Goal: Task Accomplishment & Management: Manage account settings

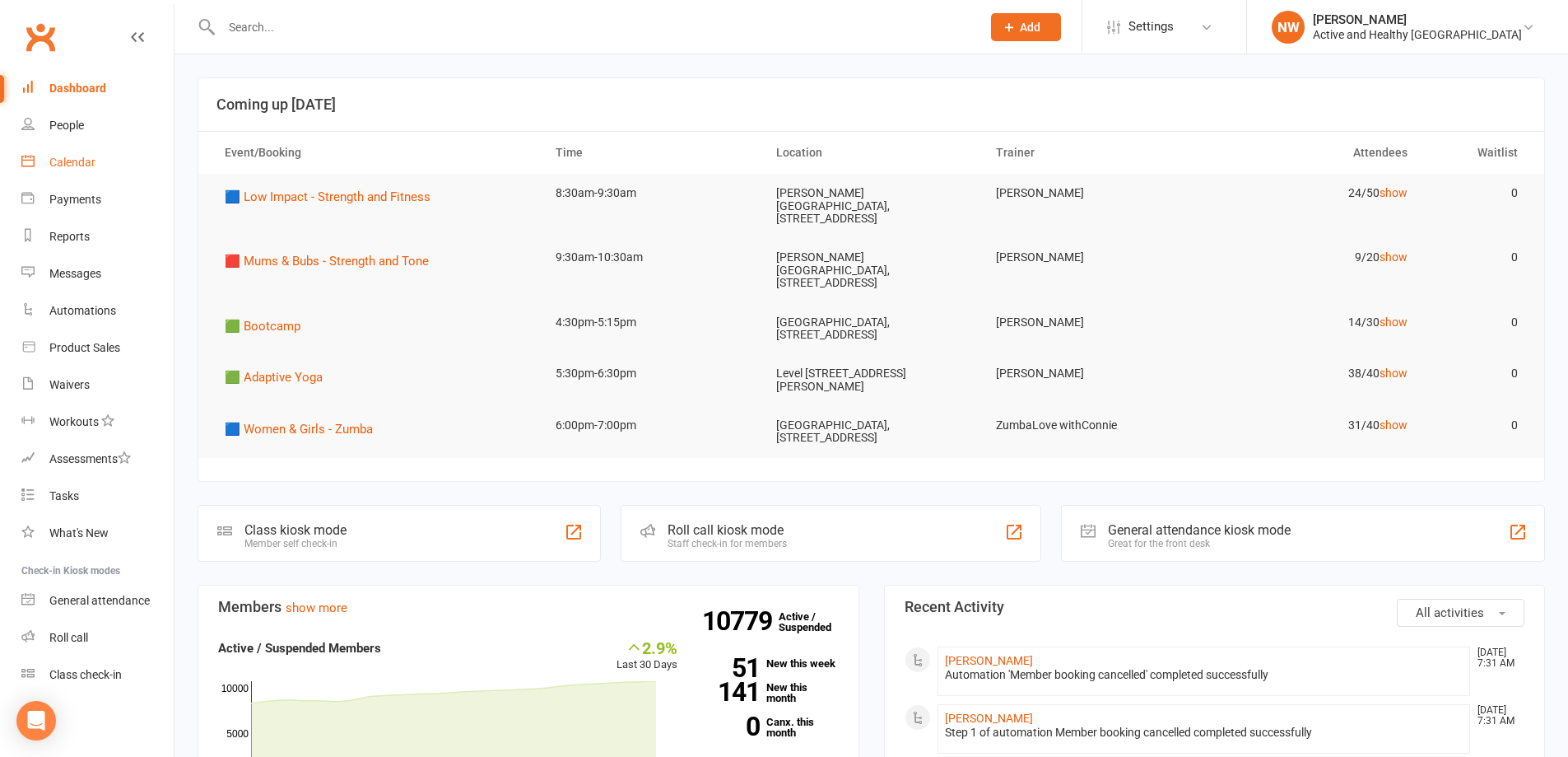
click at [90, 151] on link "Calendar" at bounding box center [97, 163] width 152 height 37
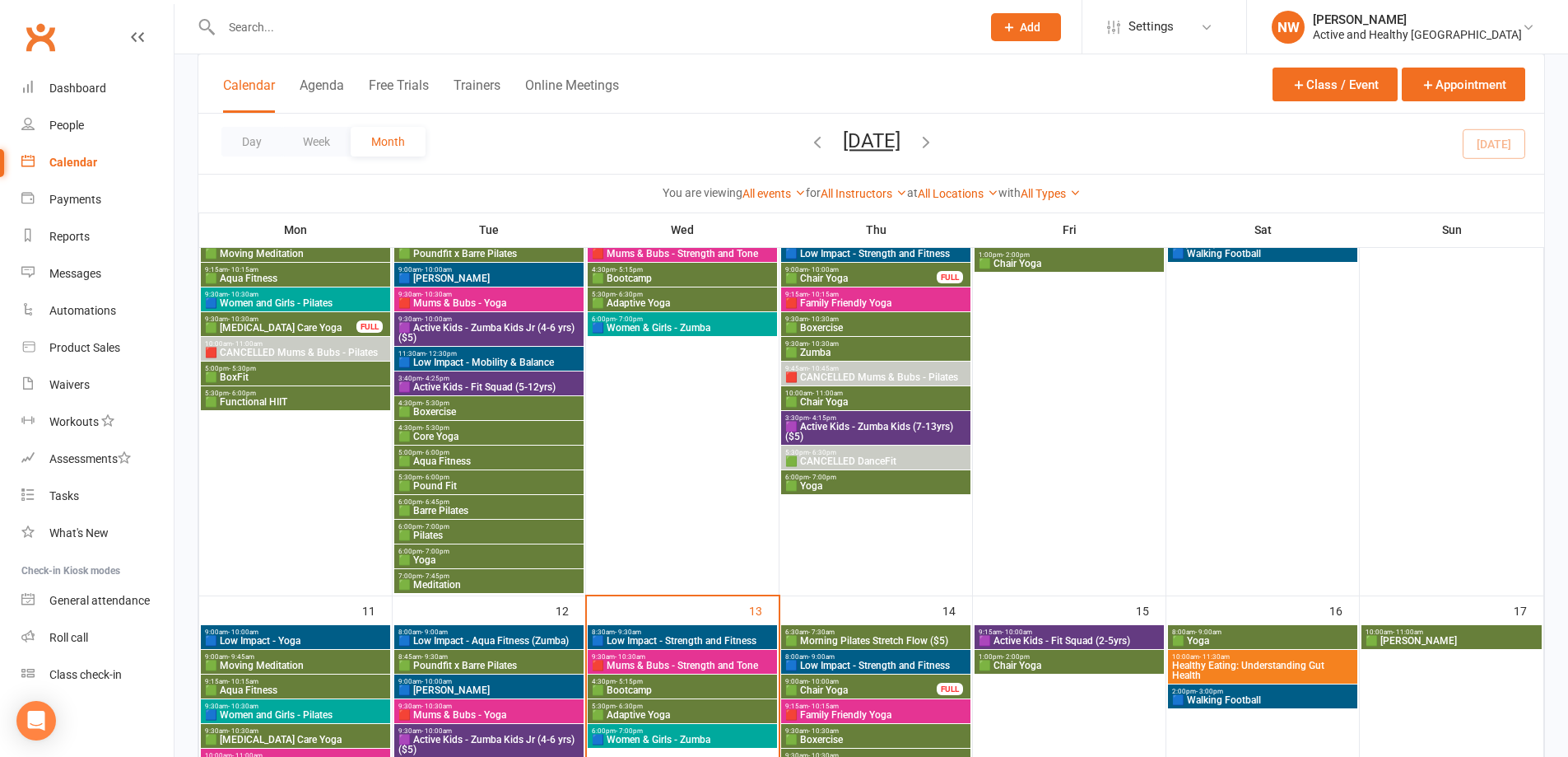
scroll to position [658, 0]
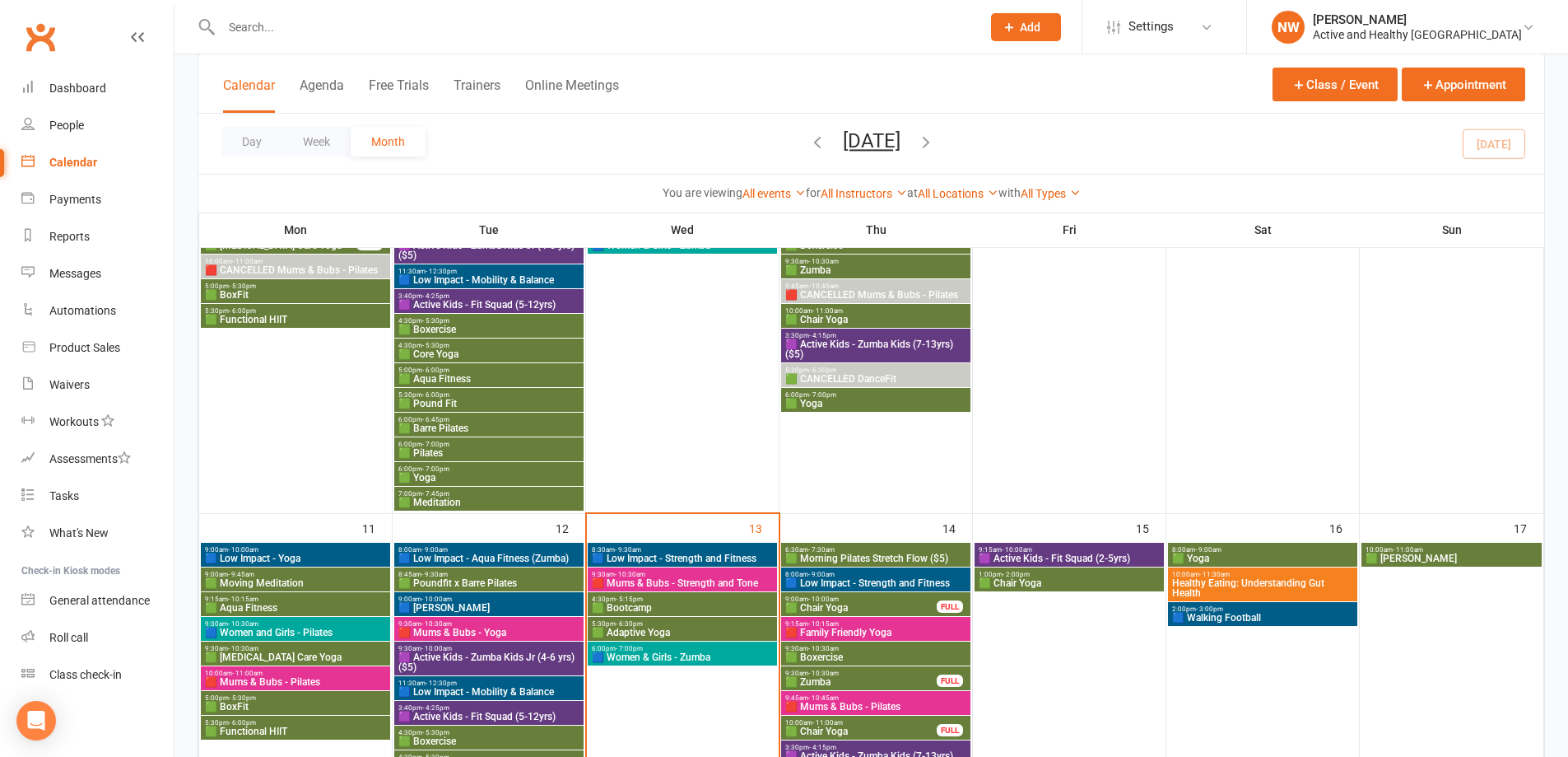
click at [1231, 590] on span "Healthy Eating: Understanding Gut Health" at bounding box center [1262, 588] width 183 height 20
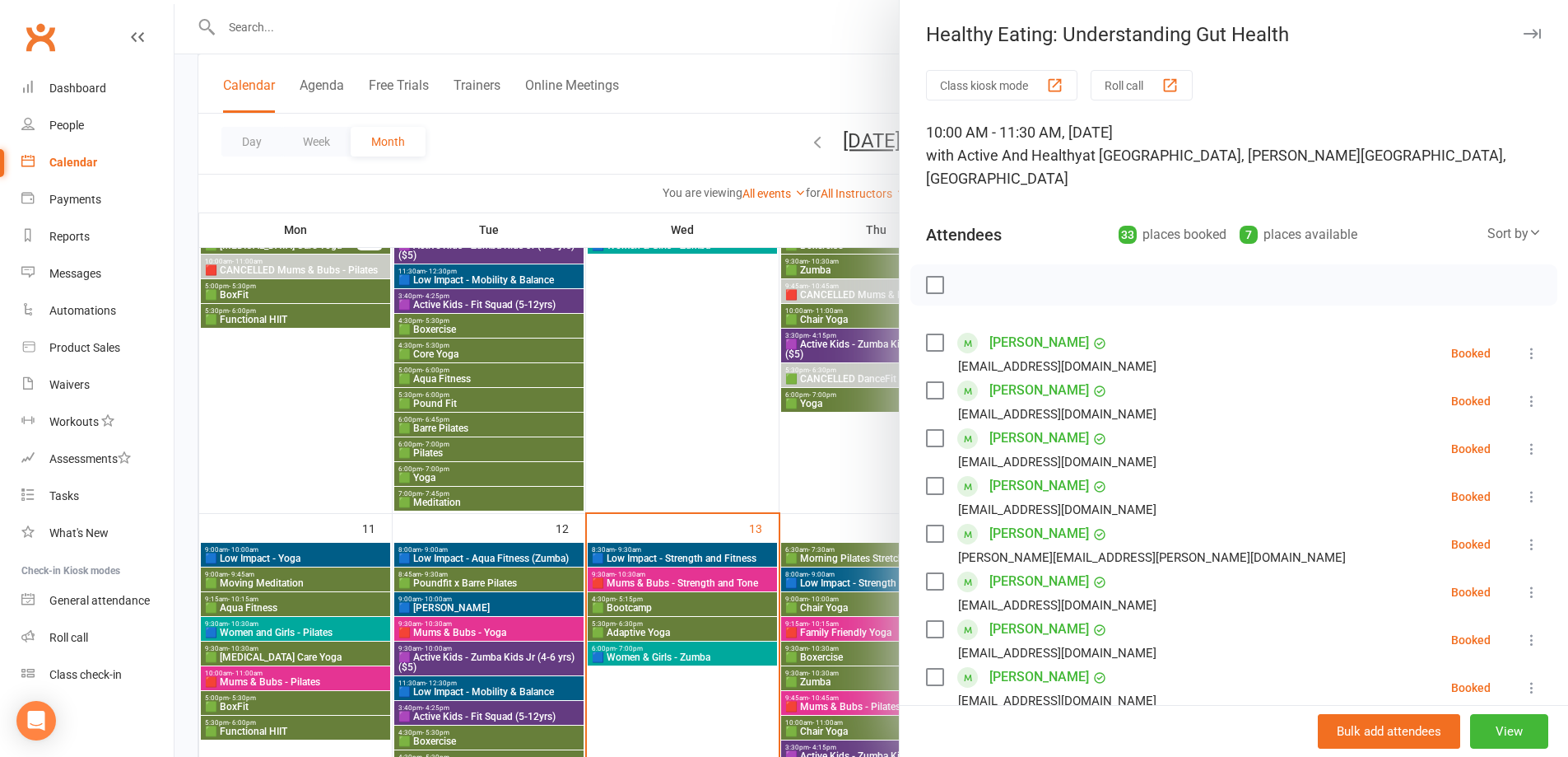
click at [819, 62] on div at bounding box center [871, 378] width 1393 height 757
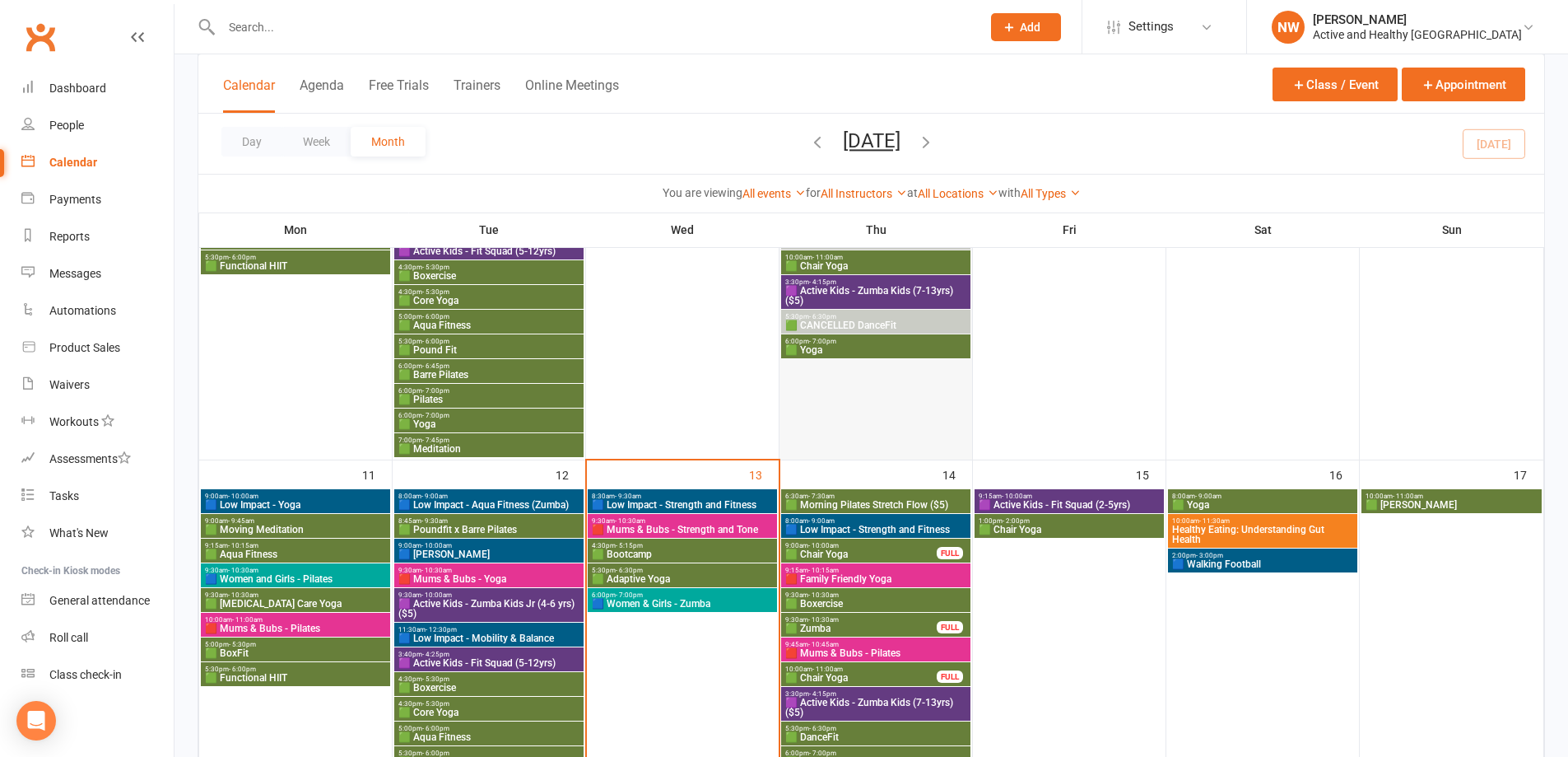
scroll to position [741, 0]
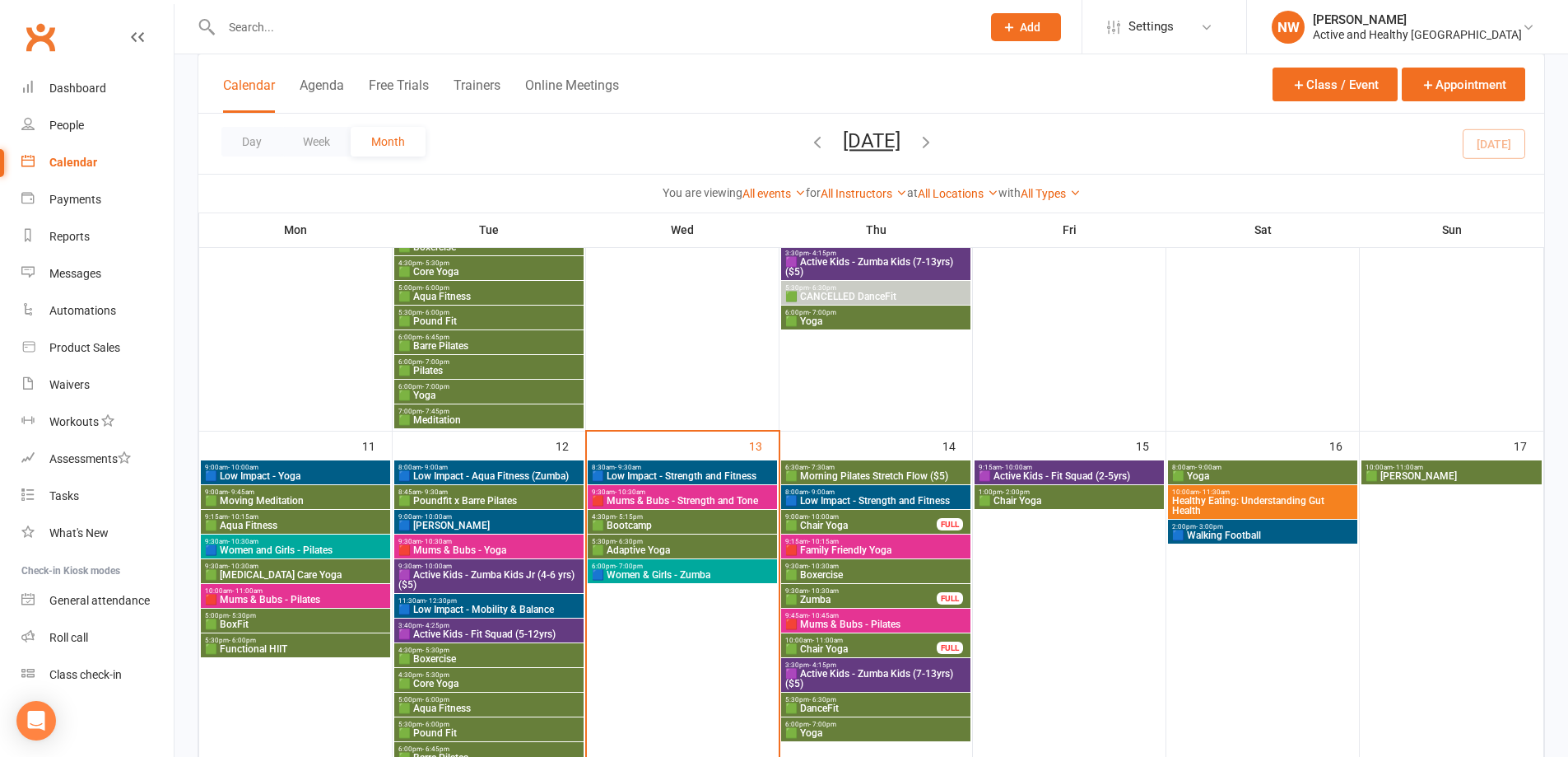
click at [653, 547] on span "🟩 Adaptive Yoga" at bounding box center [682, 549] width 183 height 10
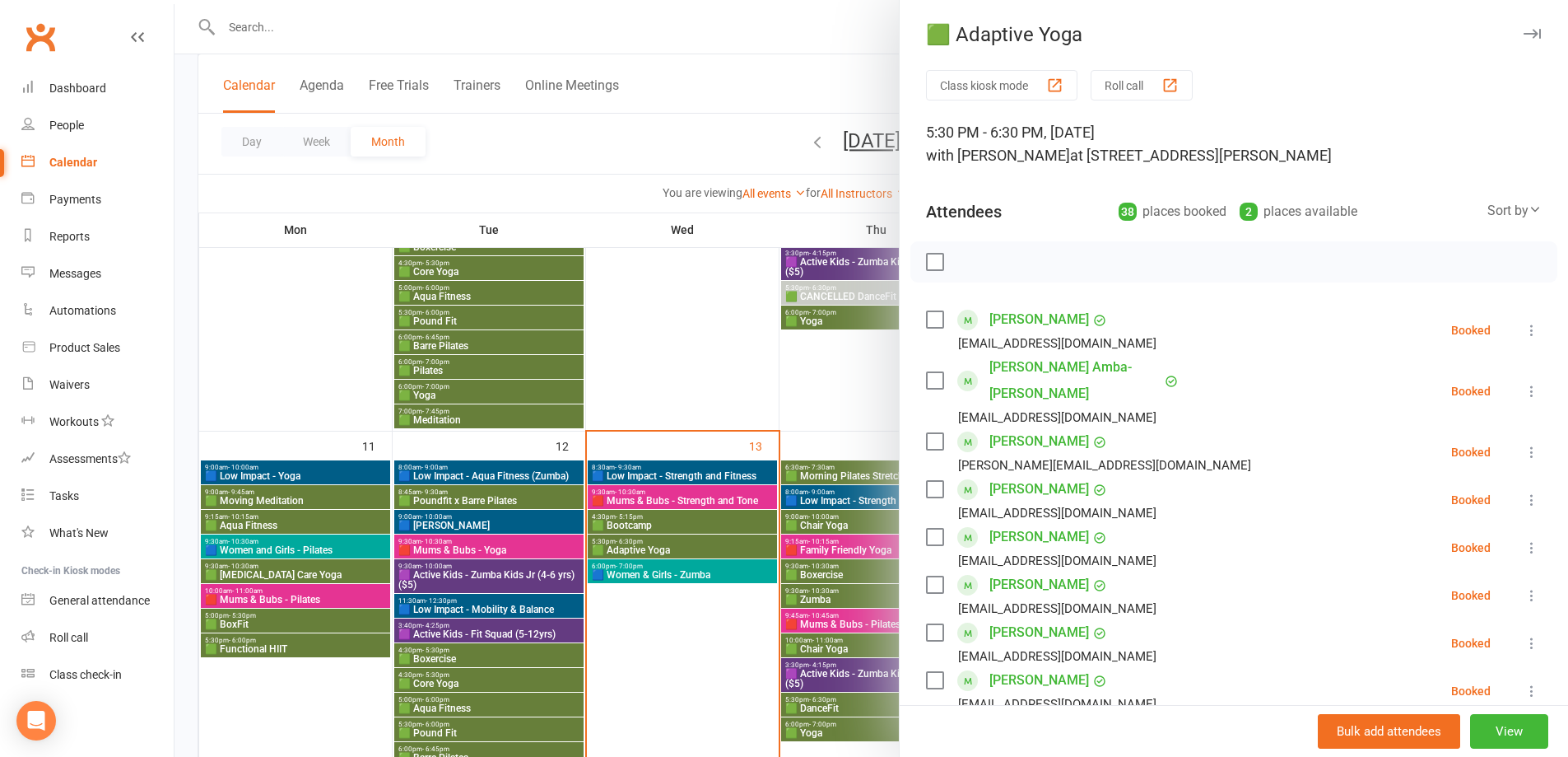
click at [701, 56] on div at bounding box center [871, 378] width 1393 height 757
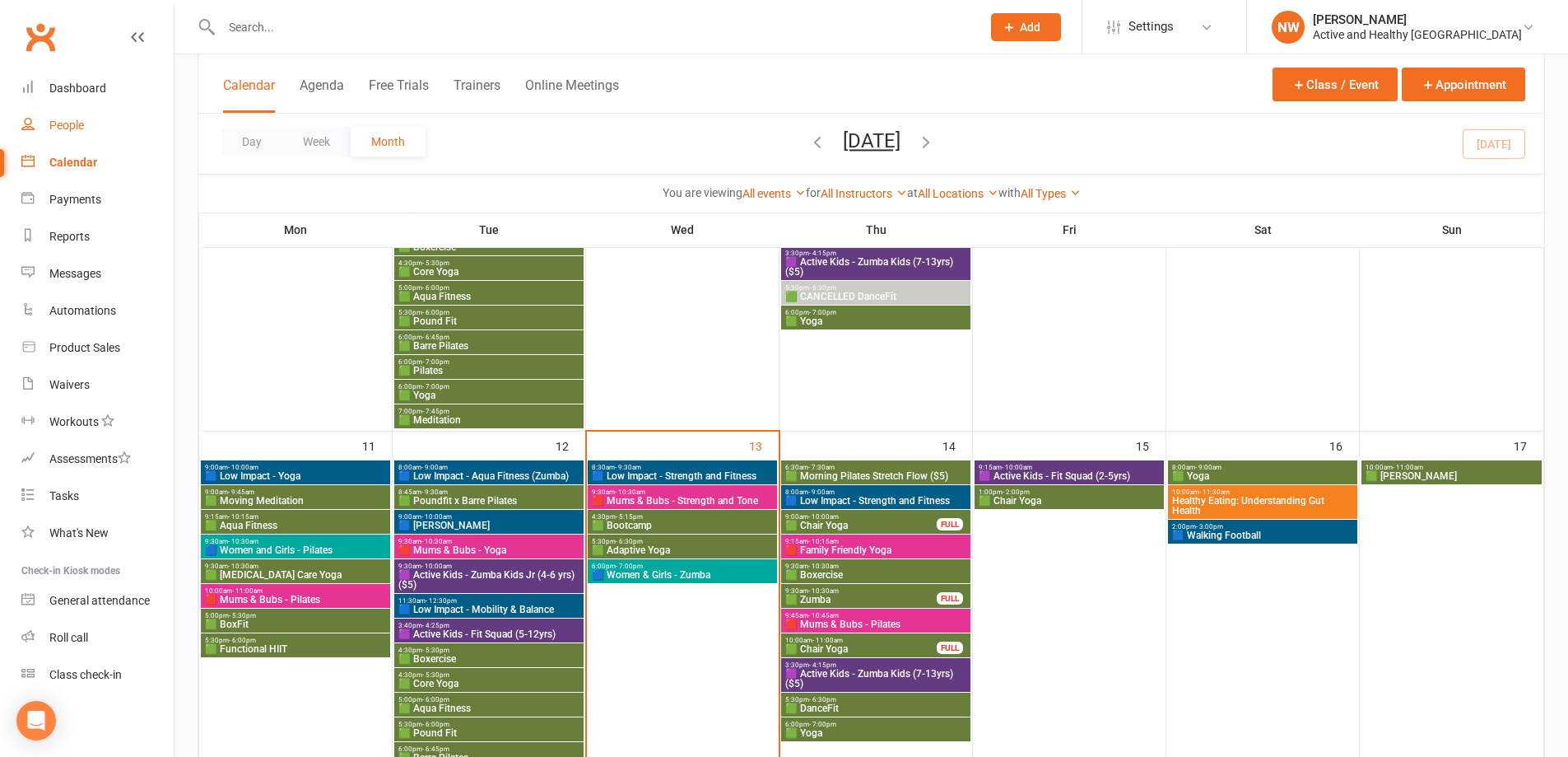
click at [55, 132] on div "People" at bounding box center [67, 125] width 34 height 13
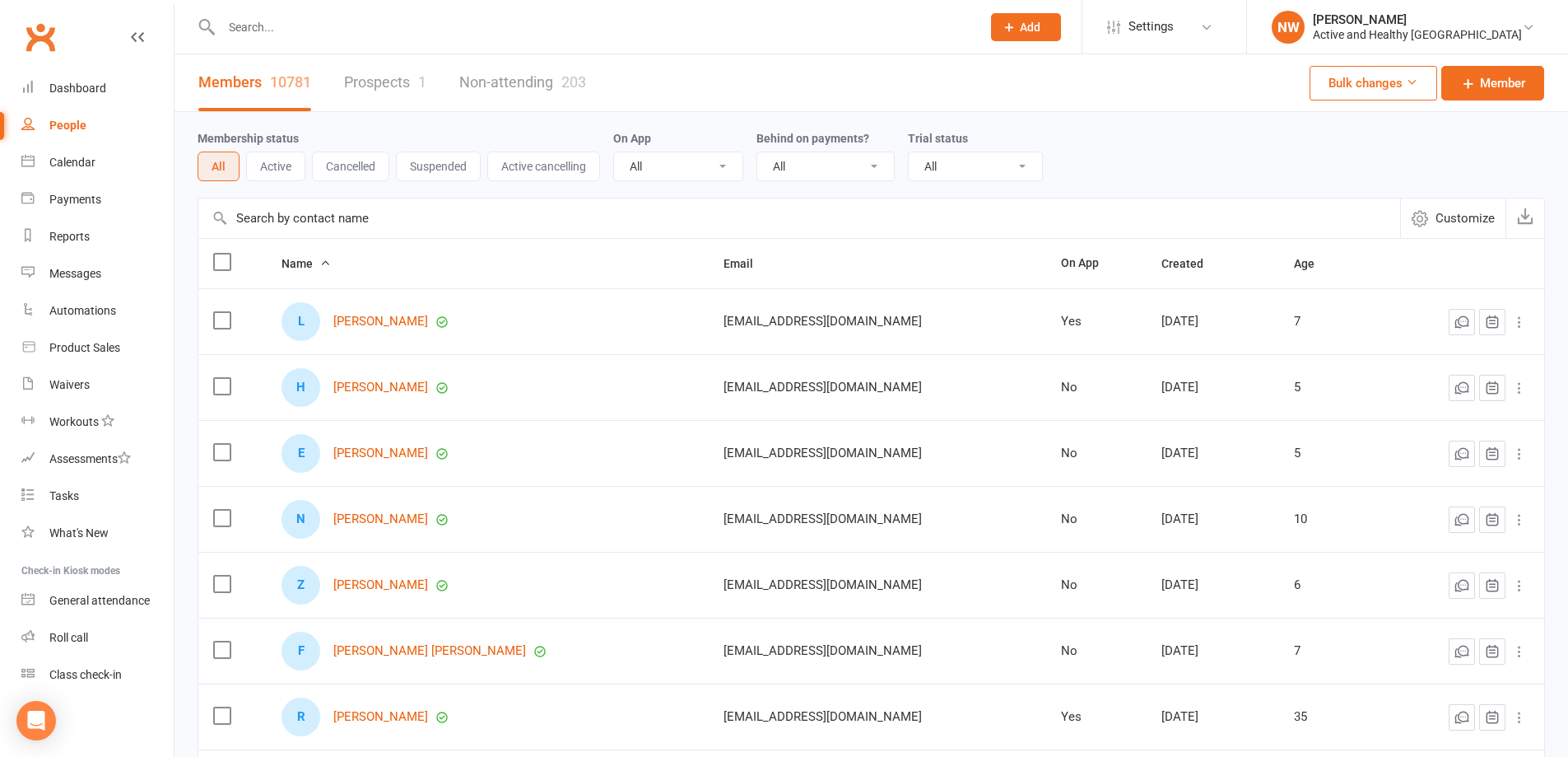
click at [289, 214] on input "text" at bounding box center [799, 217] width 1202 height 39
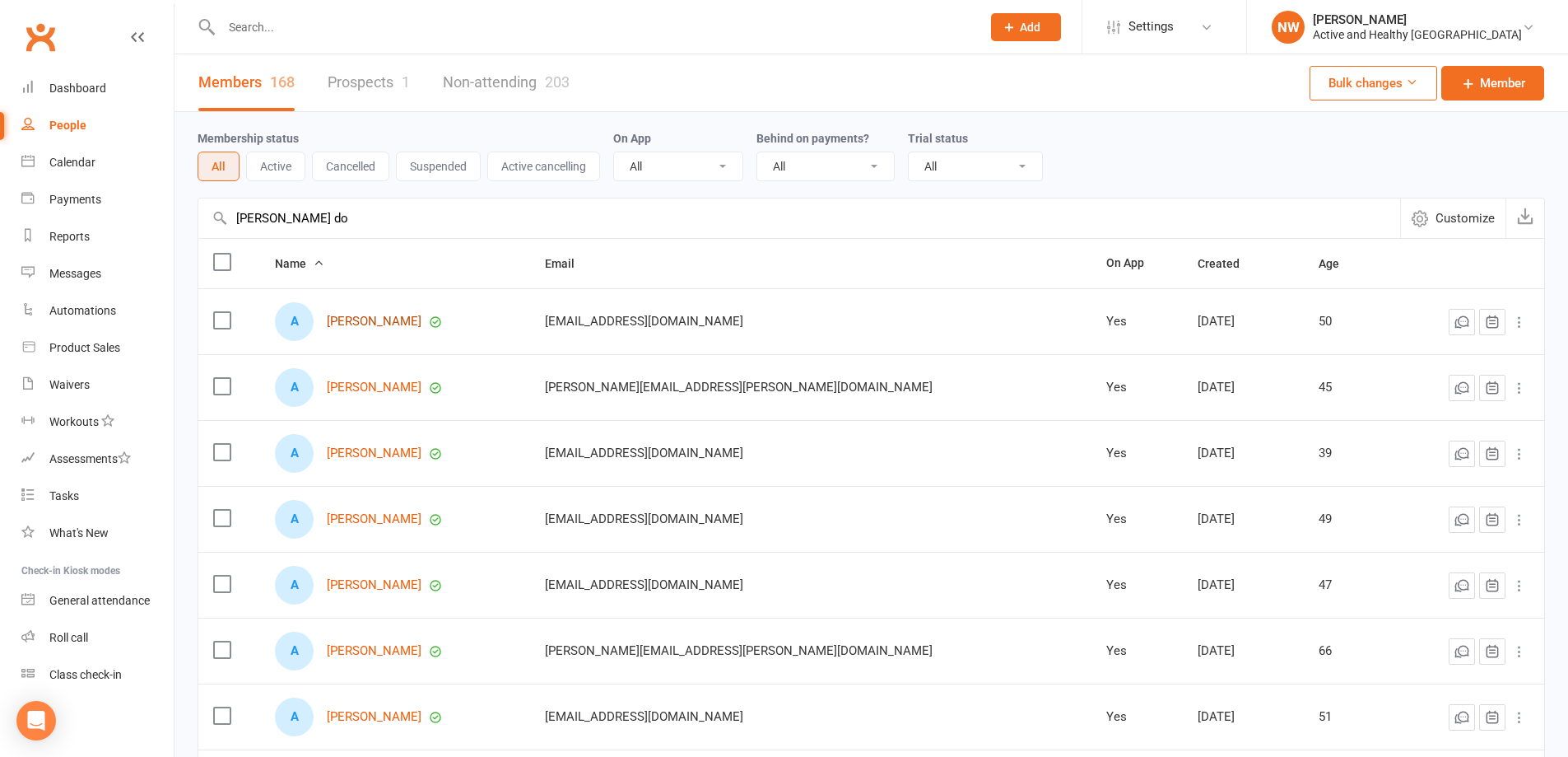
type input "amanda do"
click at [404, 323] on link "Amanda Doyle" at bounding box center [374, 322] width 95 height 14
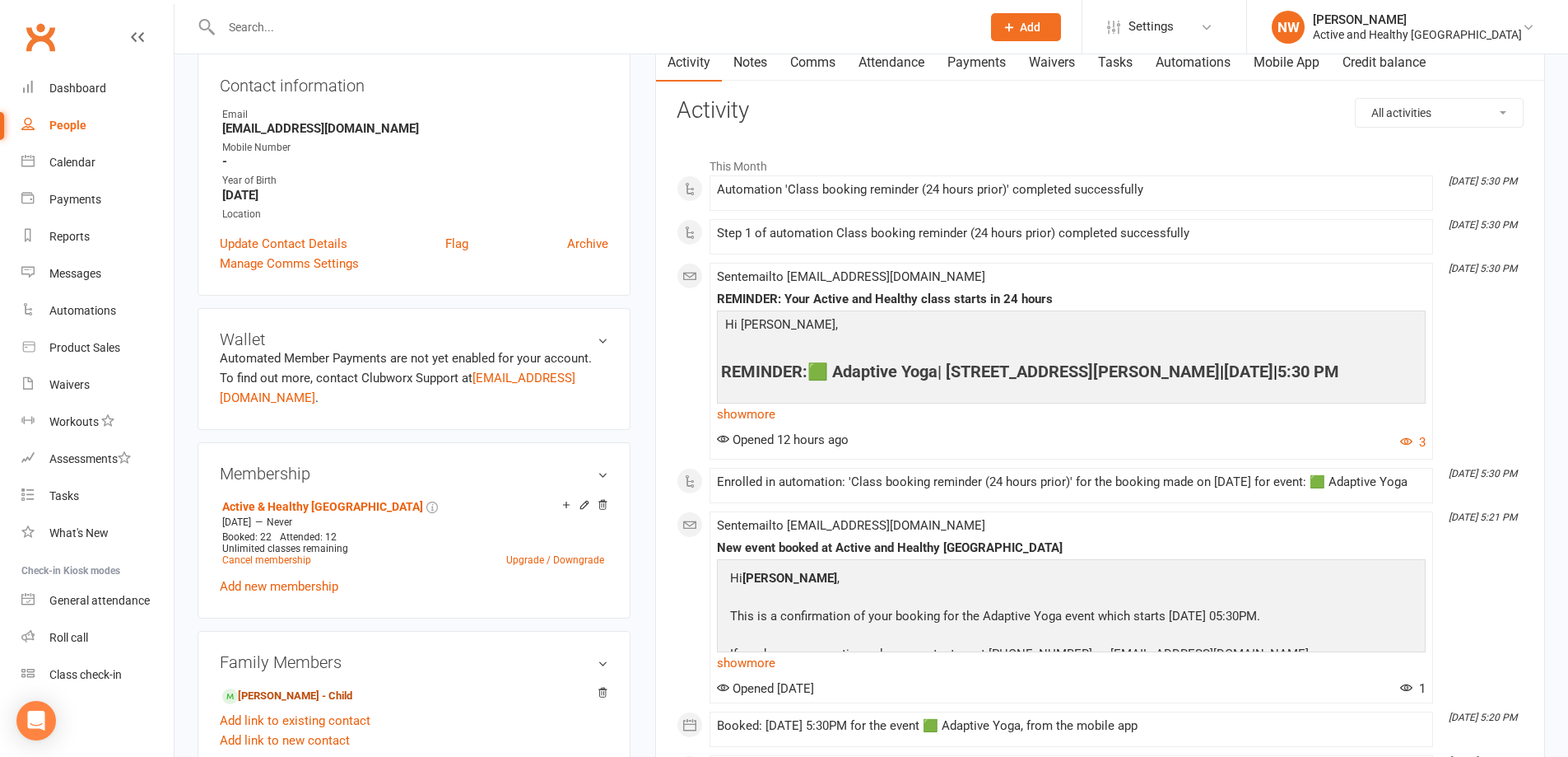
scroll to position [165, 0]
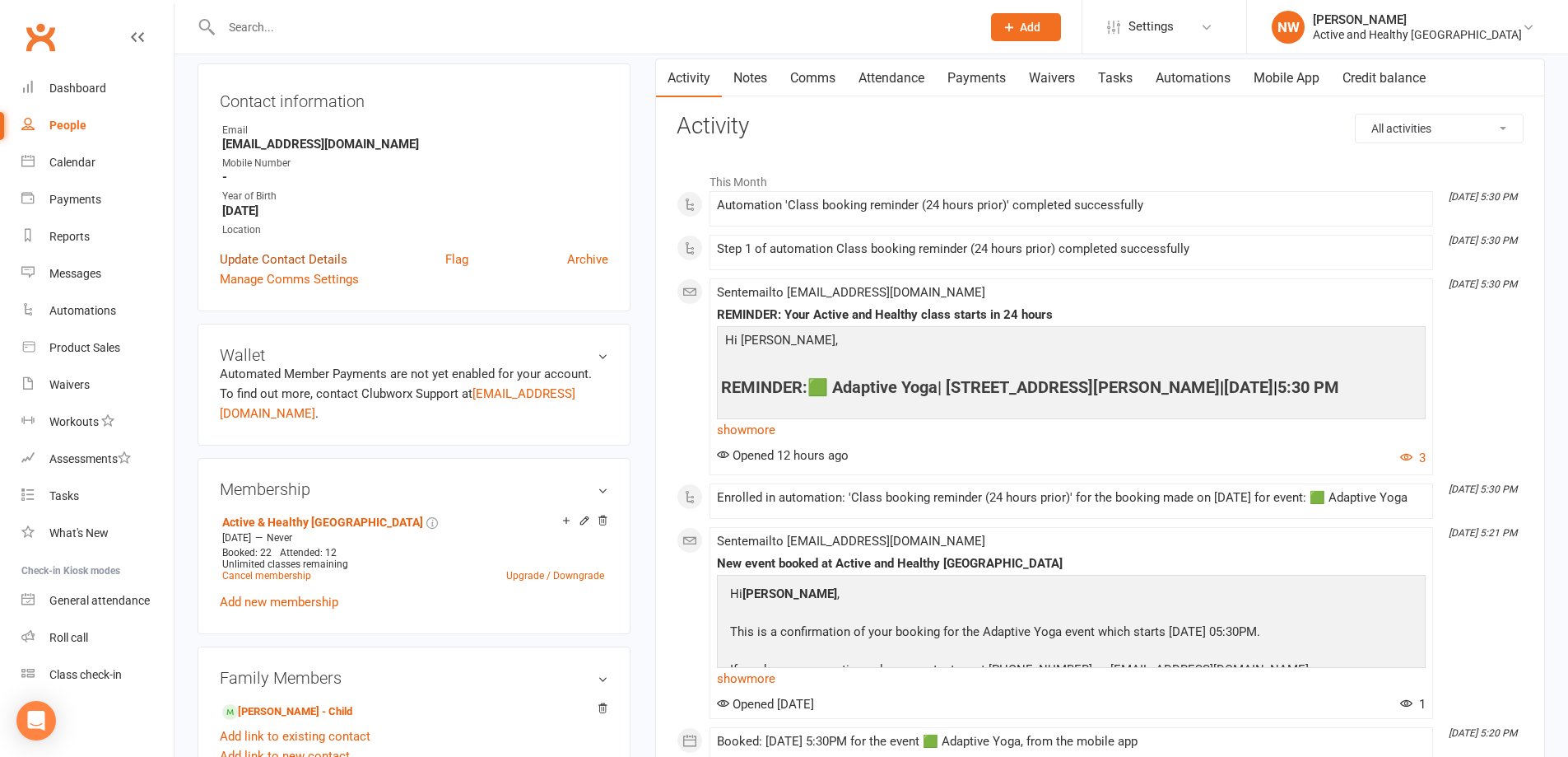
click at [309, 258] on link "Update Contact Details" at bounding box center [283, 259] width 127 height 20
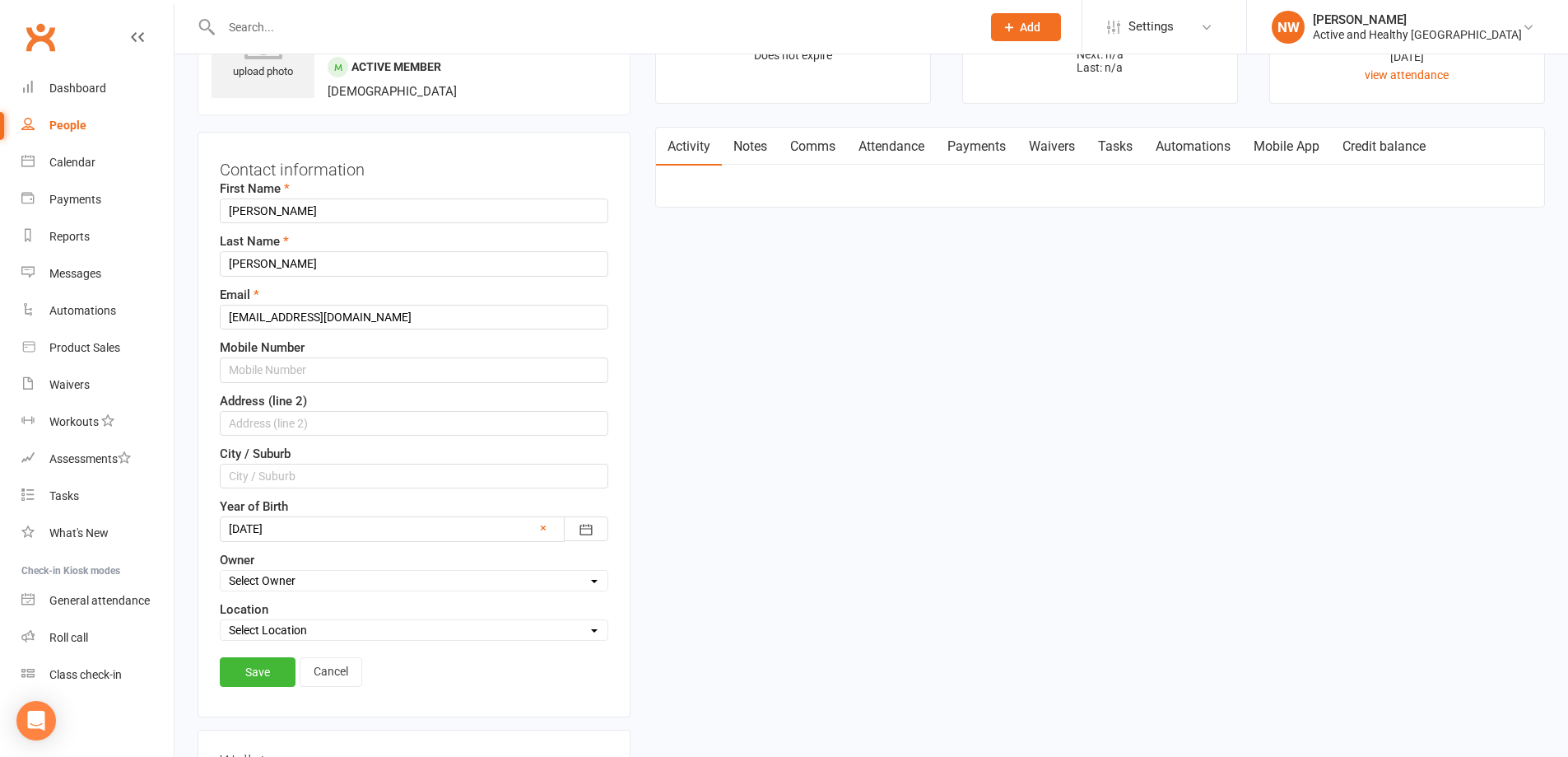
scroll to position [78, 0]
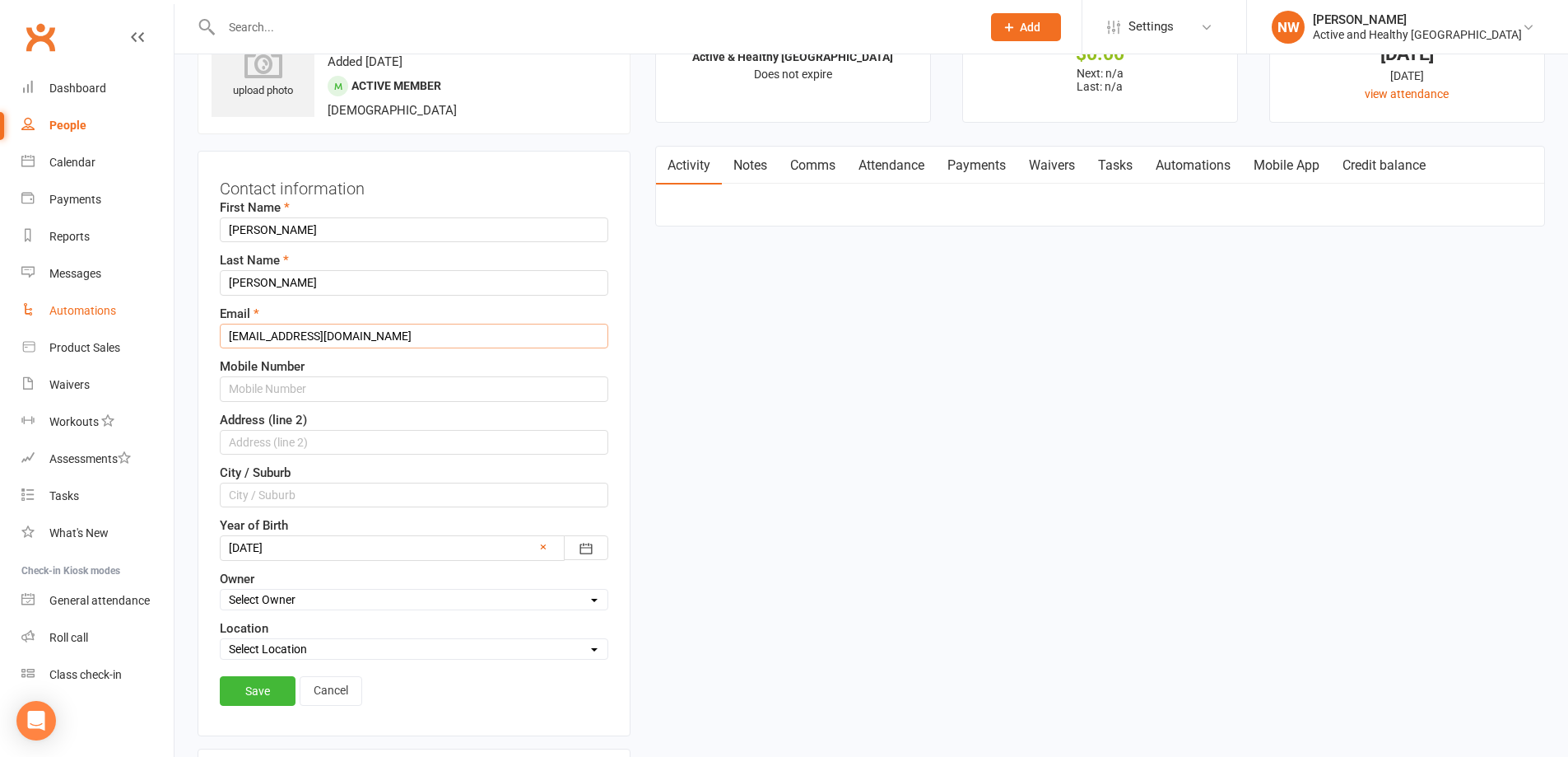
drag, startPoint x: 345, startPoint y: 333, endPoint x: 88, endPoint y: 313, distance: 257.8
paste input "mailto:[EMAIL_ADDRESS][DOMAIN_NAME]"
drag, startPoint x: 262, startPoint y: 336, endPoint x: 118, endPoint y: 323, distance: 144.6
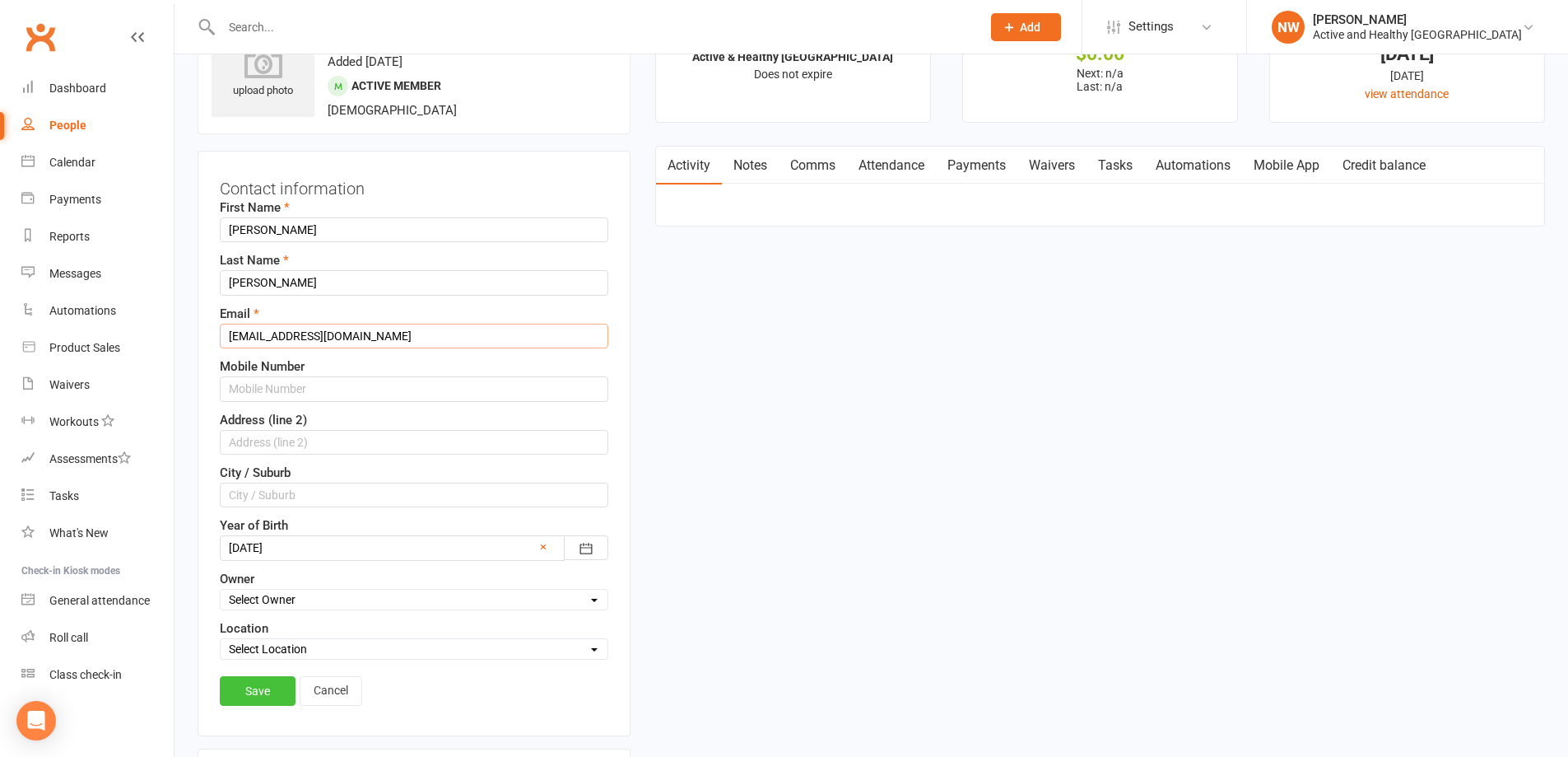
type input "[EMAIL_ADDRESS][DOMAIN_NAME]"
click at [276, 693] on link "Save" at bounding box center [257, 690] width 76 height 30
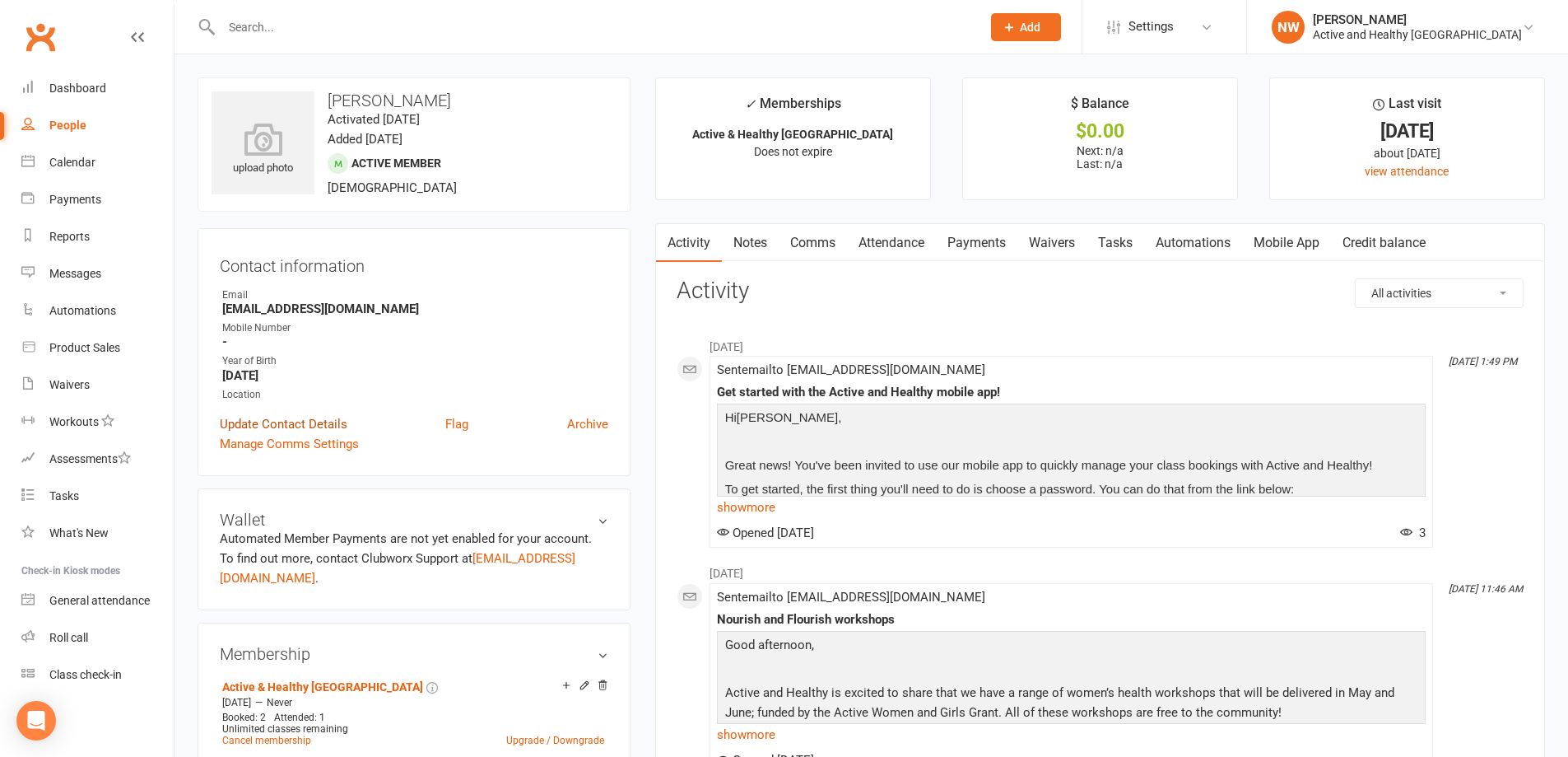
click at [309, 423] on link "Update Contact Details" at bounding box center [283, 424] width 127 height 20
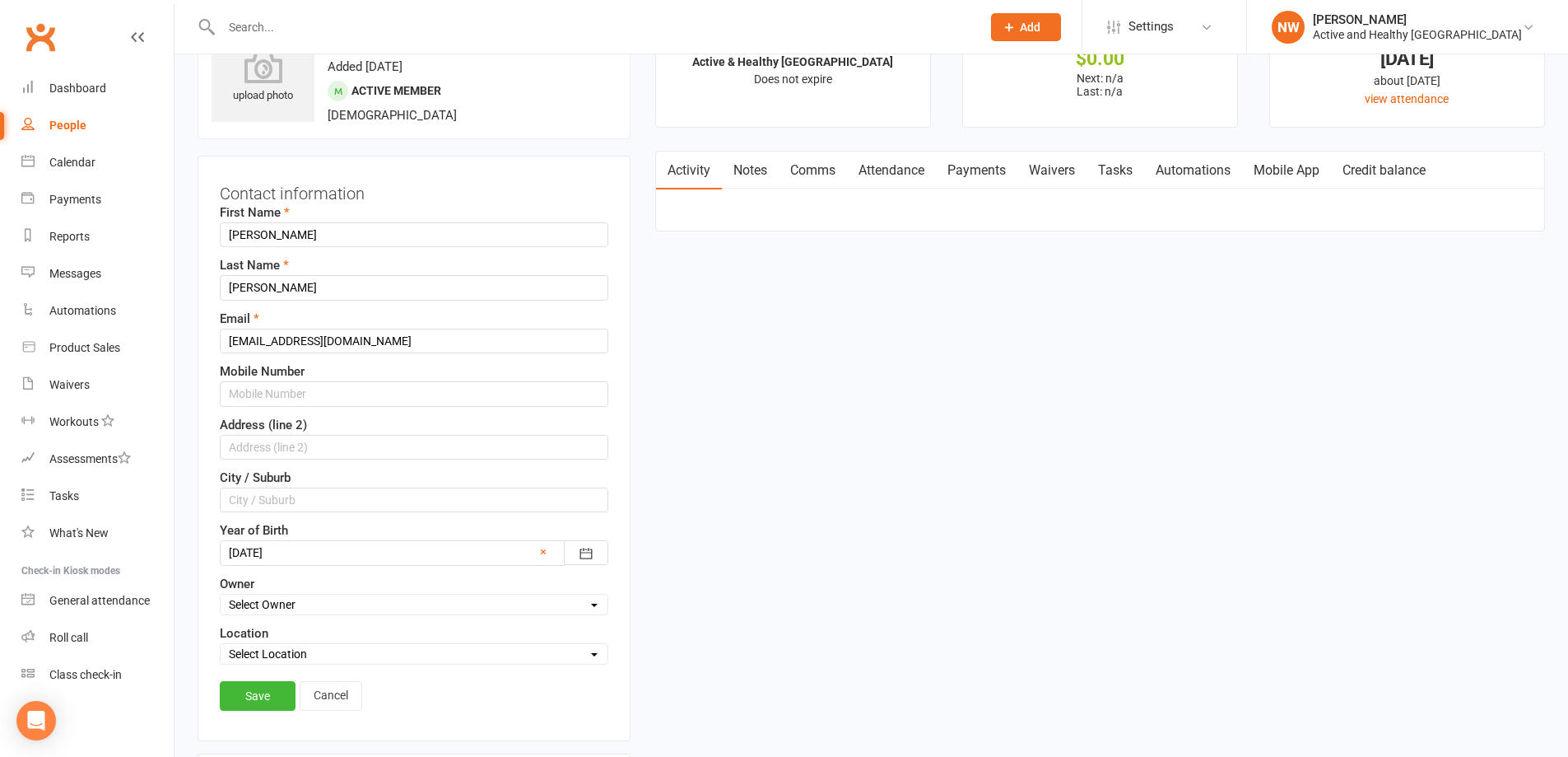
scroll to position [78, 0]
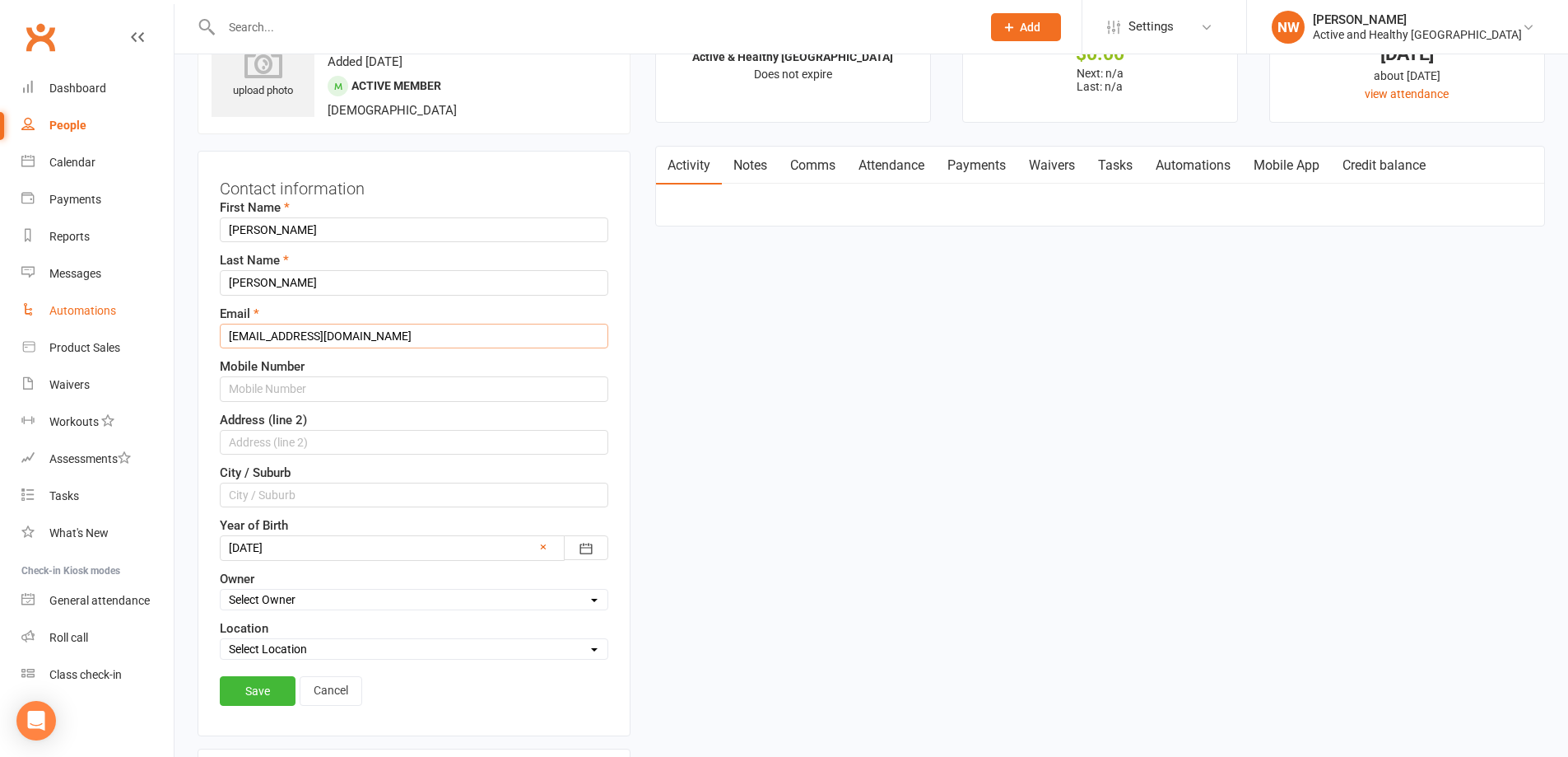
drag, startPoint x: 334, startPoint y: 321, endPoint x: 63, endPoint y: 302, distance: 271.7
paste input "mailto:[EMAIL_ADDRESS][DOMAIN_NAME]"
drag, startPoint x: 265, startPoint y: 336, endPoint x: 174, endPoint y: 329, distance: 91.3
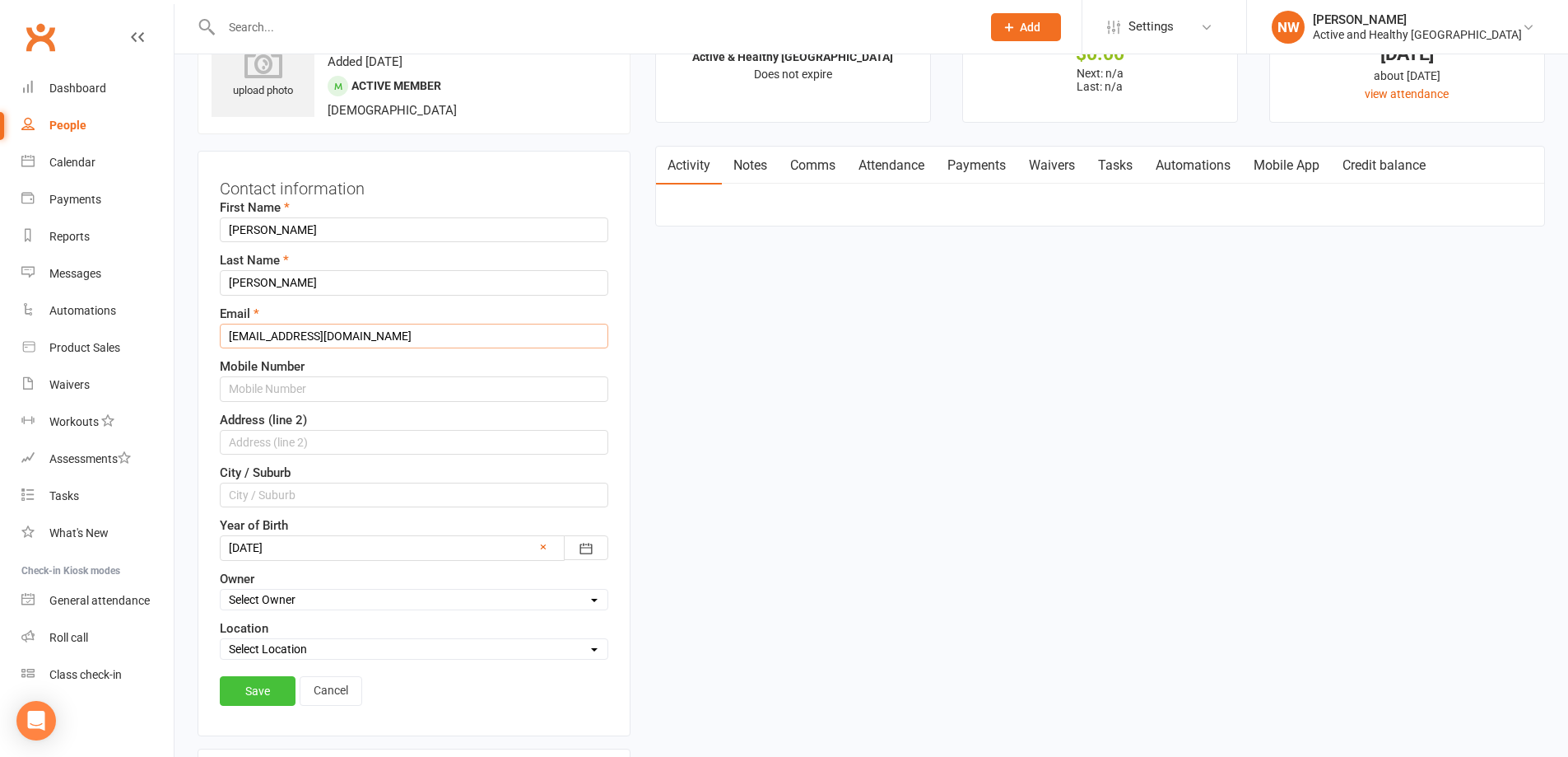
type input "[EMAIL_ADDRESS][DOMAIN_NAME]"
click at [271, 692] on link "Save" at bounding box center [257, 690] width 76 height 30
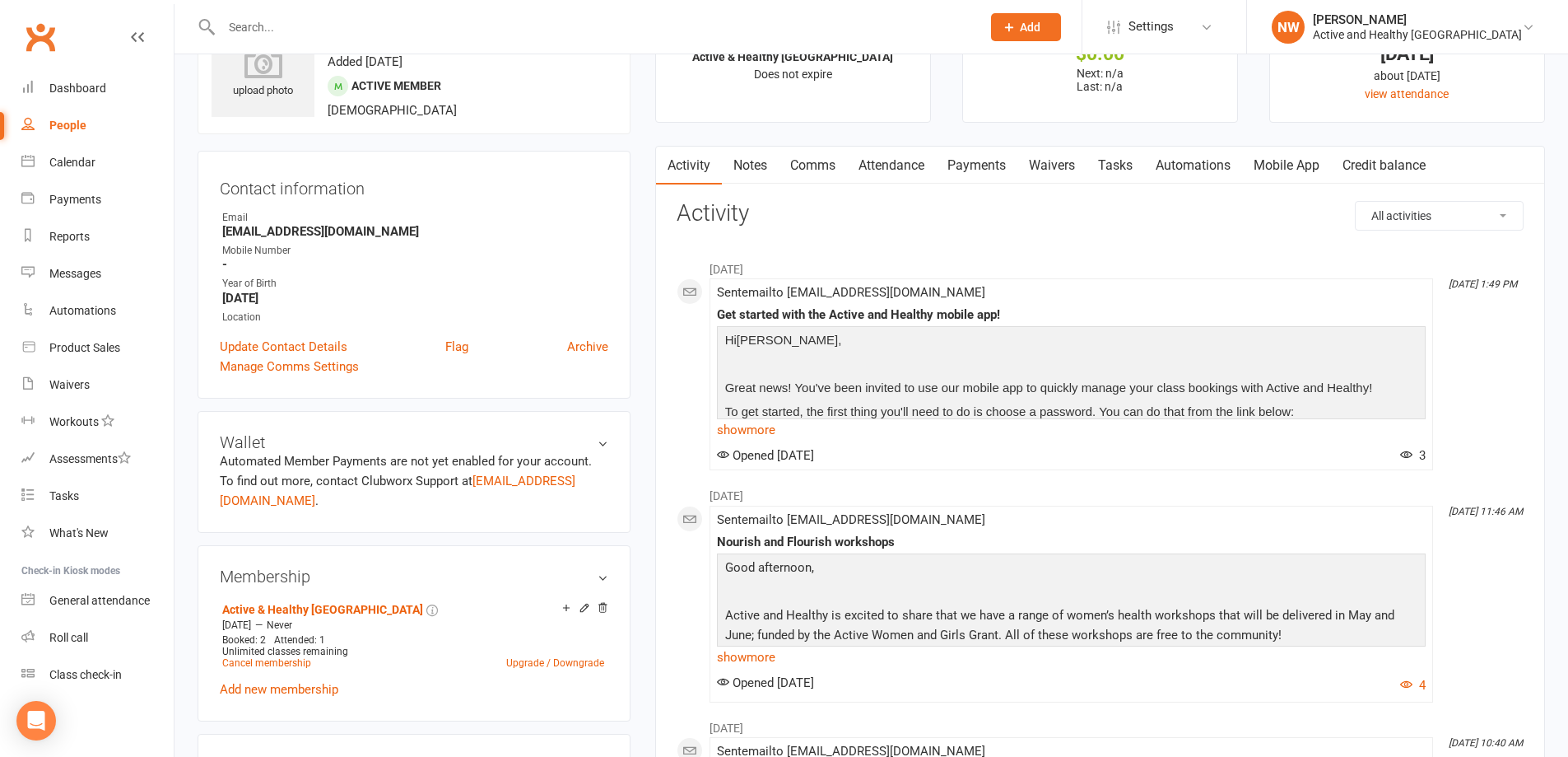
click at [85, 126] on link "People" at bounding box center [97, 125] width 152 height 37
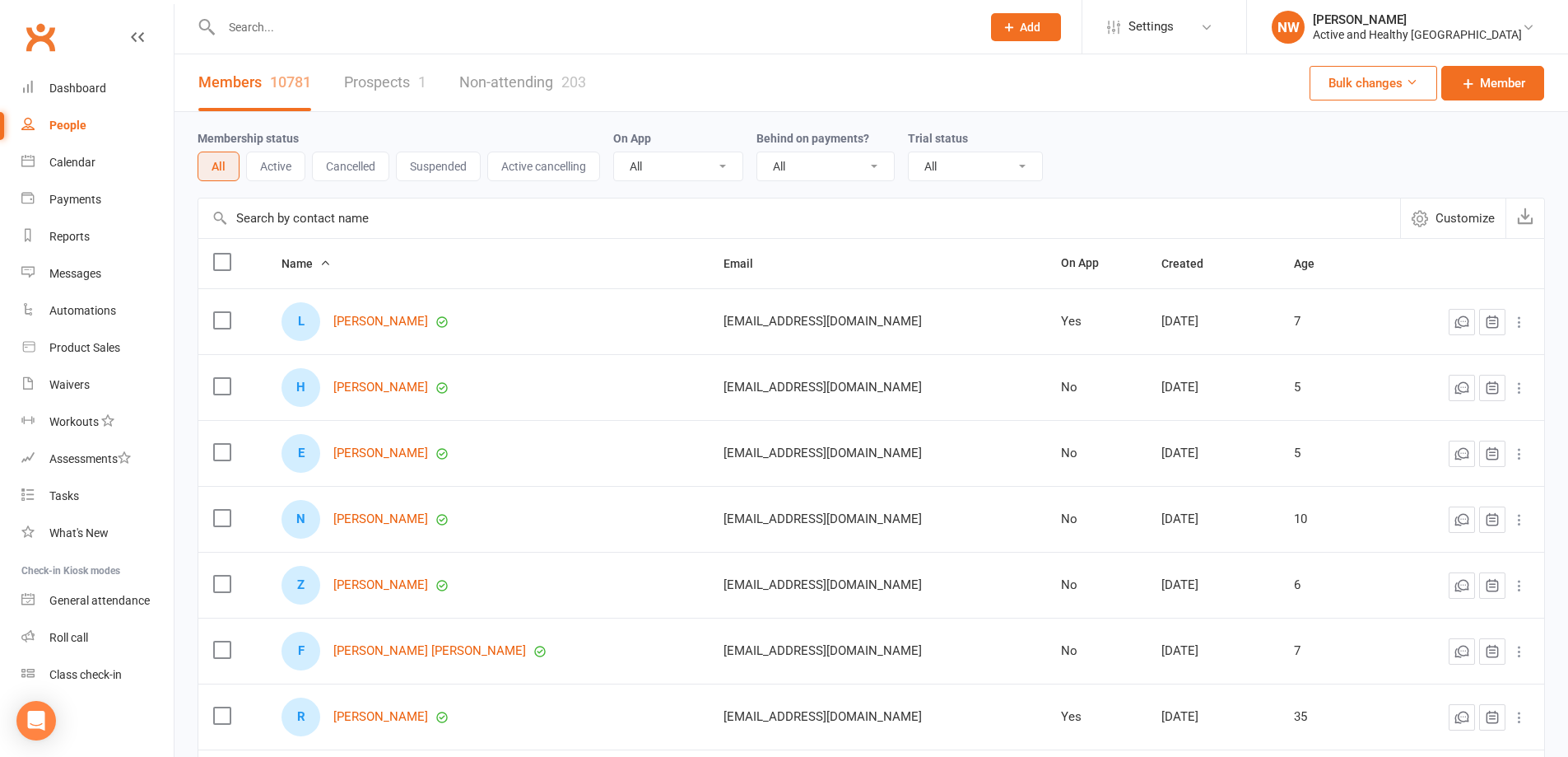
click at [298, 205] on input "text" at bounding box center [799, 217] width 1202 height 39
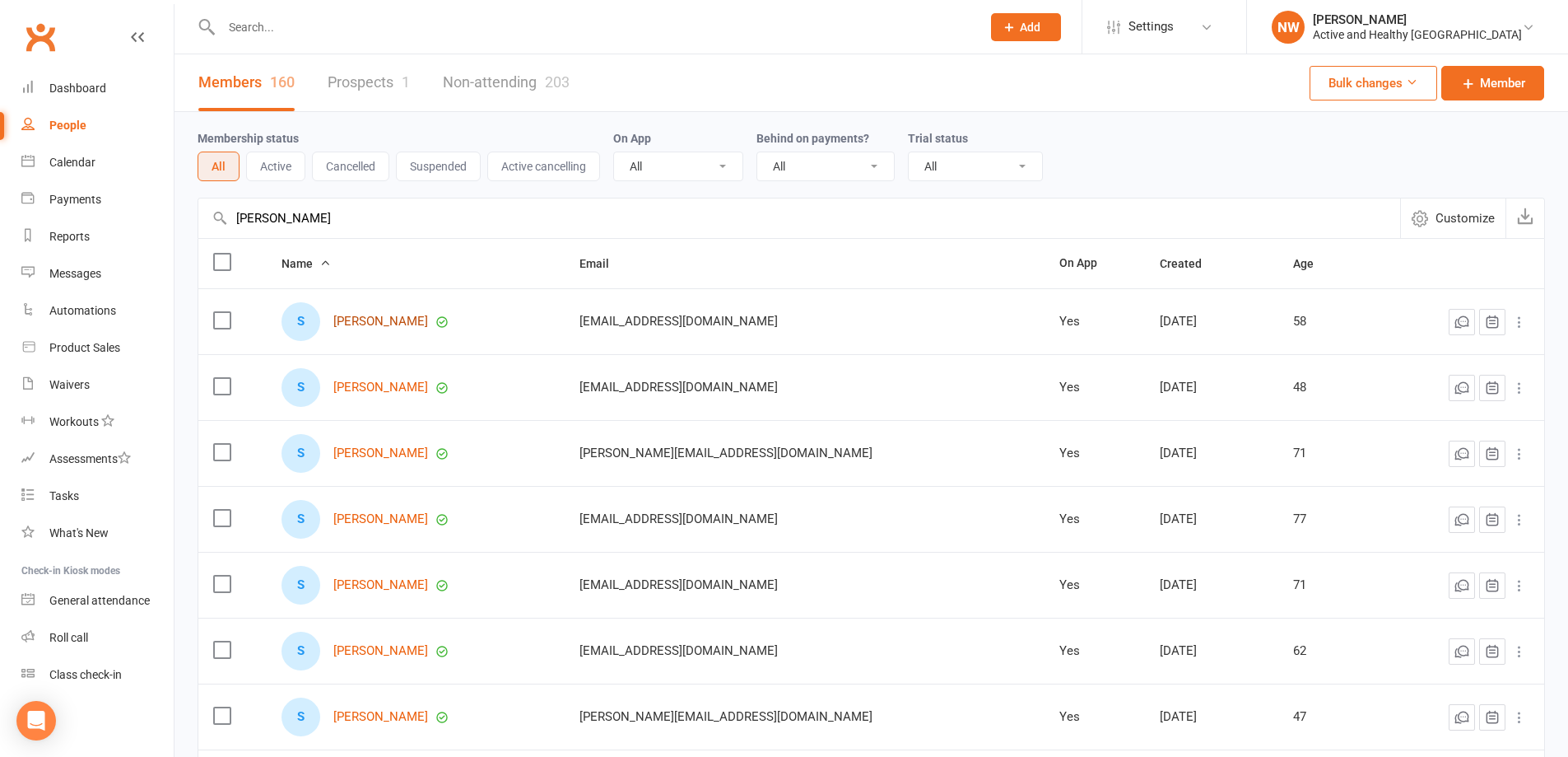
type input "[PERSON_NAME]"
click at [398, 324] on link "[PERSON_NAME]" at bounding box center [380, 322] width 95 height 14
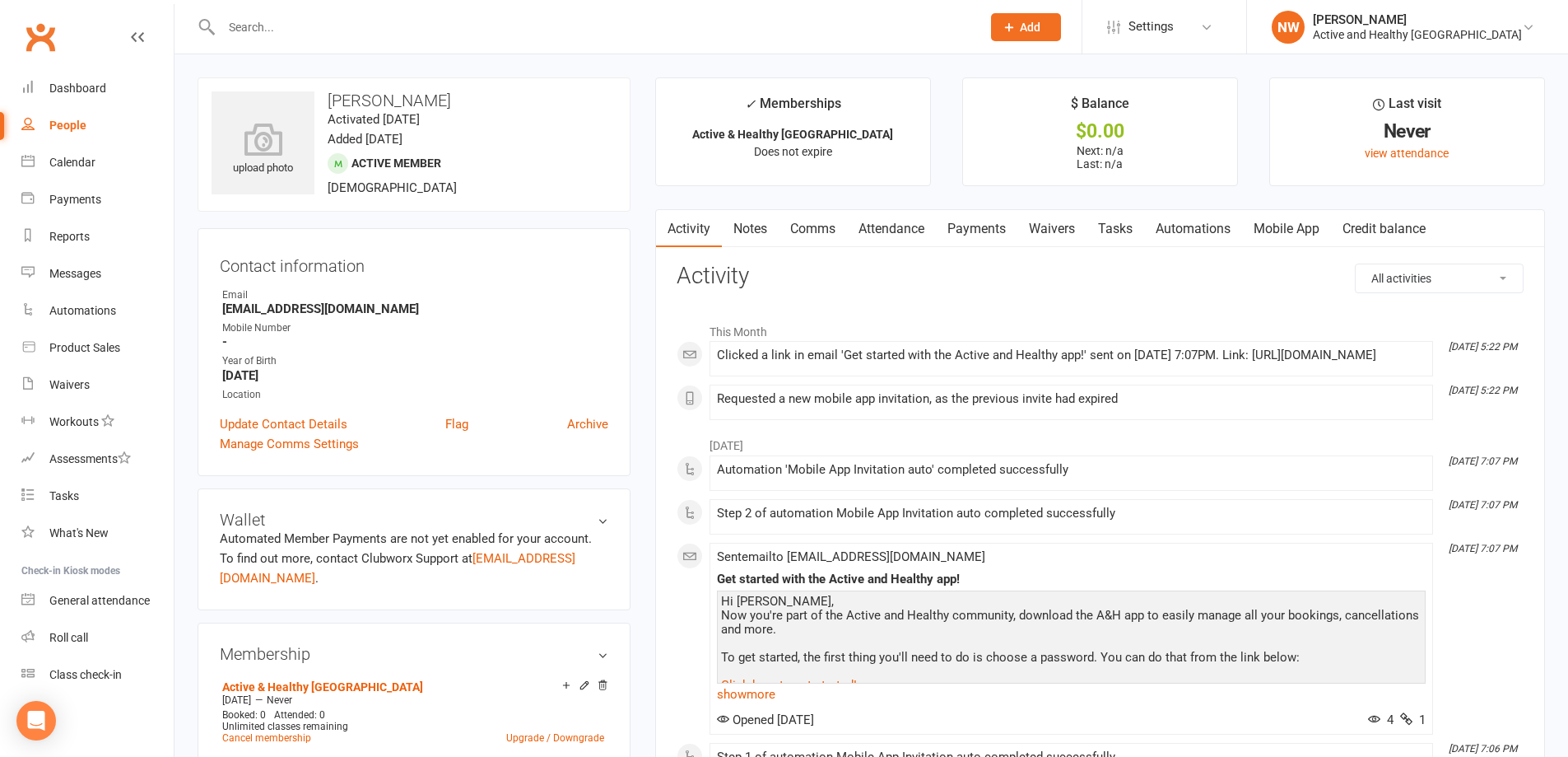
click at [1298, 233] on link "Mobile App" at bounding box center [1286, 229] width 89 height 38
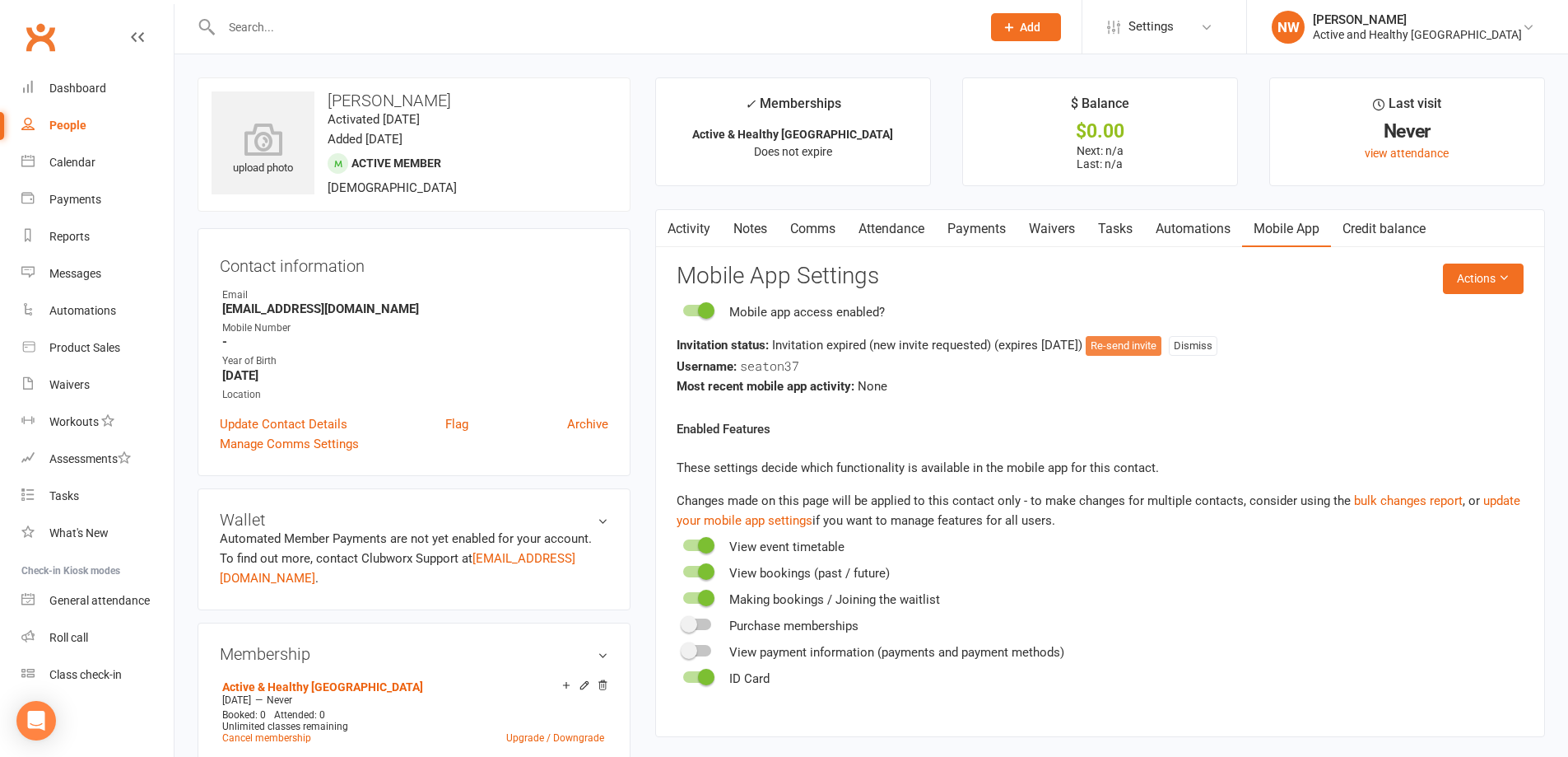
click at [1158, 353] on button "Re-send invite" at bounding box center [1123, 345] width 76 height 20
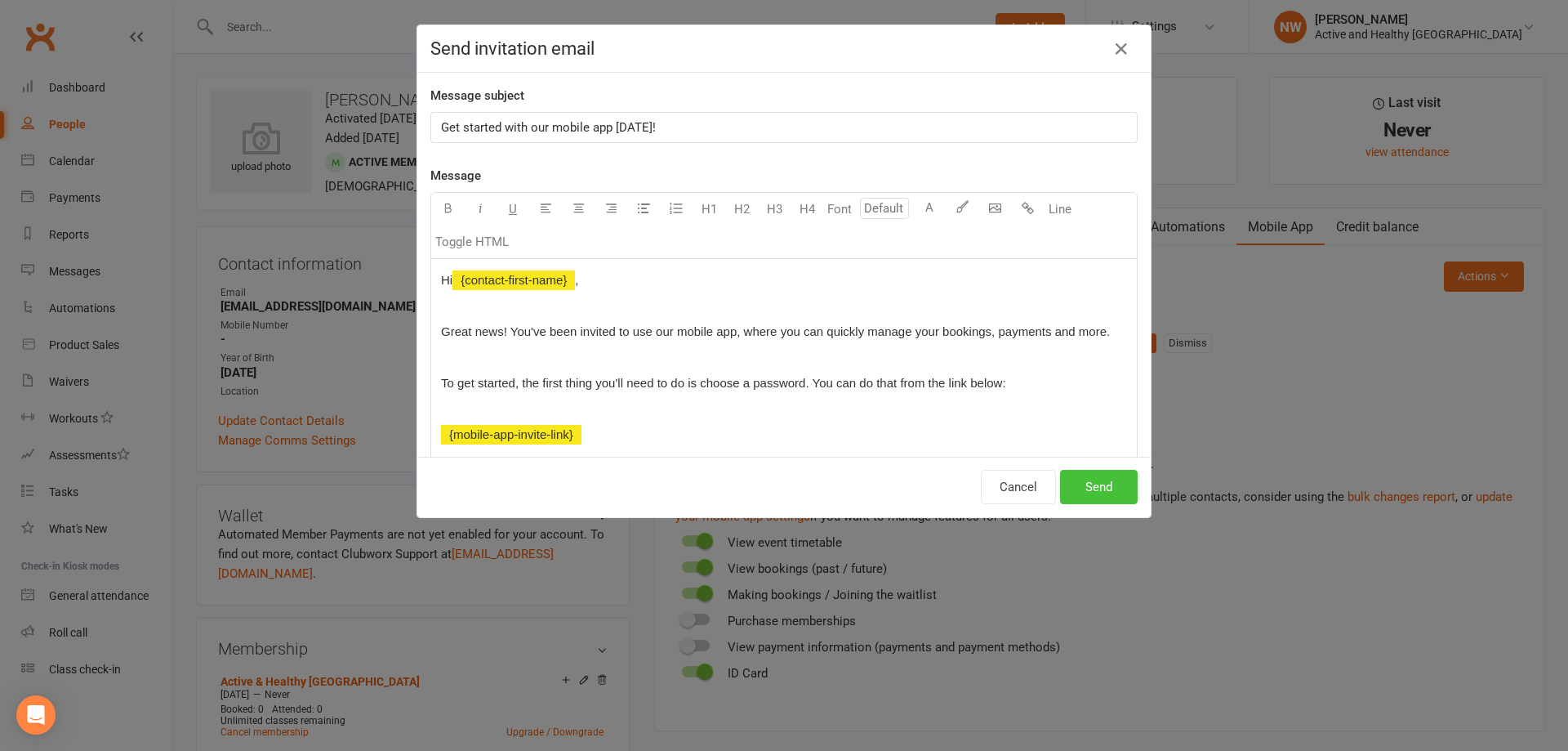
drag, startPoint x: 1104, startPoint y: 489, endPoint x: 1076, endPoint y: 489, distance: 28.0
click at [1105, 489] on button "Send" at bounding box center [1099, 487] width 78 height 34
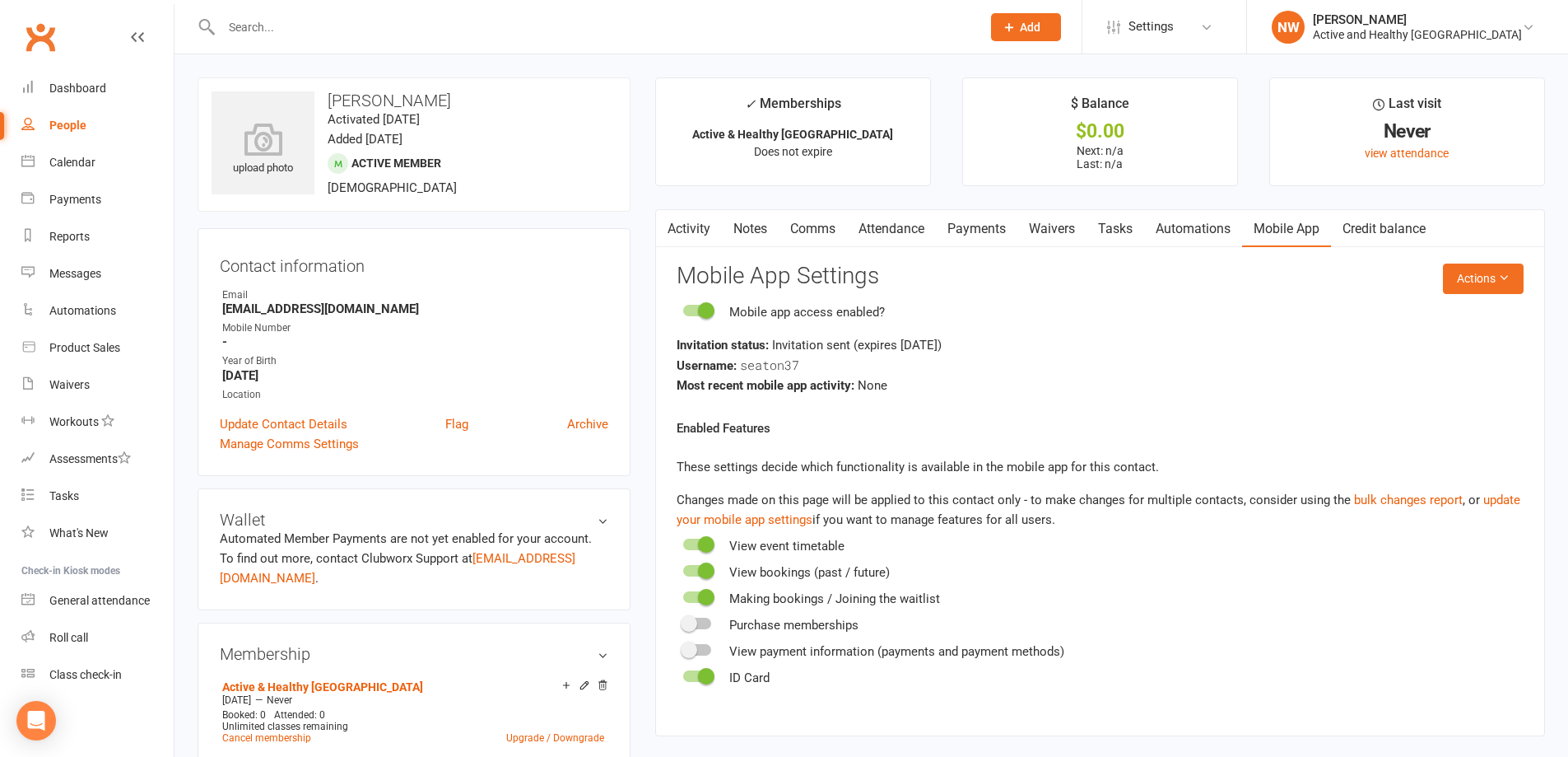
click at [67, 137] on link "People" at bounding box center [97, 125] width 152 height 37
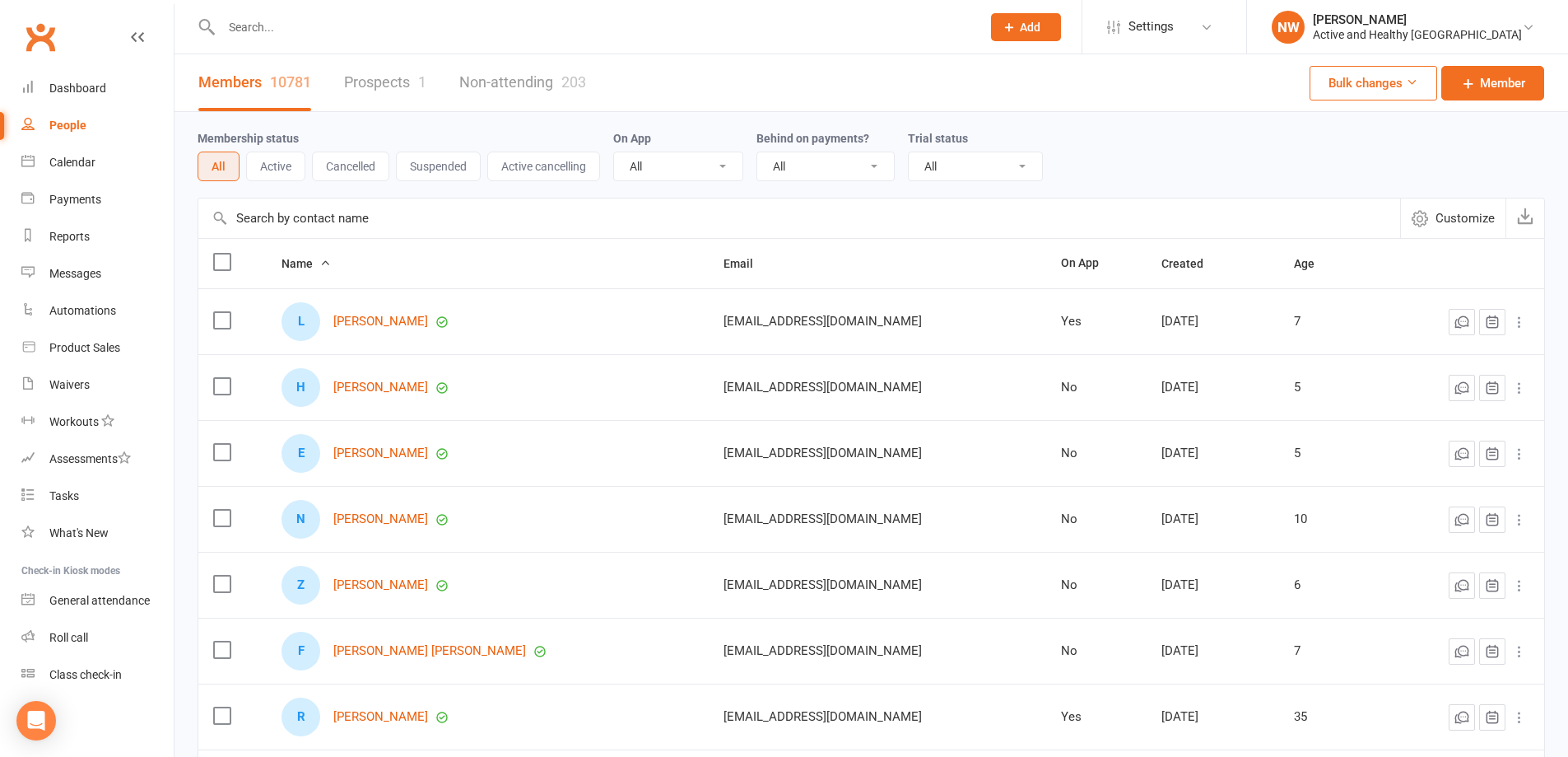
click at [302, 212] on input "text" at bounding box center [799, 217] width 1202 height 39
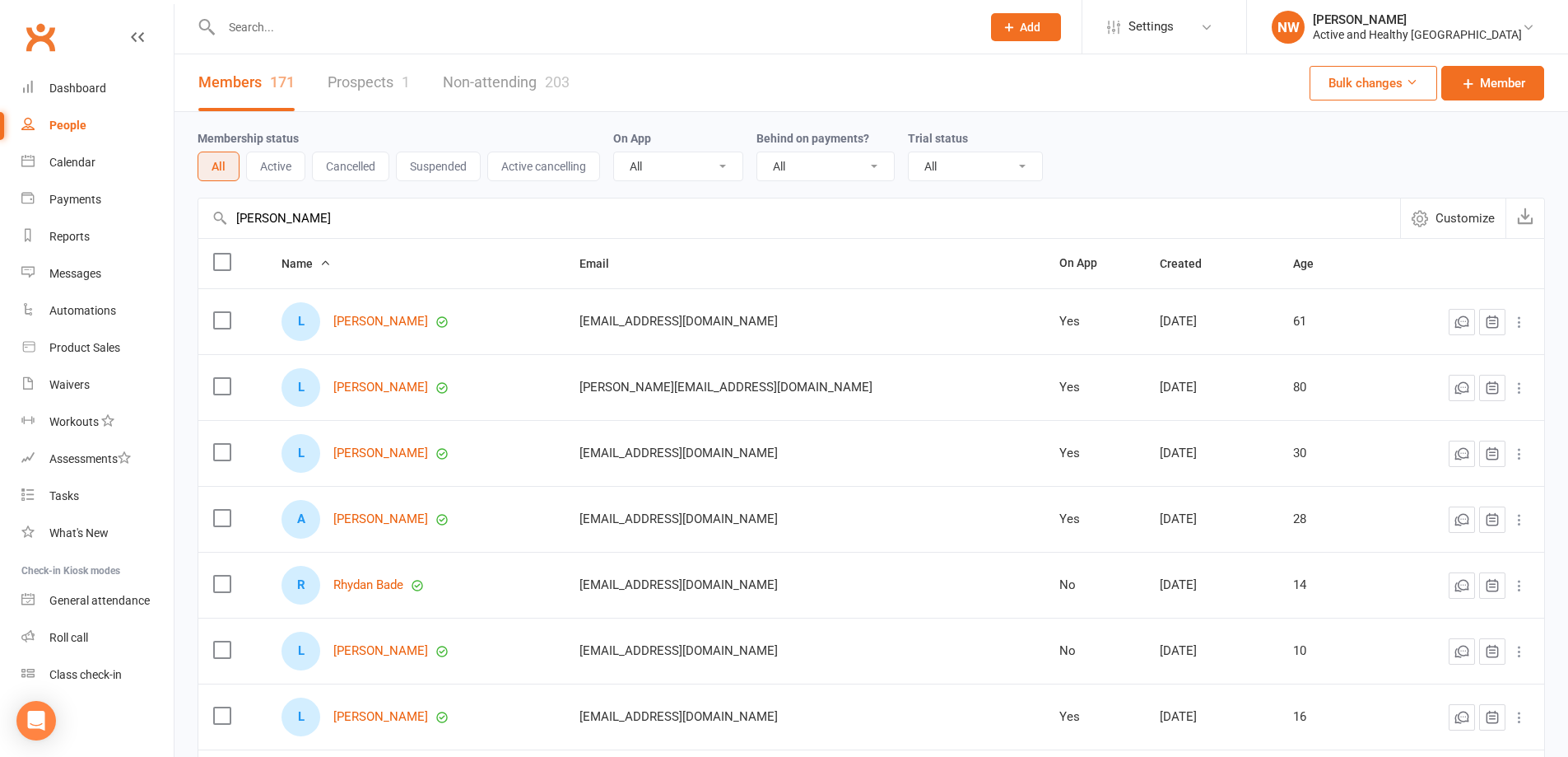
type input "[PERSON_NAME]"
click at [397, 312] on div "L [PERSON_NAME]" at bounding box center [415, 322] width 268 height 38
click at [394, 322] on link "[PERSON_NAME]" at bounding box center [380, 322] width 95 height 14
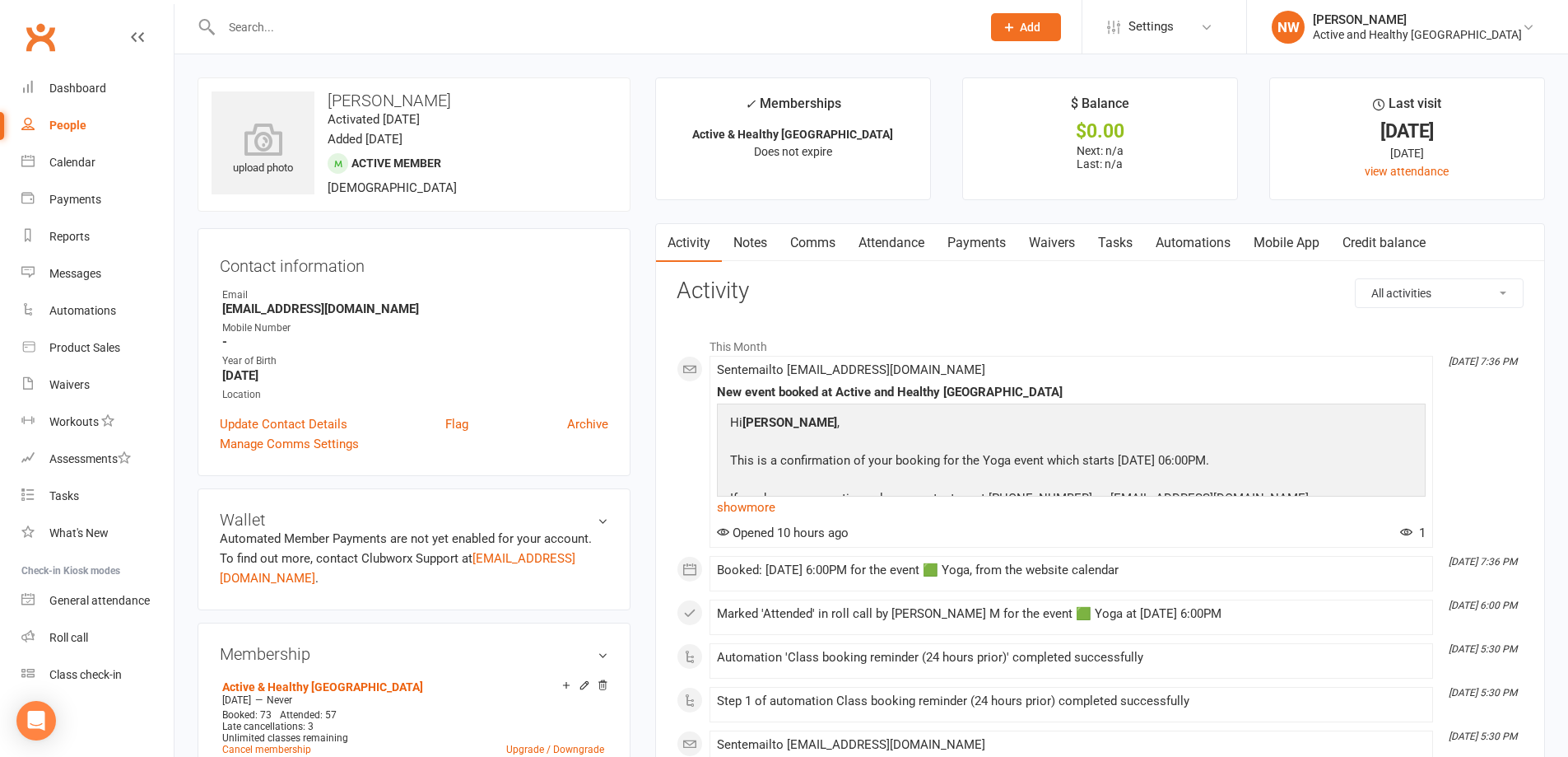
click at [1306, 233] on link "Mobile App" at bounding box center [1286, 243] width 89 height 38
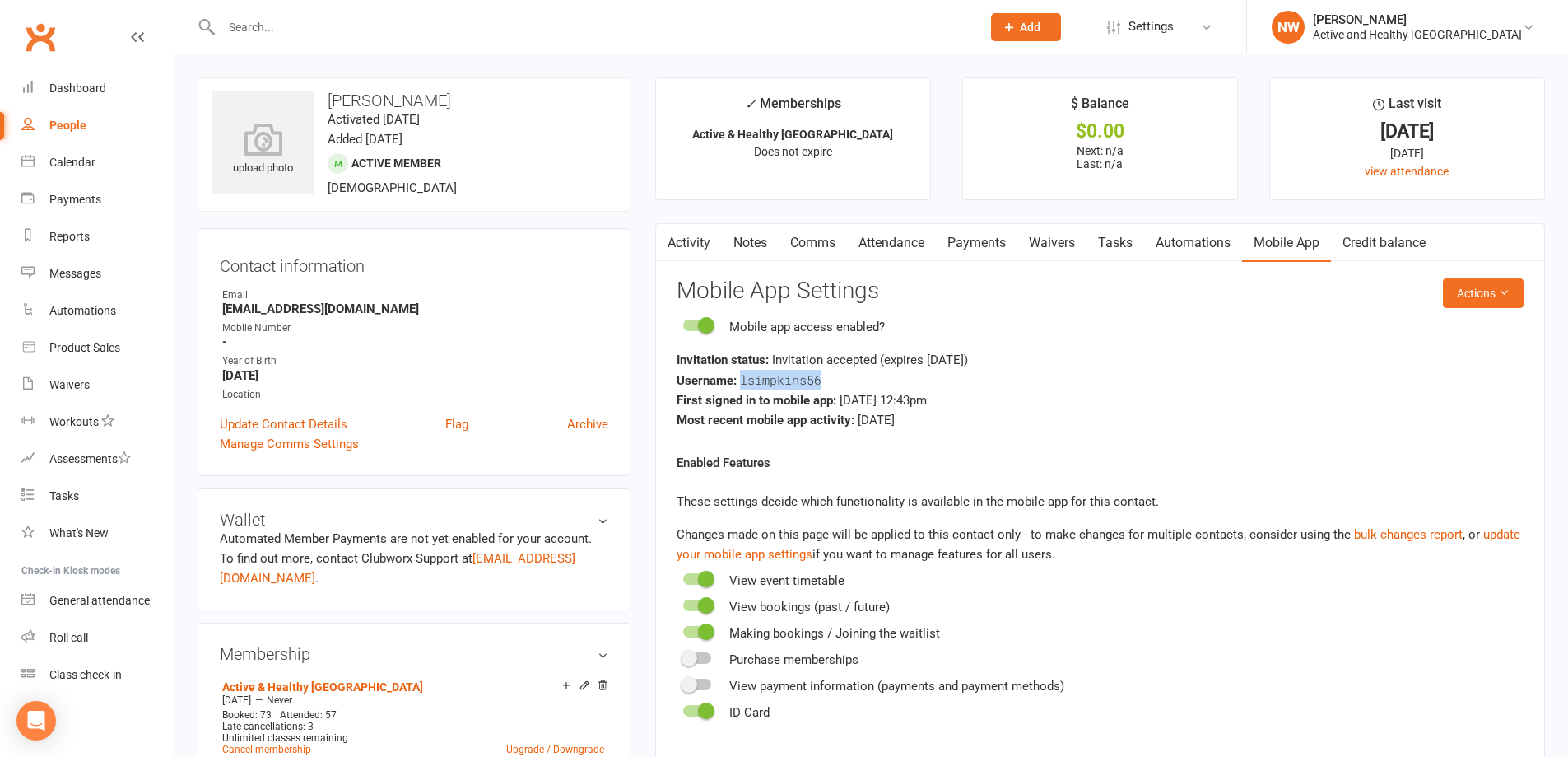
drag, startPoint x: 829, startPoint y: 373, endPoint x: 740, endPoint y: 382, distance: 89.5
click at [740, 382] on div "Username: lsimpkins56" at bounding box center [1099, 380] width 847 height 21
copy span "lsimpkins56"
click at [1192, 492] on p "These settings decide which functionality is available in the mobile app for th…" at bounding box center [1099, 501] width 847 height 20
click at [1486, 298] on button "Actions" at bounding box center [1483, 293] width 80 height 30
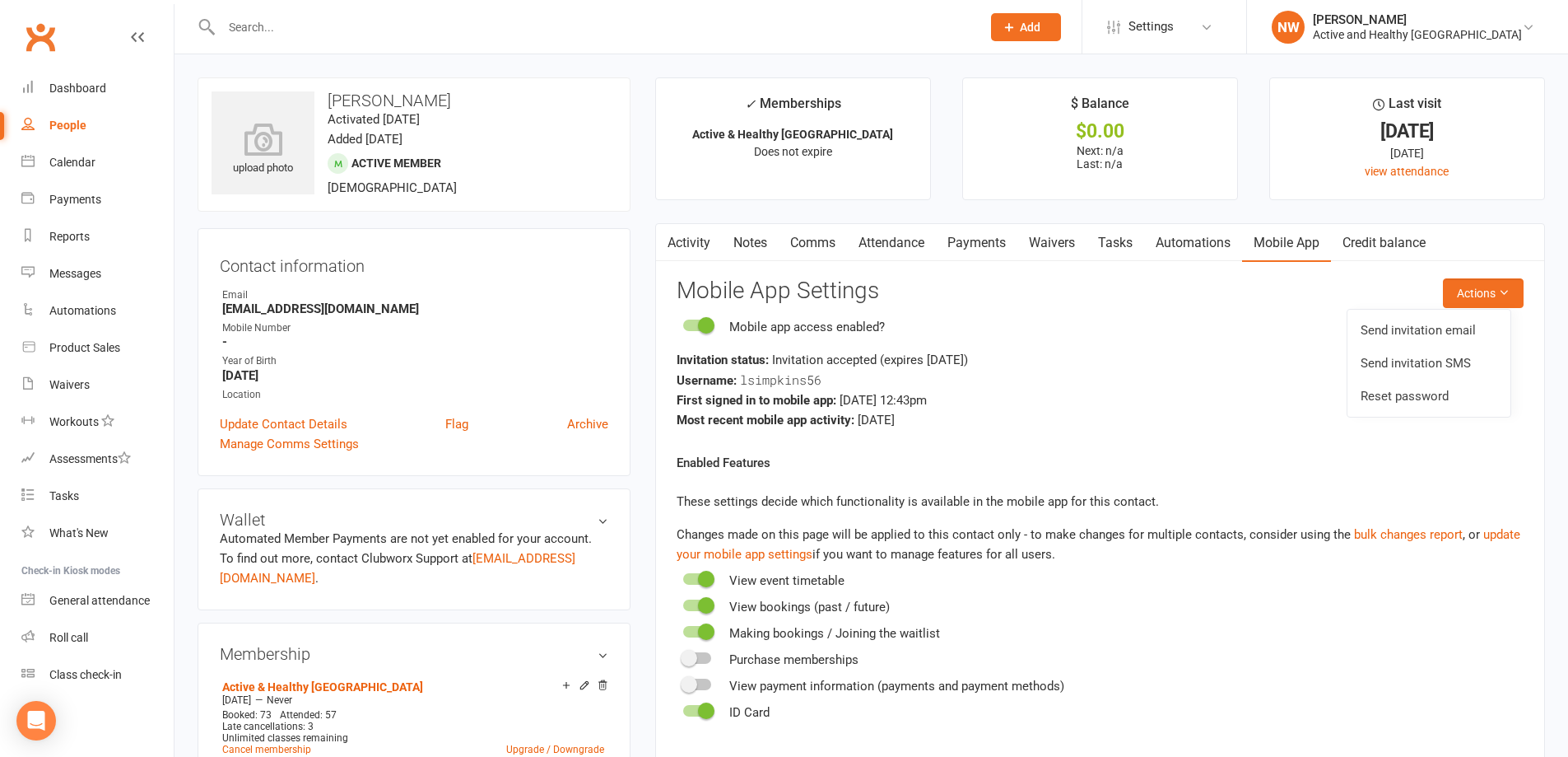
click at [1175, 377] on div "Username: lsimpkins56" at bounding box center [1099, 380] width 847 height 21
drag, startPoint x: 395, startPoint y: 311, endPoint x: 208, endPoint y: 303, distance: 187.2
click at [208, 303] on div "Contact information Owner Email lcsimpkins@hotmail.com Mobile Number - Year of …" at bounding box center [413, 351] width 432 height 248
copy strong "lcsimpkins@hotmail.com"
click at [295, 421] on link "Update Contact Details" at bounding box center [283, 424] width 127 height 20
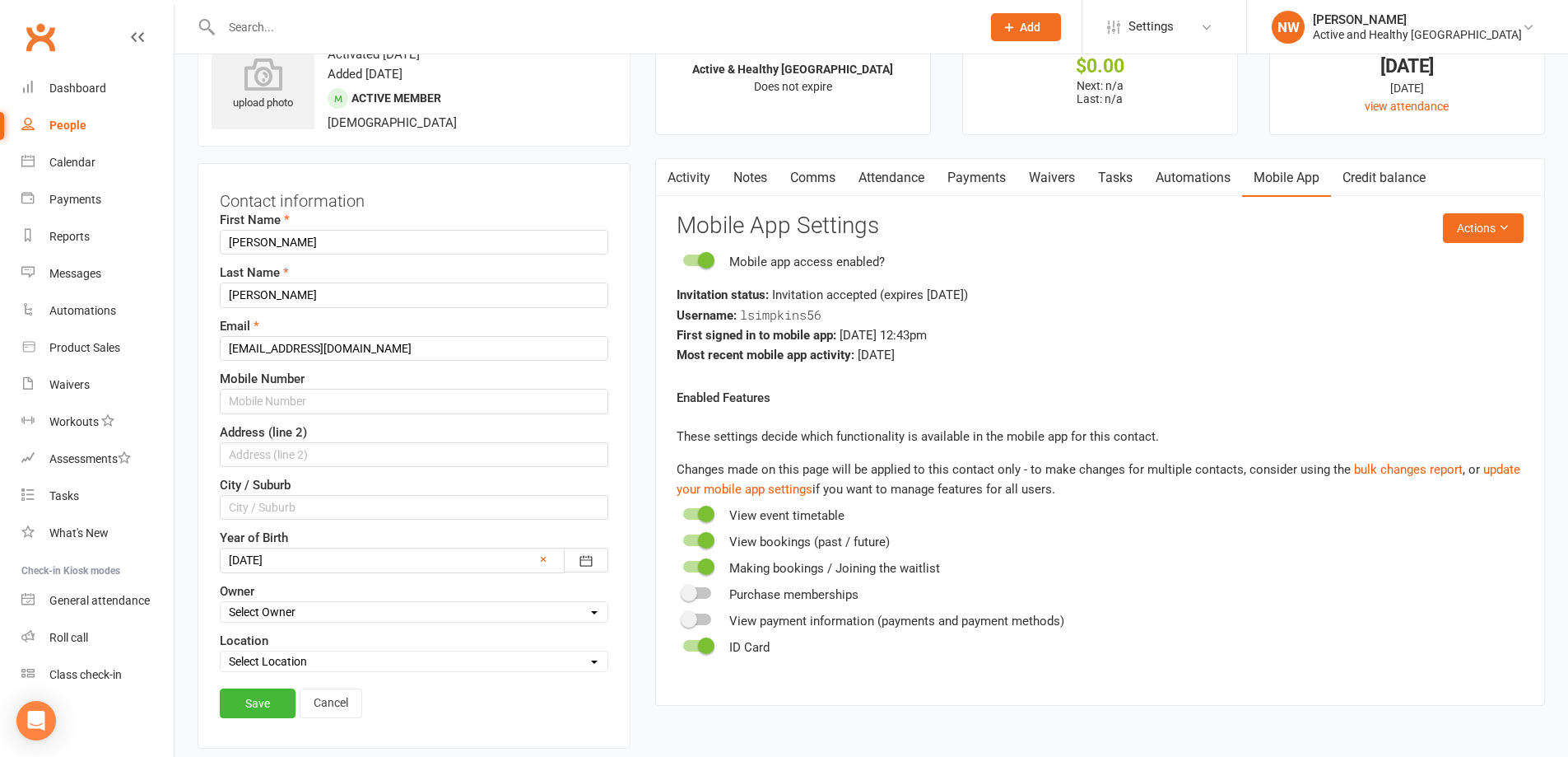
scroll to position [78, 0]
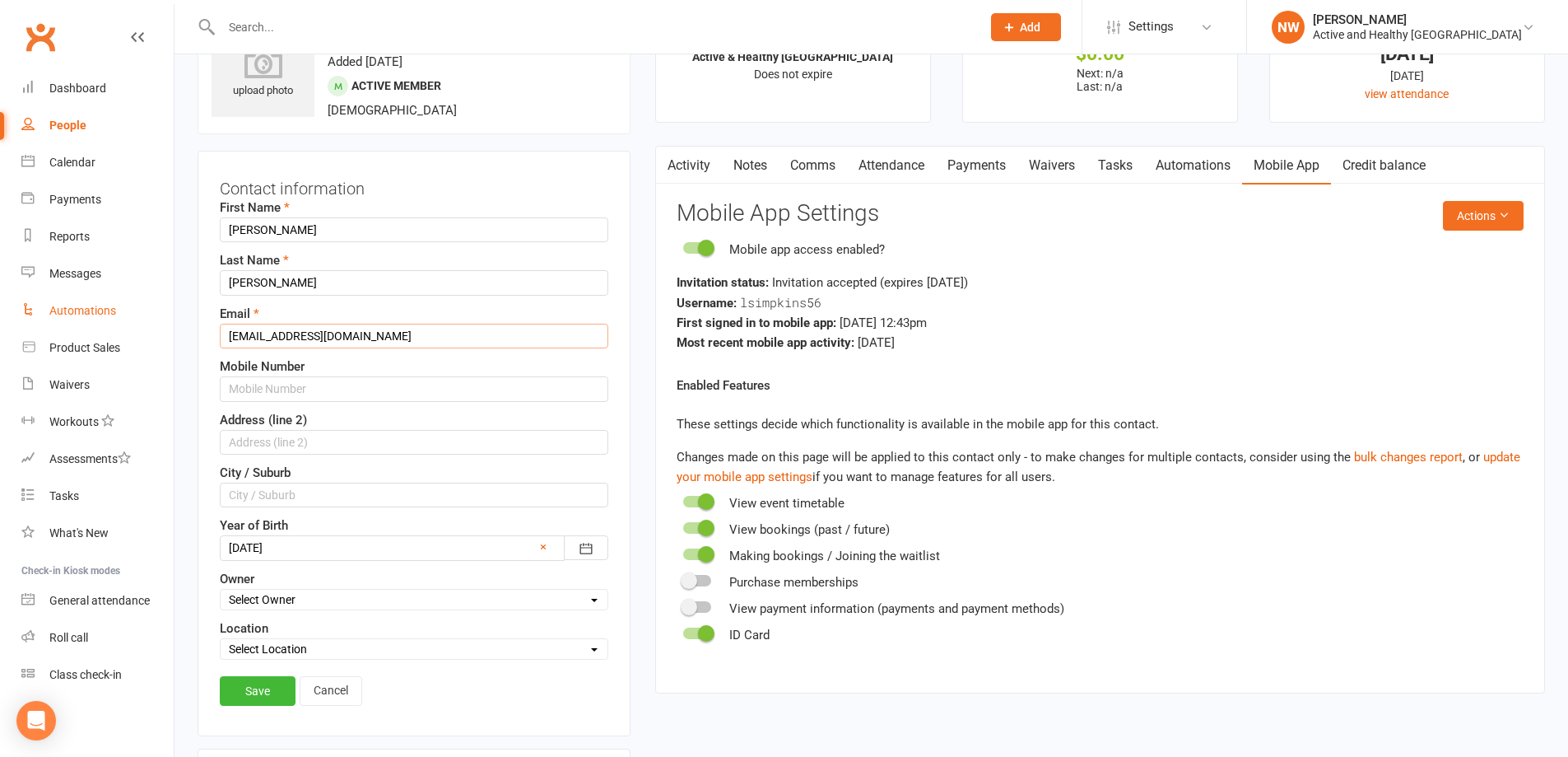
drag, startPoint x: 390, startPoint y: 338, endPoint x: 74, endPoint y: 323, distance: 316.4
type input "natalie.walmsley@ipswich.qld.gov.au"
click at [250, 686] on link "Save" at bounding box center [257, 690] width 76 height 30
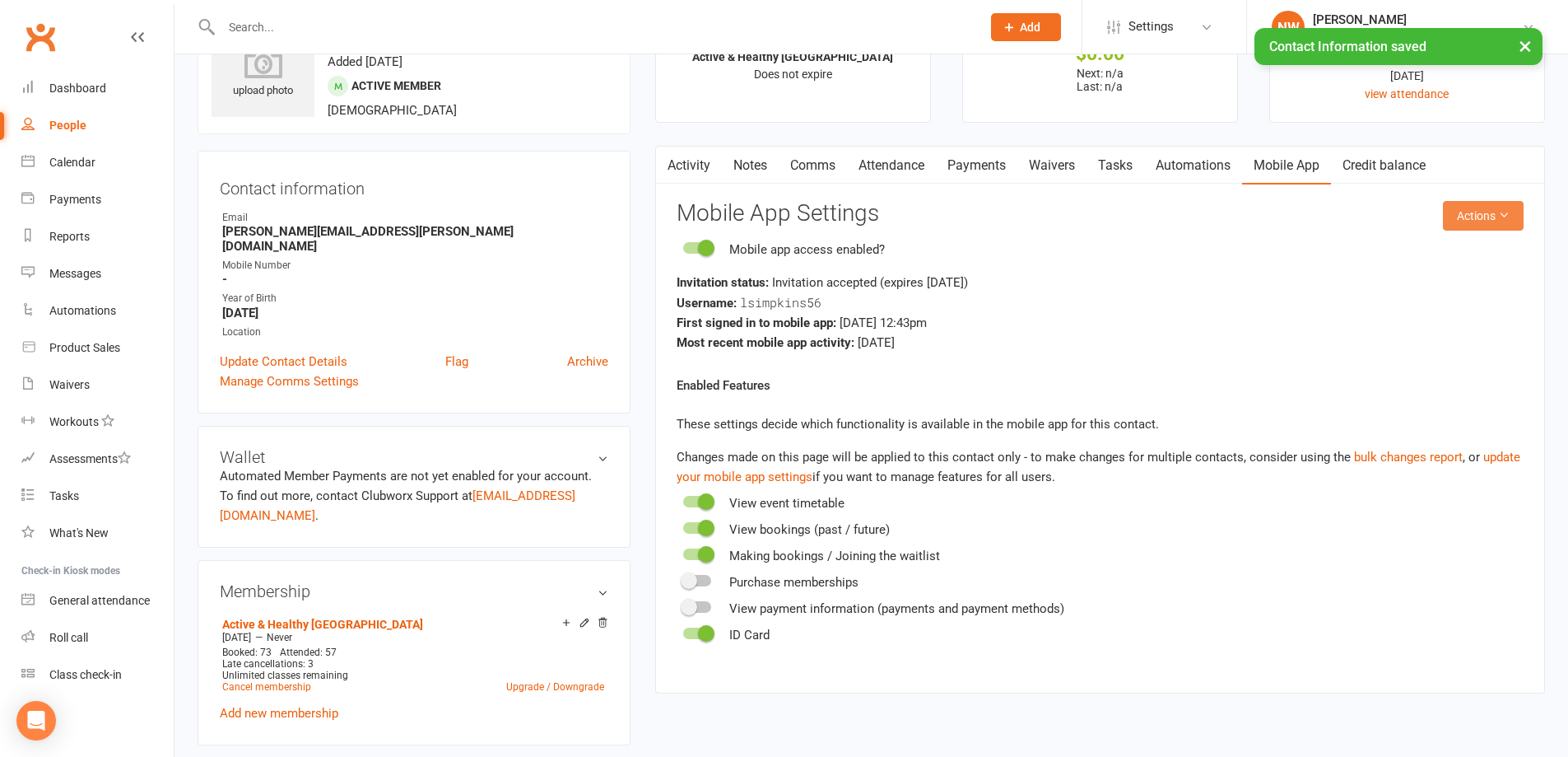
click at [1492, 224] on button "Actions" at bounding box center [1483, 215] width 80 height 30
click at [1481, 313] on link "Reset password" at bounding box center [1428, 319] width 163 height 33
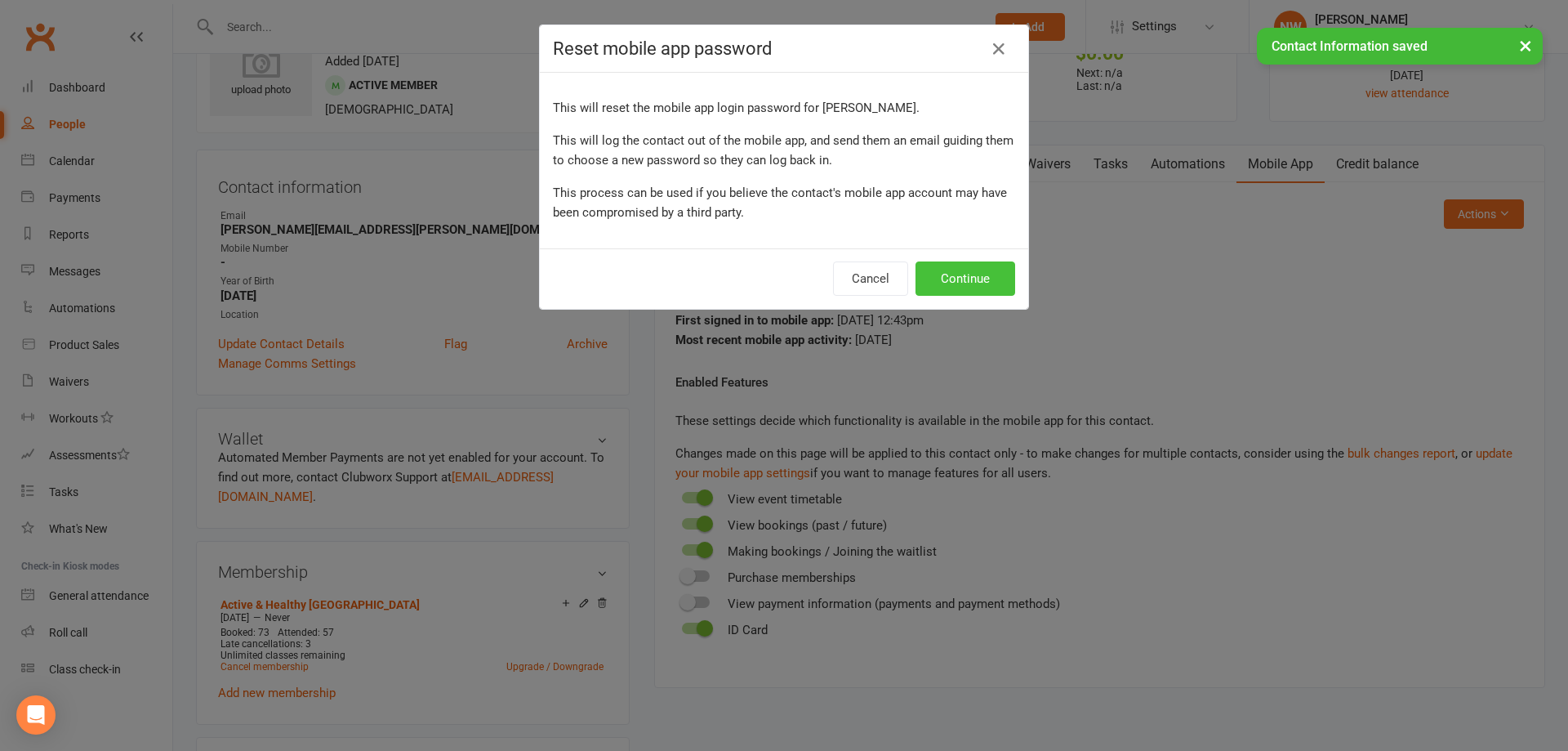
click at [941, 269] on button "Continue" at bounding box center [964, 278] width 100 height 34
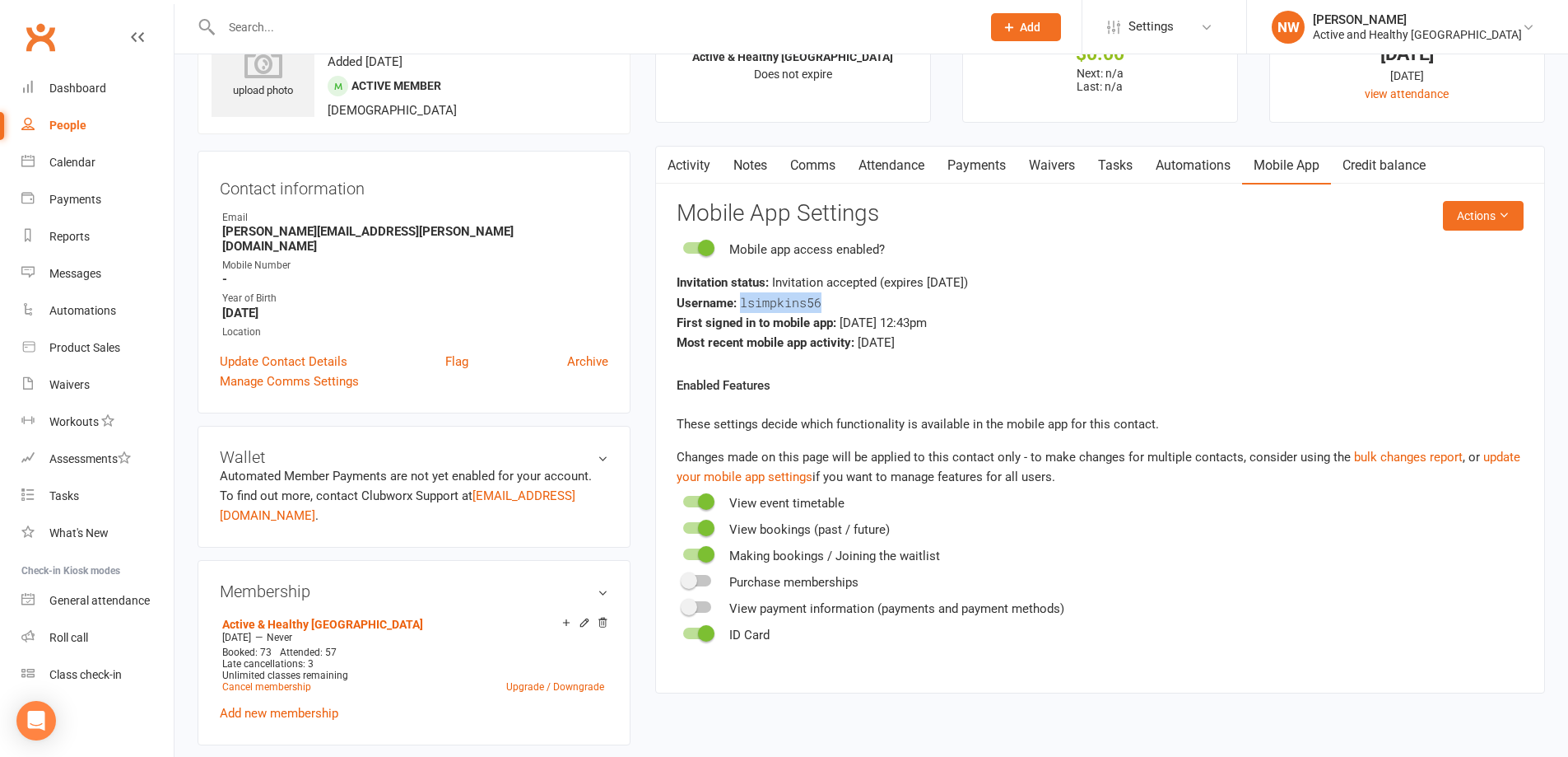
drag, startPoint x: 822, startPoint y: 304, endPoint x: 740, endPoint y: 303, distance: 82.0
click at [740, 303] on div "Username: lsimpkins56" at bounding box center [1099, 302] width 847 height 21
copy span "lsimpkins56"
click at [883, 301] on div "Username: lsimpkins56" at bounding box center [1099, 302] width 847 height 21
click at [318, 351] on link "Update Contact Details" at bounding box center [283, 361] width 127 height 20
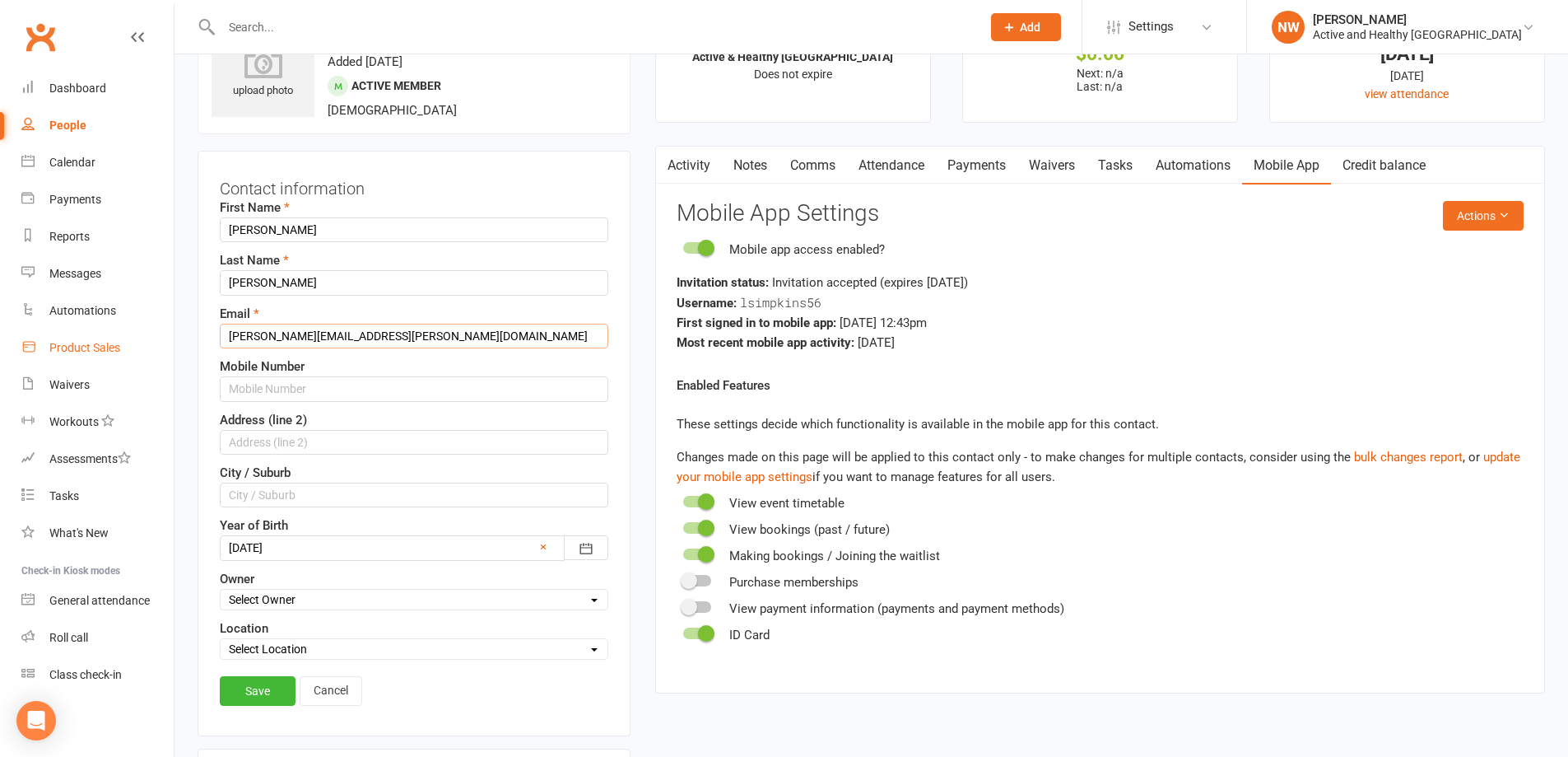
drag, startPoint x: 432, startPoint y: 336, endPoint x: 171, endPoint y: 350, distance: 261.4
paste input "lcsimpkins@hotmail.com"
type input "lcsimpkins@hotmail.com"
click at [266, 711] on div "Save Cancel" at bounding box center [414, 695] width 388 height 38
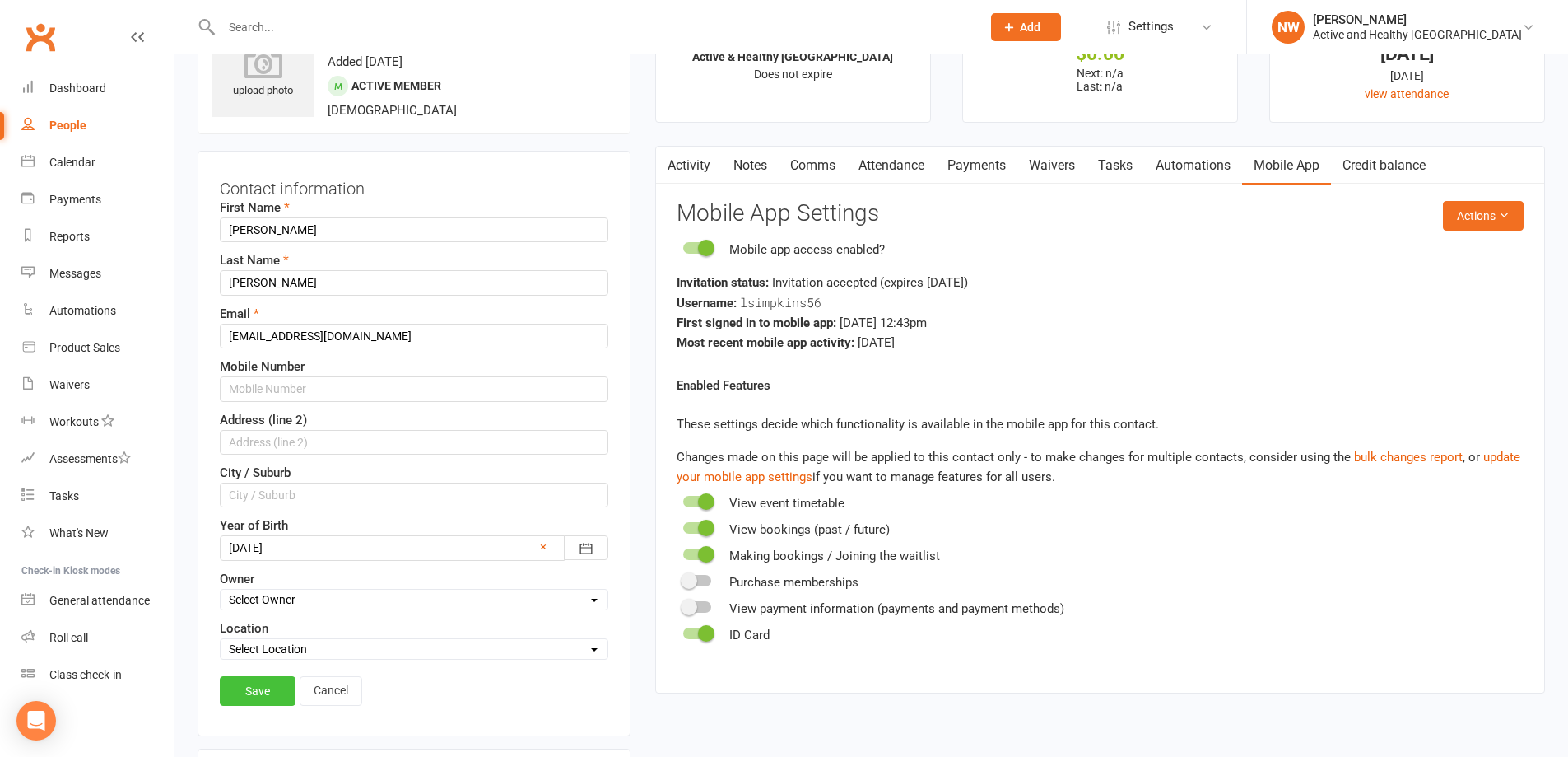
click at [256, 682] on link "Save" at bounding box center [257, 690] width 76 height 30
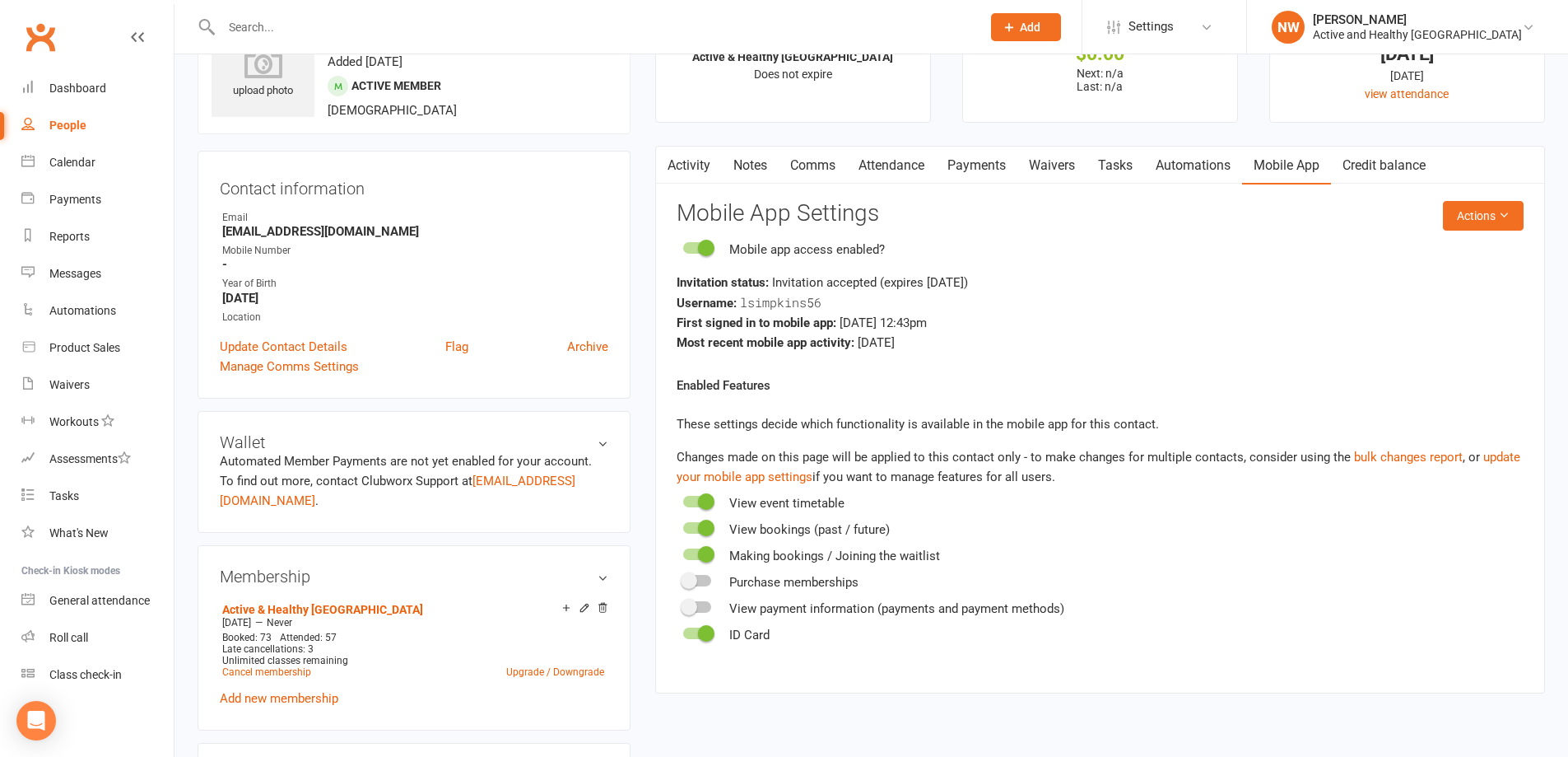
click at [62, 137] on link "People" at bounding box center [97, 125] width 152 height 37
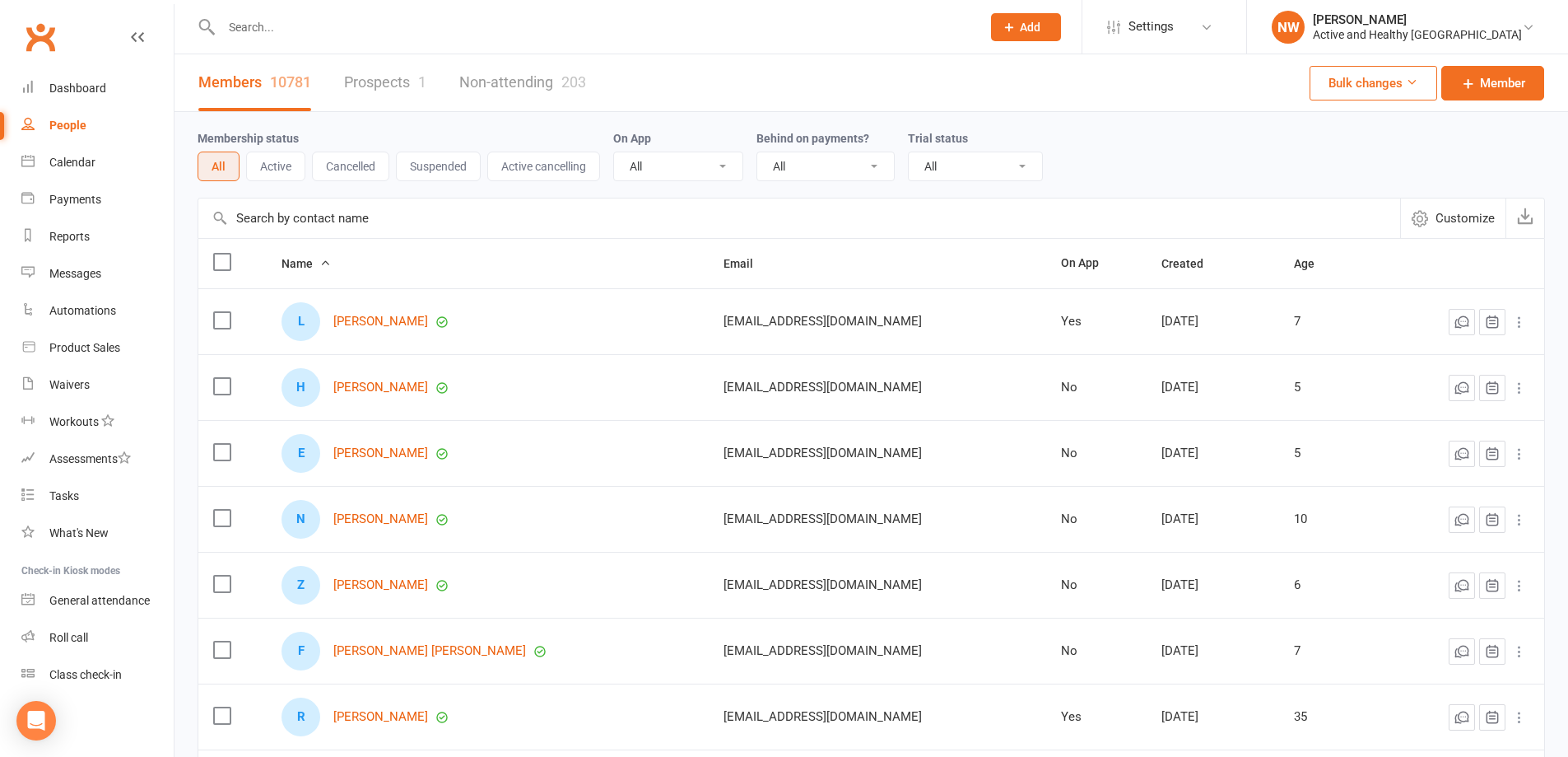
click at [254, 209] on input "text" at bounding box center [799, 217] width 1202 height 39
paste input "Megan Wagstaff"
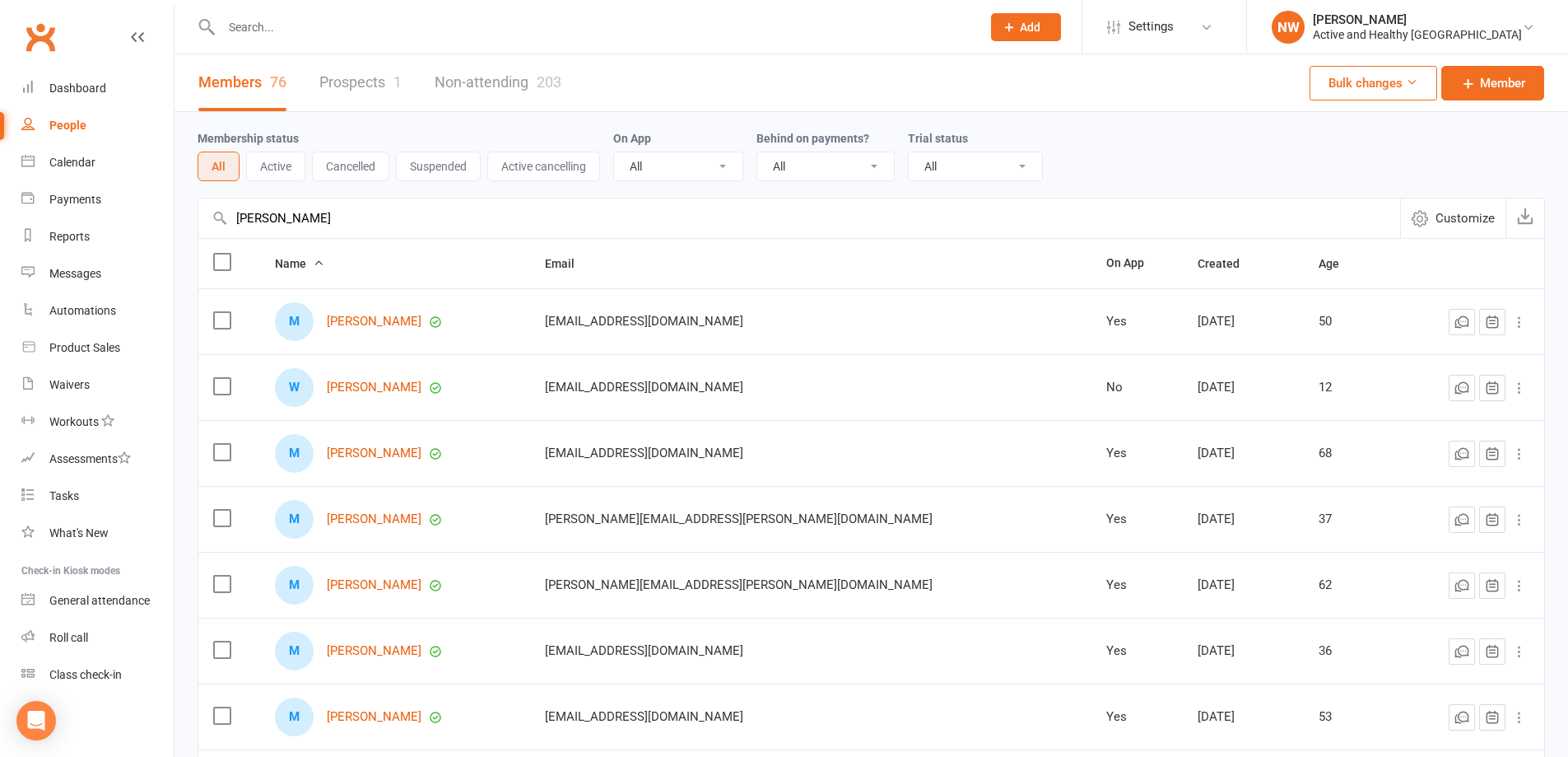
type input "Megan Wagstaff"
click at [537, 92] on link "Non-attending 203" at bounding box center [497, 82] width 126 height 56
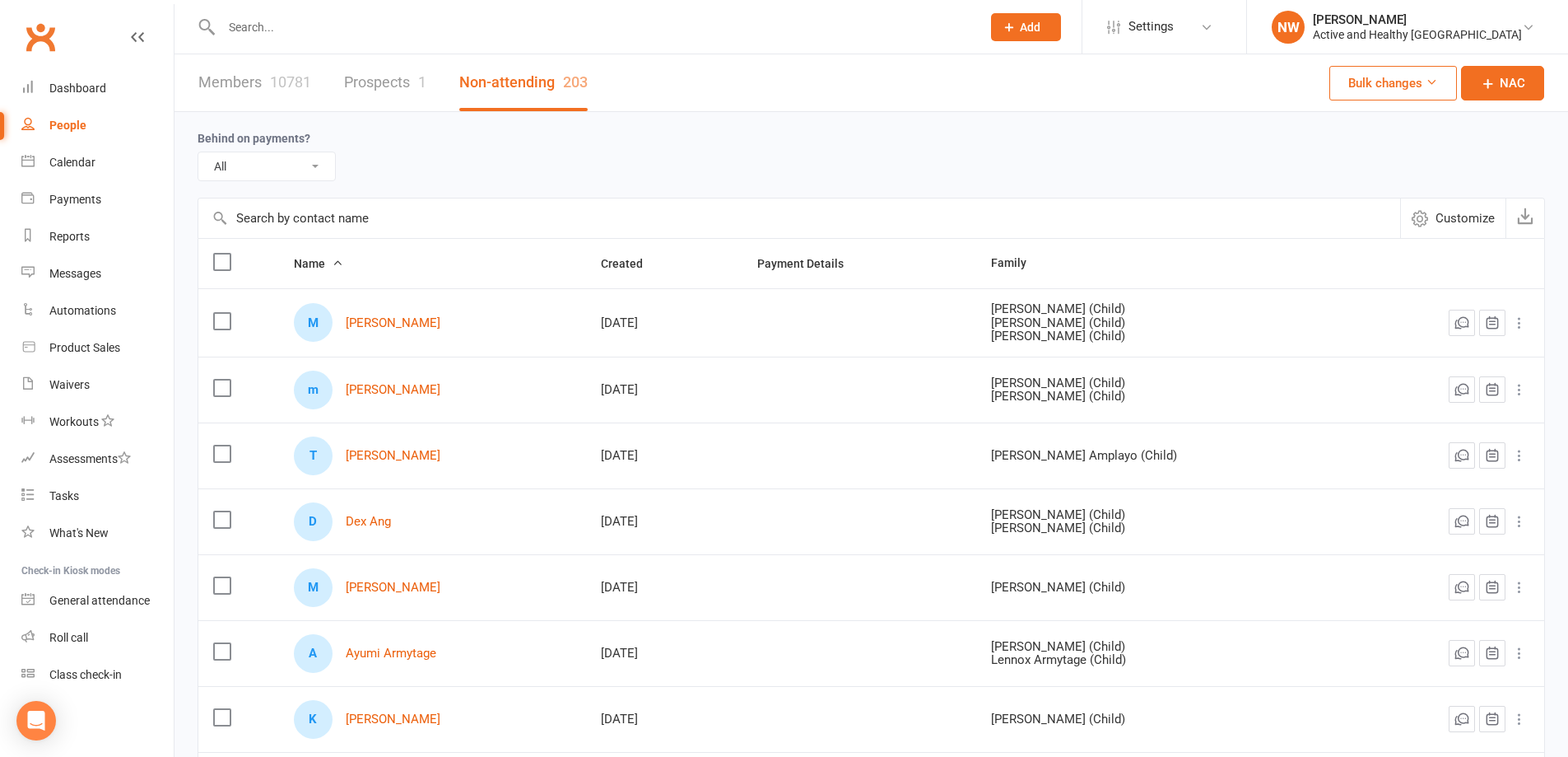
click at [291, 215] on input "text" at bounding box center [799, 217] width 1202 height 39
paste input "Megan Wagstaff"
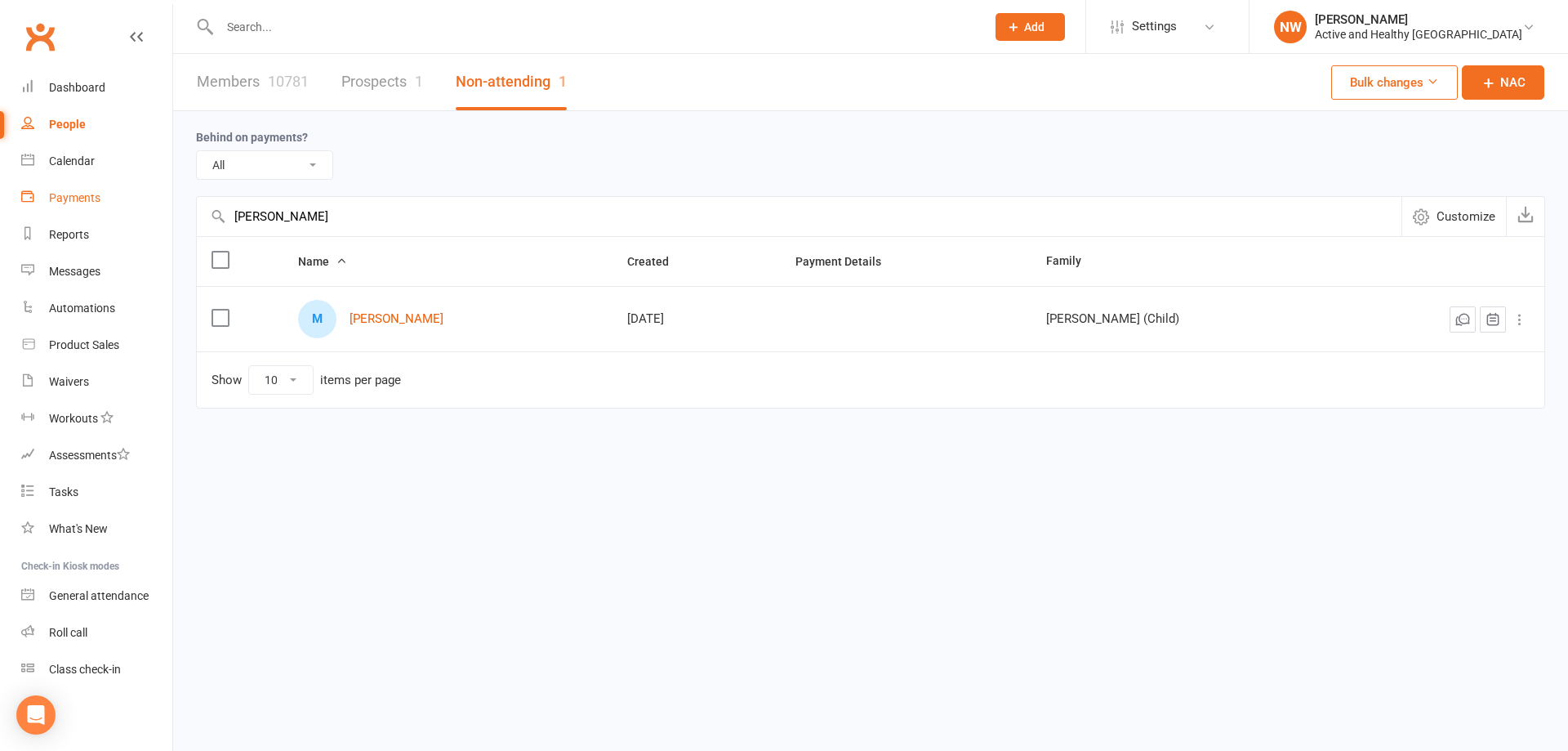
drag, startPoint x: 314, startPoint y: 212, endPoint x: 79, endPoint y: 193, distance: 235.8
click at [79, 194] on ui-view "Prospect Member Non-attending contact Class / event Appointment Task Membership…" at bounding box center [784, 237] width 1568 height 468
paste input "Kat Andersen"
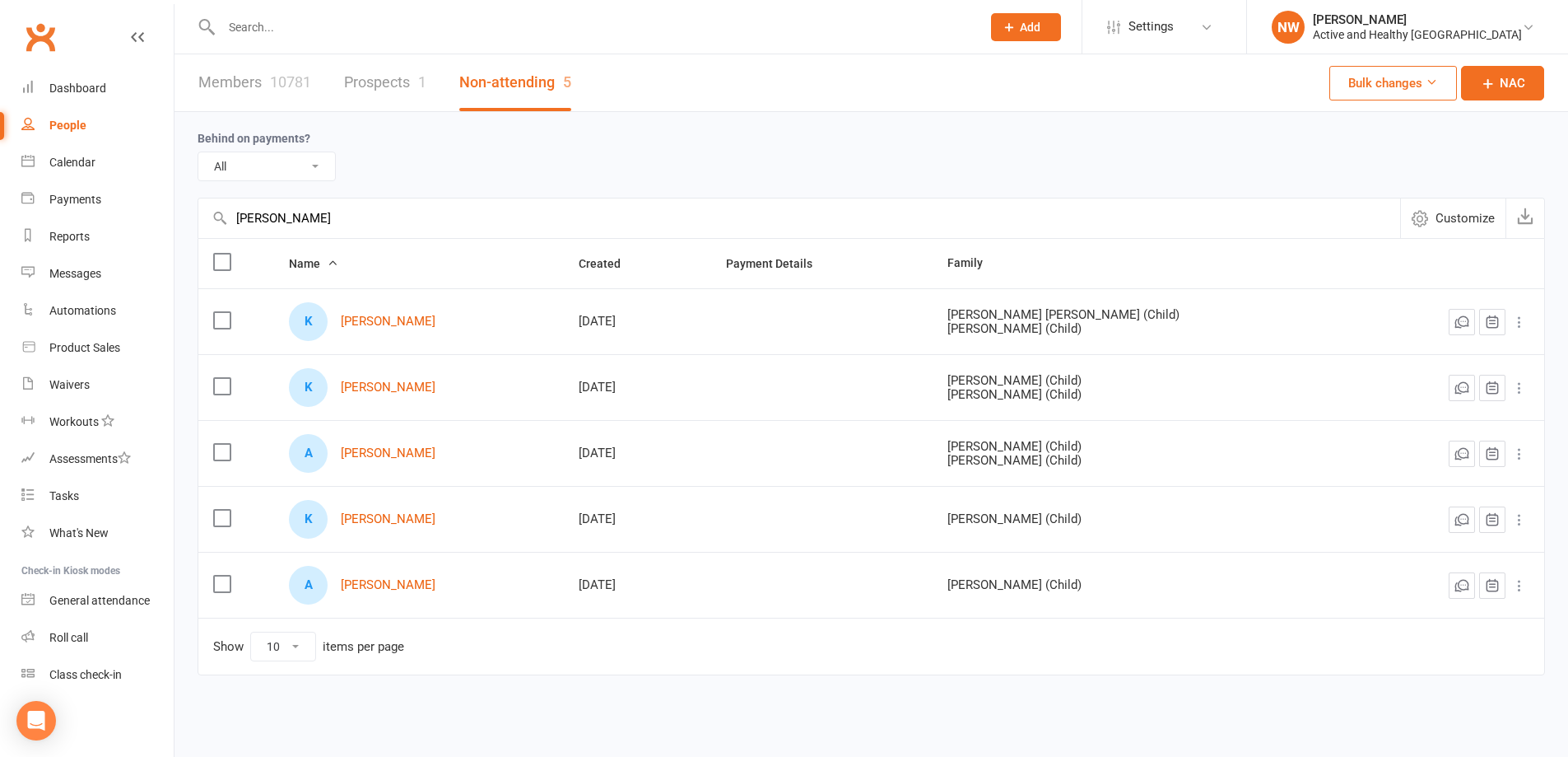
type input "Kat Andersen"
click at [246, 79] on link "Members 10781" at bounding box center [254, 82] width 113 height 56
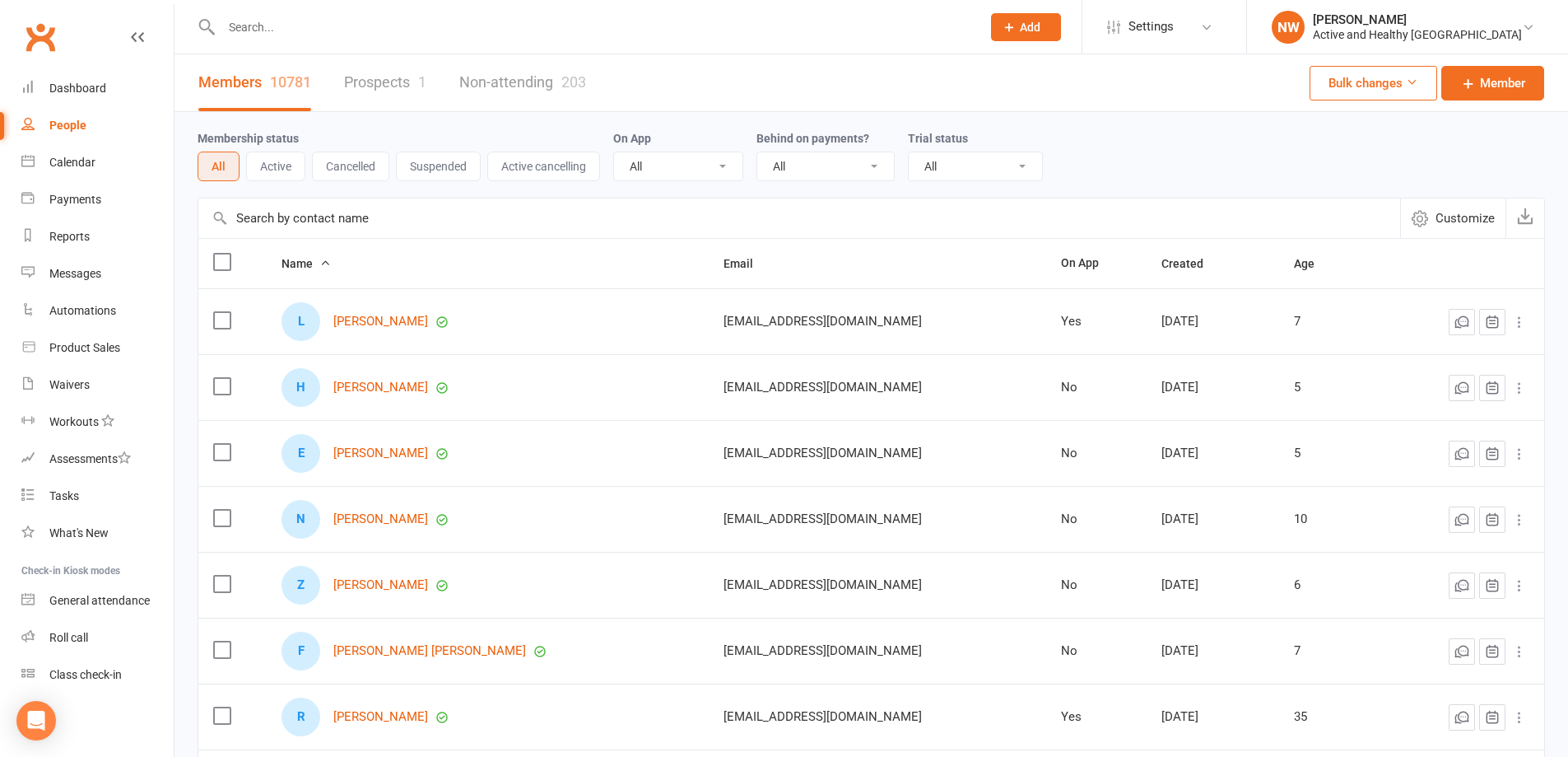
click at [364, 211] on input "text" at bounding box center [799, 217] width 1202 height 39
paste input "Kat Andersen"
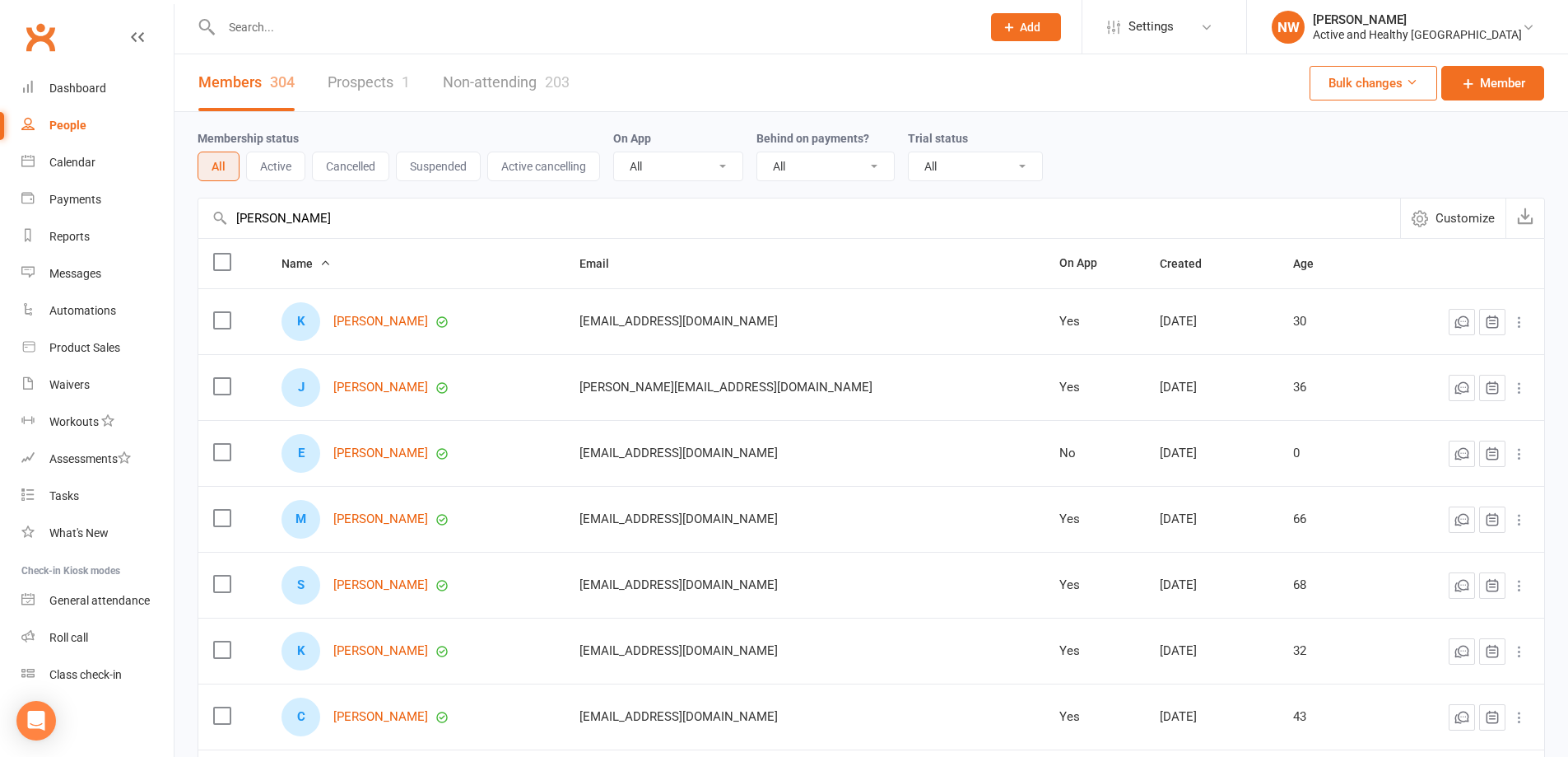
type input "Kat Andersen"
click at [364, 71] on link "Prospects 1" at bounding box center [368, 82] width 82 height 56
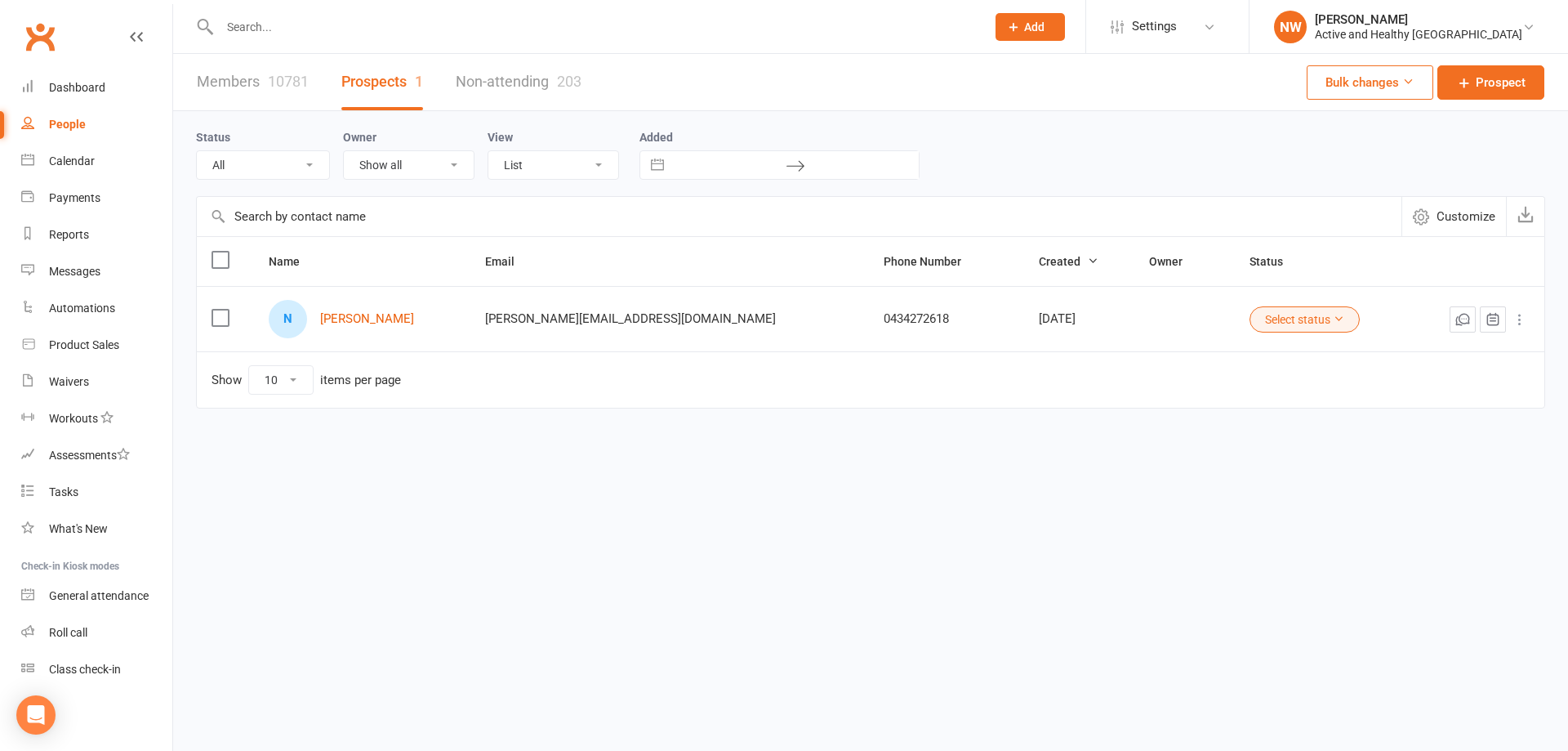
click at [207, 253] on th at bounding box center [225, 261] width 57 height 49
click at [221, 263] on label at bounding box center [219, 259] width 16 height 16
click at [221, 252] on input "checkbox" at bounding box center [219, 252] width 16 height 0
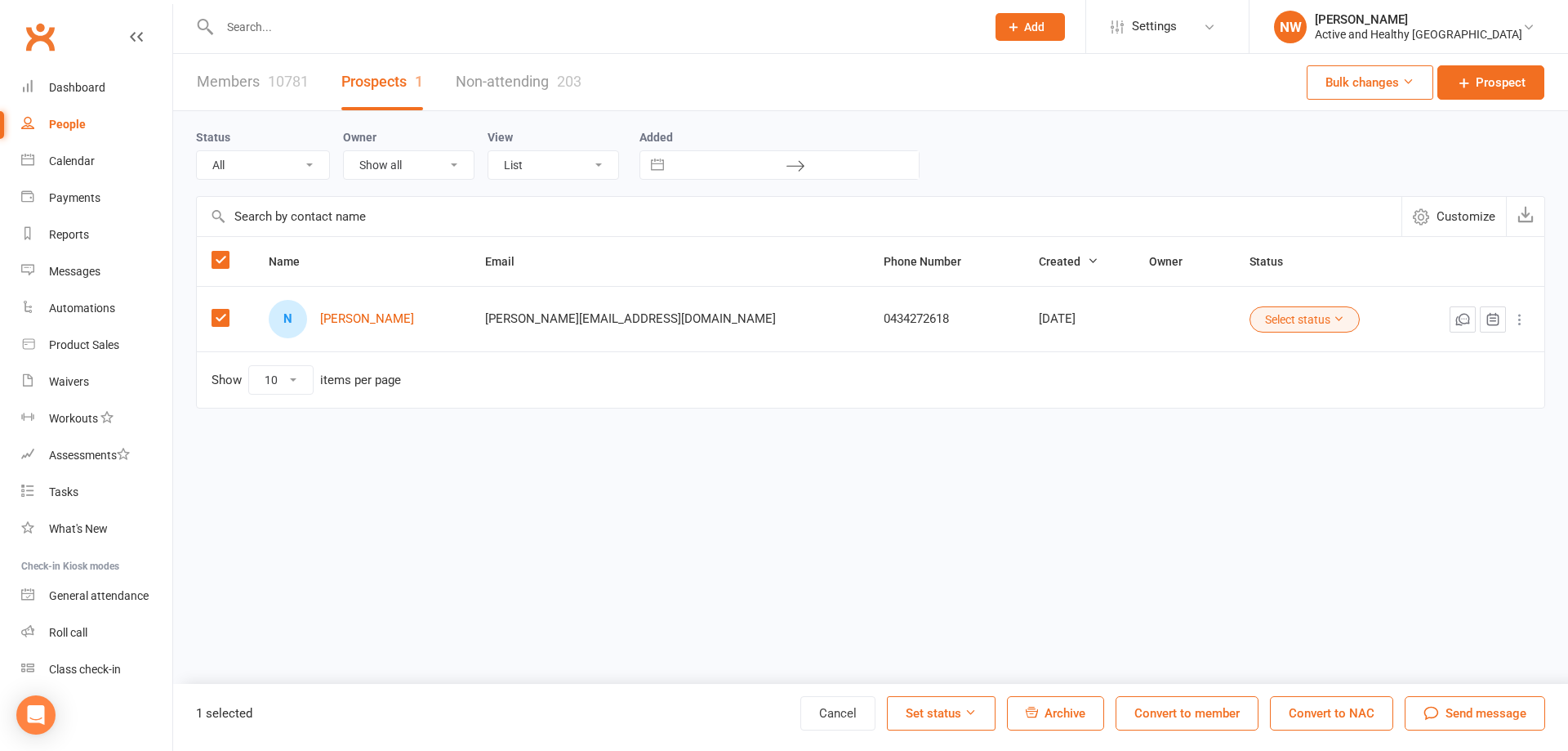
click at [1055, 705] on span "Archive" at bounding box center [1064, 712] width 41 height 14
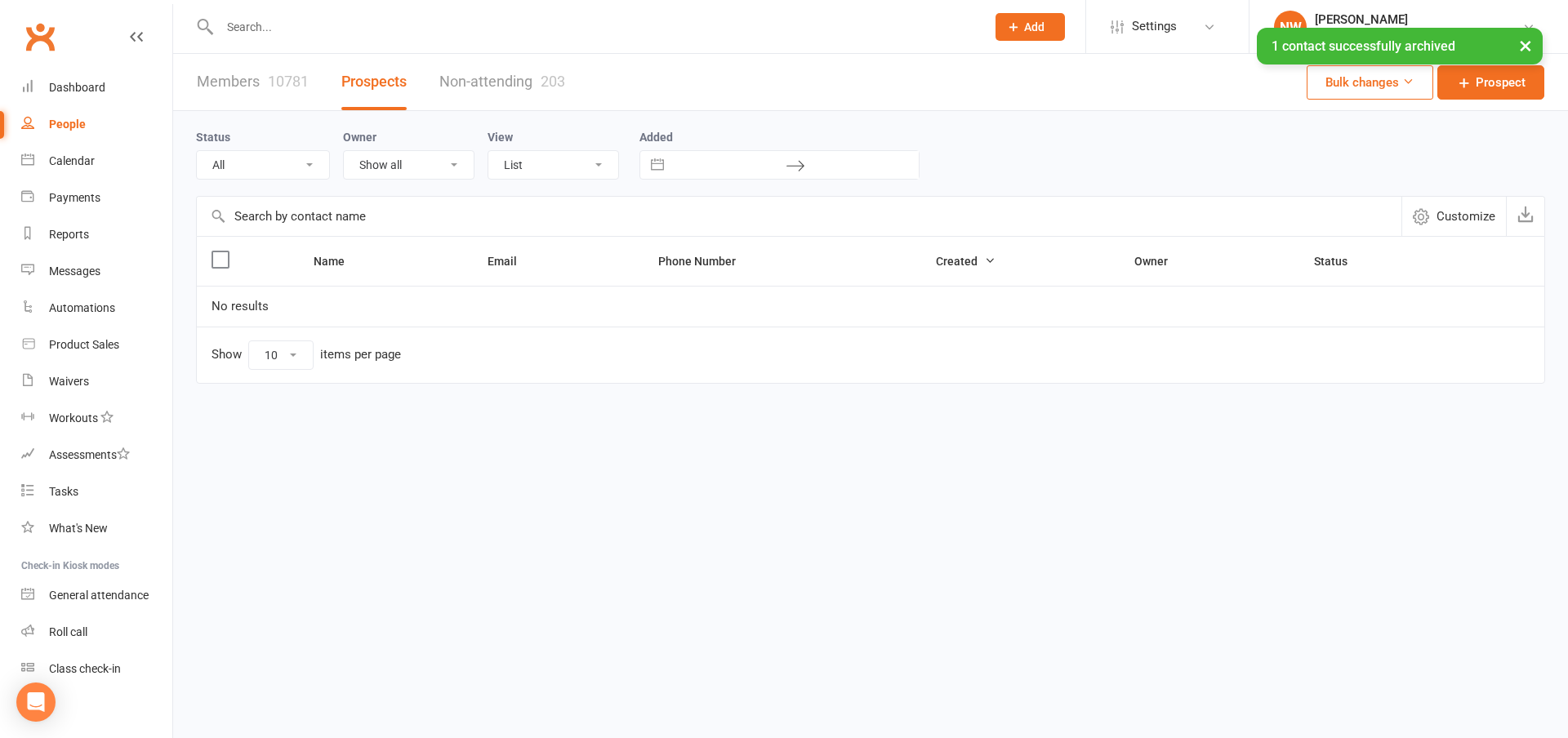
click at [79, 117] on link "People" at bounding box center [96, 124] width 151 height 37
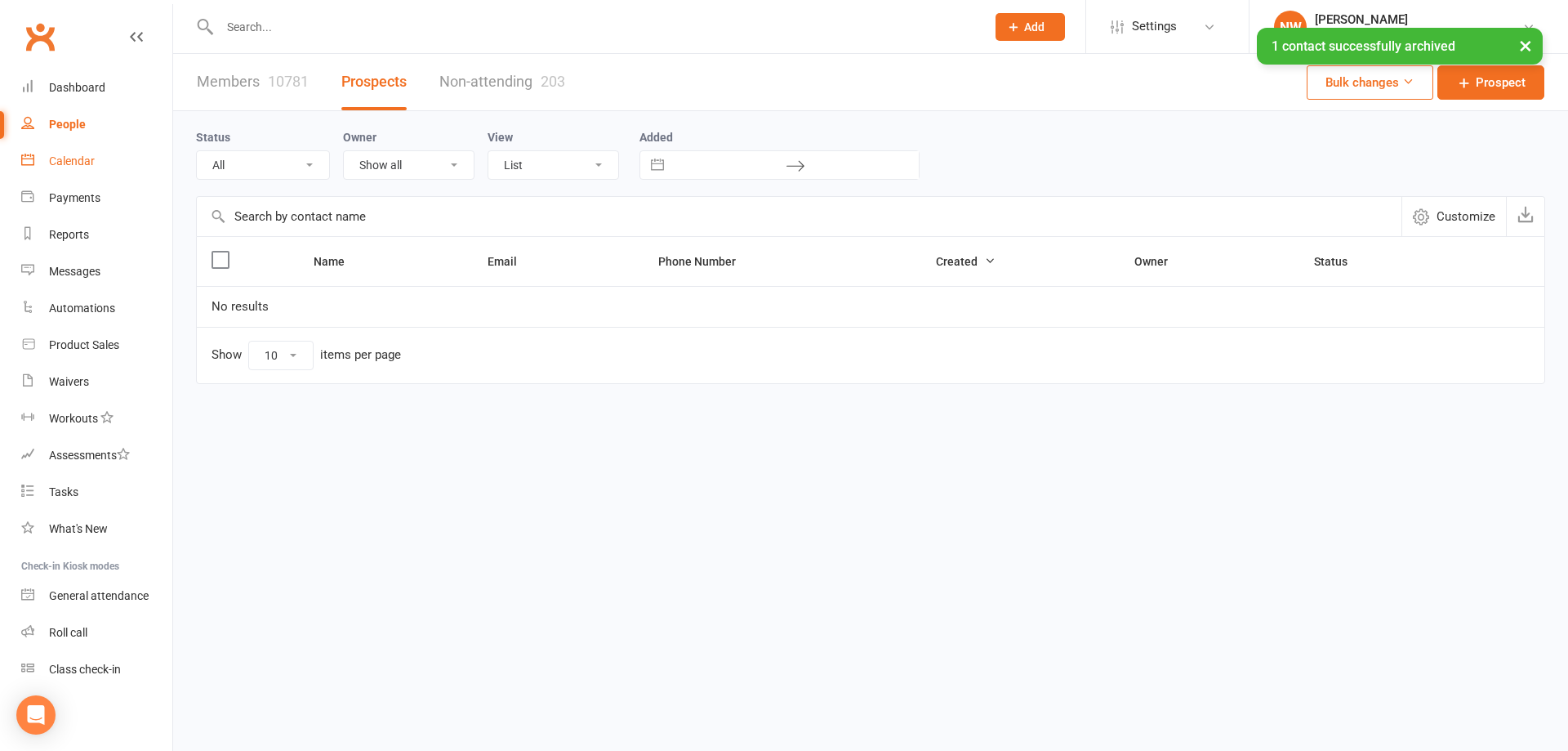
click at [92, 168] on link "Calendar" at bounding box center [96, 161] width 151 height 37
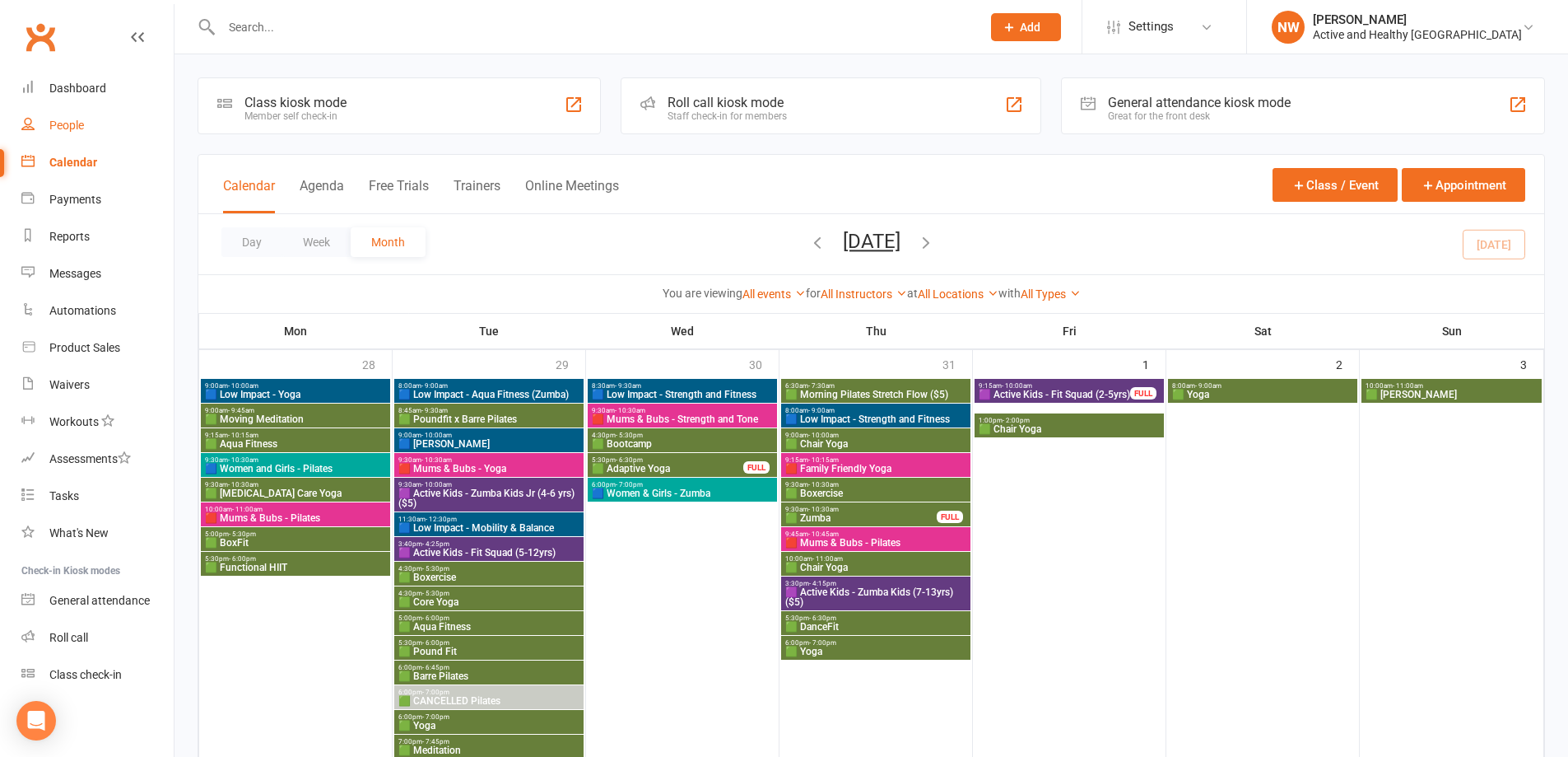
click at [64, 124] on div "People" at bounding box center [67, 125] width 34 height 13
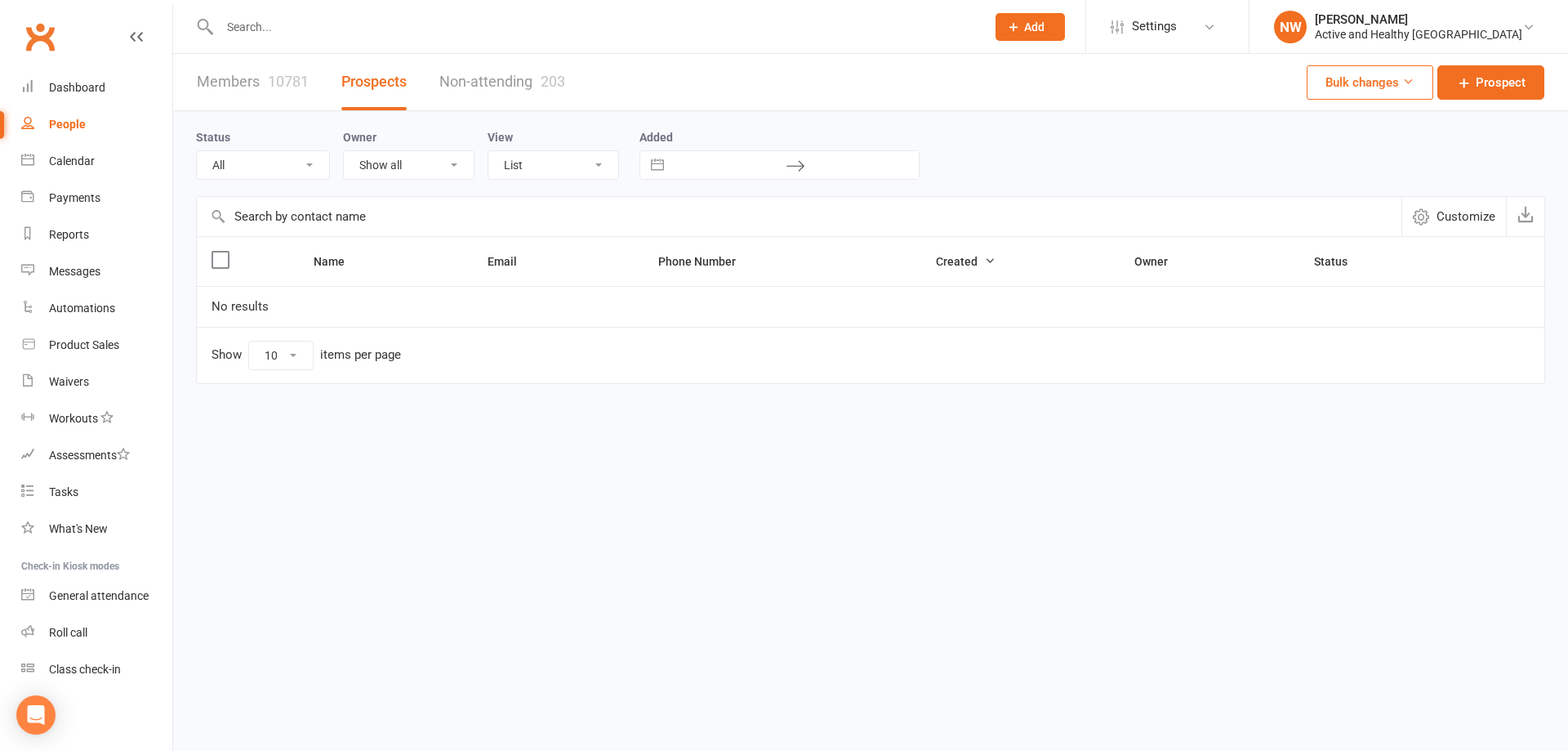
click at [284, 213] on input "text" at bounding box center [798, 216] width 1204 height 39
paste input "Joanna Hanley"
type input "Joanna Hanley"
click at [518, 77] on link "Non-attending 203" at bounding box center [502, 82] width 125 height 56
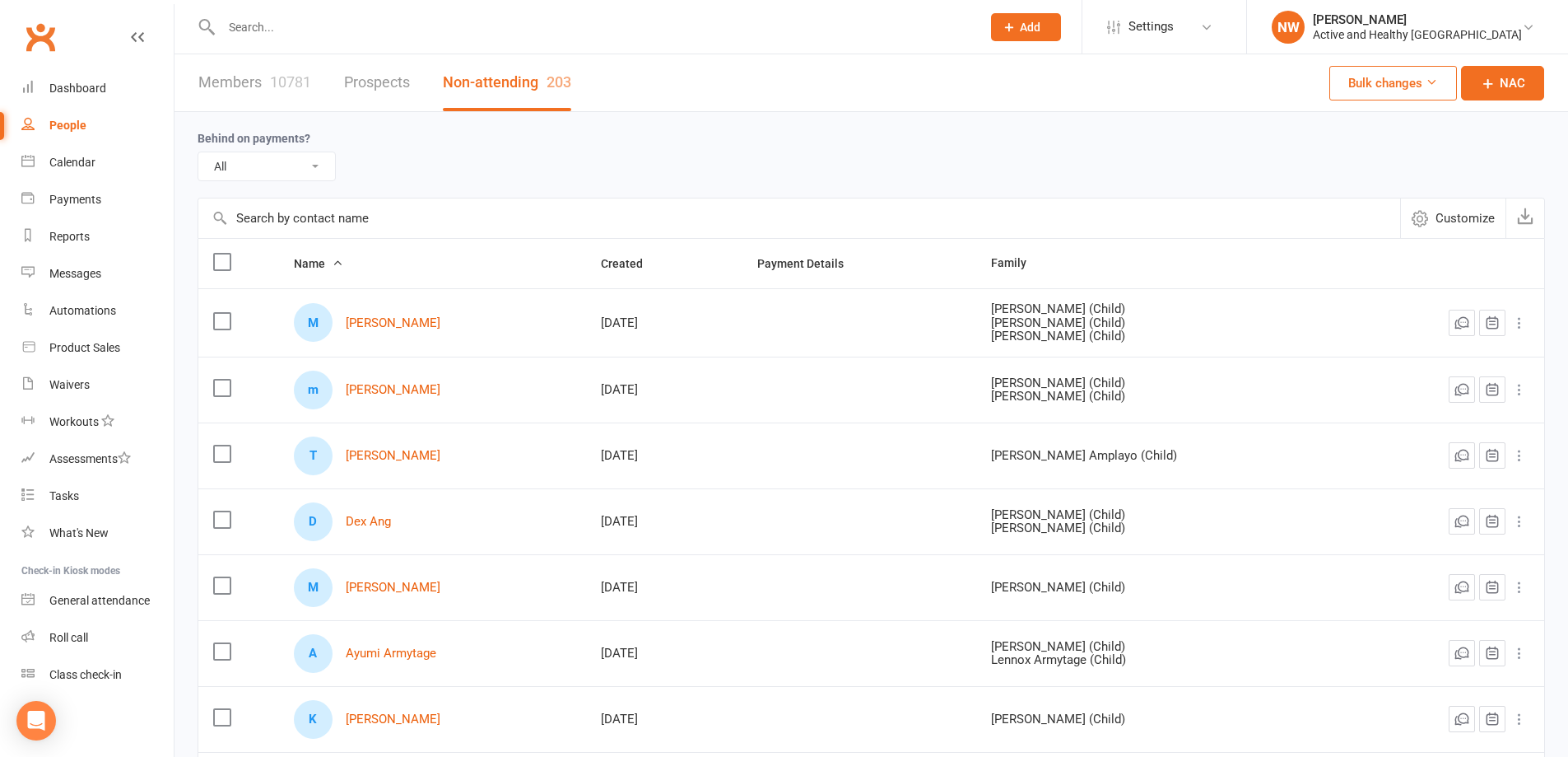
click at [281, 218] on input "text" at bounding box center [799, 217] width 1202 height 39
paste input "Joanna Hanley"
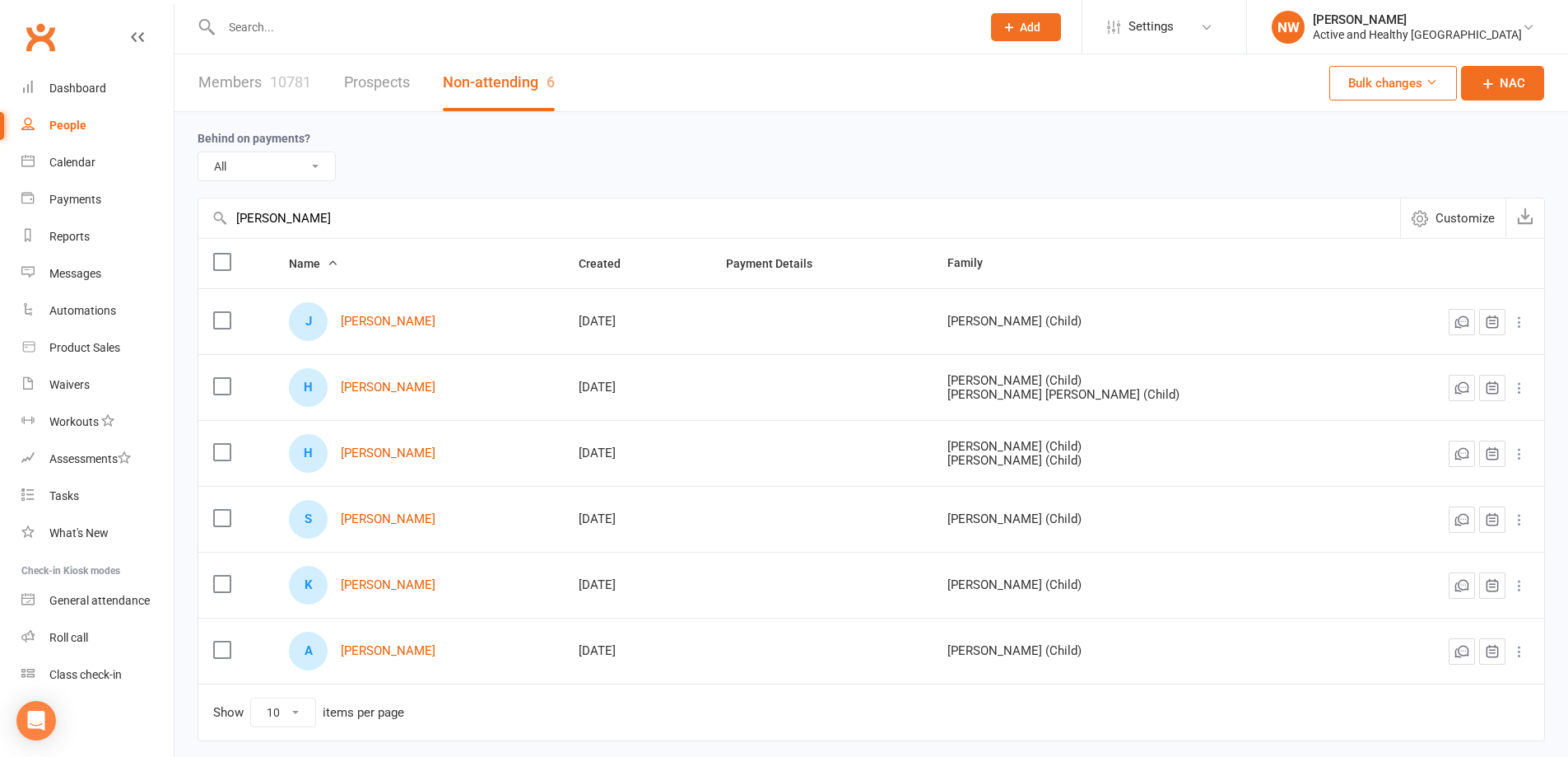
type input "Joanna Hanley"
click at [257, 91] on link "Members 10781" at bounding box center [254, 82] width 113 height 56
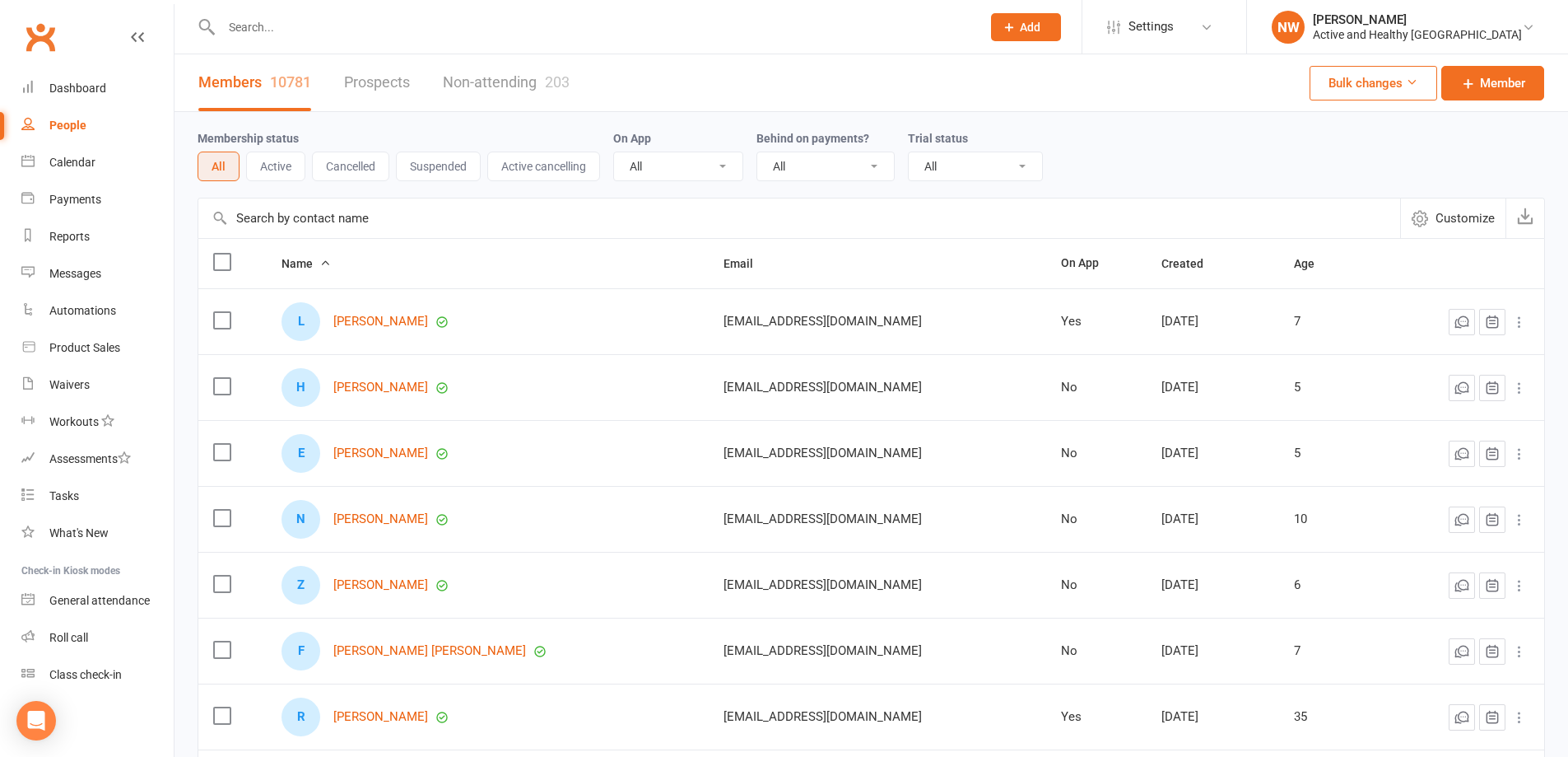
click at [319, 219] on input "text" at bounding box center [799, 217] width 1202 height 39
paste input "Joanna Hanley"
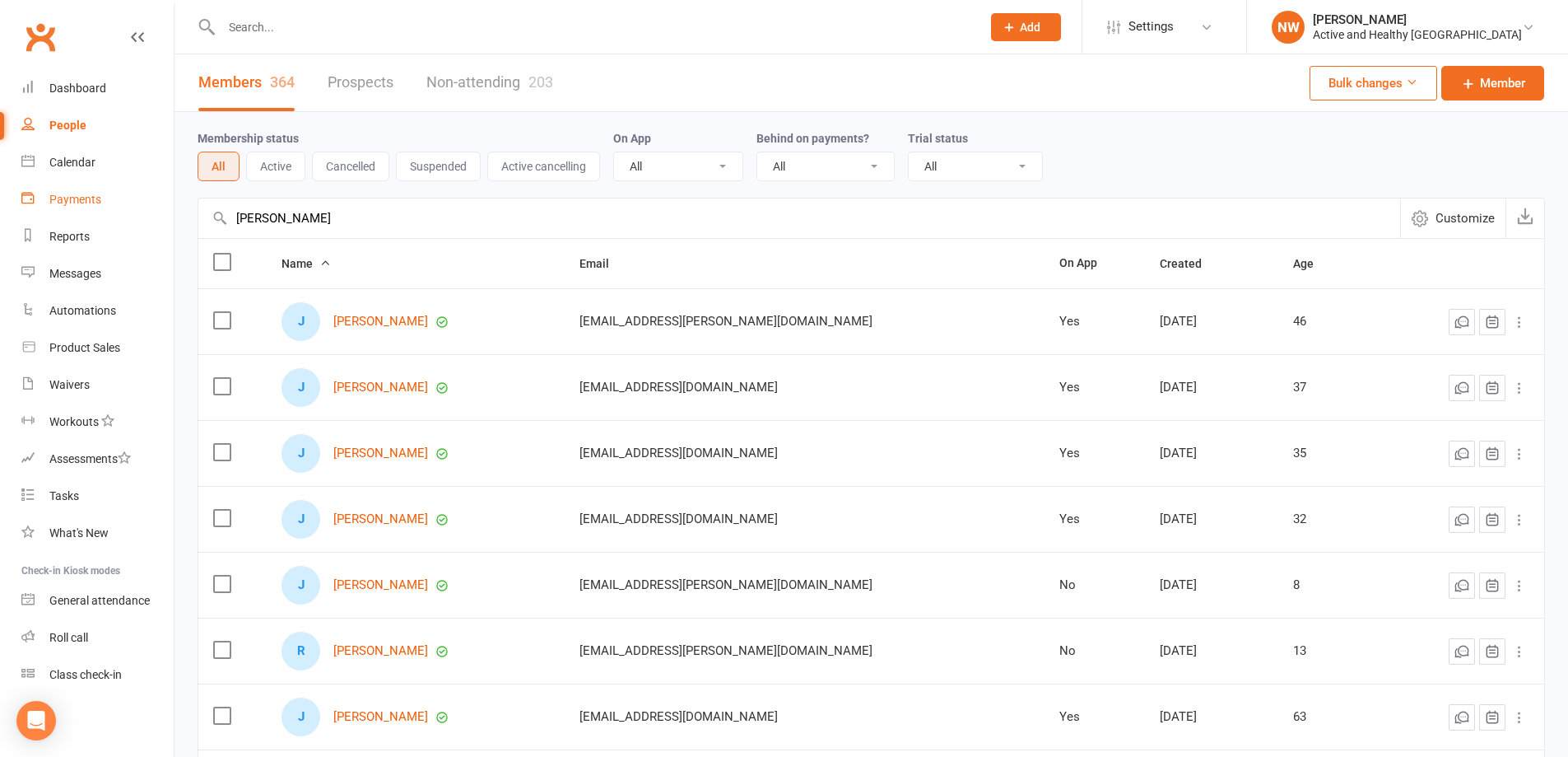
drag, startPoint x: 327, startPoint y: 215, endPoint x: 114, endPoint y: 203, distance: 213.3
click at [114, 203] on ui-view "Prospect Member Non-attending contact Class / event Appointment Task Membership…" at bounding box center [784, 536] width 1568 height 1064
paste input "Kerry Ellevsen"
type input "Kerry Ellevsen"
click at [500, 82] on link "Non-attending 203" at bounding box center [490, 82] width 126 height 56
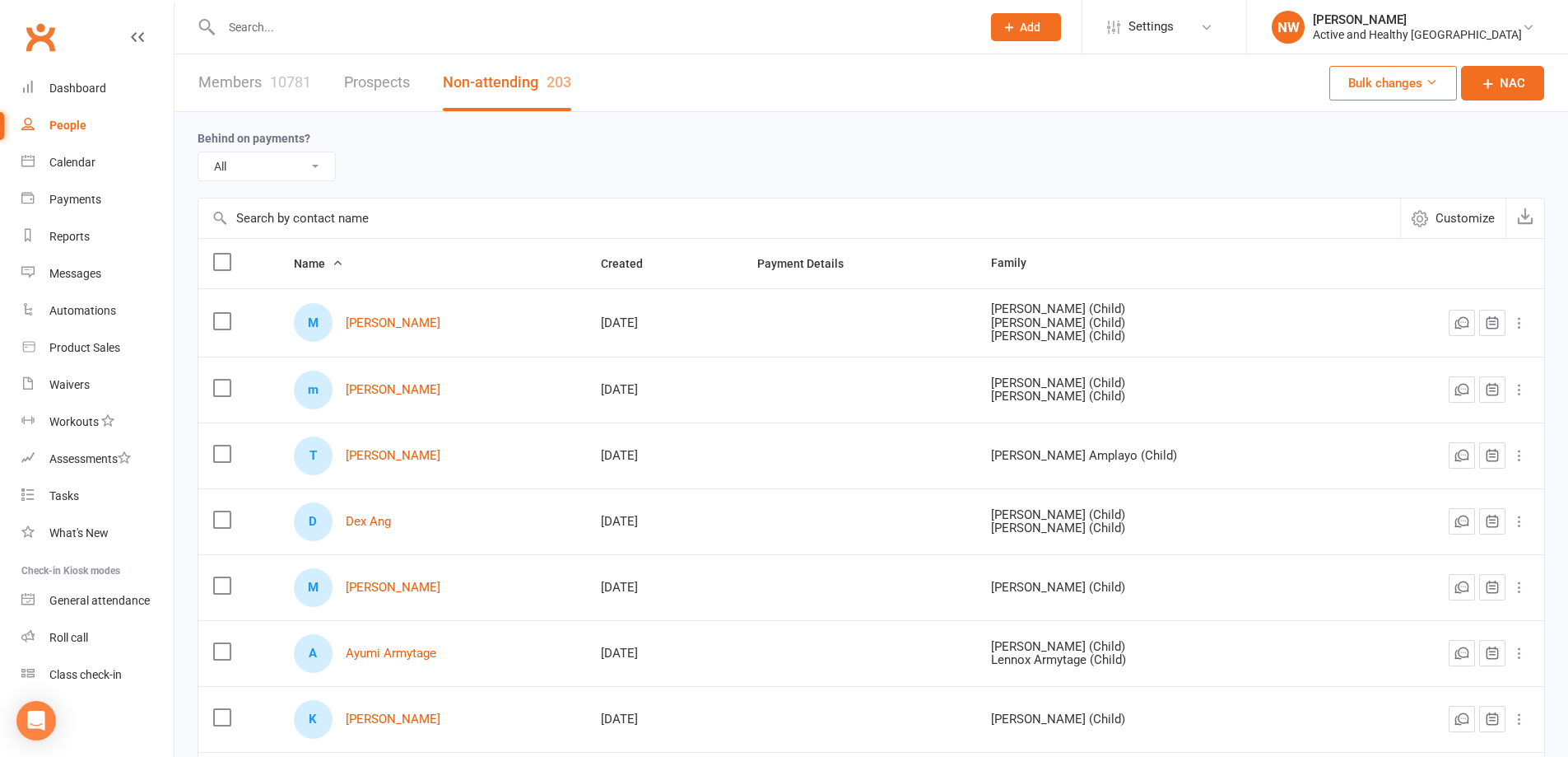
click at [320, 218] on input "text" at bounding box center [799, 217] width 1202 height 39
paste input "Kerry Ellevsen"
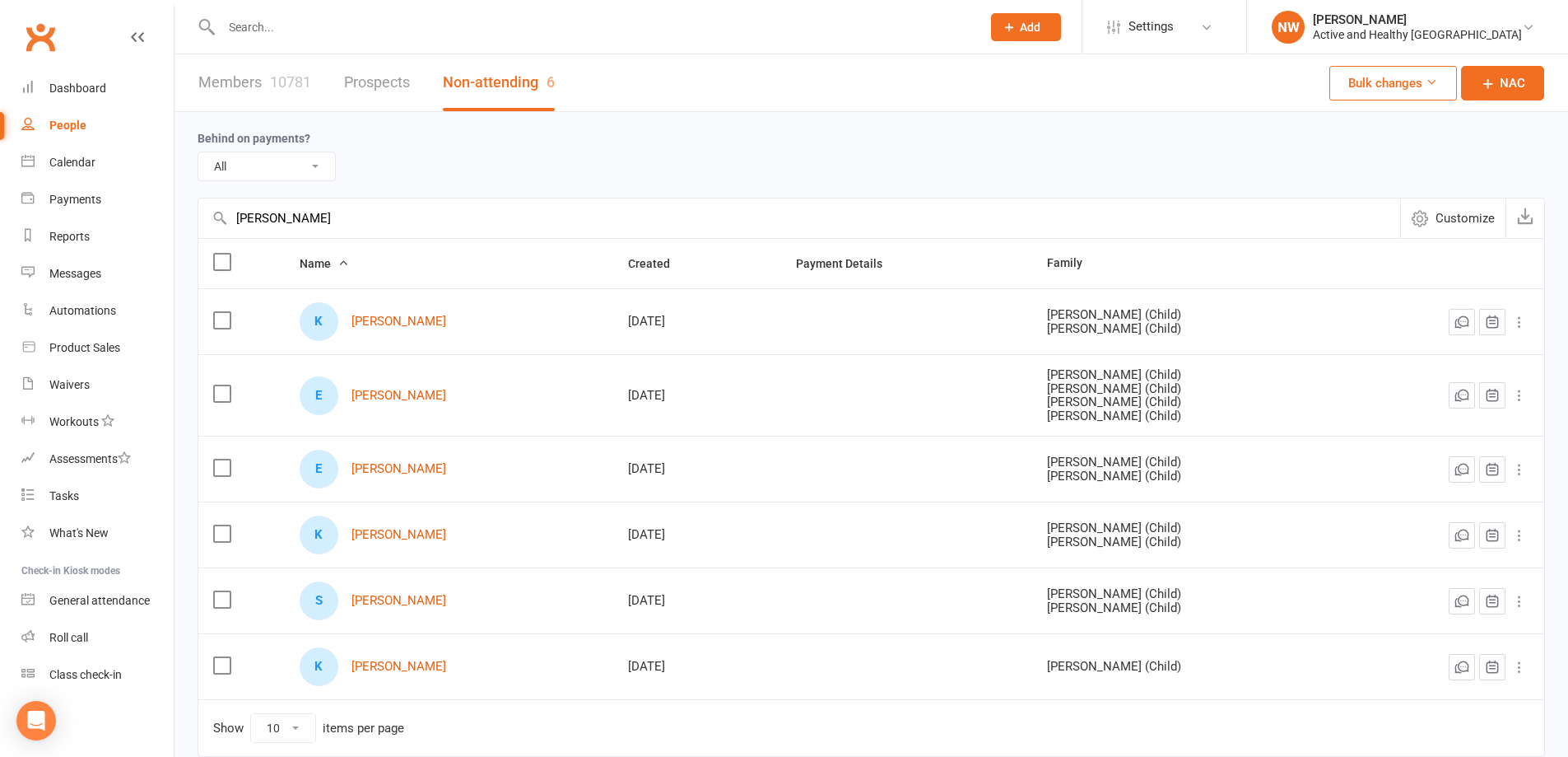
type input "Kerry Ellevsen"
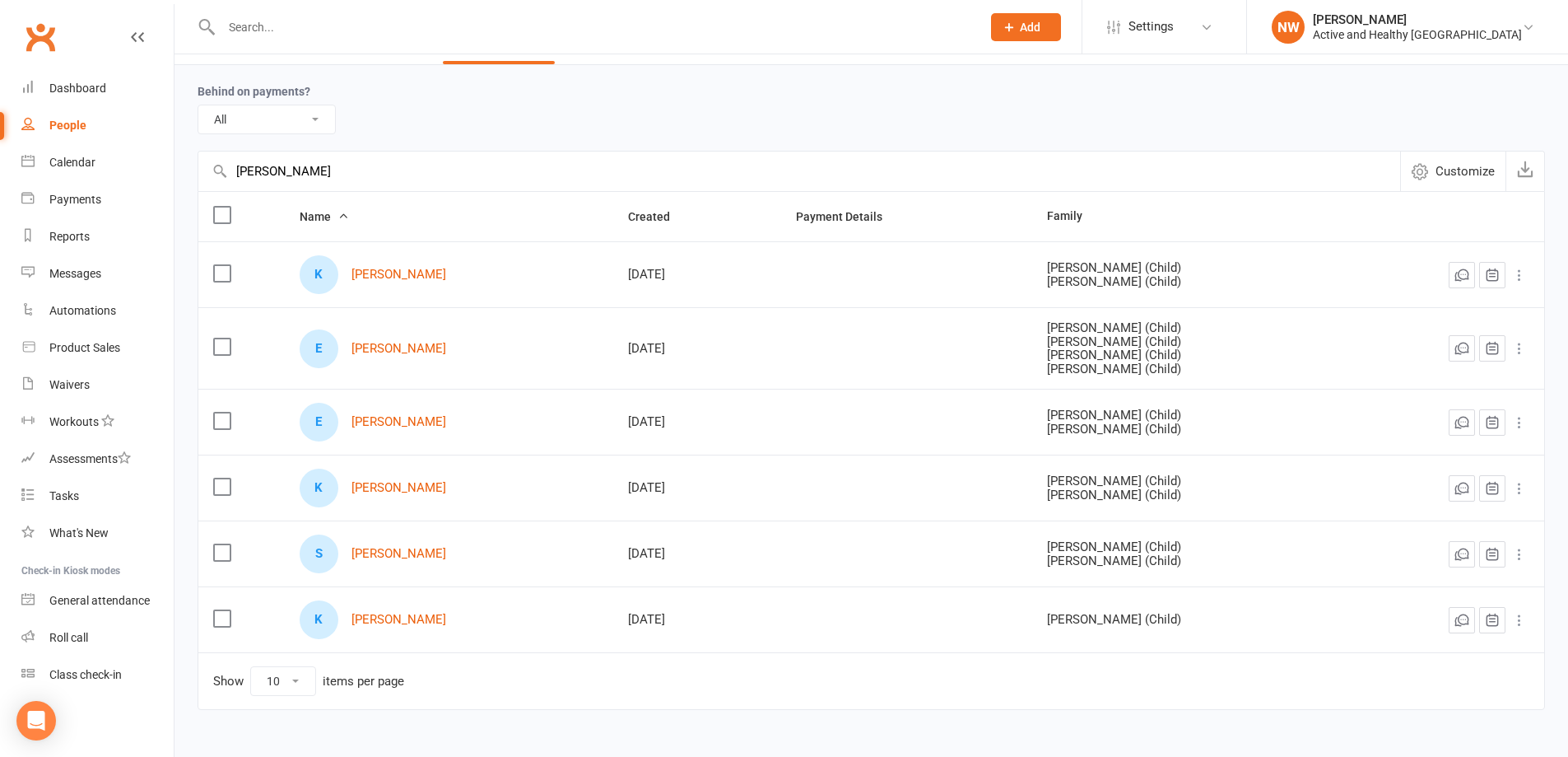
scroll to position [82, 0]
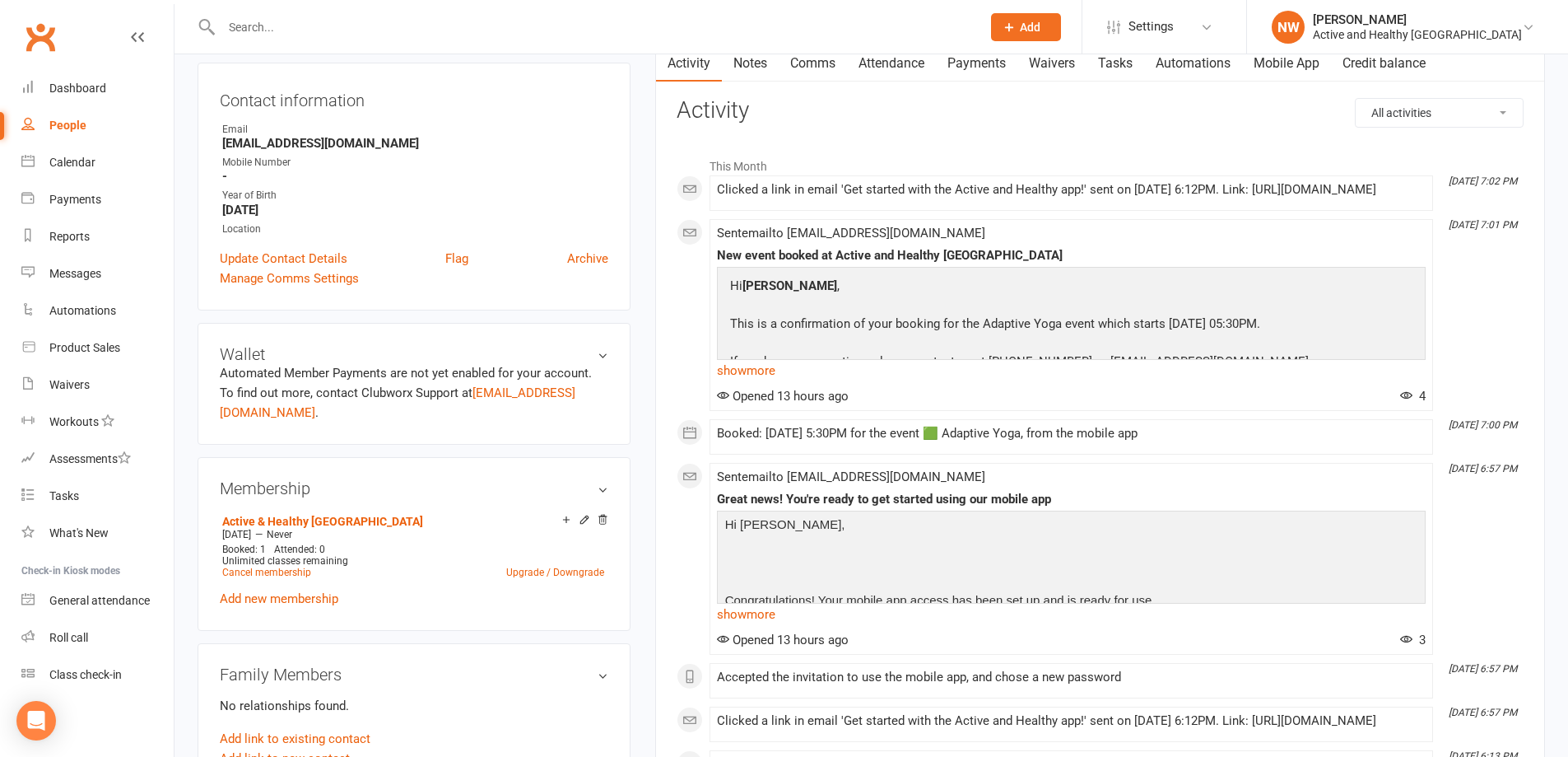
scroll to position [165, 0]
click at [1272, 61] on link "Mobile App" at bounding box center [1286, 64] width 89 height 38
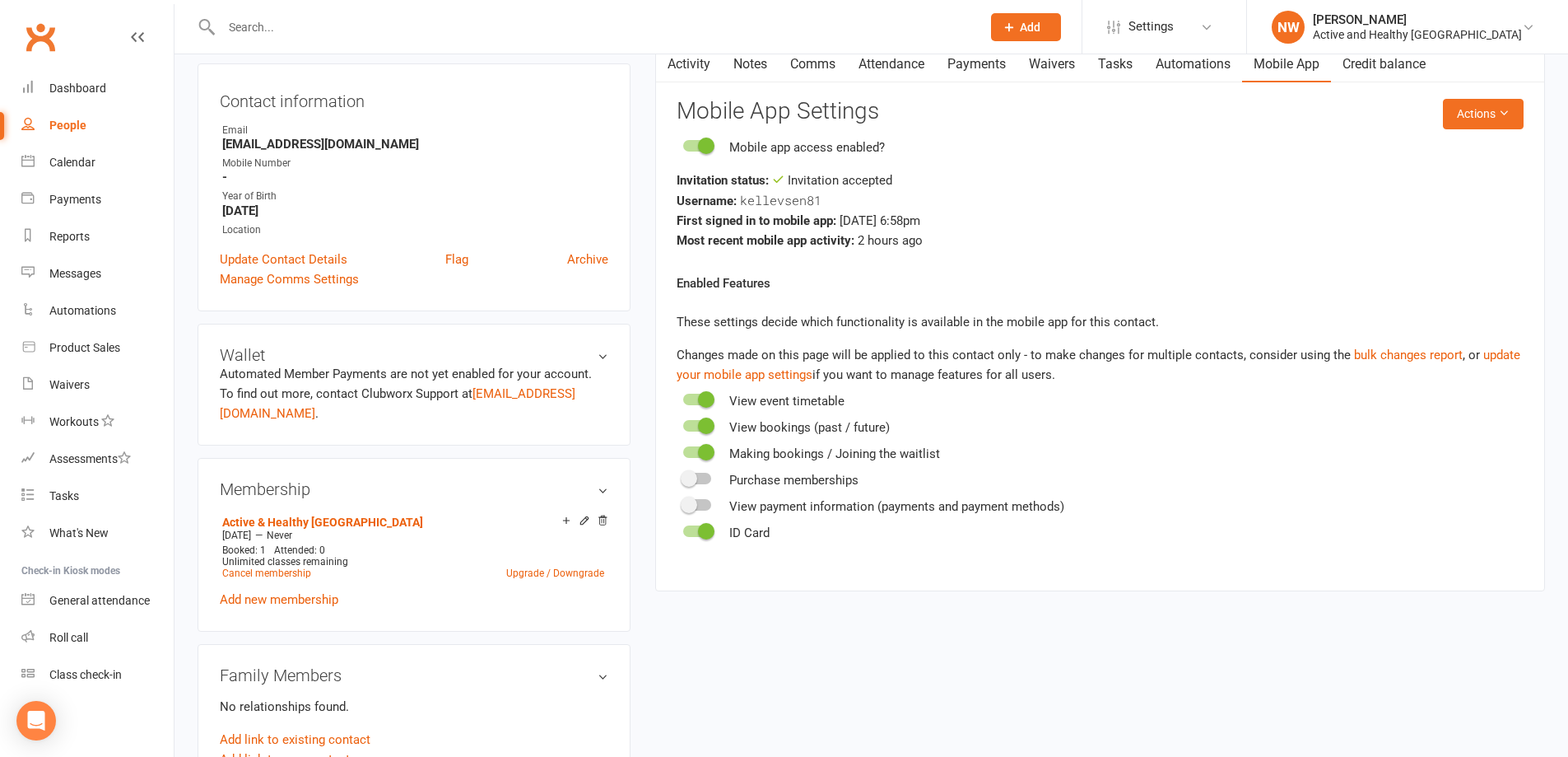
click at [44, 124] on link "People" at bounding box center [97, 125] width 152 height 37
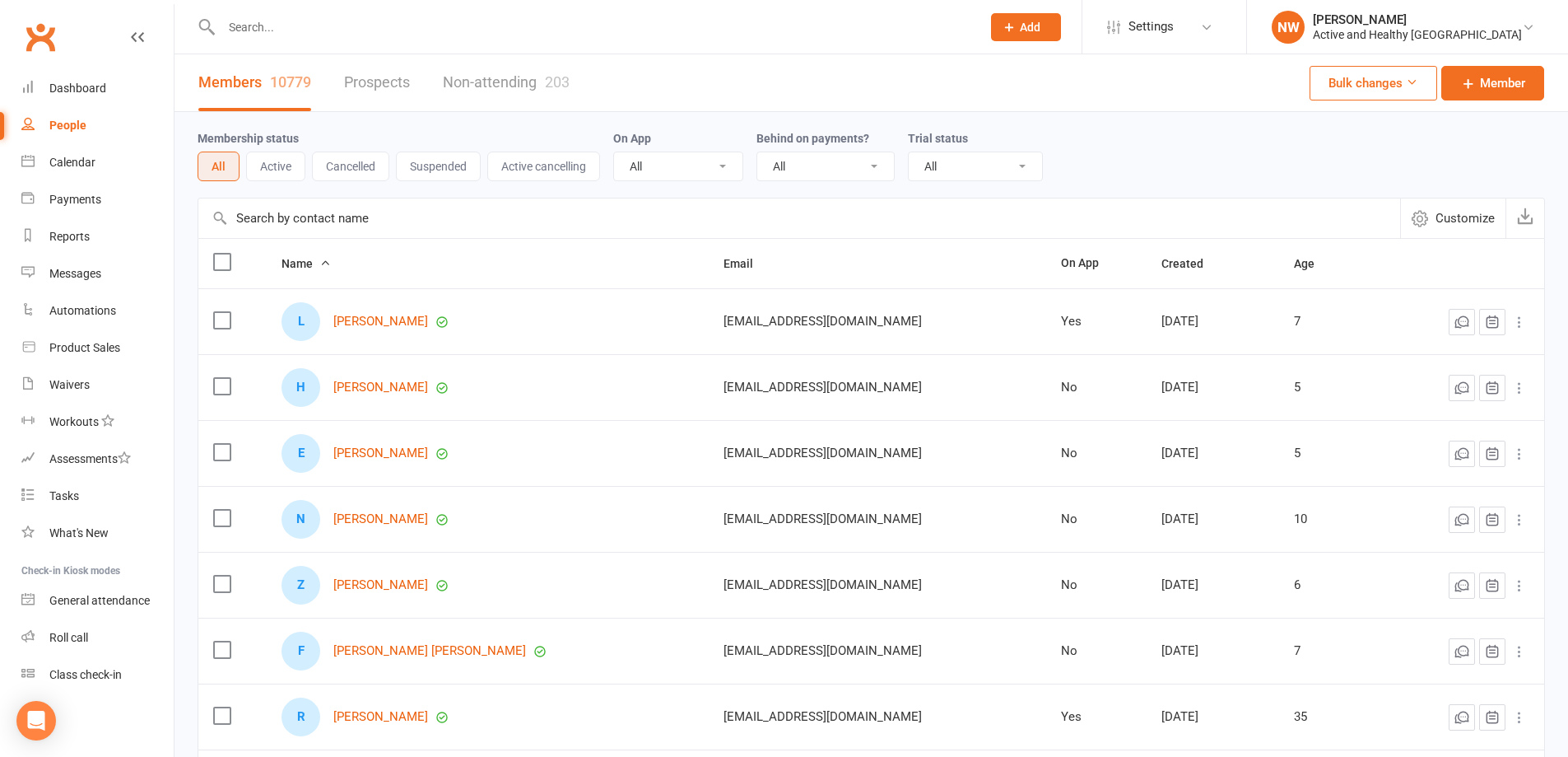
click at [304, 226] on input "text" at bounding box center [799, 217] width 1202 height 39
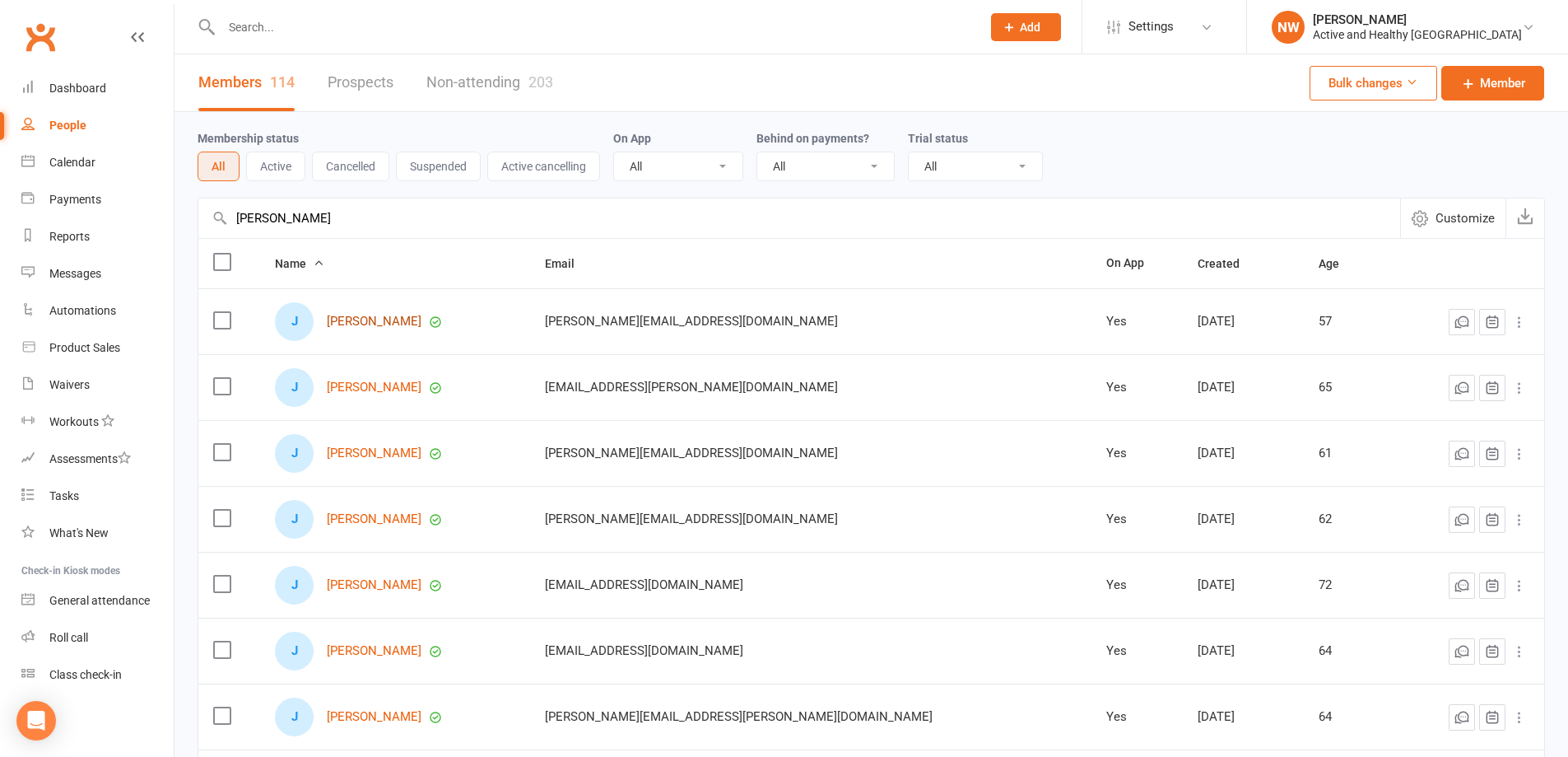
type input "julie d"
click at [368, 322] on link "Julia D" at bounding box center [374, 322] width 95 height 14
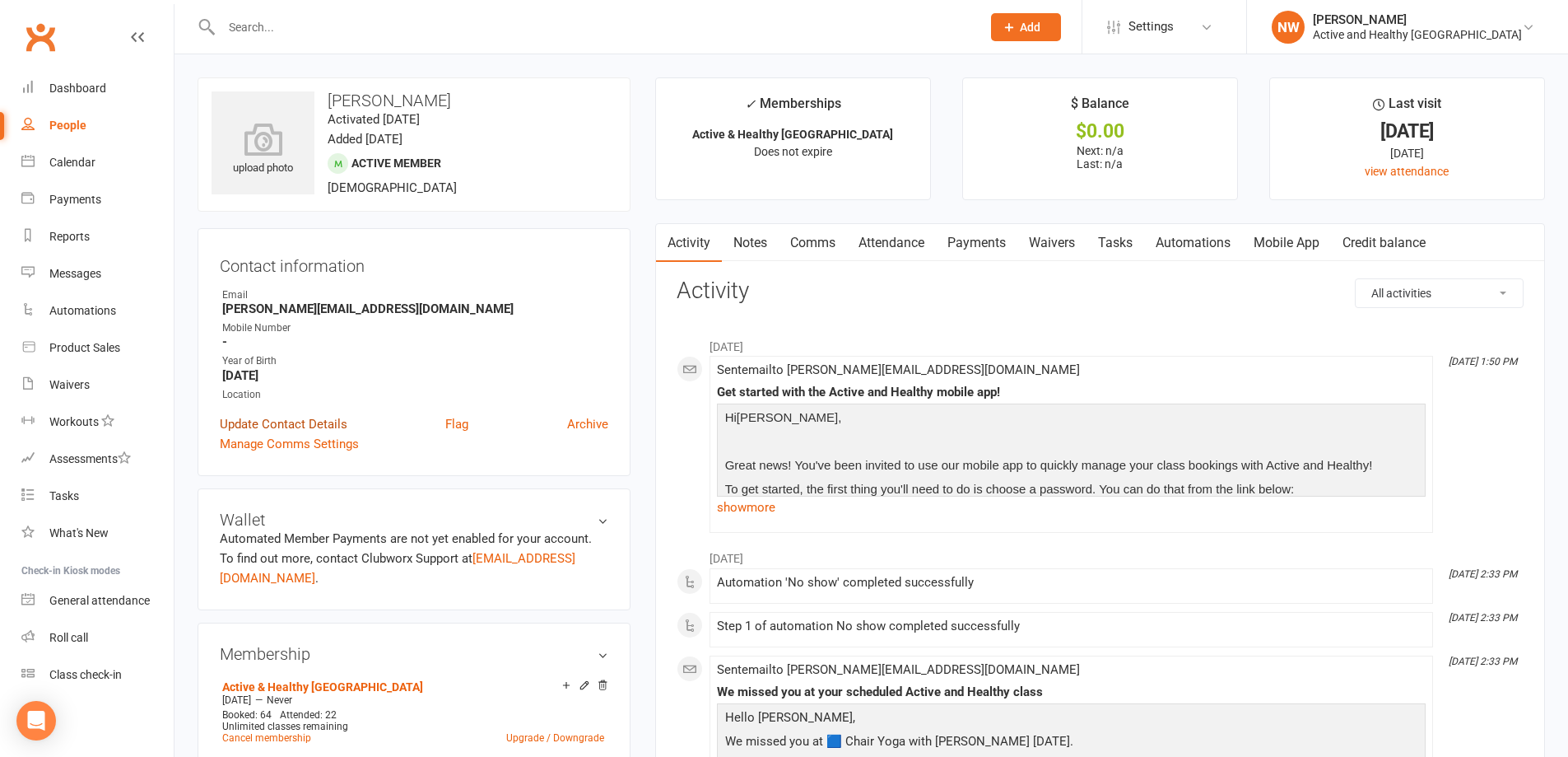
click at [295, 424] on link "Update Contact Details" at bounding box center [283, 424] width 127 height 20
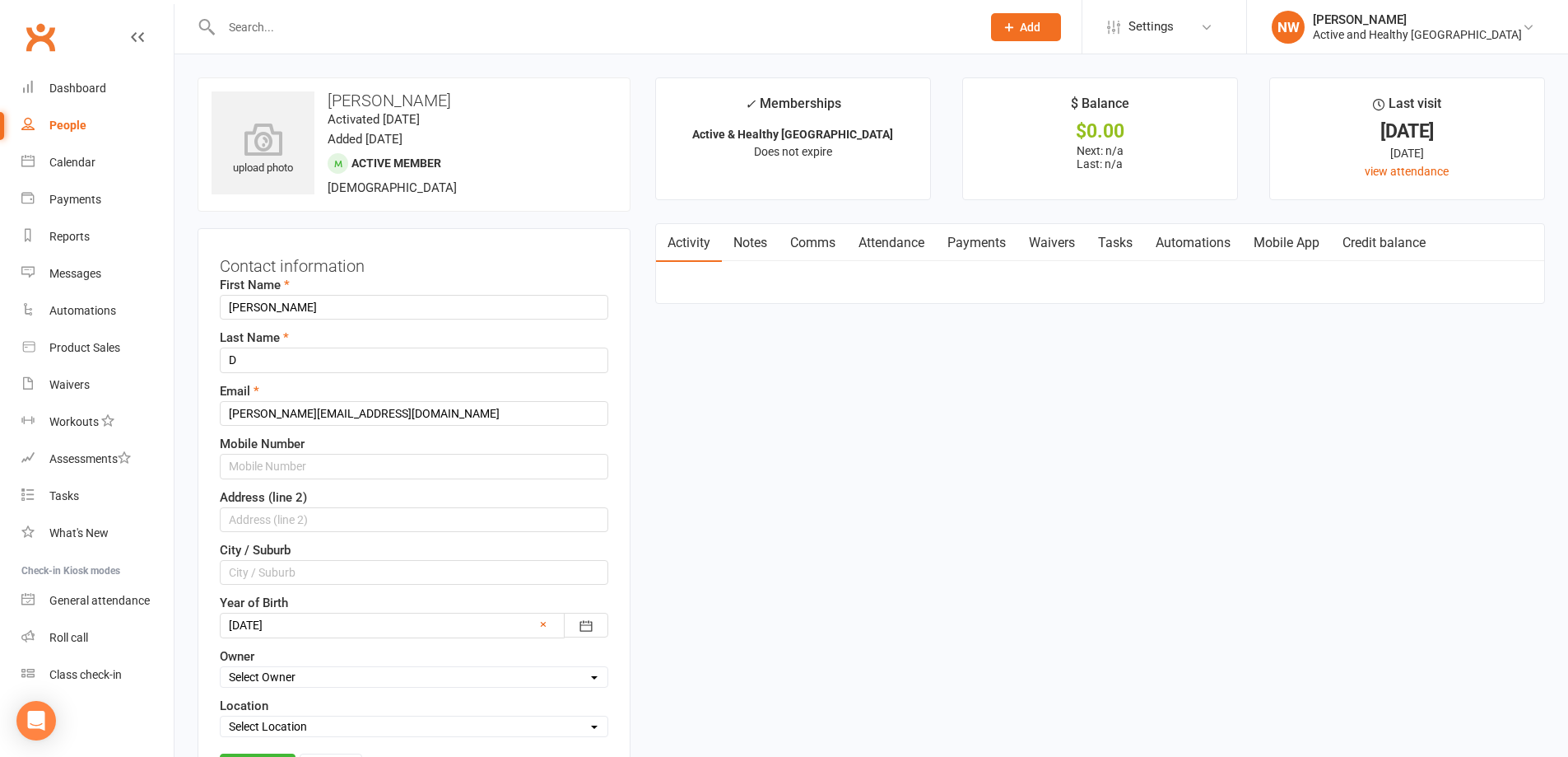
scroll to position [78, 0]
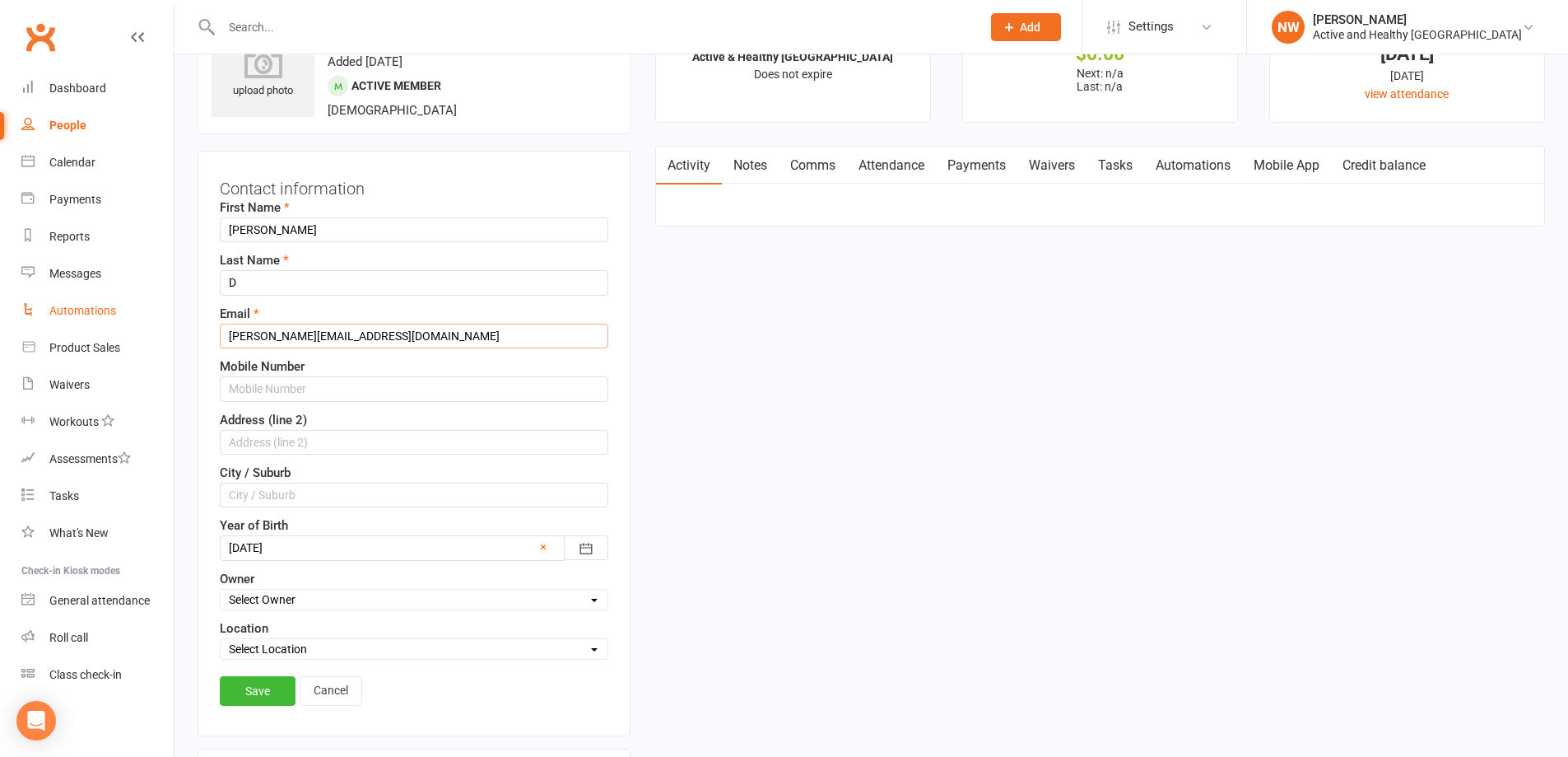
drag, startPoint x: 351, startPoint y: 338, endPoint x: 32, endPoint y: 325, distance: 319.3
paste input "edeegmulder@outlook"
type input "juliedeegmulder@outlook.com"
click at [261, 692] on link "Save" at bounding box center [257, 690] width 76 height 30
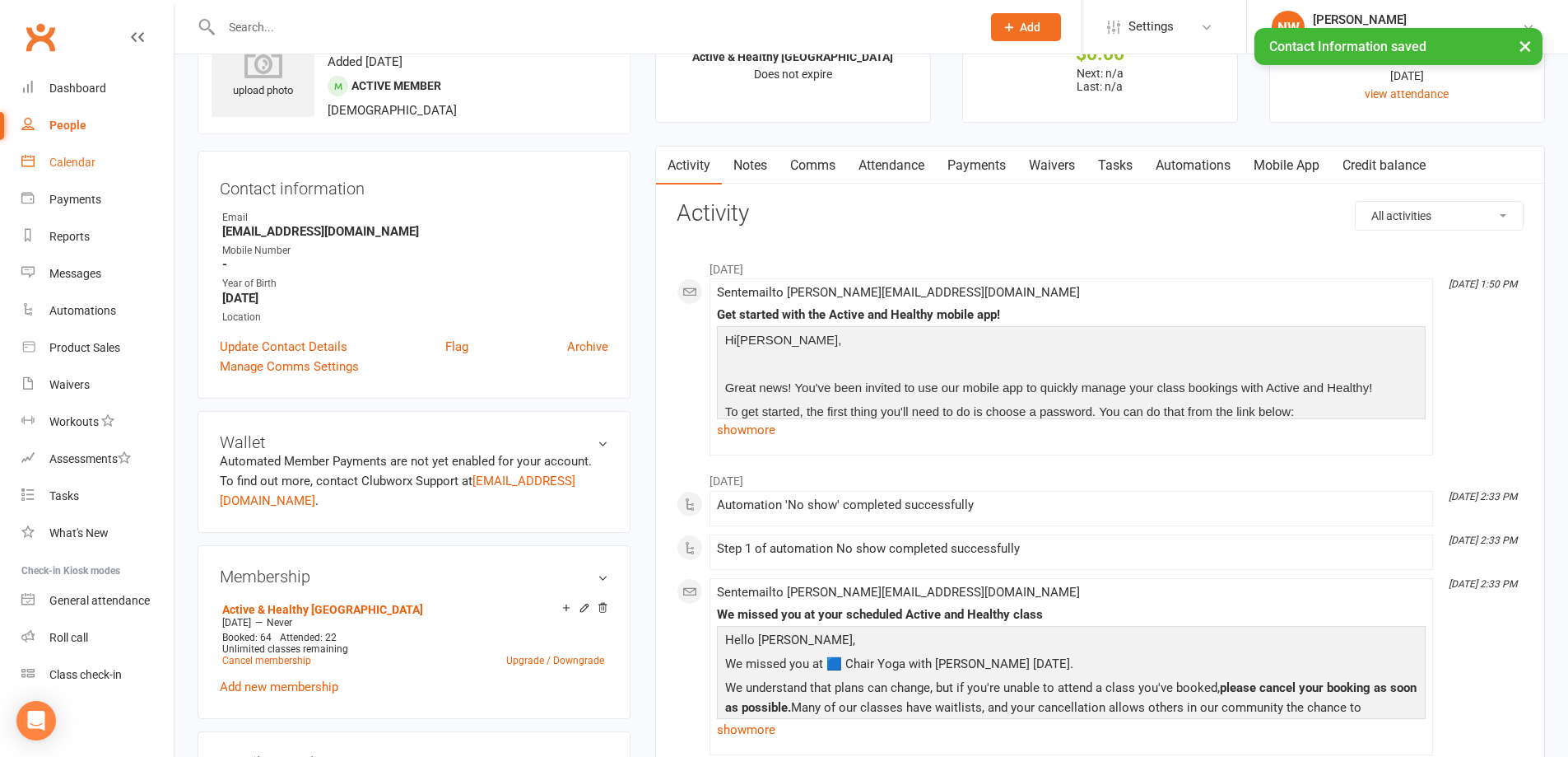
click at [55, 156] on div "Calendar" at bounding box center [73, 163] width 46 height 13
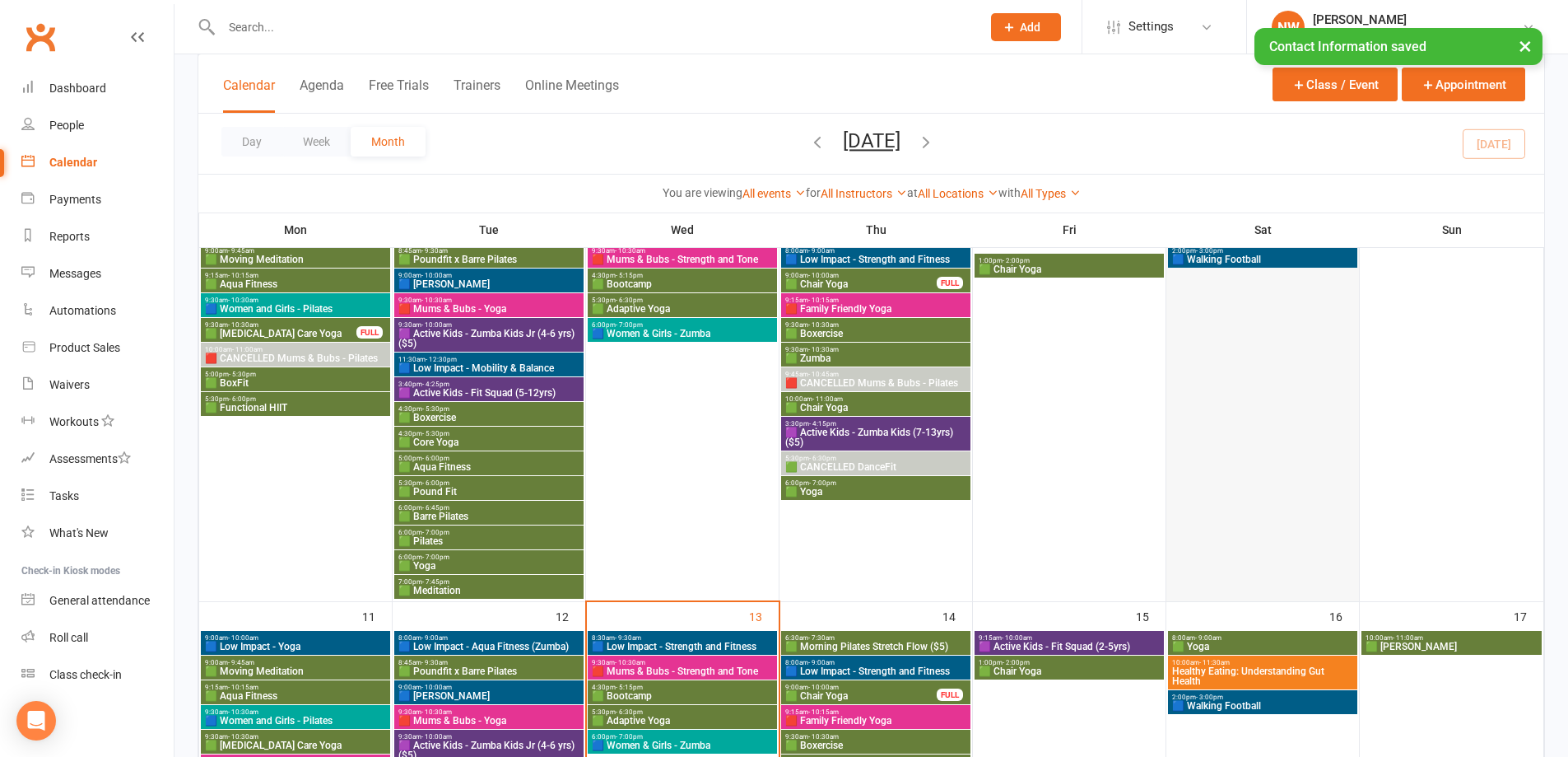
scroll to position [658, 0]
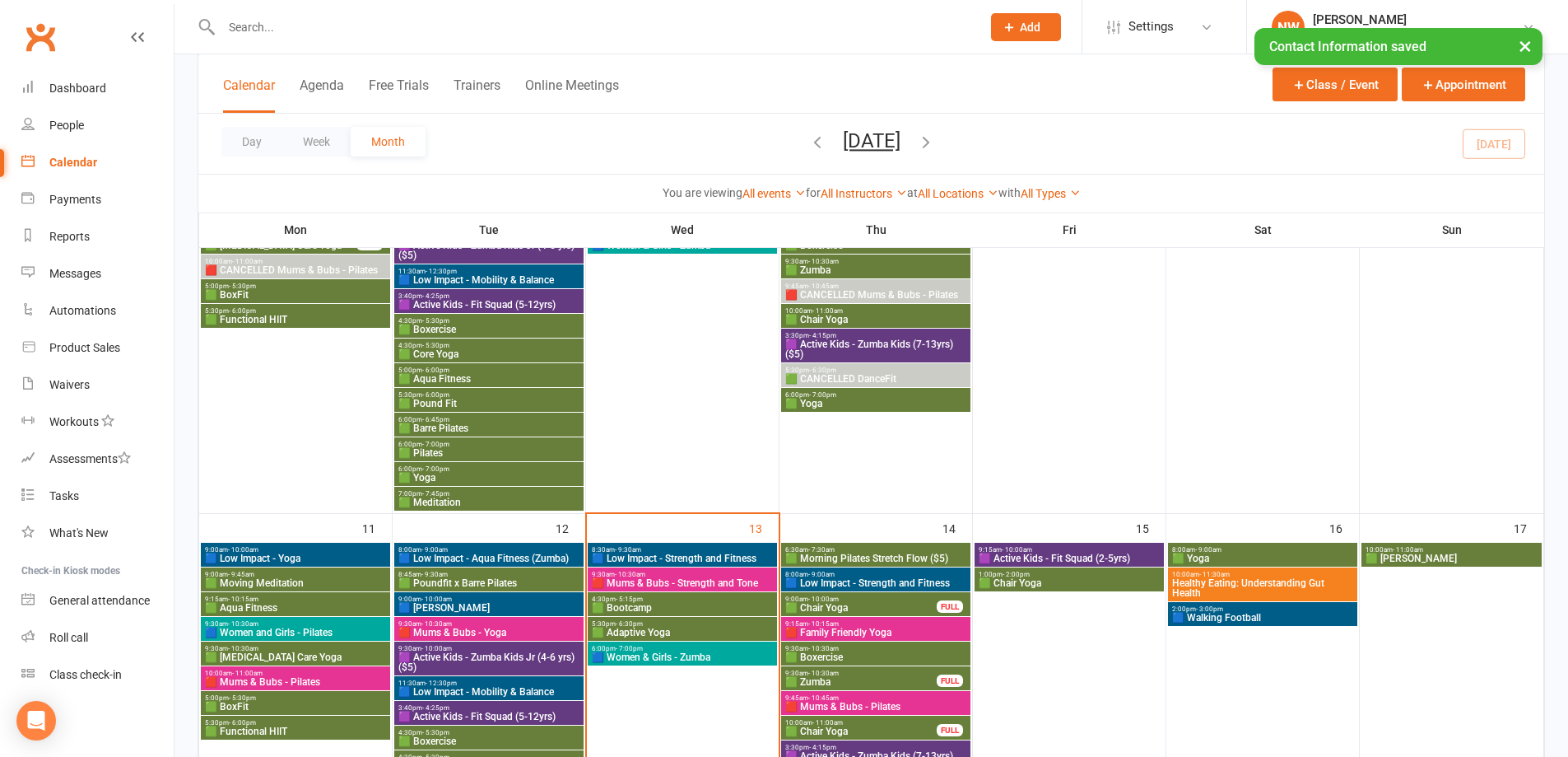
click at [1259, 578] on span "Healthy Eating: Understanding Gut Health" at bounding box center [1262, 588] width 183 height 20
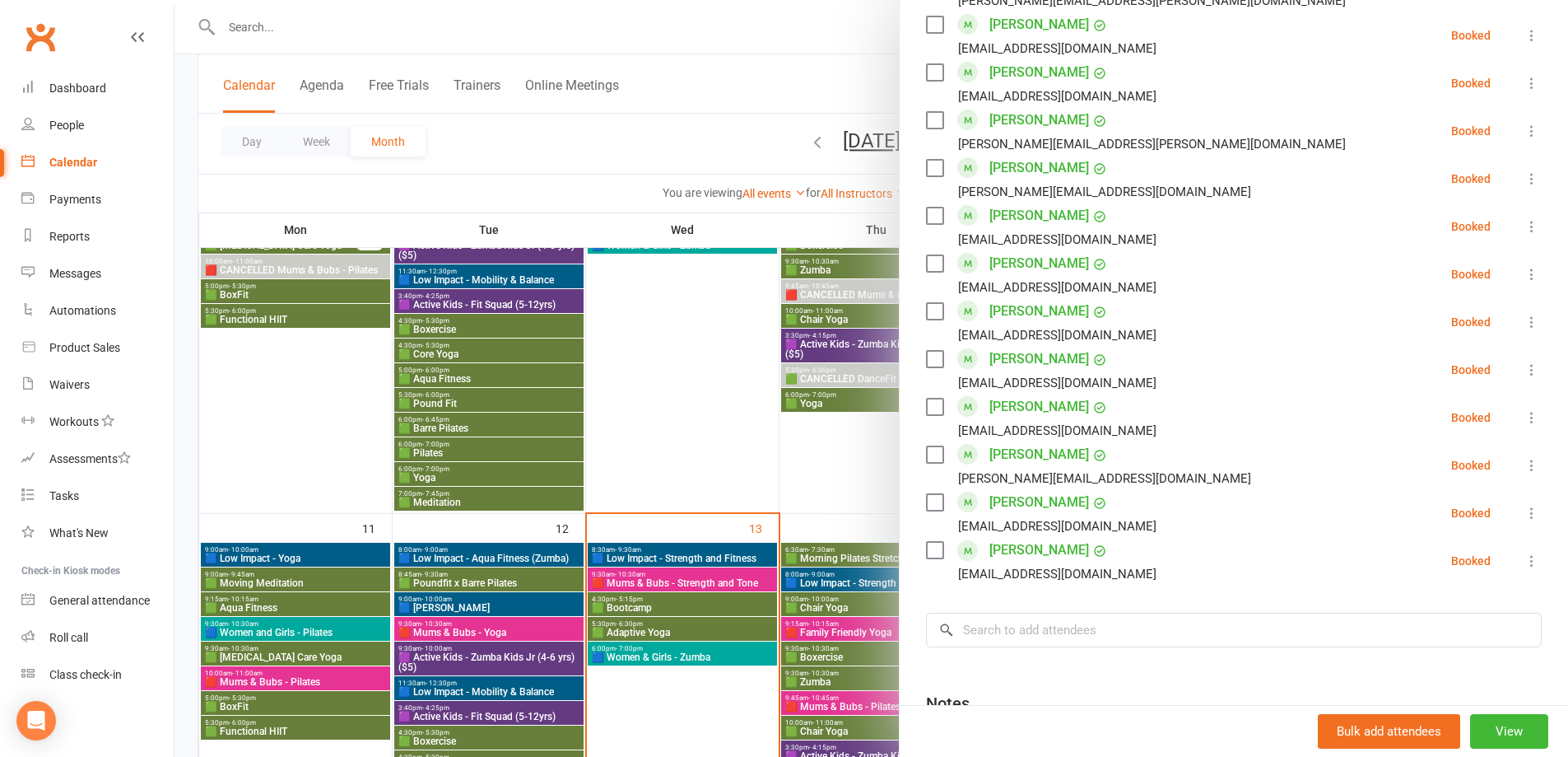
scroll to position [1311, 0]
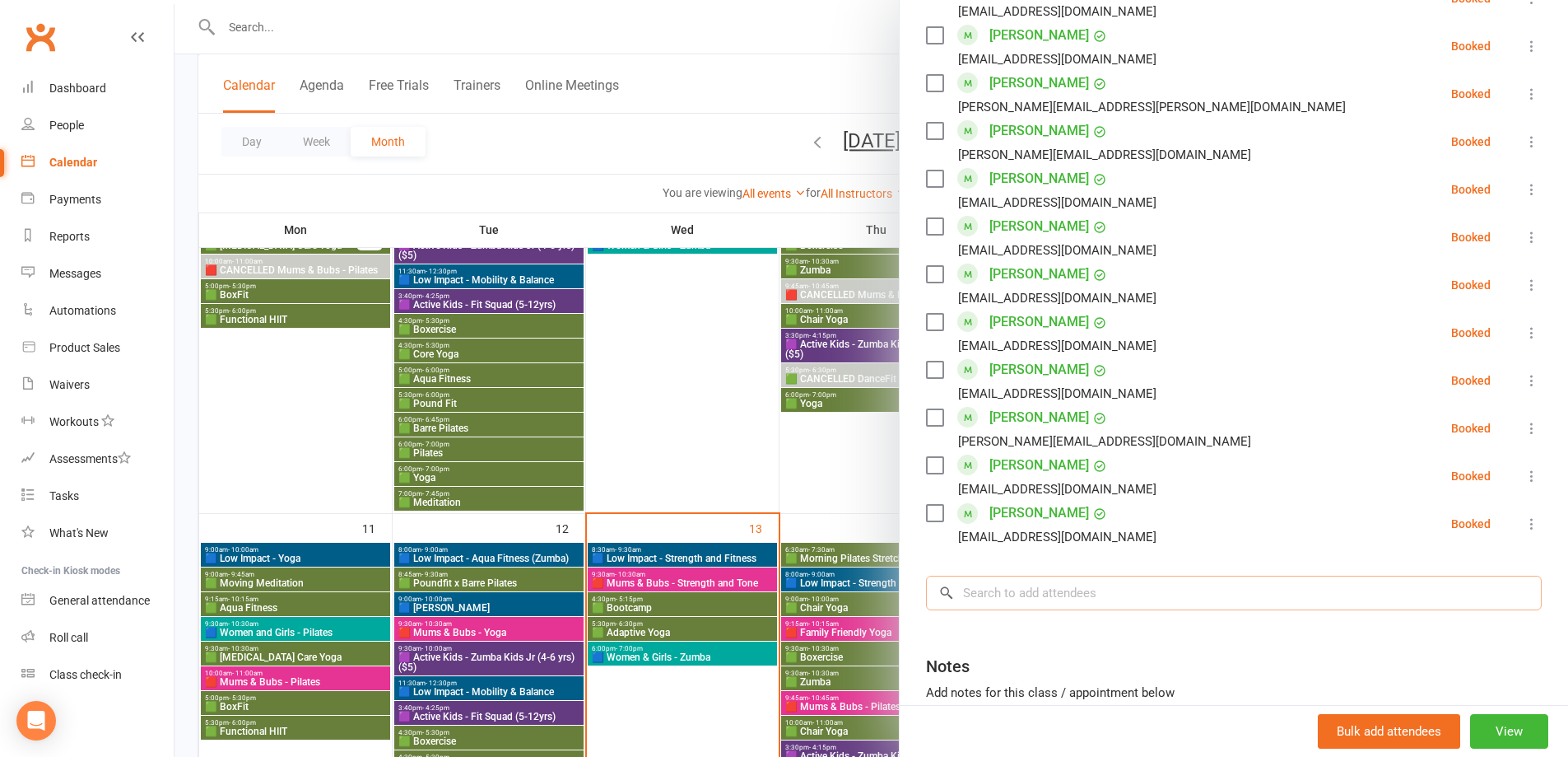
click at [1027, 575] on input "search" at bounding box center [1233, 592] width 615 height 34
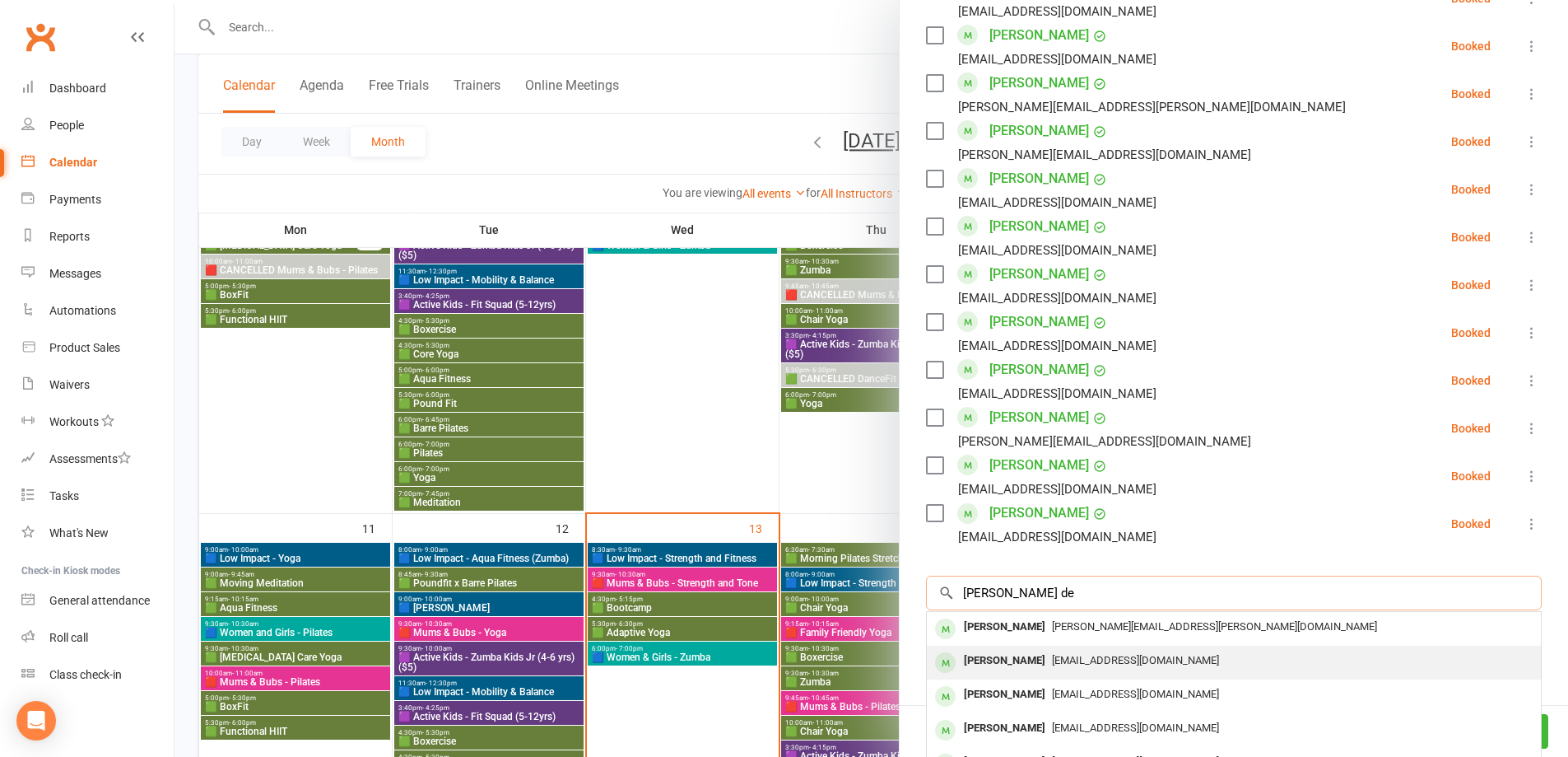
type input "julia de"
click at [1051, 654] on span "[EMAIL_ADDRESS][DOMAIN_NAME]" at bounding box center [1135, 659] width 167 height 12
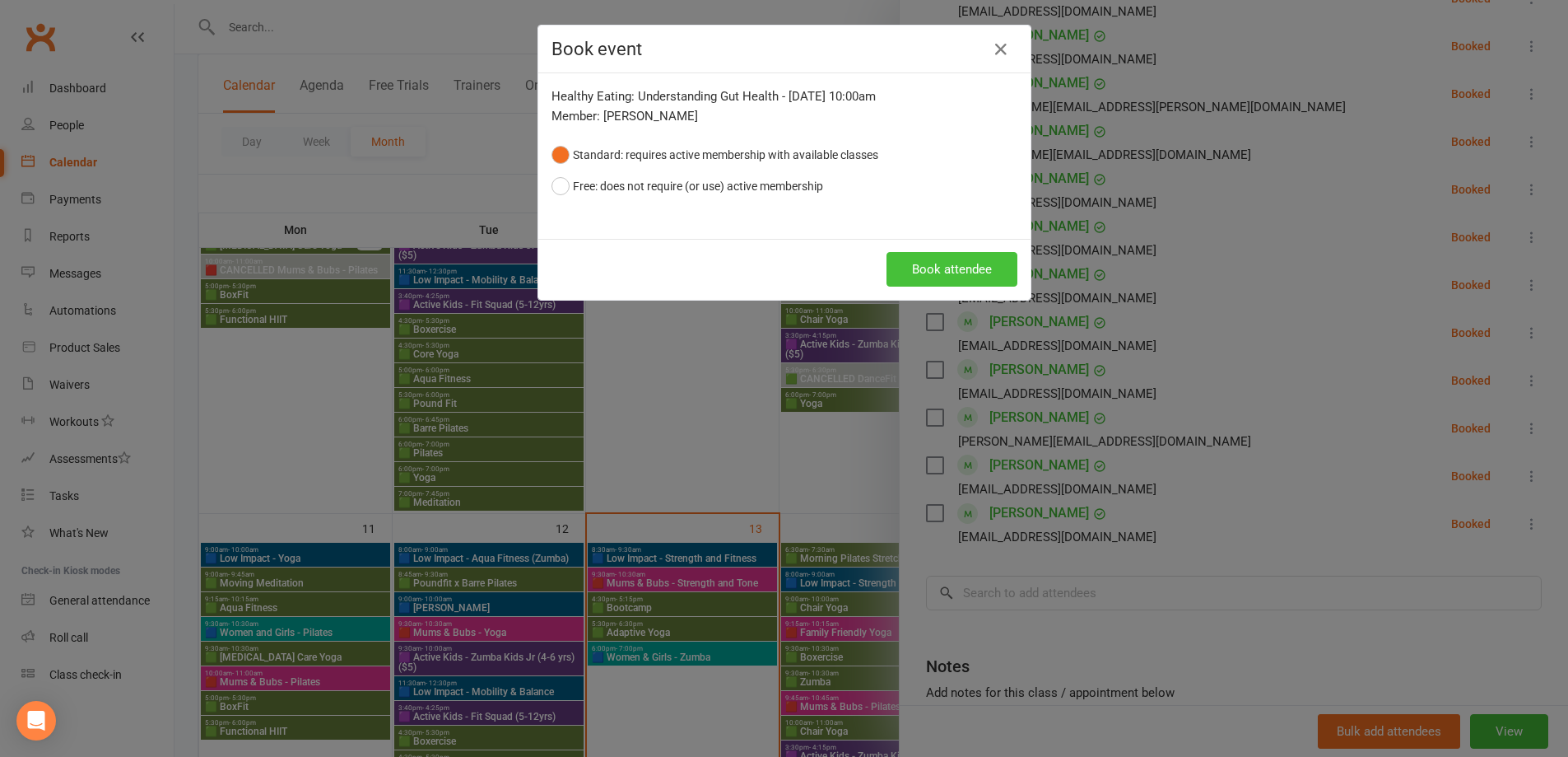
click at [922, 277] on button "Book attendee" at bounding box center [951, 269] width 131 height 34
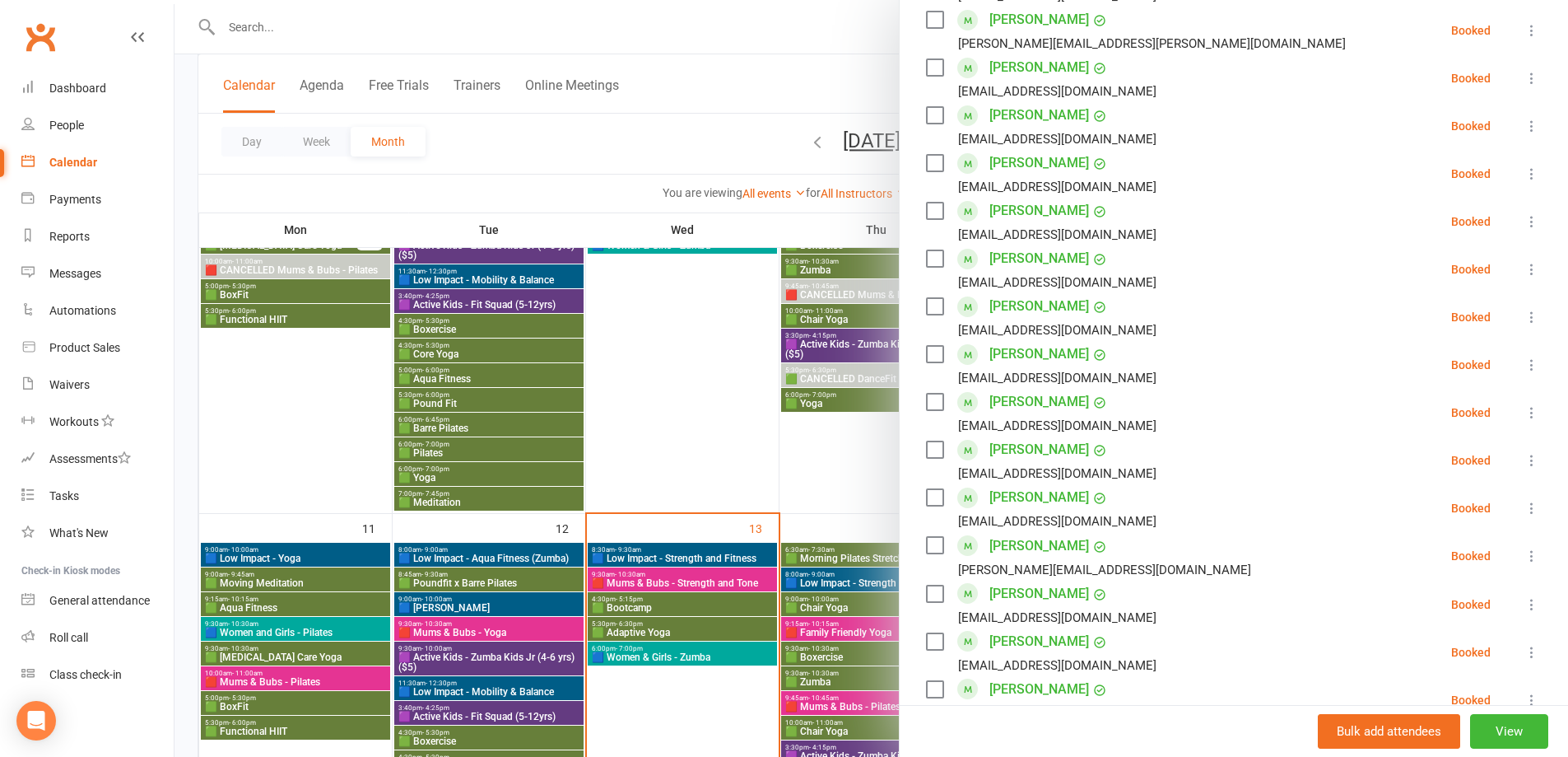
scroll to position [0, 0]
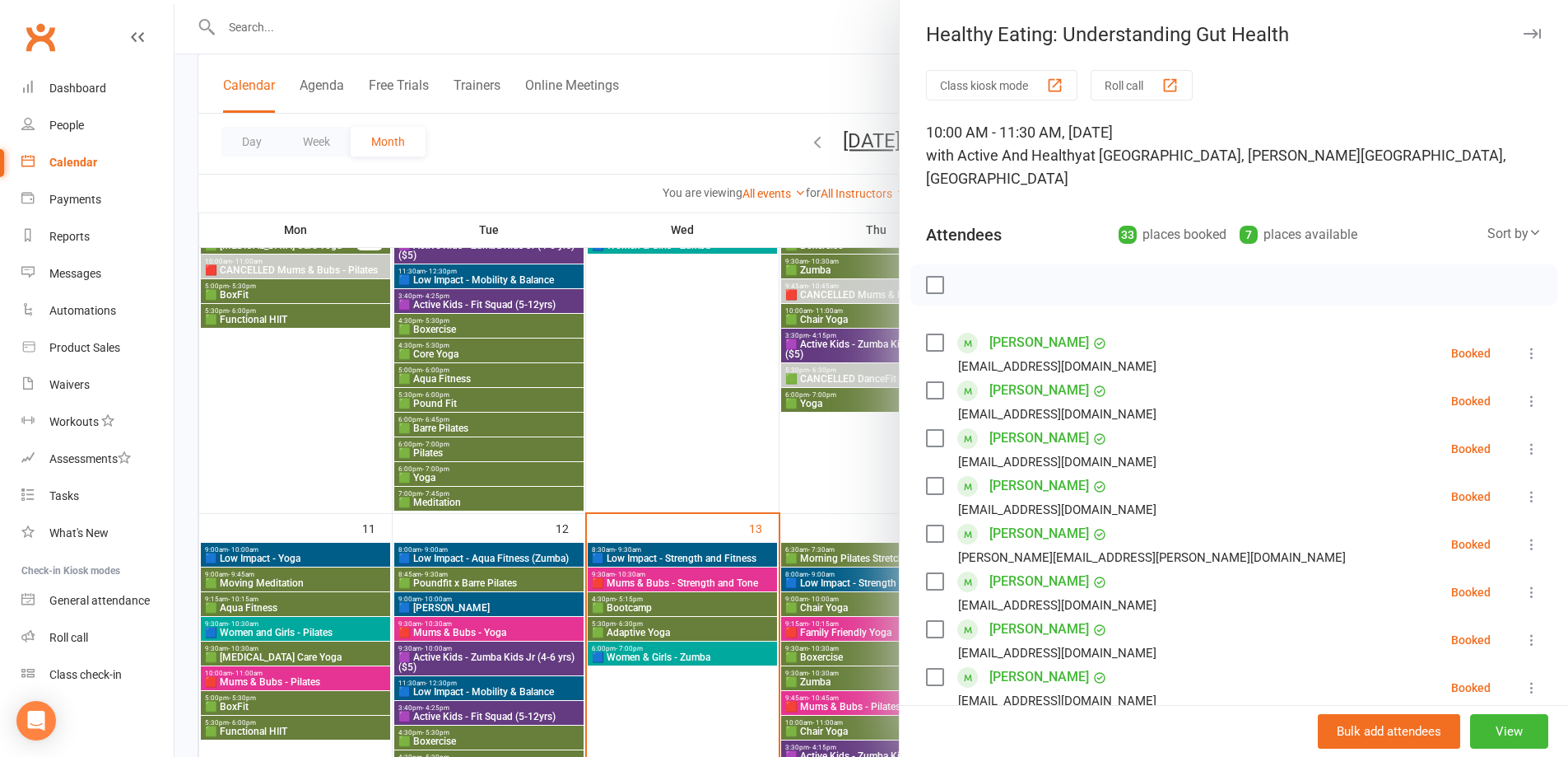
click at [721, 374] on div at bounding box center [871, 378] width 1393 height 757
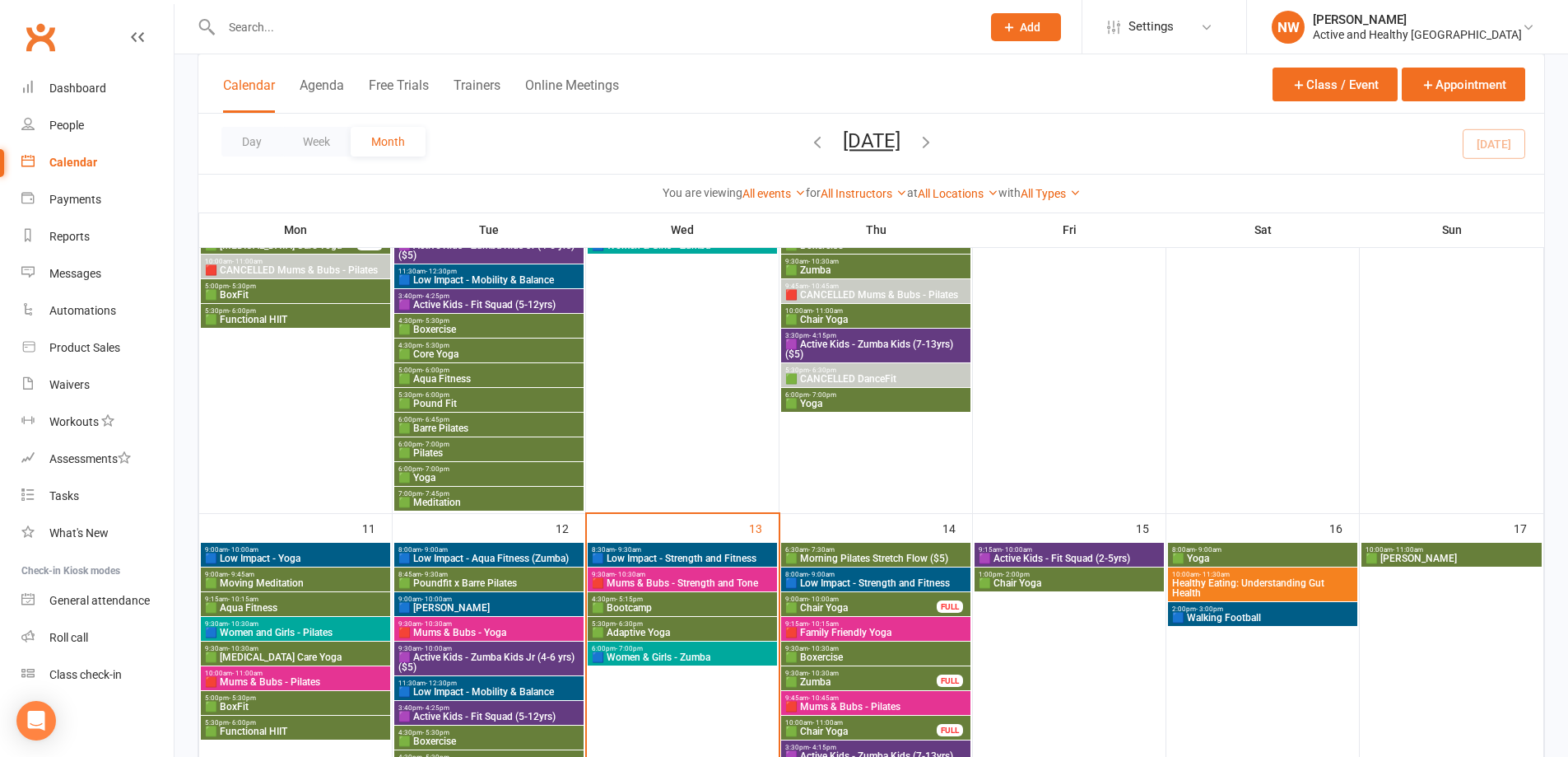
click at [1207, 588] on span "Healthy Eating: Understanding Gut Health" at bounding box center [1262, 588] width 183 height 20
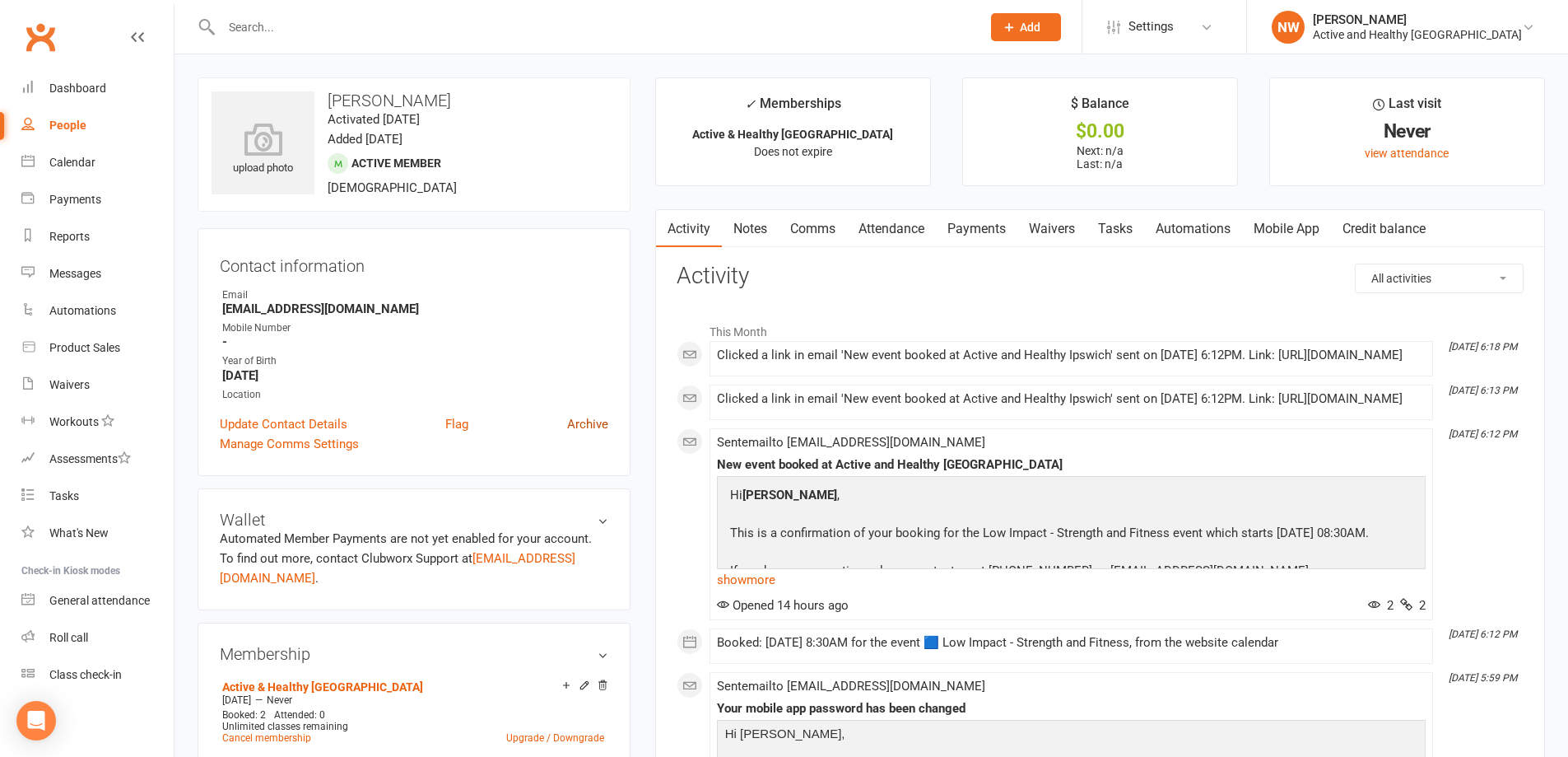
click at [584, 421] on link "Archive" at bounding box center [587, 424] width 41 height 20
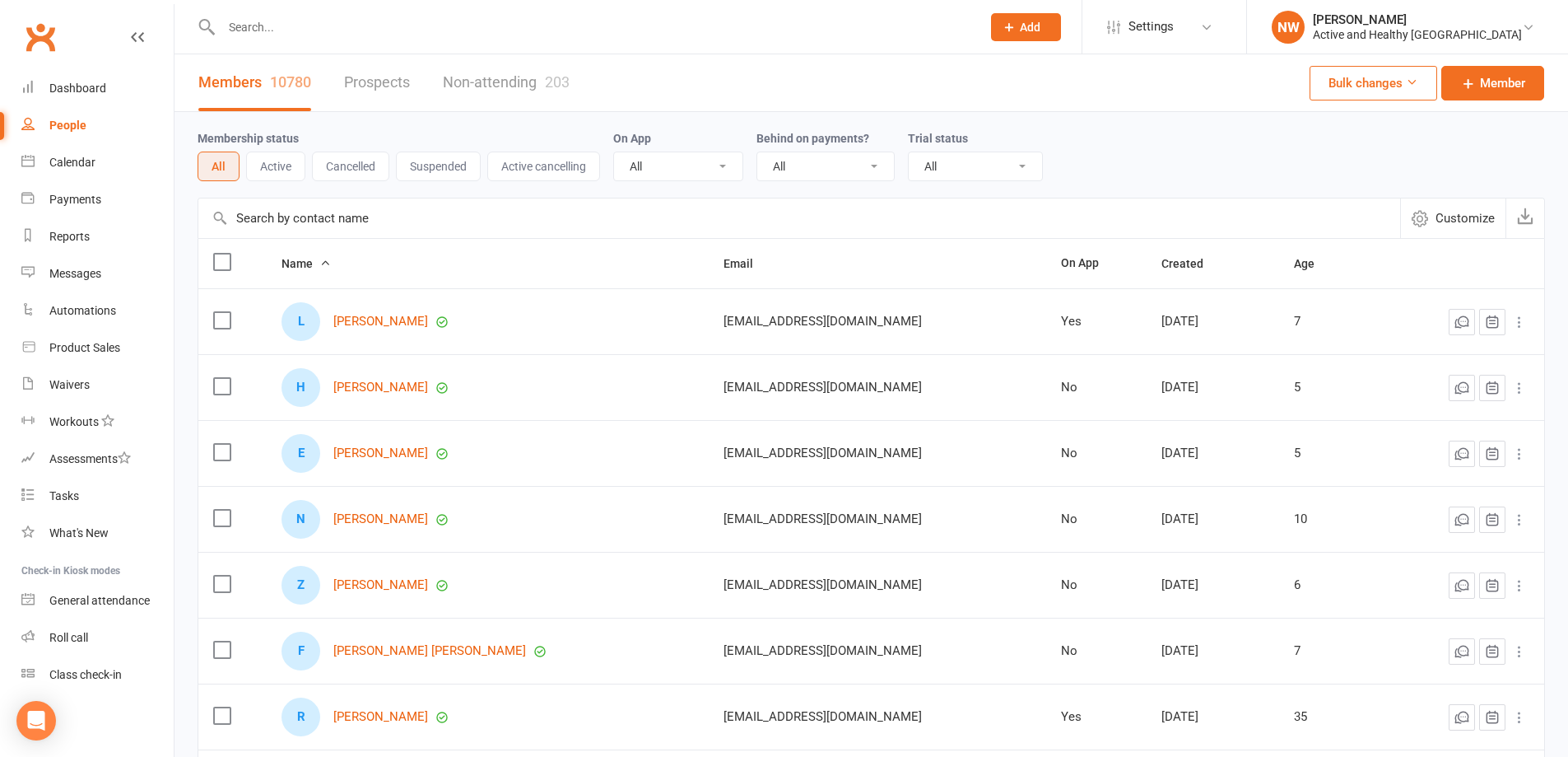
click at [321, 222] on input "text" at bounding box center [799, 217] width 1202 height 39
paste input "John Dick"
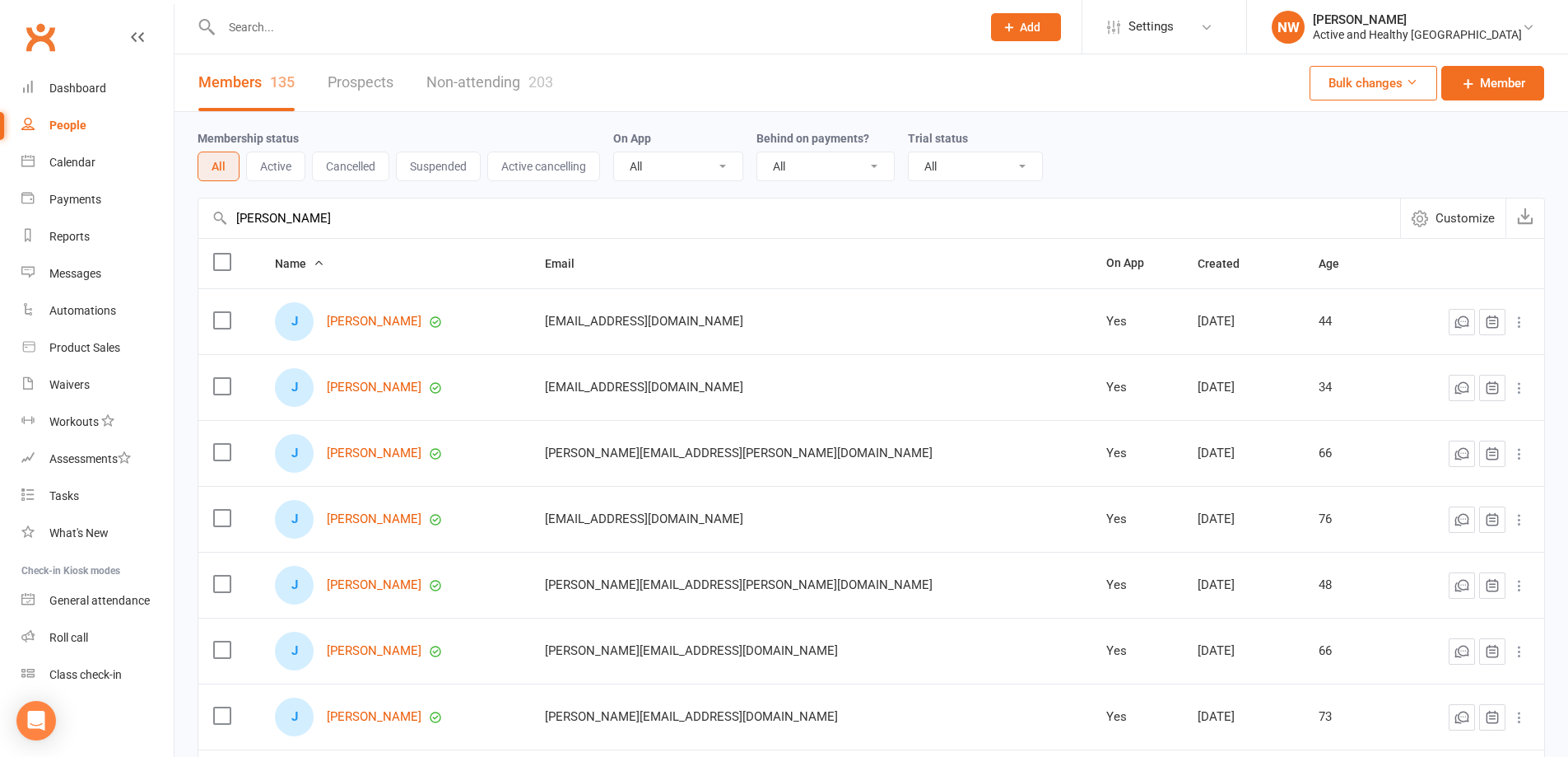
type input "John Dick"
click at [519, 70] on link "Non-attending 203" at bounding box center [490, 82] width 126 height 56
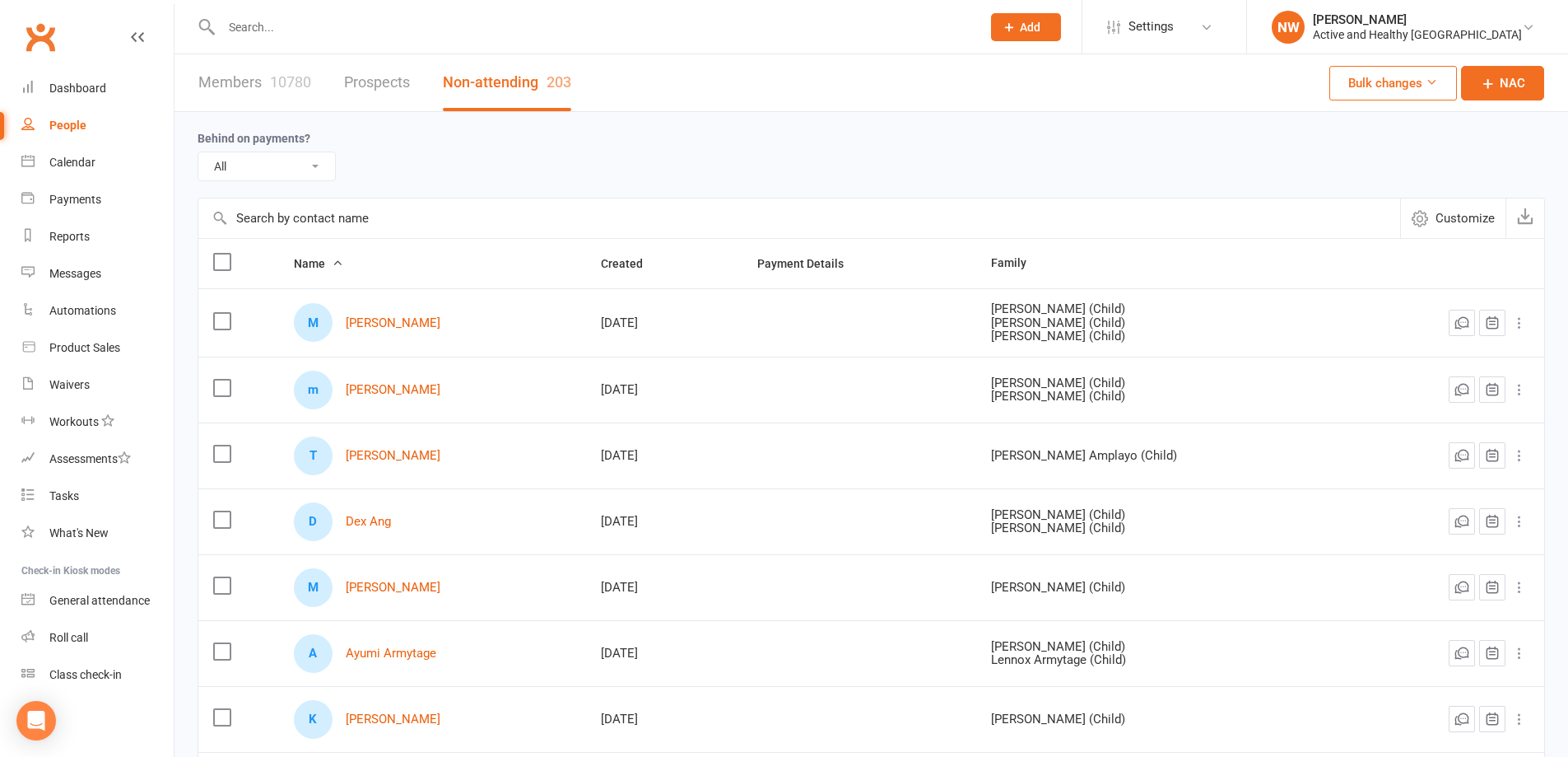
click at [305, 229] on input "text" at bounding box center [799, 217] width 1202 height 39
paste input "John Dick"
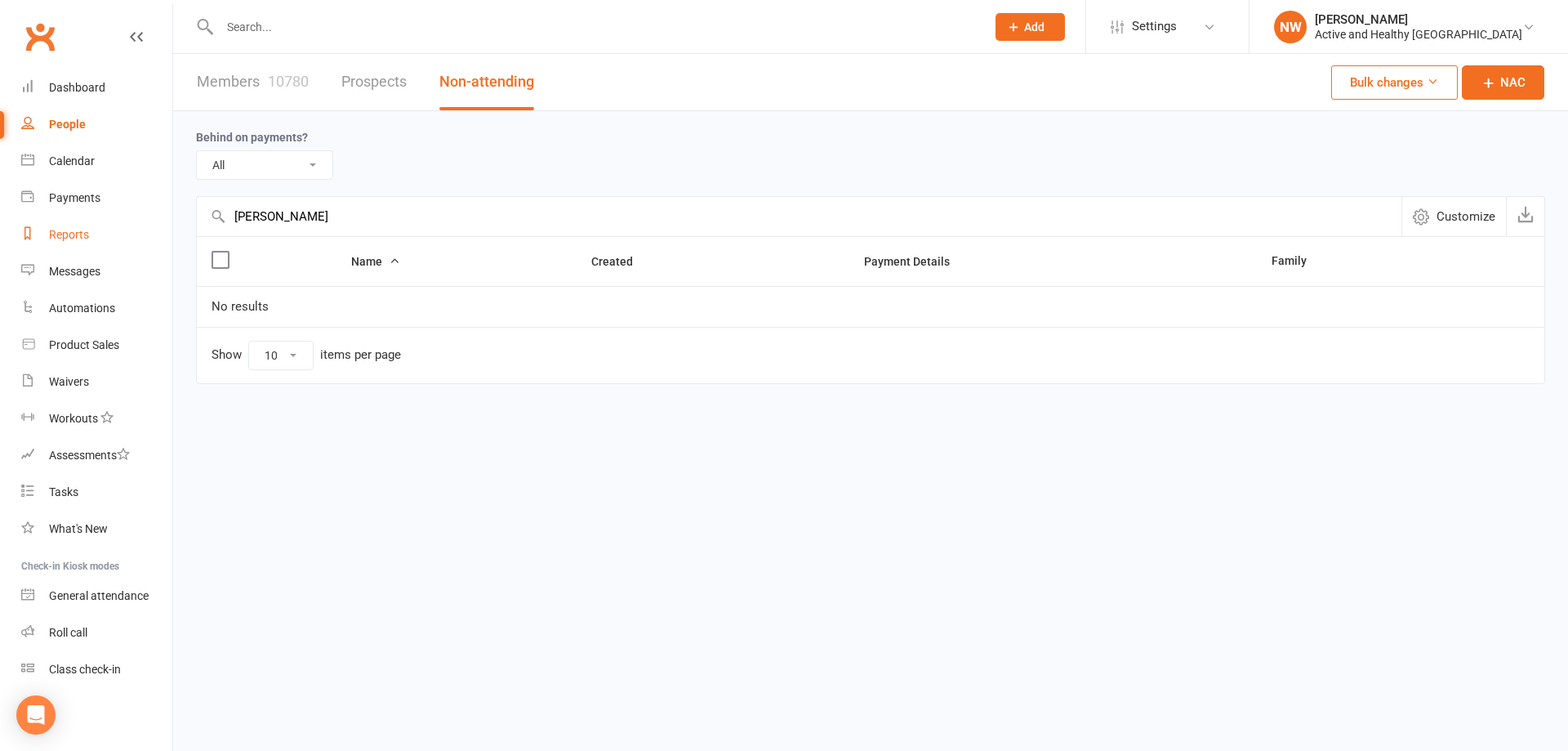
drag, startPoint x: 329, startPoint y: 209, endPoint x: 124, endPoint y: 244, distance: 208.0
click at [124, 244] on ui-view "Prospect Member Non-attending contact Class / event Appointment Task Membership…" at bounding box center [784, 225] width 1568 height 443
paste input "Lisa Currie"
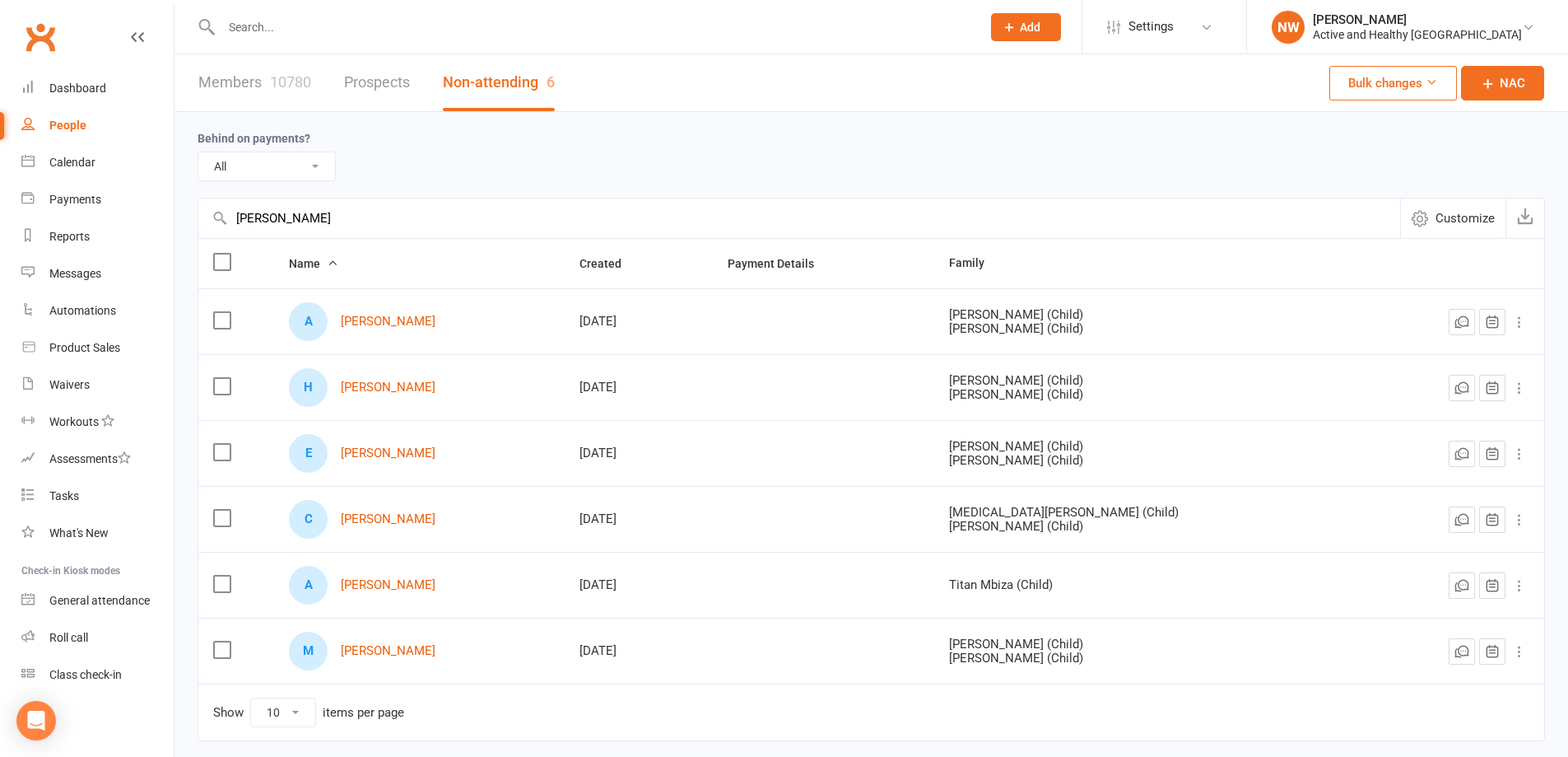
type input "Lisa Currie"
click at [289, 83] on div "10780" at bounding box center [290, 82] width 41 height 17
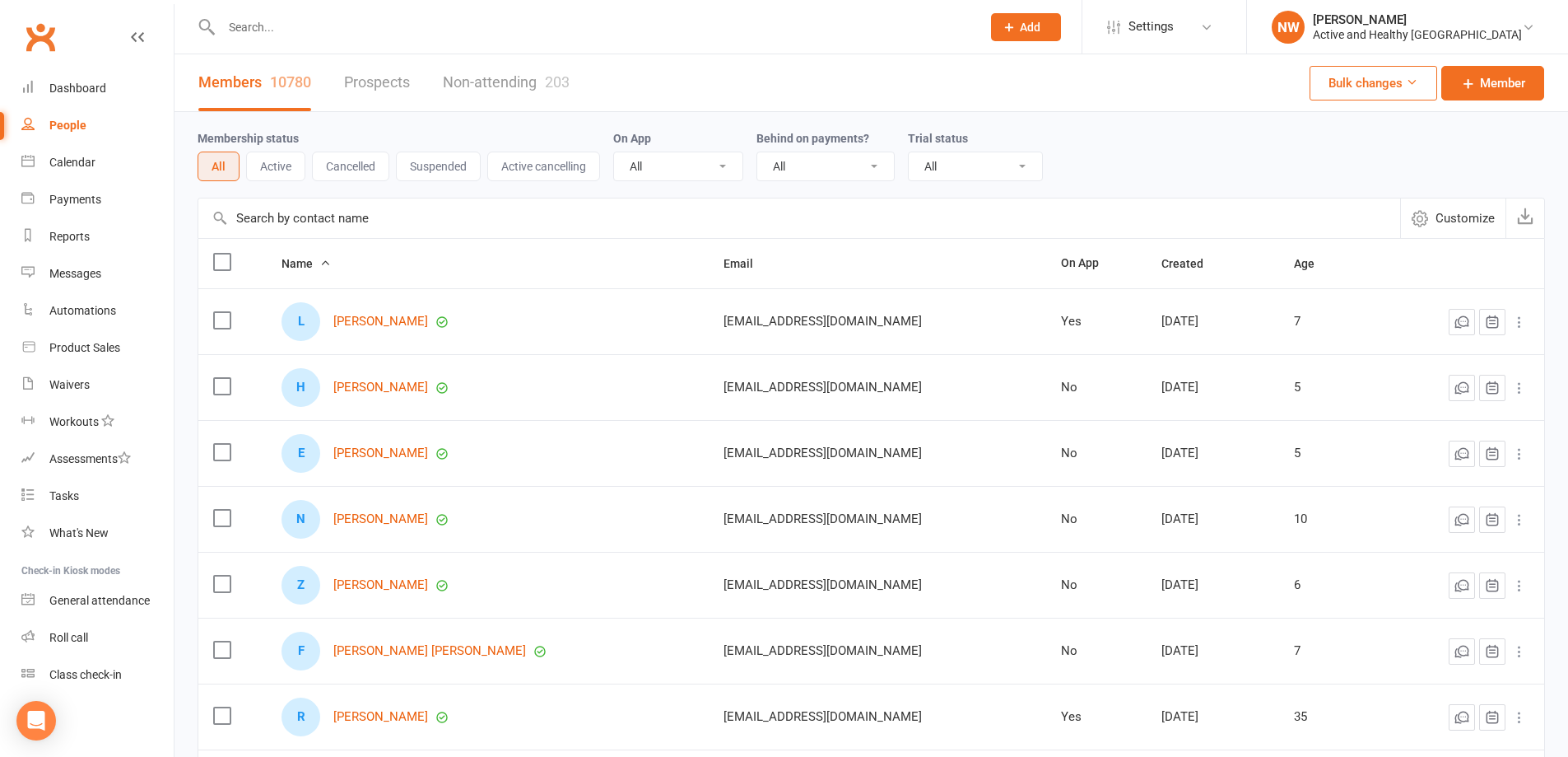
click at [336, 231] on input "text" at bounding box center [799, 217] width 1202 height 39
paste input "Lisa Currie"
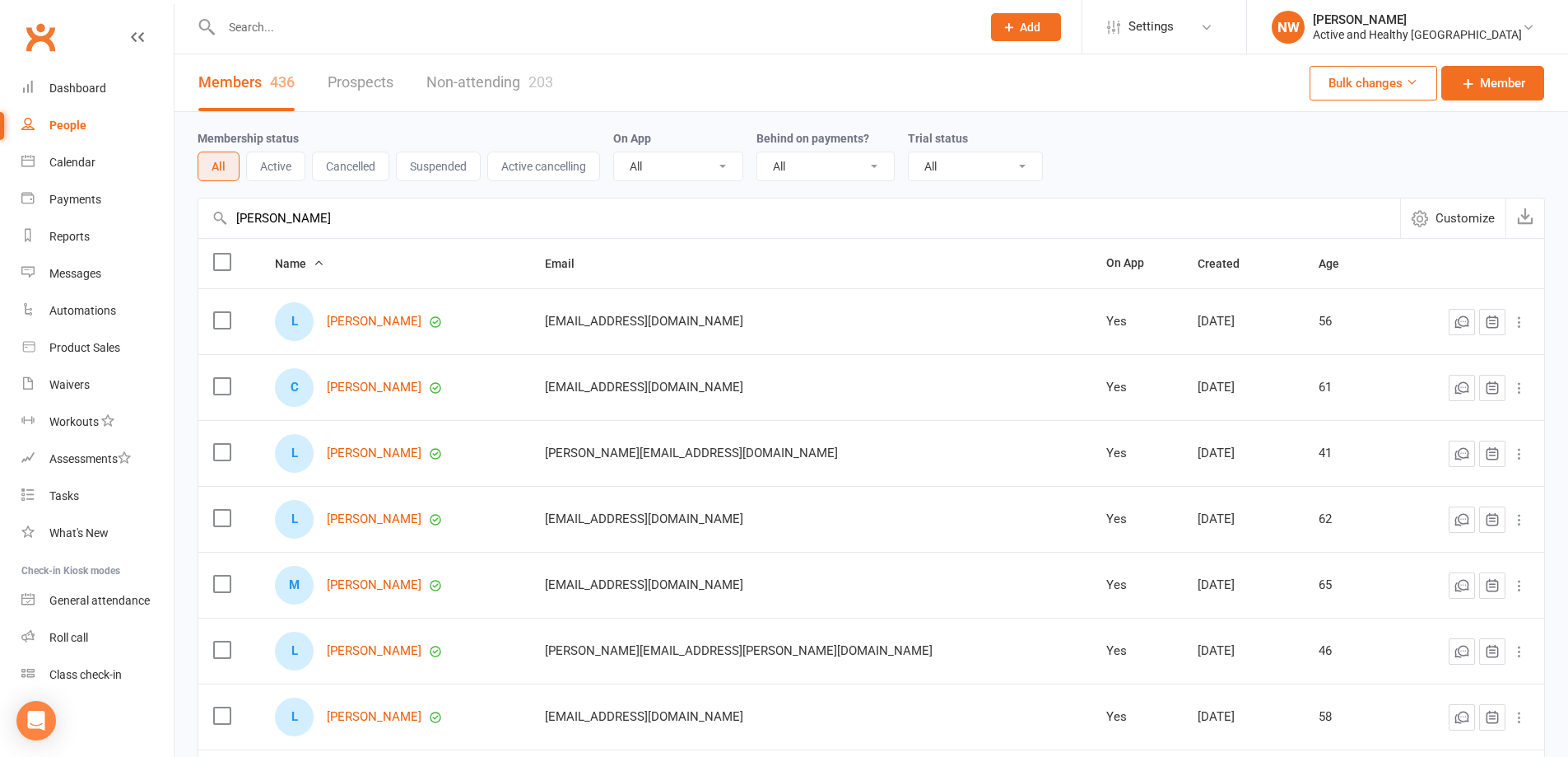
drag, startPoint x: 309, startPoint y: 204, endPoint x: 175, endPoint y: 210, distance: 134.1
click at [175, 210] on div "Membership status All Active Cancelled Suspended Active cancelling On App All Y…" at bounding box center [871, 569] width 1393 height 916
paste input "Julie Deegmulder"
drag, startPoint x: 337, startPoint y: 221, endPoint x: 272, endPoint y: 232, distance: 65.9
click at [272, 232] on input "Julie Deegmulder" at bounding box center [799, 217] width 1202 height 39
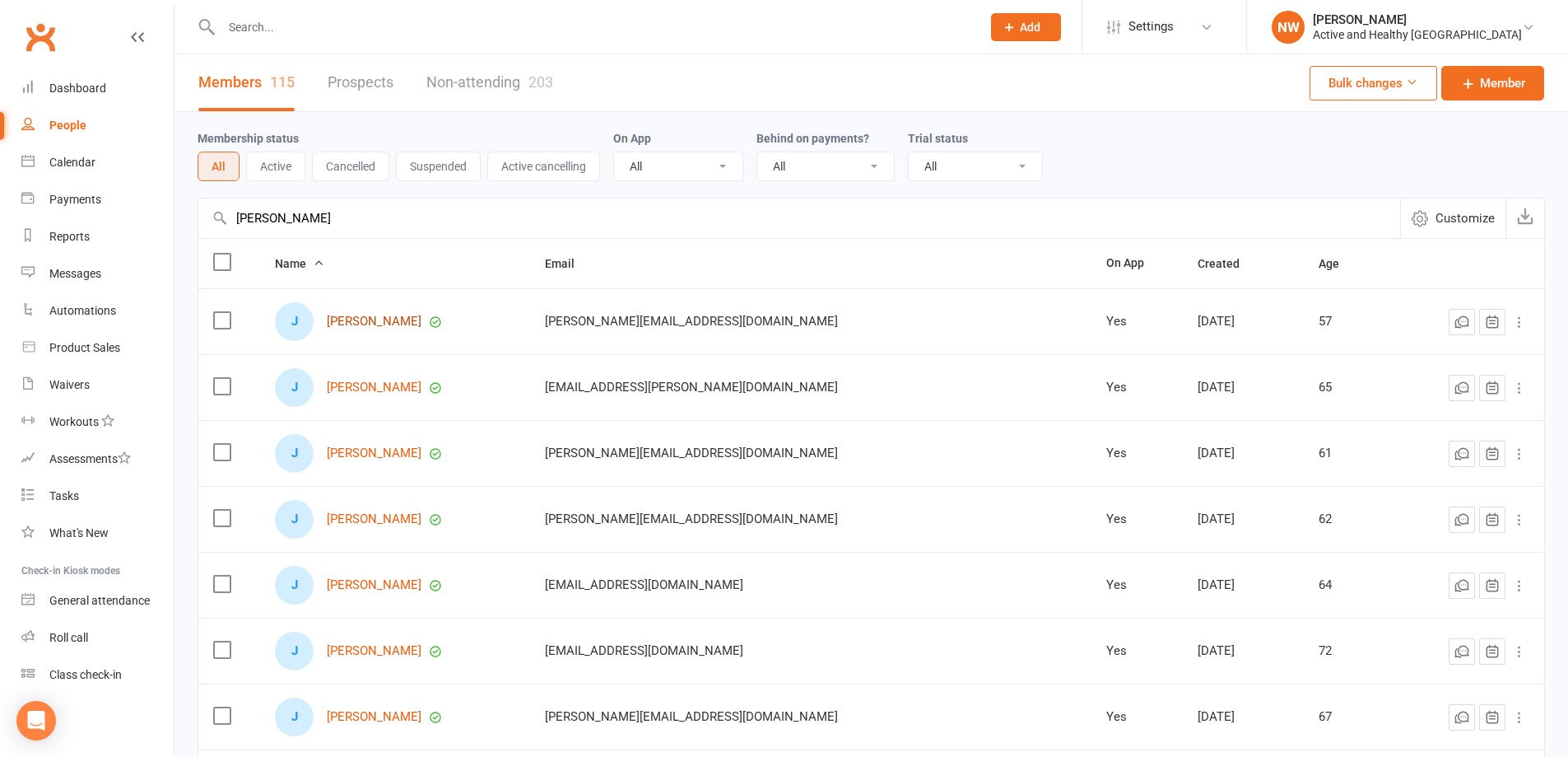
type input "Julie D"
click at [359, 325] on link "Julia D" at bounding box center [374, 322] width 95 height 14
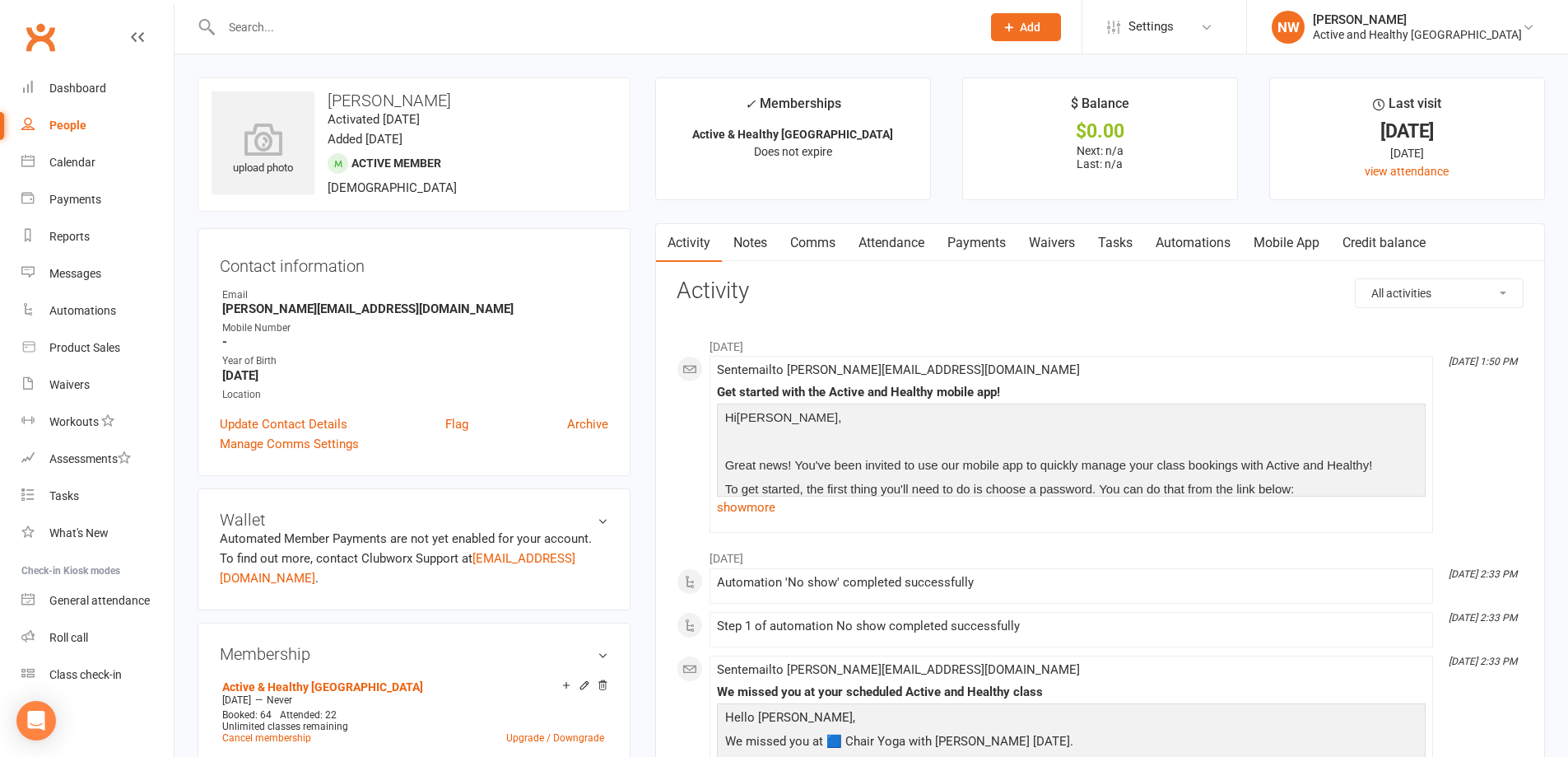
click at [68, 122] on div "People" at bounding box center [68, 125] width 37 height 13
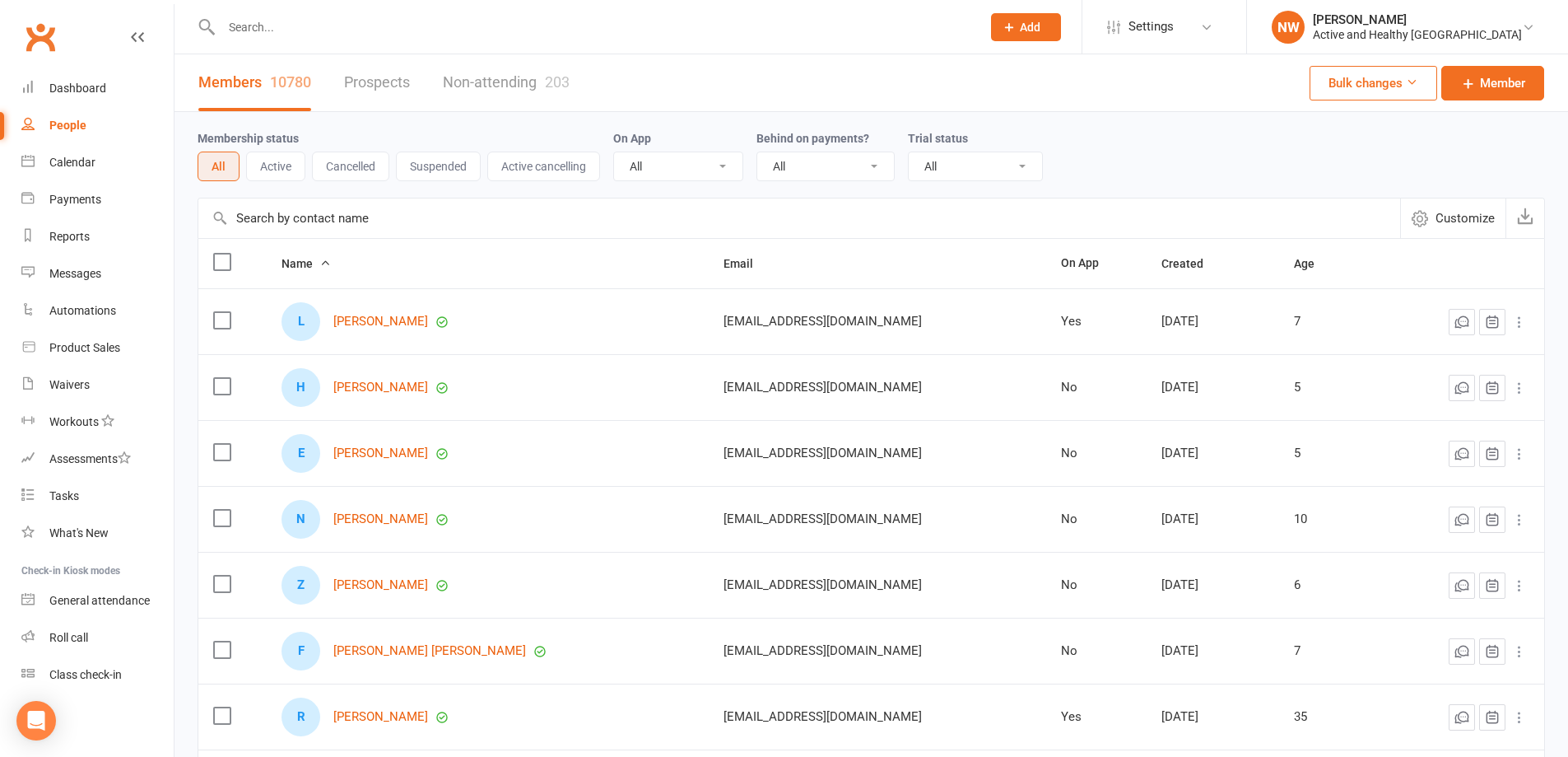
click at [302, 223] on input "text" at bounding box center [799, 217] width 1202 height 39
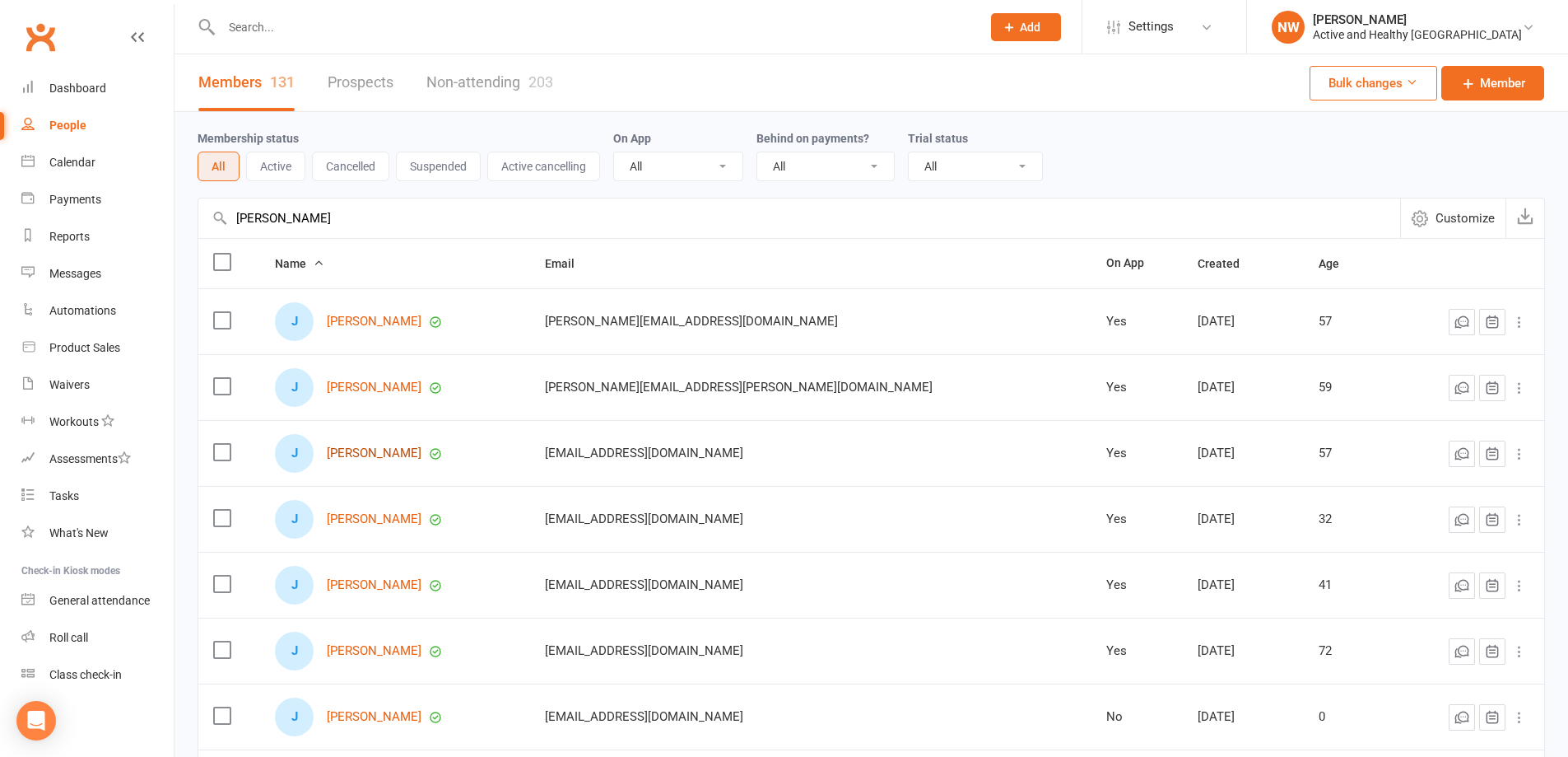
type input "julia dee"
click at [415, 457] on link "Julie Deegmulder" at bounding box center [374, 453] width 95 height 14
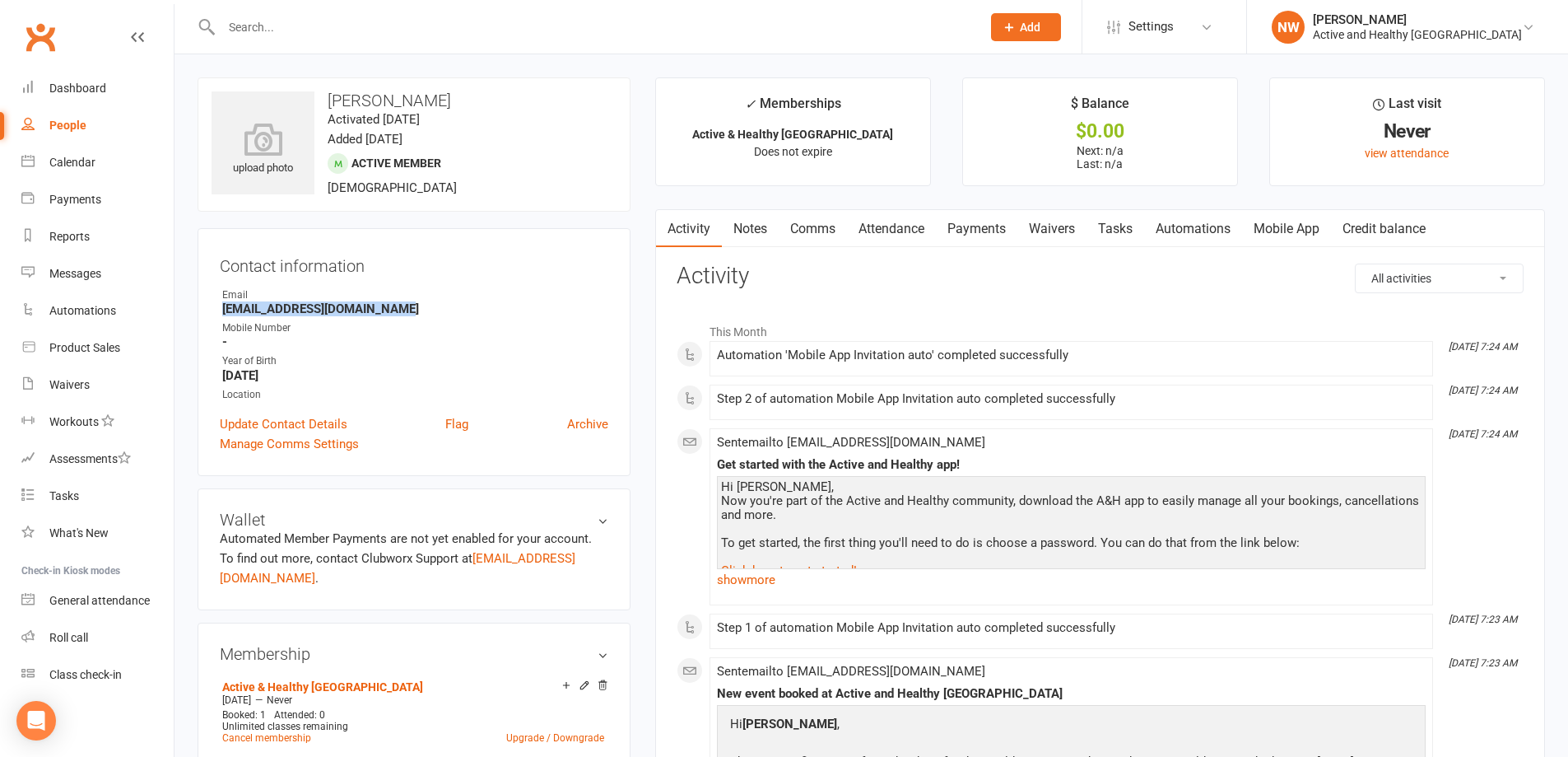
drag, startPoint x: 395, startPoint y: 309, endPoint x: 217, endPoint y: 315, distance: 178.1
click at [217, 315] on div "Contact information Owner Email juliedeegmulder@outlook.com Mobile Number - Yea…" at bounding box center [413, 351] width 432 height 248
copy strong "juliedeegmulder@outlook.com"
click at [921, 227] on link "Attendance" at bounding box center [891, 229] width 89 height 38
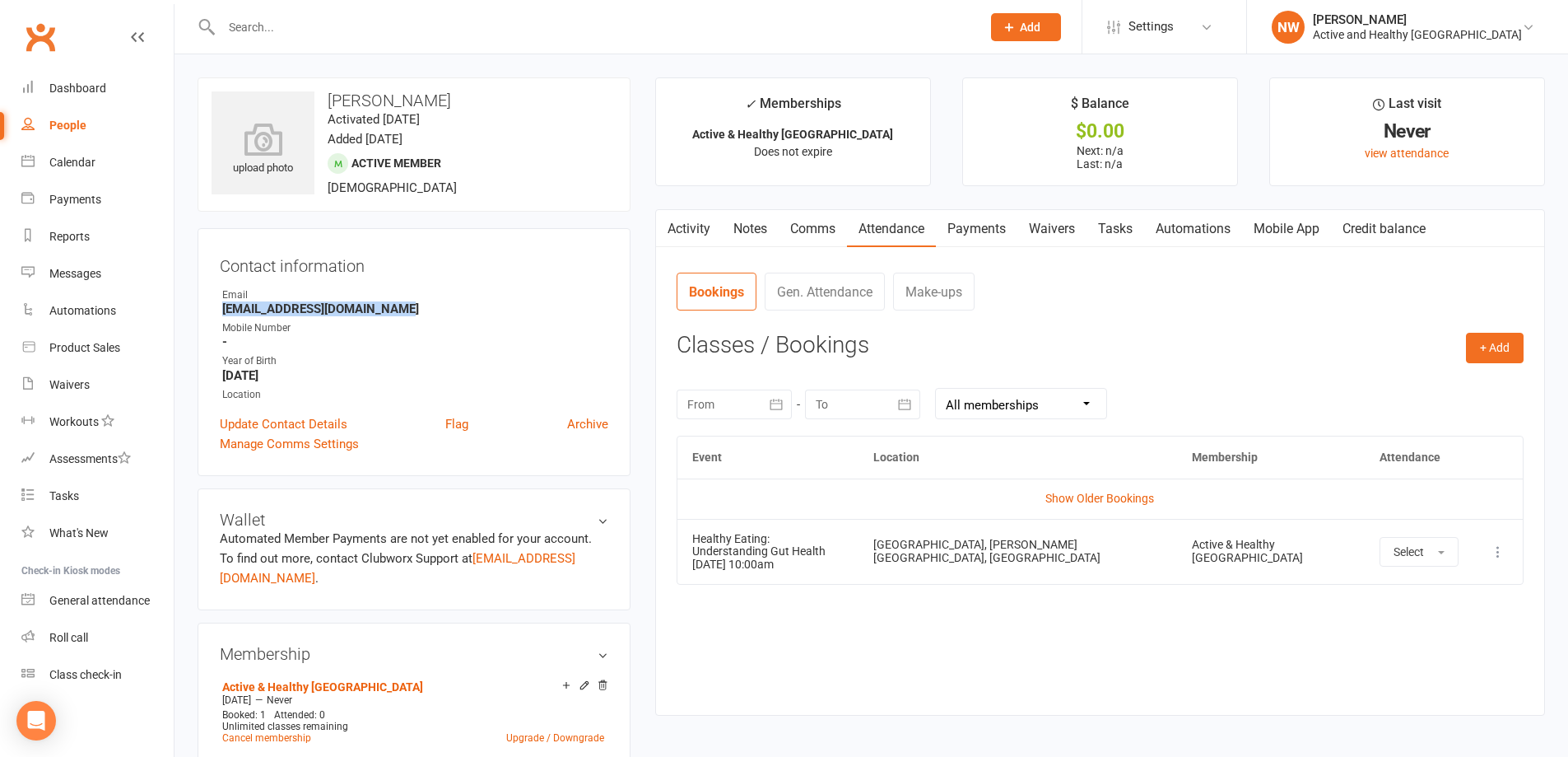
click at [1500, 546] on icon at bounding box center [1497, 551] width 16 height 16
drag, startPoint x: 1293, startPoint y: 316, endPoint x: 1247, endPoint y: 292, distance: 51.9
click at [1292, 315] on nav "Bookings Gen. Attendance Make-ups" at bounding box center [1099, 298] width 847 height 50
click at [598, 430] on link "Archive" at bounding box center [587, 424] width 41 height 20
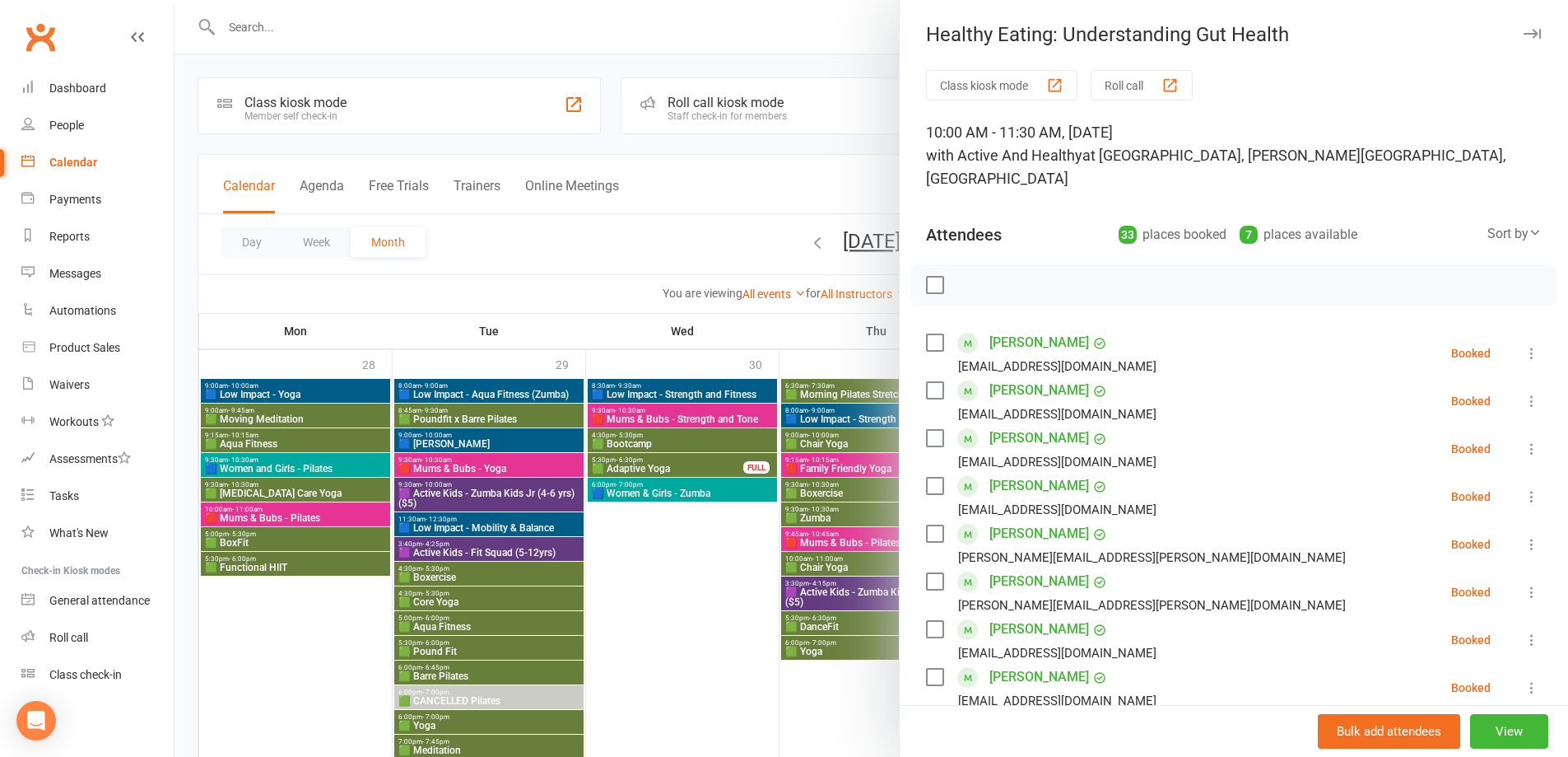
click at [762, 22] on div at bounding box center [871, 378] width 1393 height 757
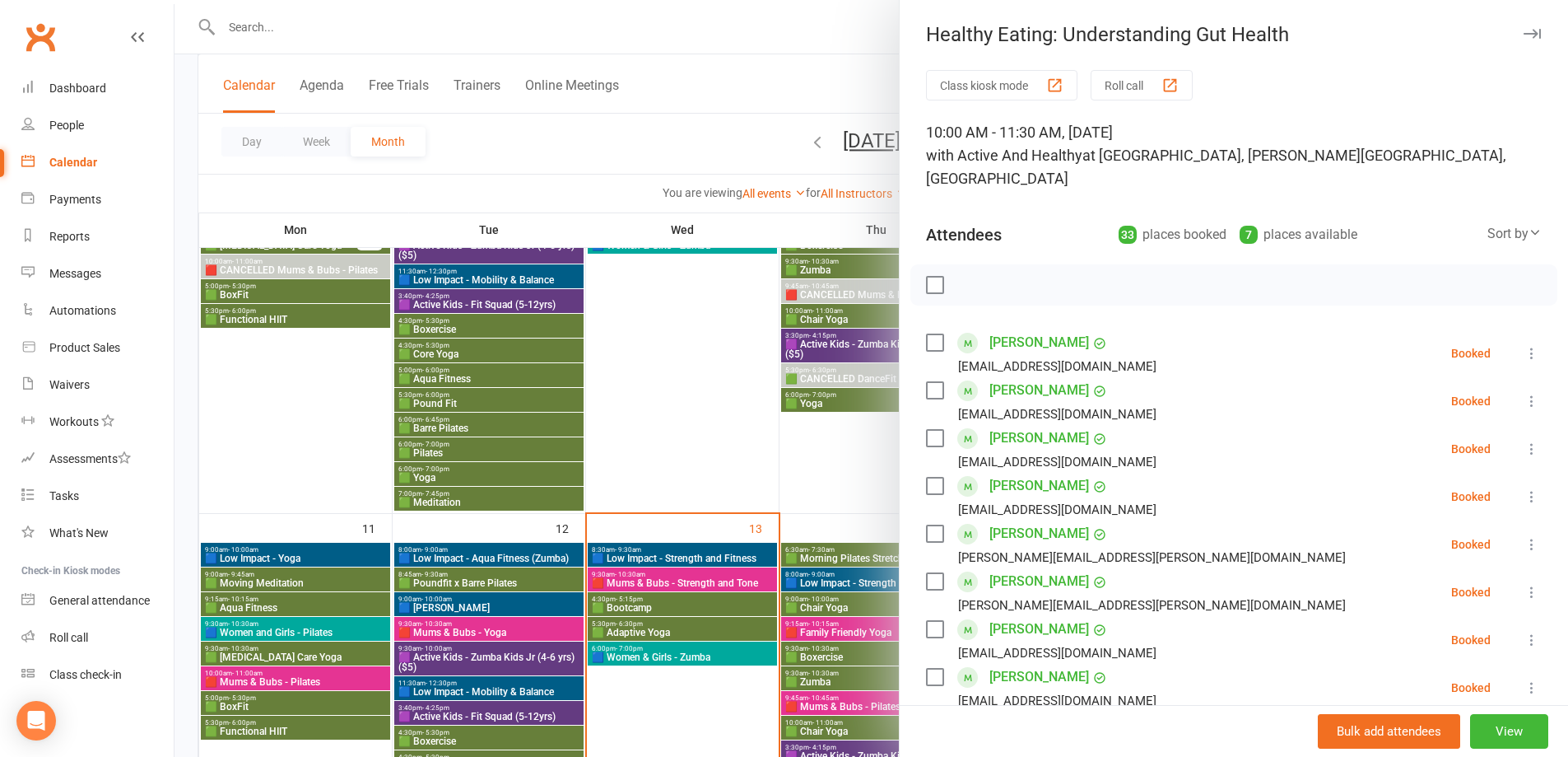
scroll to position [658, 0]
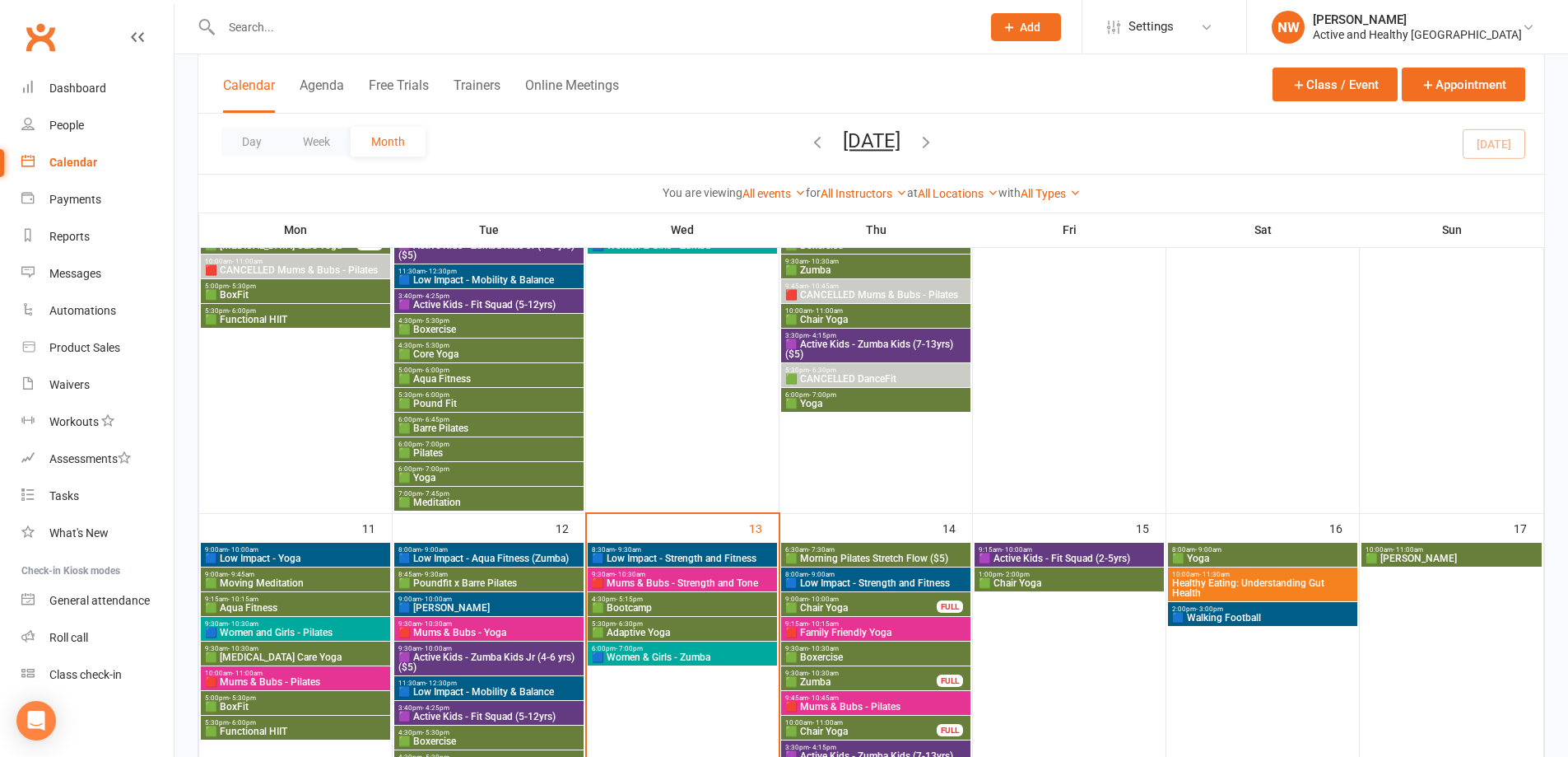
drag, startPoint x: 1298, startPoint y: 0, endPoint x: 831, endPoint y: 21, distance: 467.5
click at [828, 21] on input "text" at bounding box center [592, 27] width 753 height 23
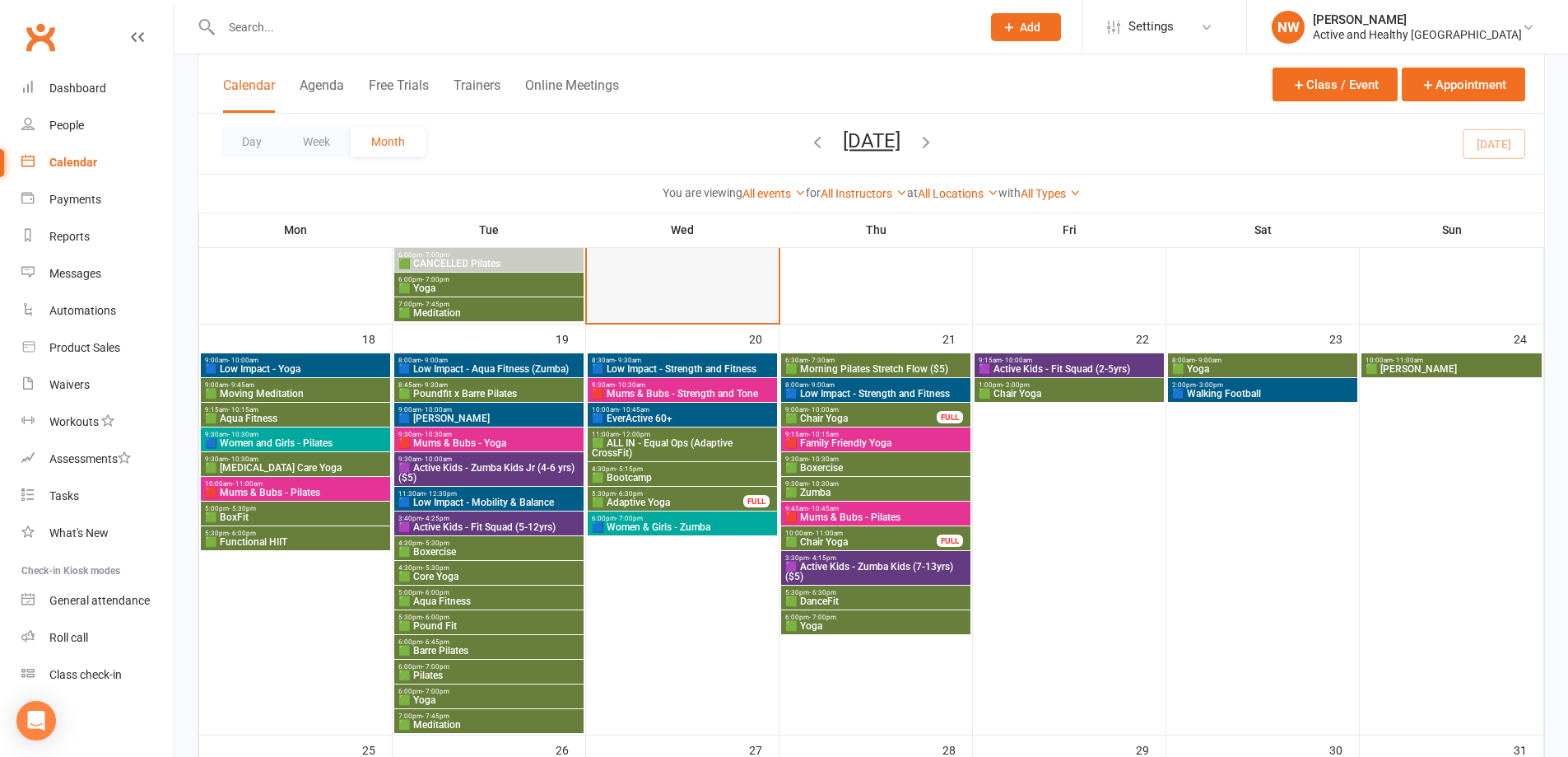
scroll to position [1317, 0]
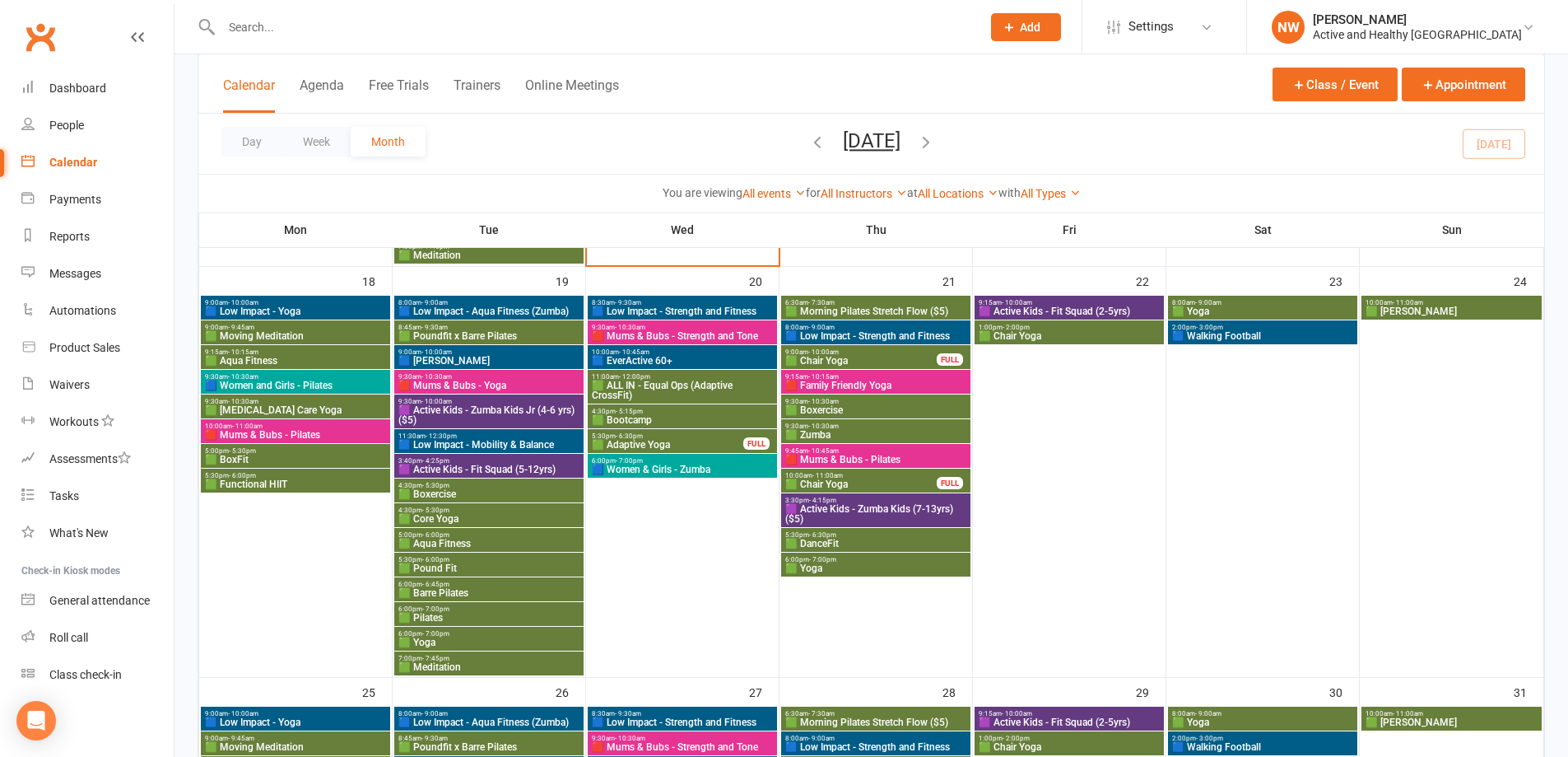
click at [656, 388] on span "🟩 ALL IN - Equal Ops (Adaptive CrossFit)" at bounding box center [682, 390] width 183 height 20
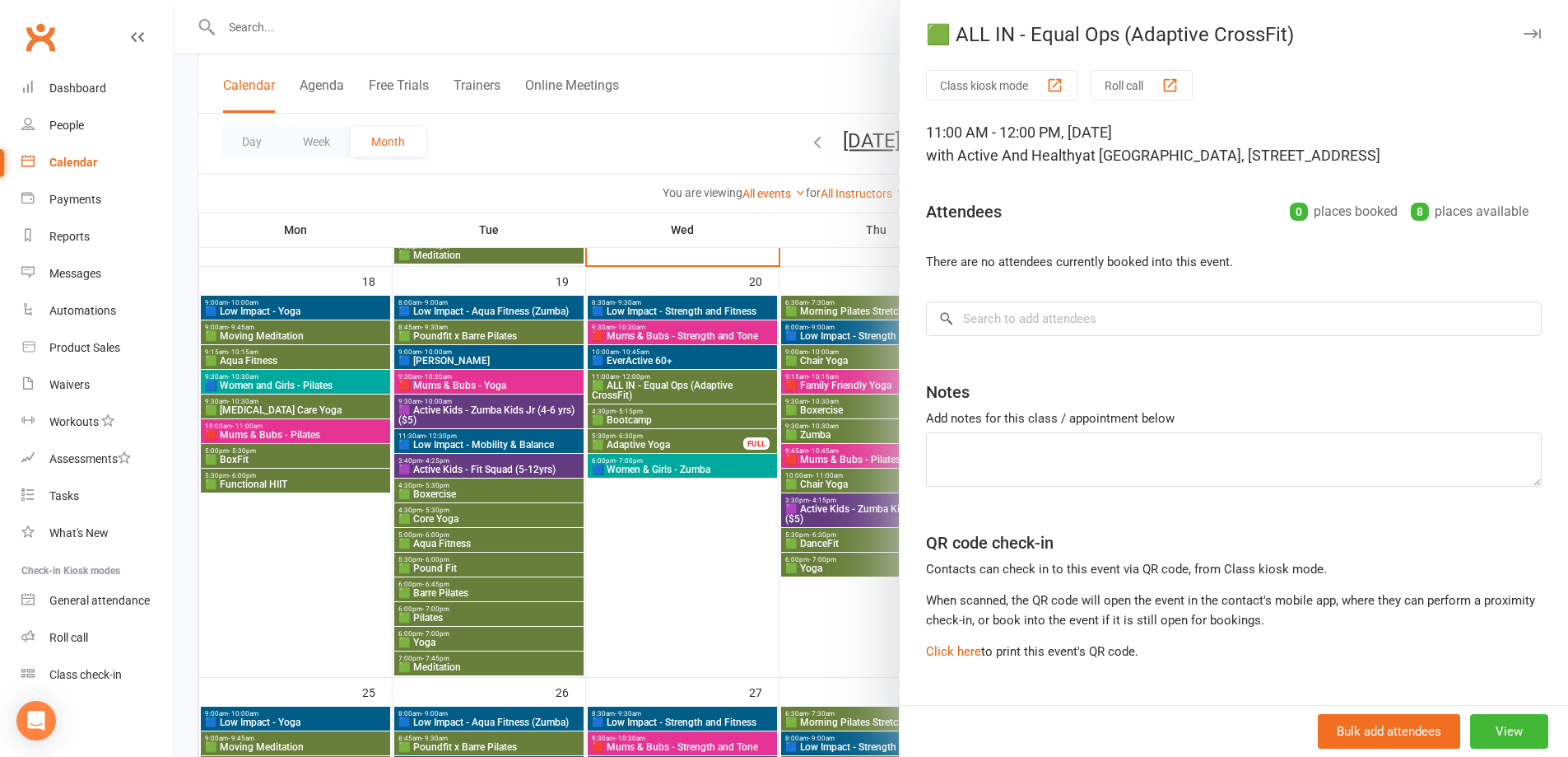
click at [656, 354] on div at bounding box center [871, 378] width 1393 height 757
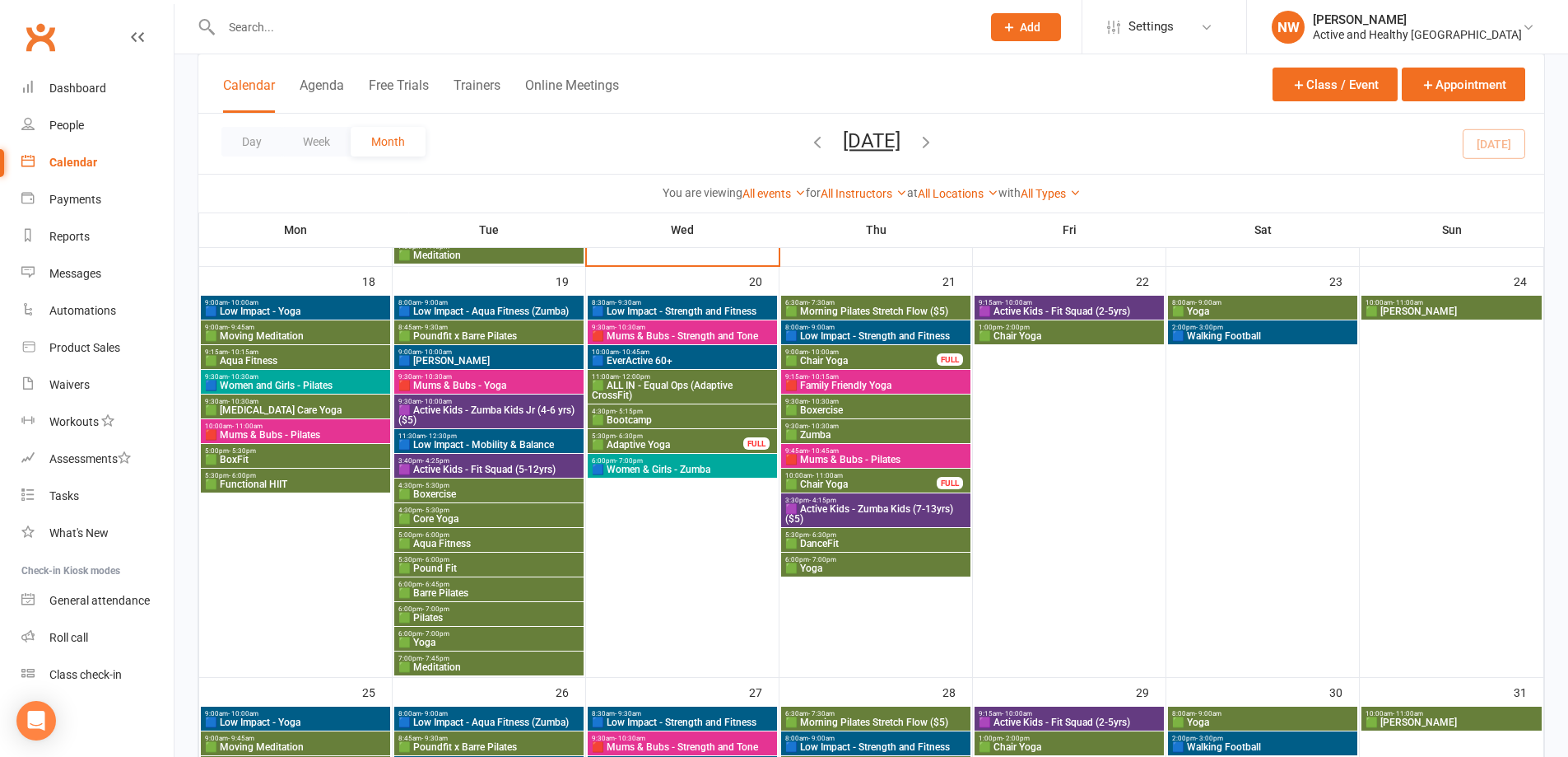
click at [655, 356] on span "🟦 EverActive 60+" at bounding box center [682, 361] width 183 height 10
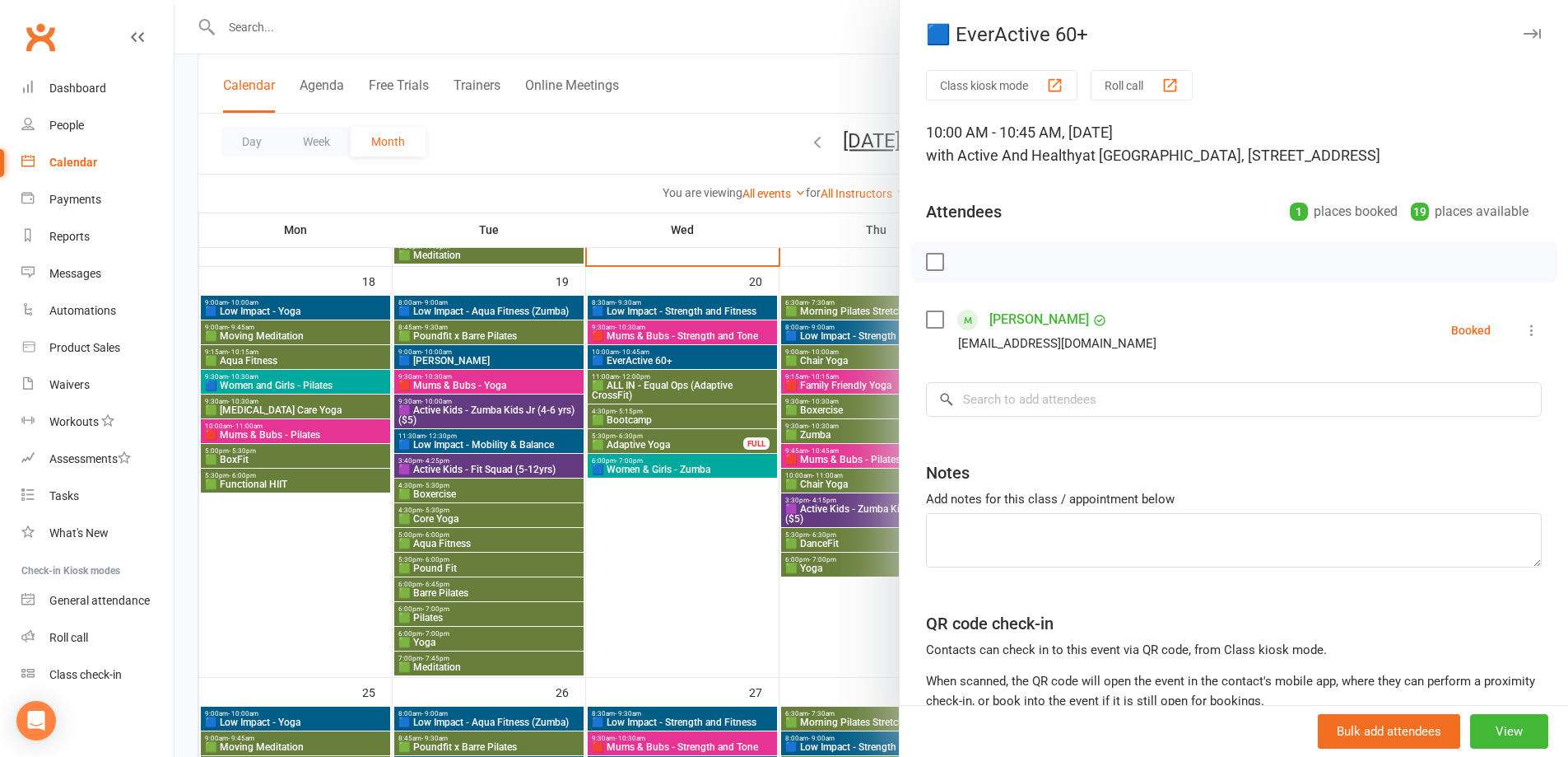
click at [663, 557] on div at bounding box center [871, 378] width 1393 height 757
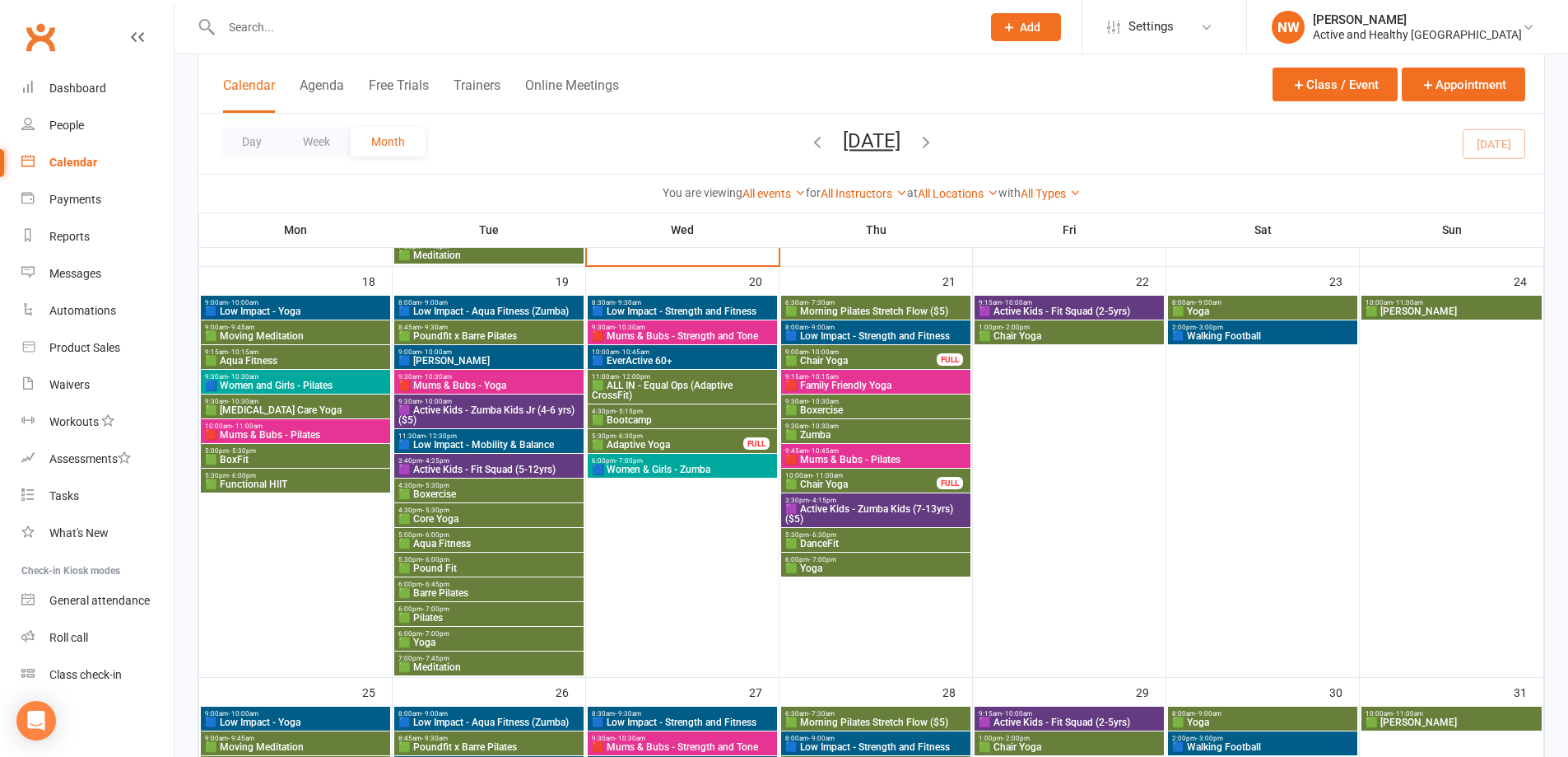
click at [712, 386] on span "🟩 ALL IN - Equal Ops (Adaptive CrossFit)" at bounding box center [682, 390] width 183 height 20
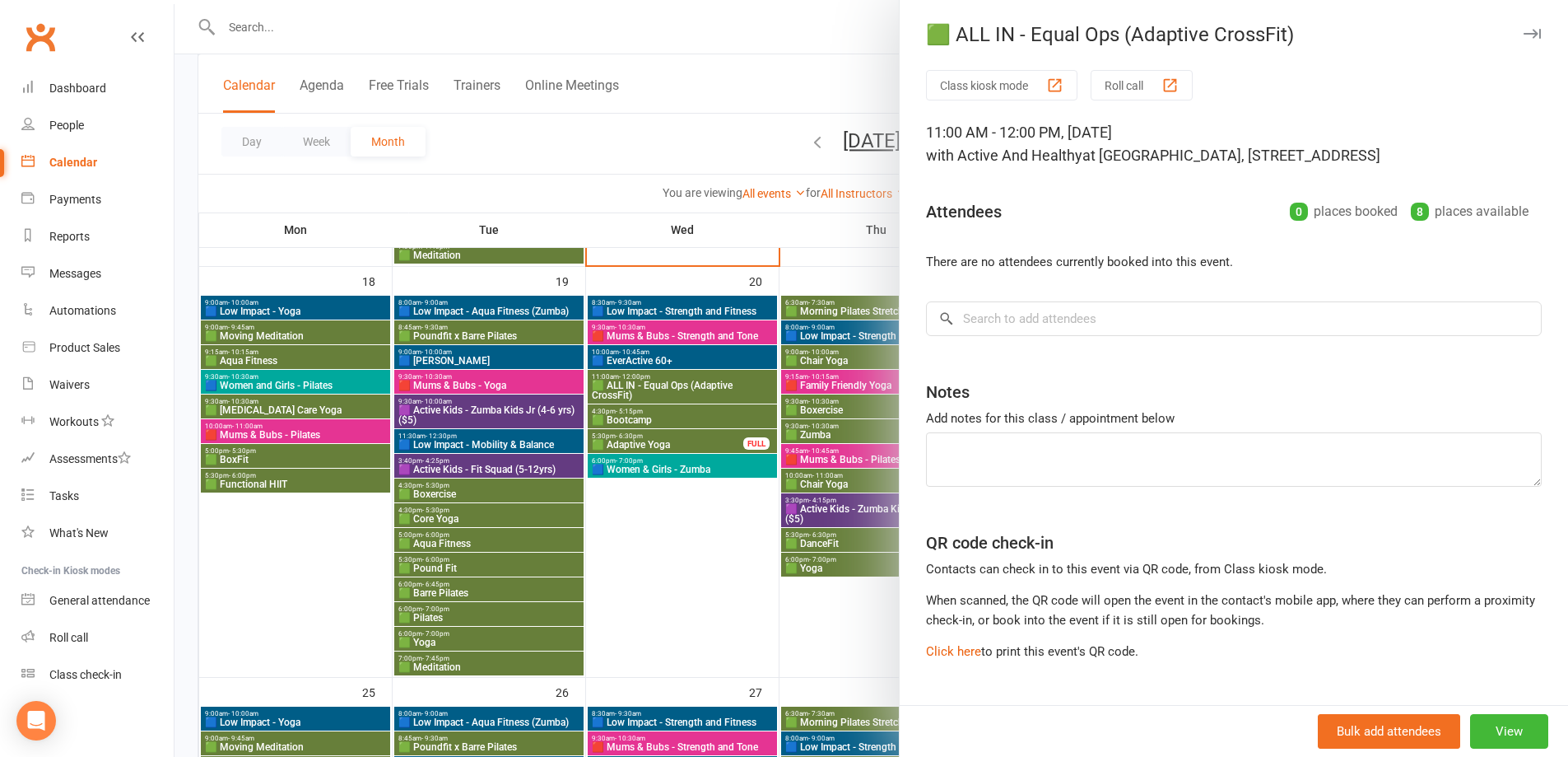
click at [682, 542] on div at bounding box center [871, 378] width 1393 height 757
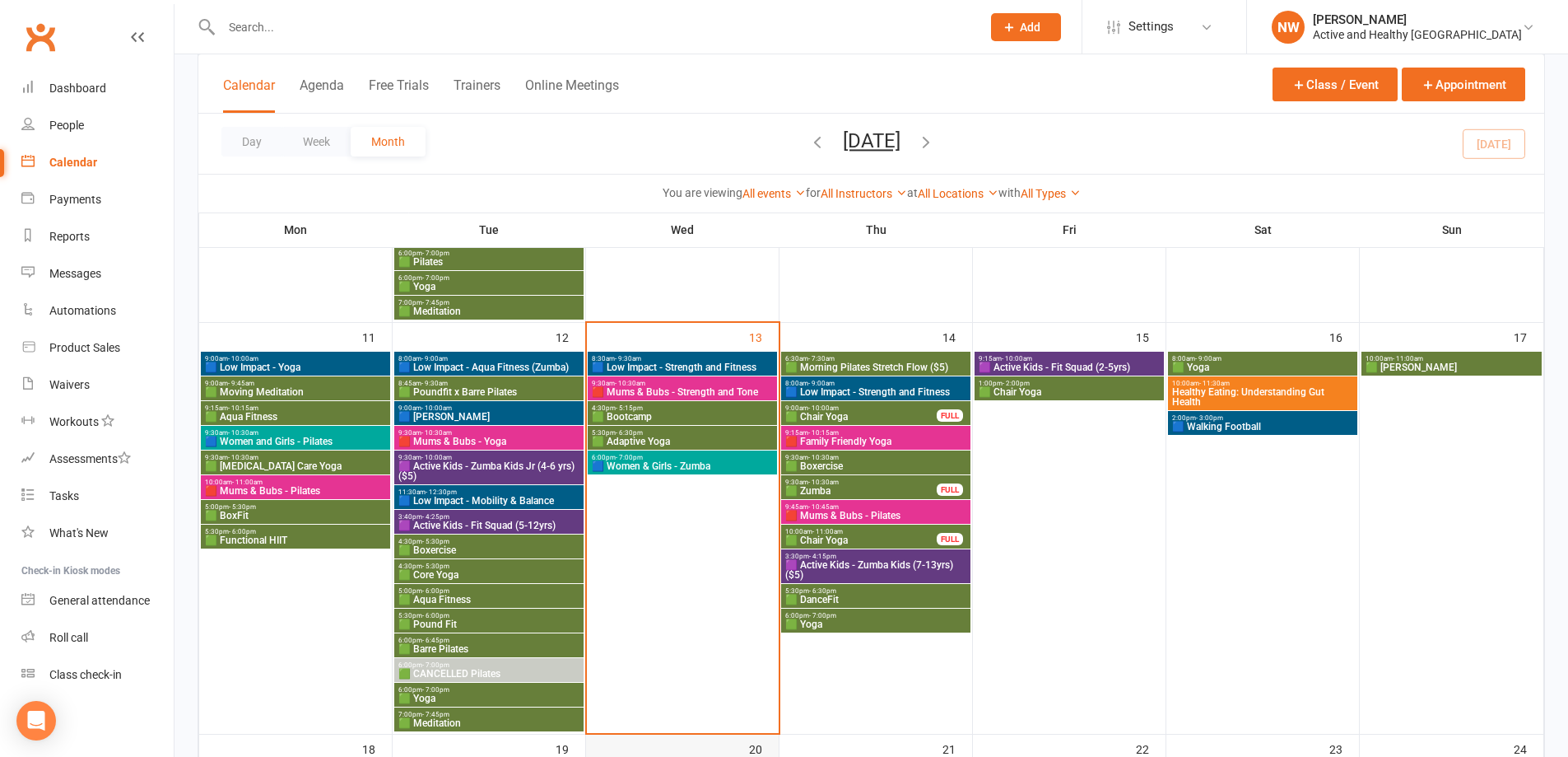
scroll to position [823, 0]
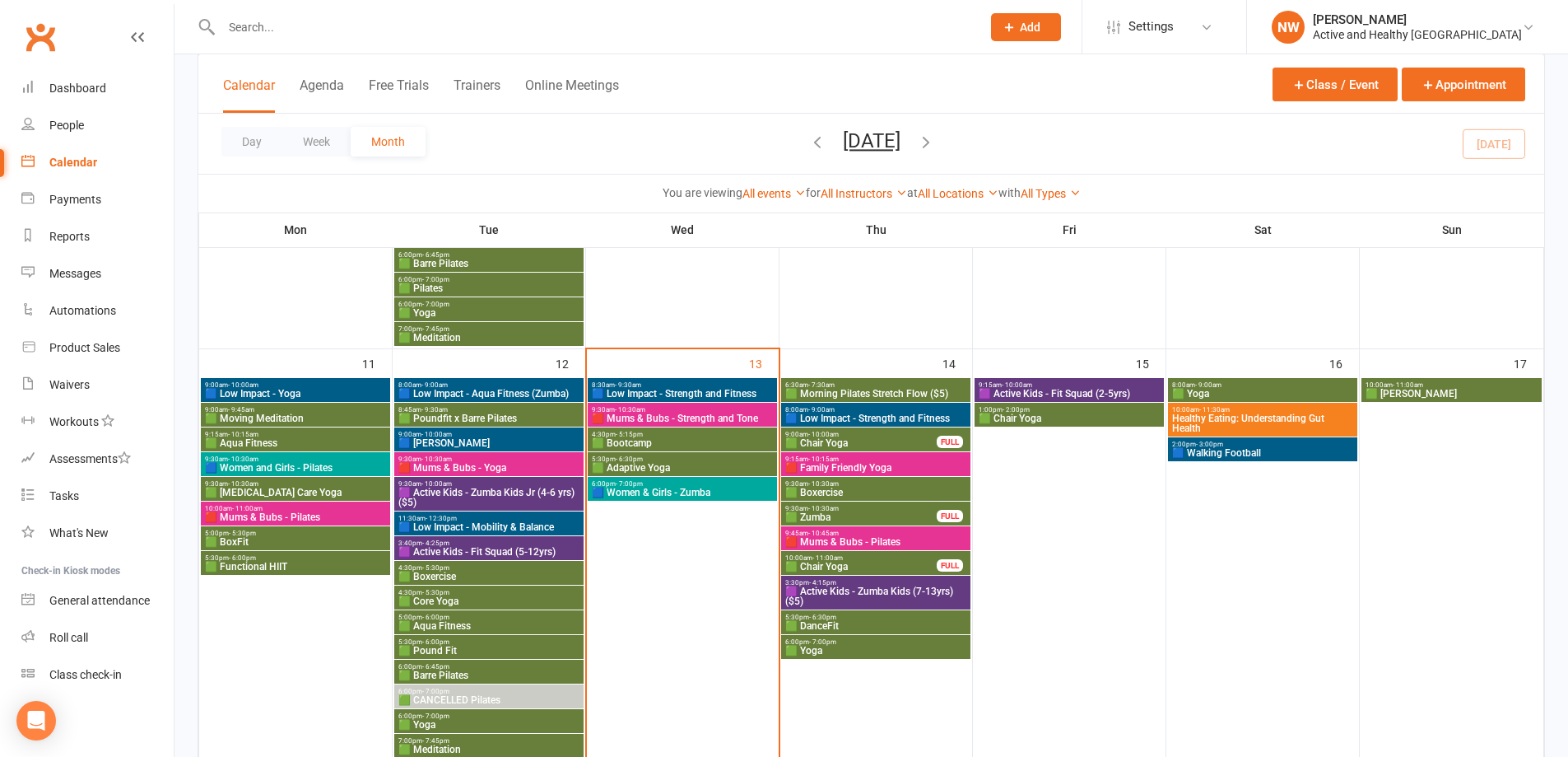
click at [1223, 417] on span "Healthy Eating: Understanding Gut Health" at bounding box center [1262, 423] width 183 height 20
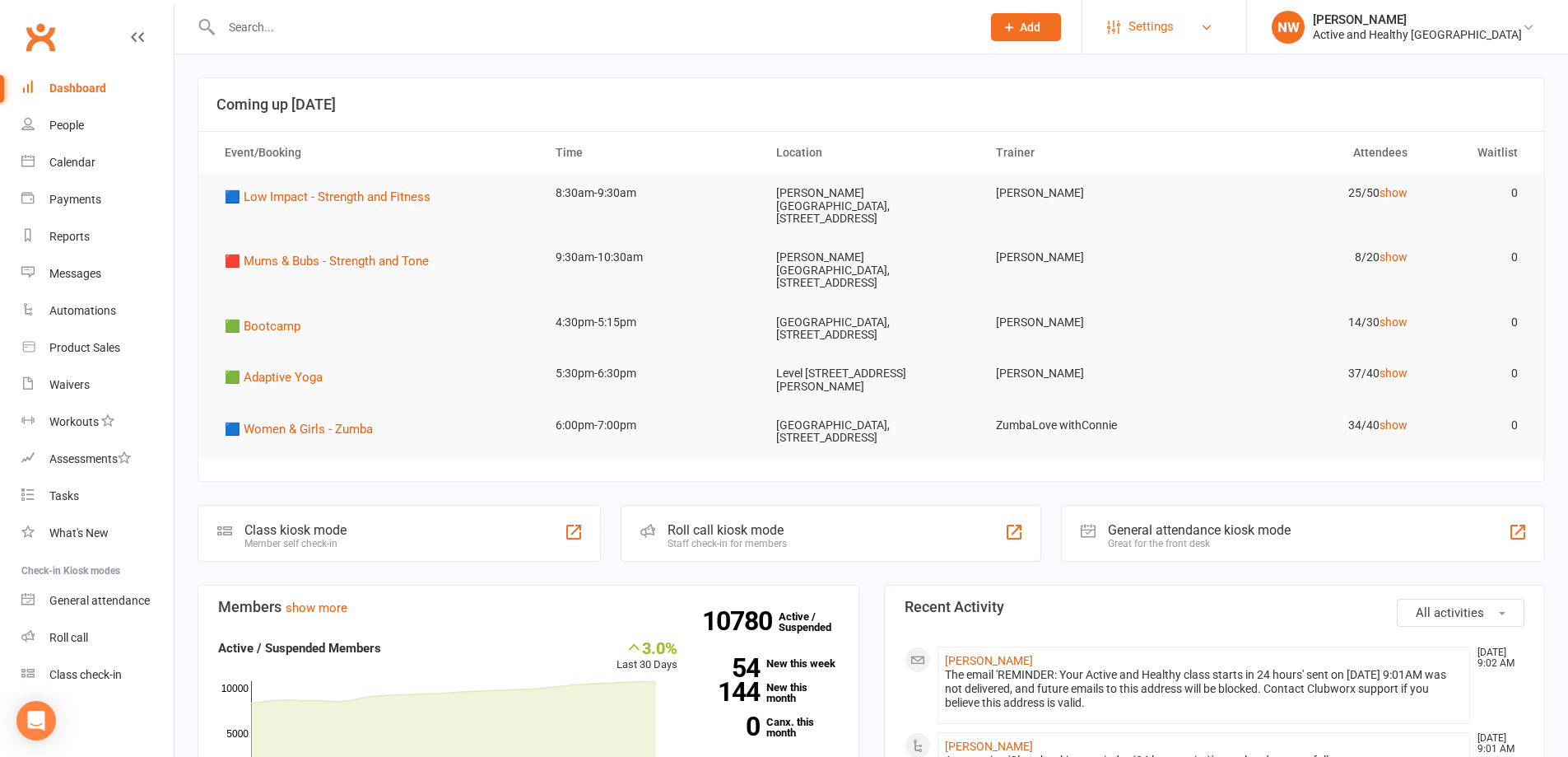
click at [1222, 15] on link "Settings" at bounding box center [1164, 27] width 115 height 37
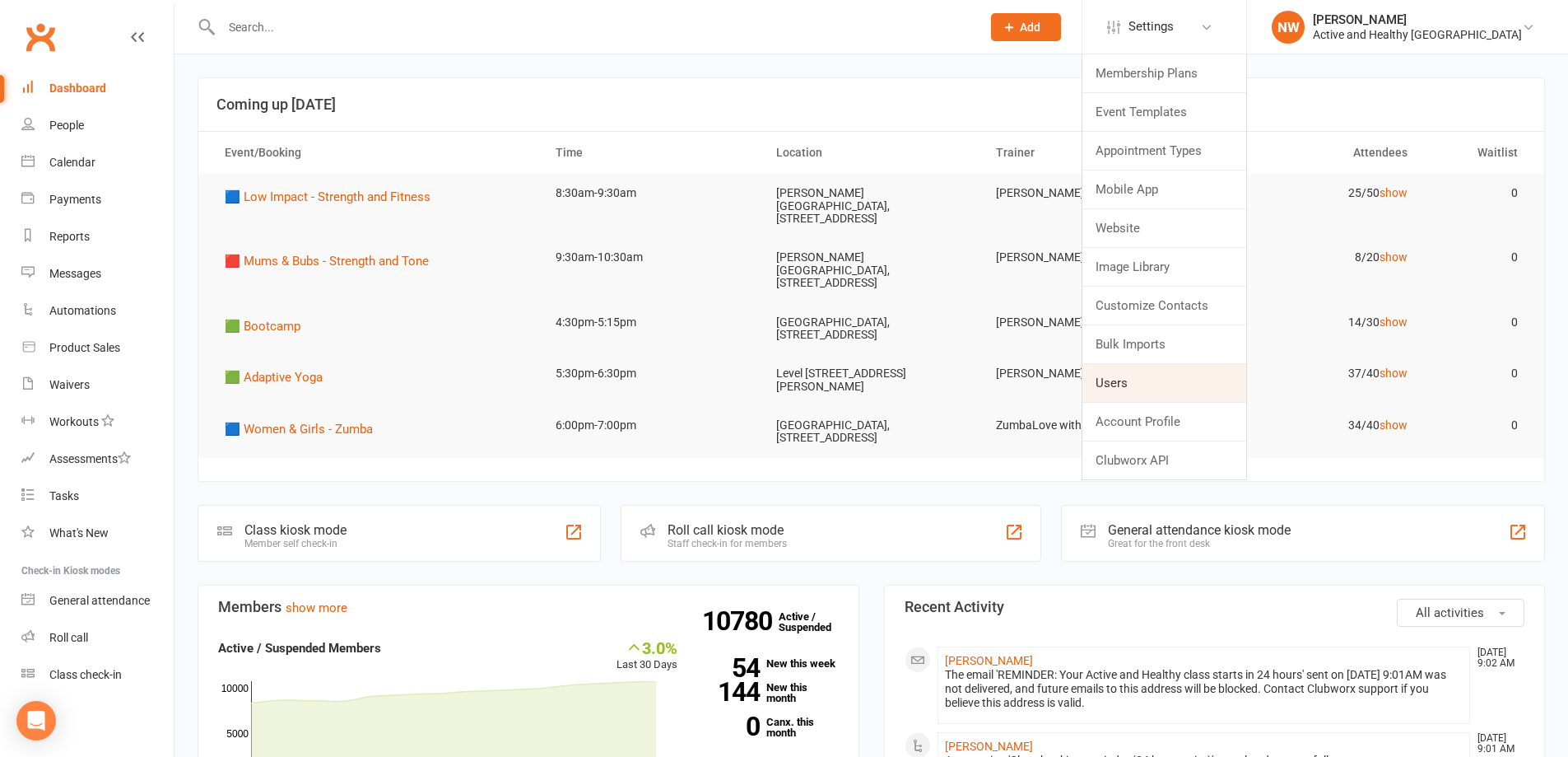
click at [1206, 371] on link "Users" at bounding box center [1163, 383] width 164 height 38
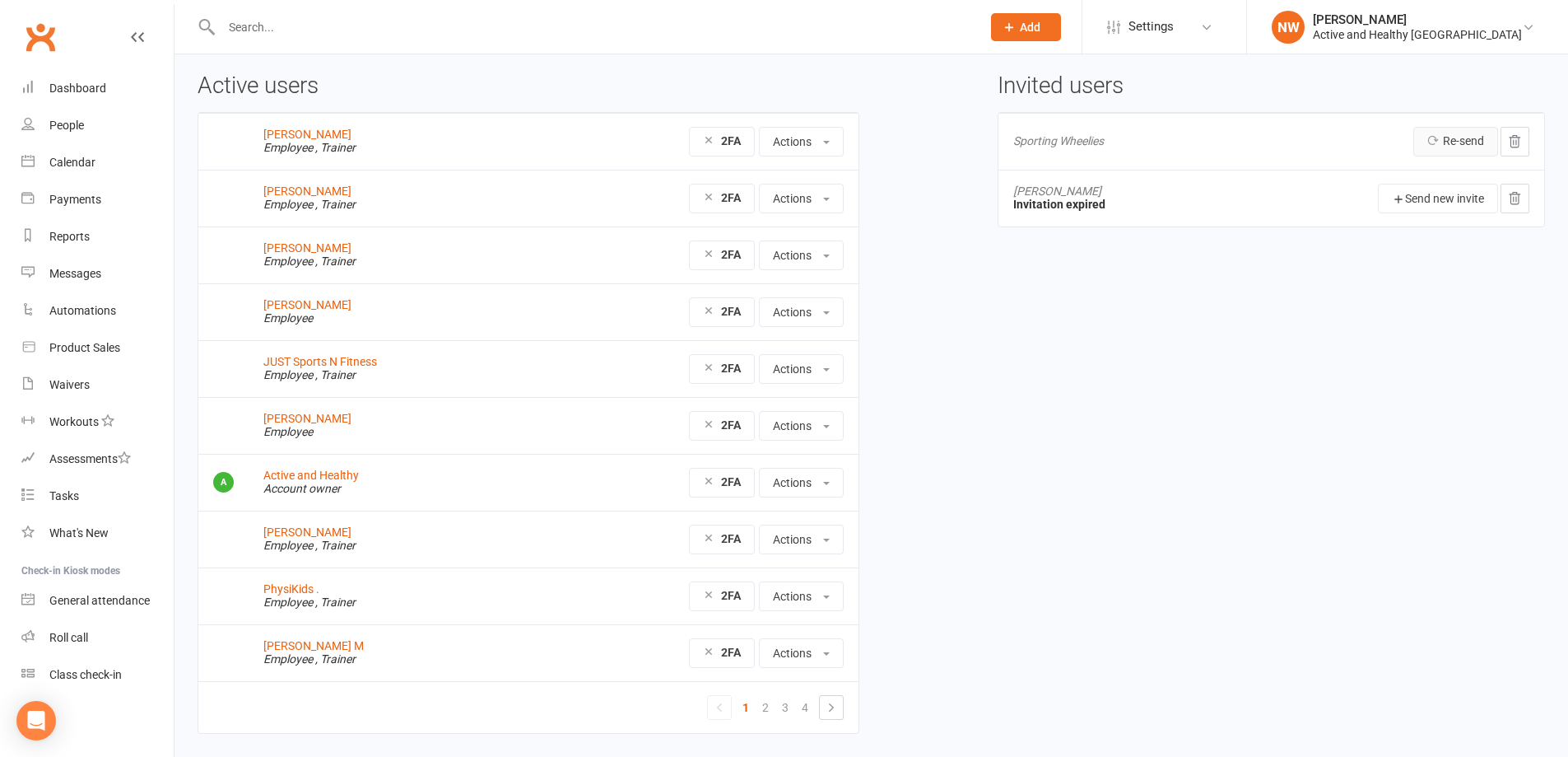
scroll to position [27, 0]
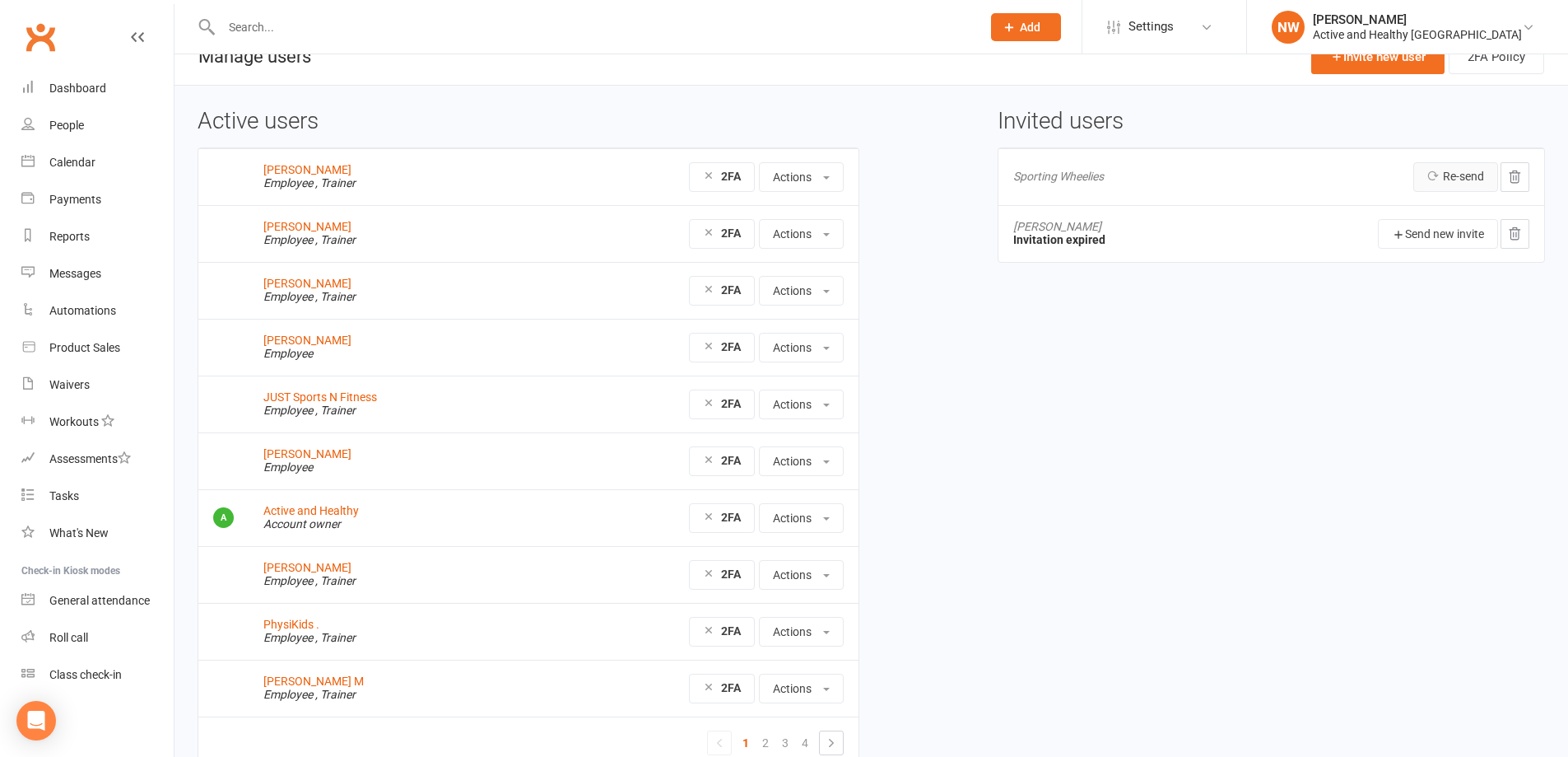
click at [1462, 180] on link "Re-send" at bounding box center [1455, 176] width 85 height 30
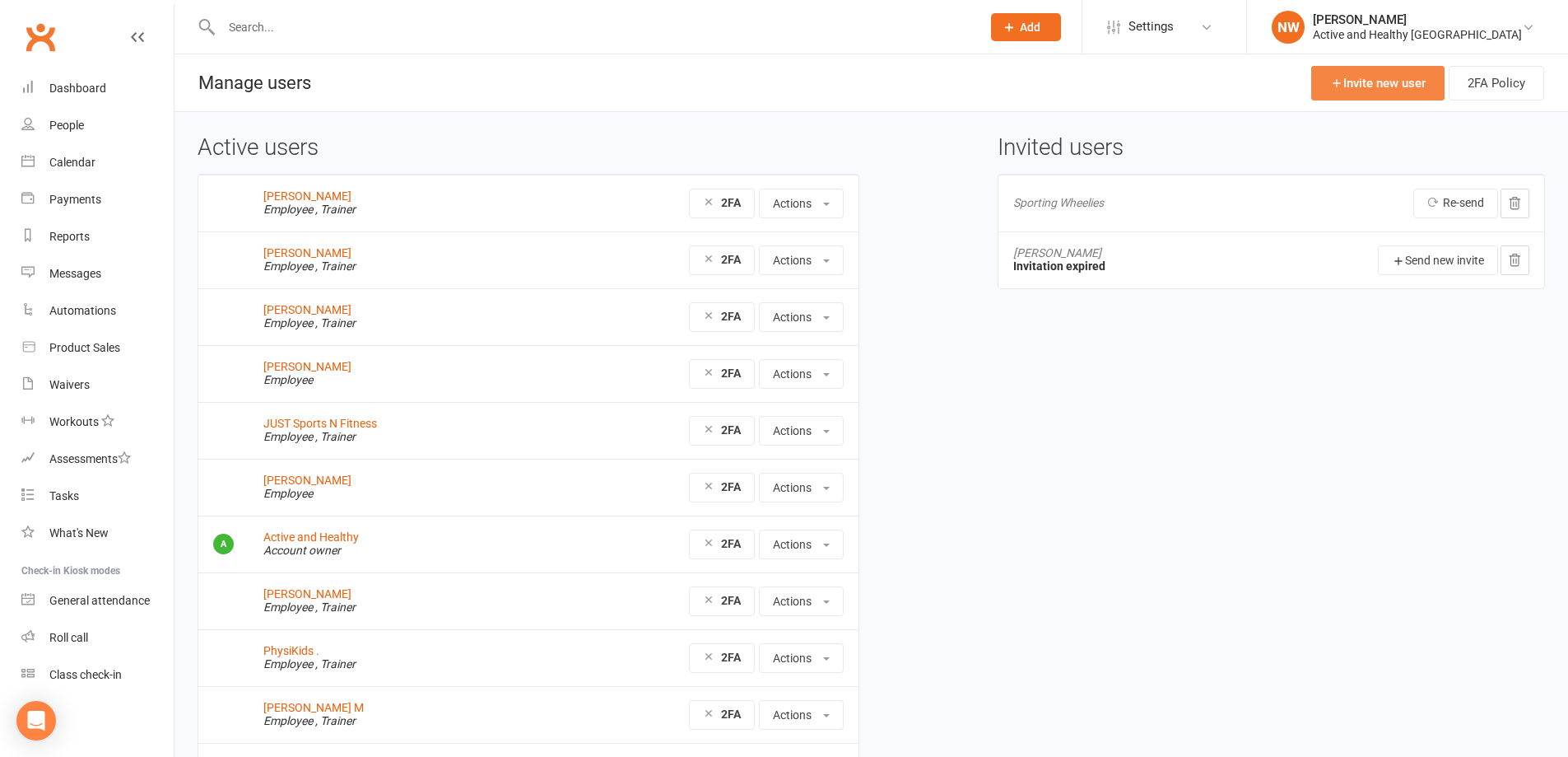
click at [1339, 76] on link "Invite new user" at bounding box center [1377, 83] width 133 height 34
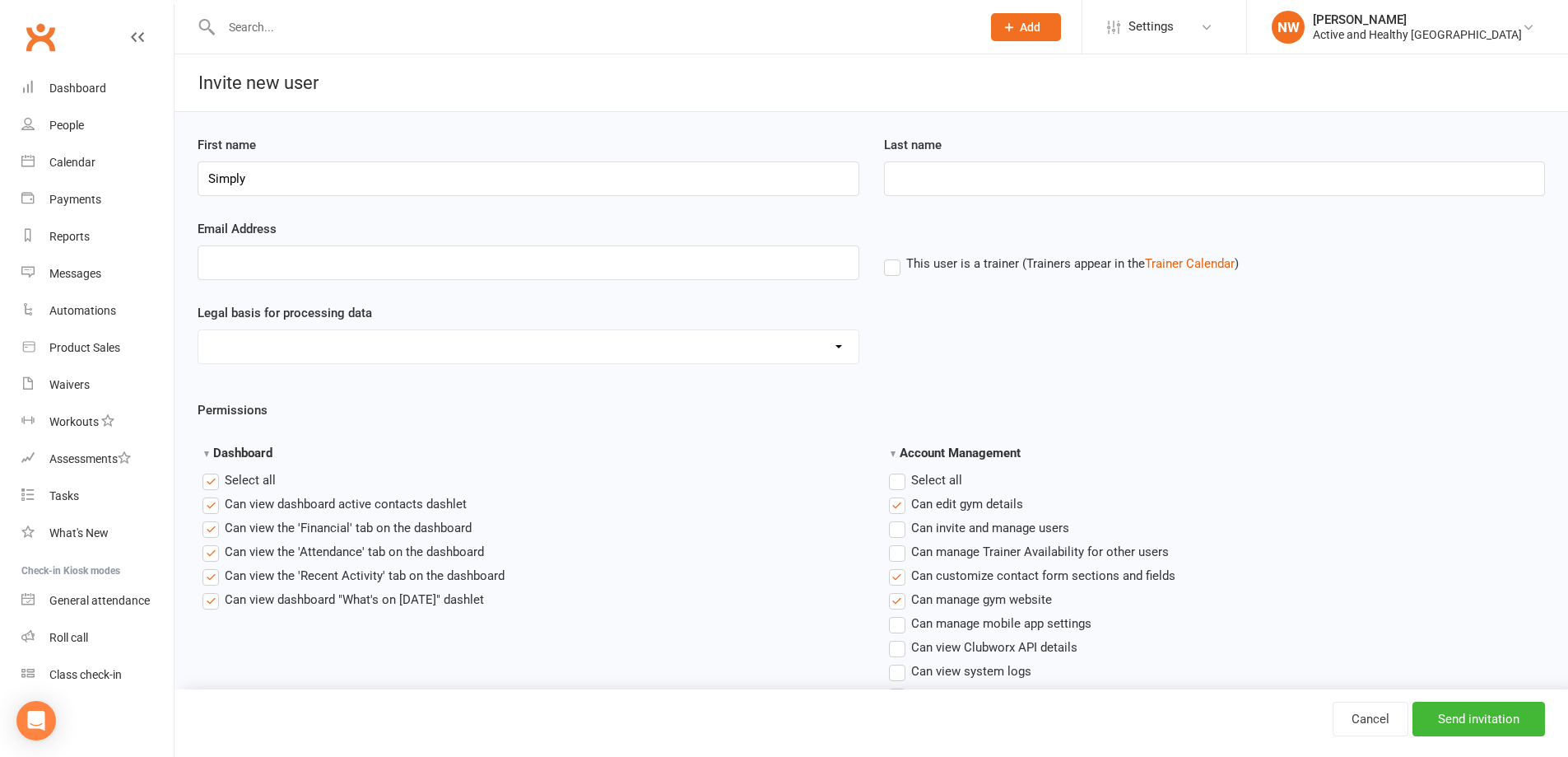
type input "Simply"
type input "Nutrition"
click at [263, 254] on input "Email Address" at bounding box center [528, 262] width 662 height 34
paste input "info@simplynutrition.net.au"
type input "info@simplynutrition.net.au"
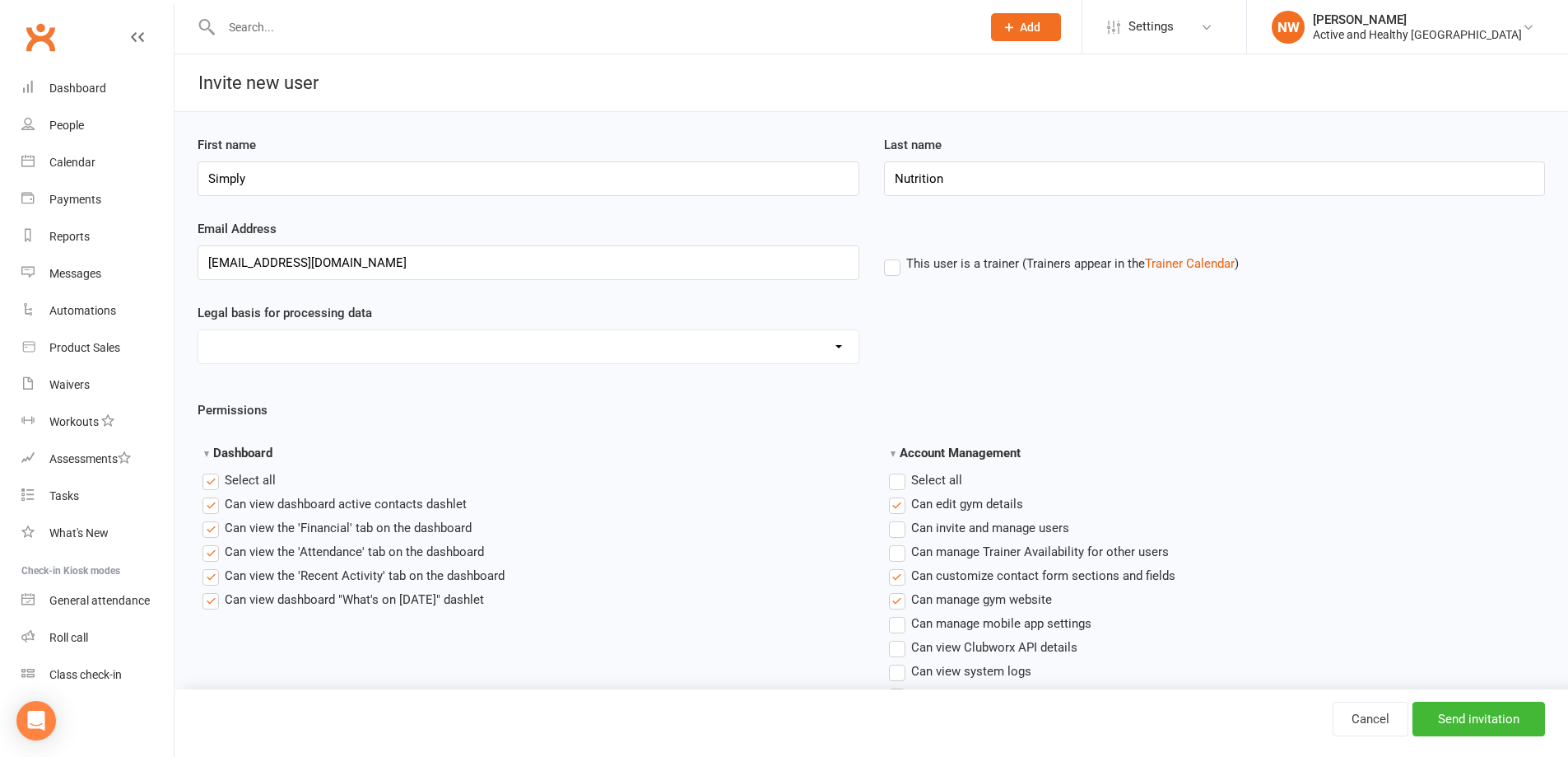
click at [893, 270] on label "This user is a trainer (Trainers appear in the Trainer Calendar )" at bounding box center [1061, 263] width 355 height 14
click at [893, 254] on input "This user is a trainer (Trainers appear in the Trainer Calendar )" at bounding box center [889, 254] width 11 height 0
click at [894, 476] on label "Select all" at bounding box center [925, 479] width 74 height 20
click at [894, 470] on input "Account Management" at bounding box center [894, 470] width 11 height 0
click at [894, 477] on label "Select all" at bounding box center [925, 479] width 74 height 20
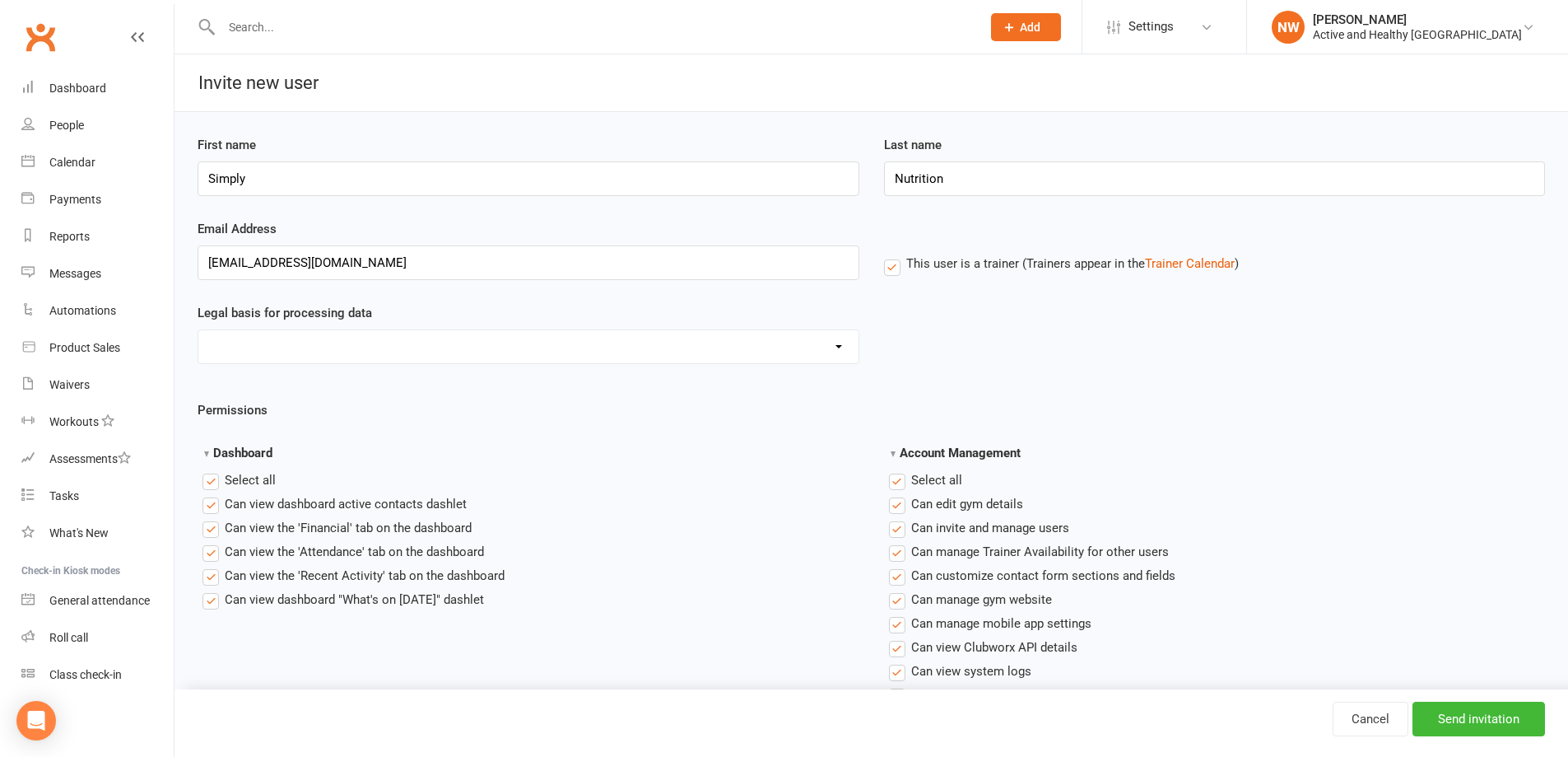
click at [894, 470] on input "Account Management" at bounding box center [894, 470] width 11 height 0
click at [214, 478] on label "Select all" at bounding box center [239, 479] width 74 height 20
click at [213, 470] on input "Dashboard" at bounding box center [208, 470] width 11 height 0
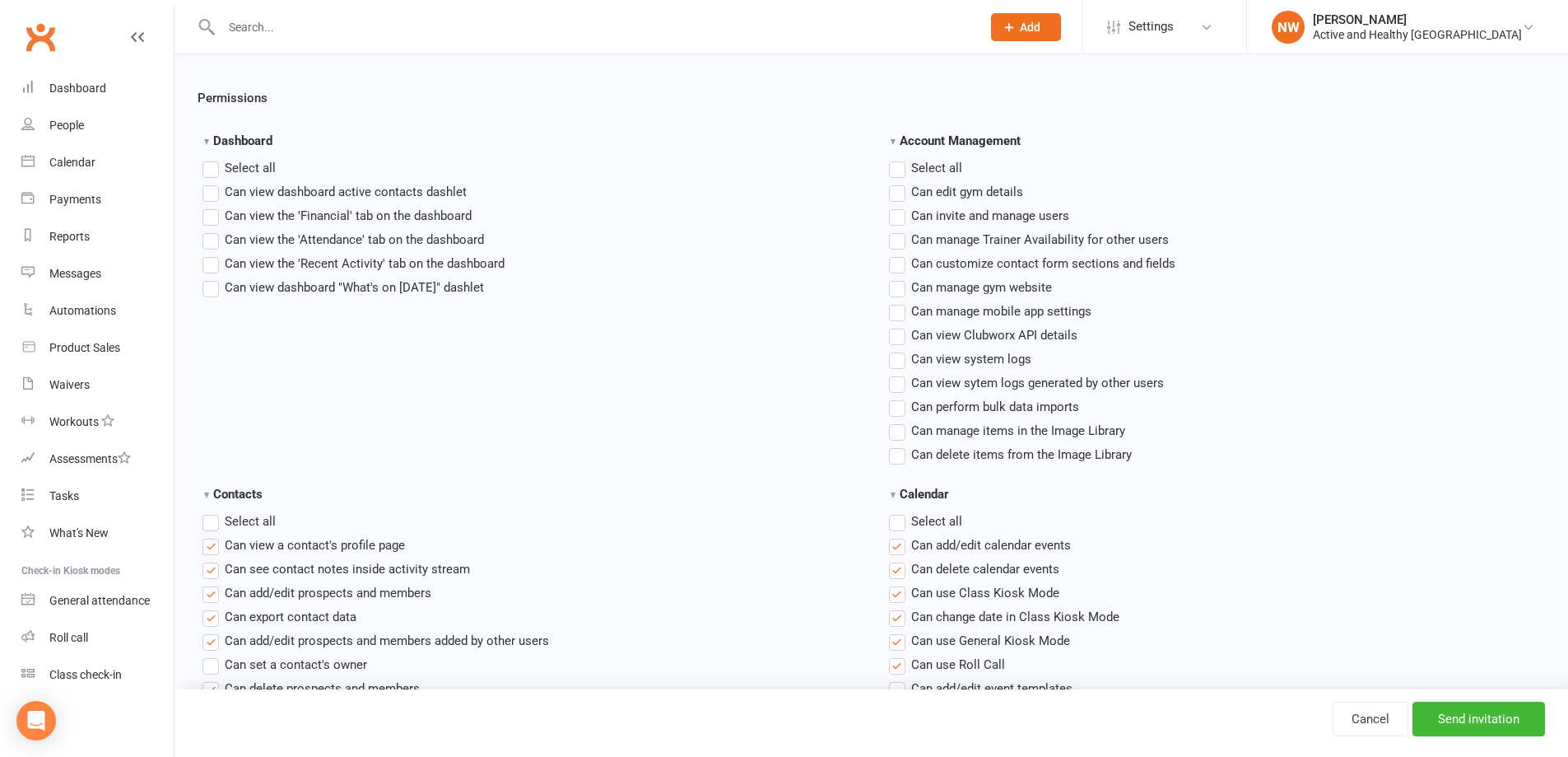
scroll to position [329, 0]
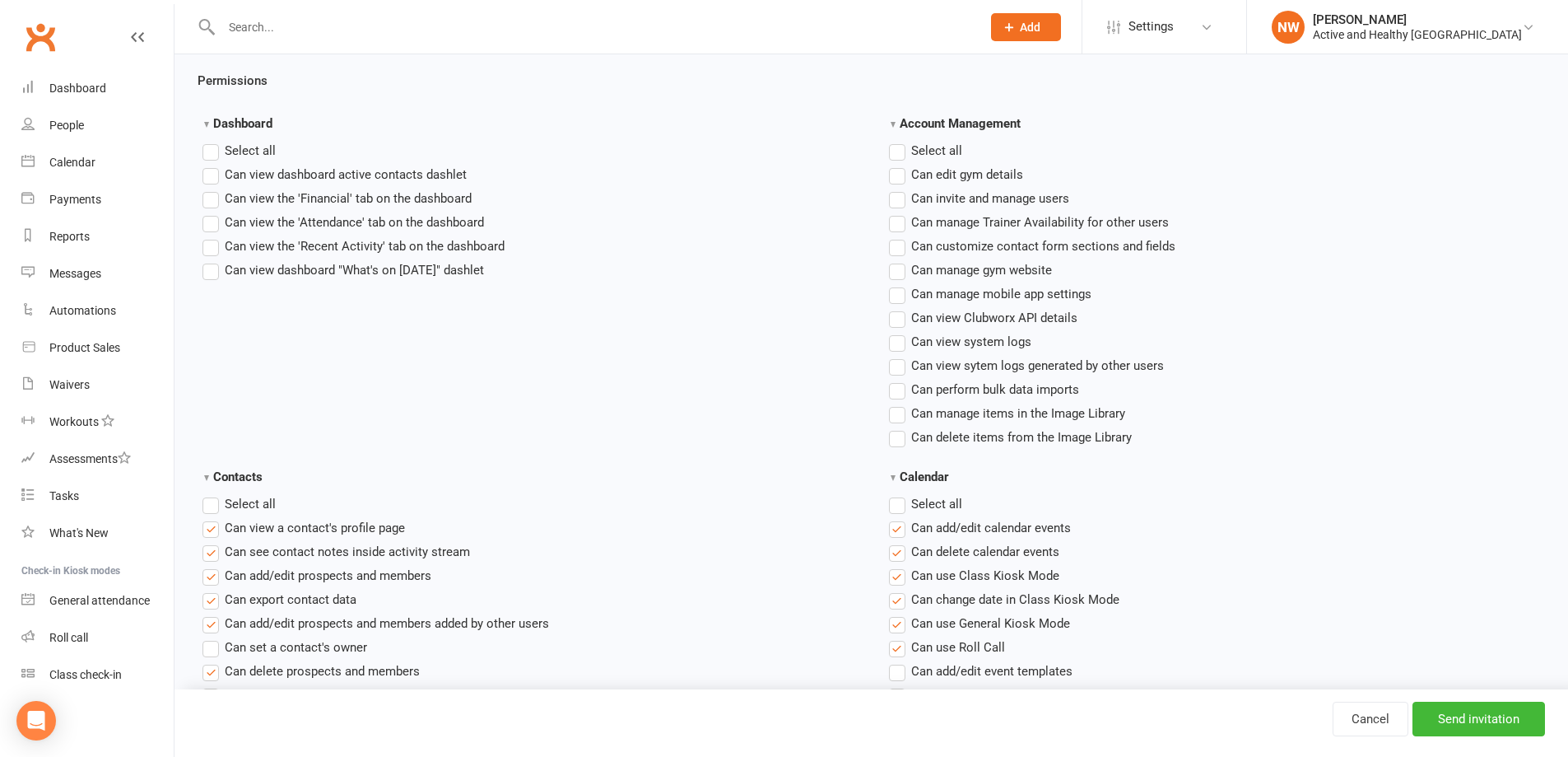
click at [901, 501] on label "Select all" at bounding box center [925, 503] width 74 height 20
click at [899, 494] on input "Calendar" at bounding box center [894, 494] width 11 height 0
click at [898, 509] on label "Select all" at bounding box center [925, 503] width 74 height 20
click at [898, 494] on input "Calendar" at bounding box center [894, 494] width 11 height 0
click at [211, 508] on label "Select all" at bounding box center [239, 503] width 74 height 20
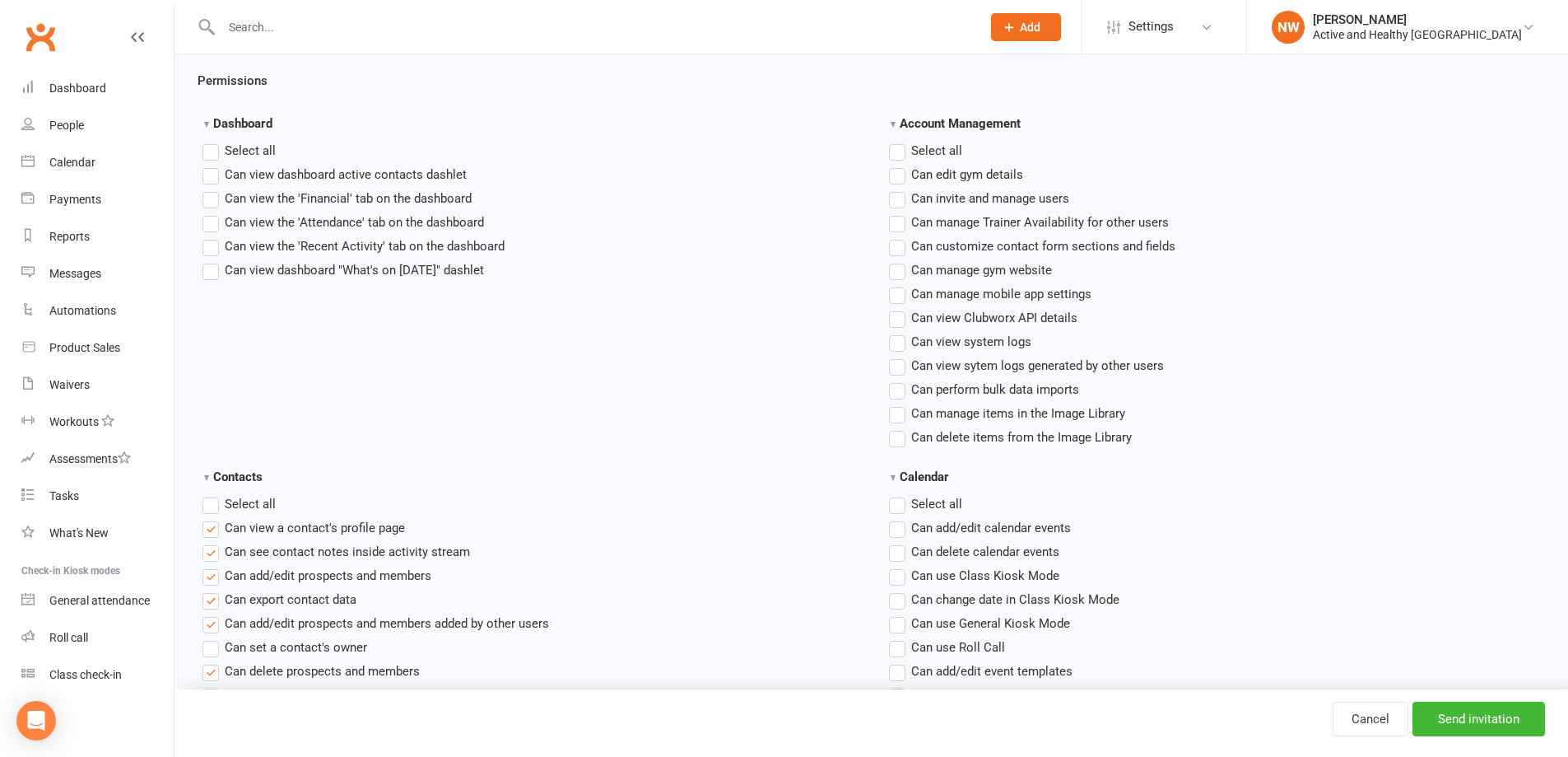
click at [211, 494] on input "Contacts" at bounding box center [208, 494] width 11 height 0
click at [211, 508] on label "Select all" at bounding box center [239, 503] width 74 height 20
click at [211, 494] on input "Contacts" at bounding box center [208, 494] width 11 height 0
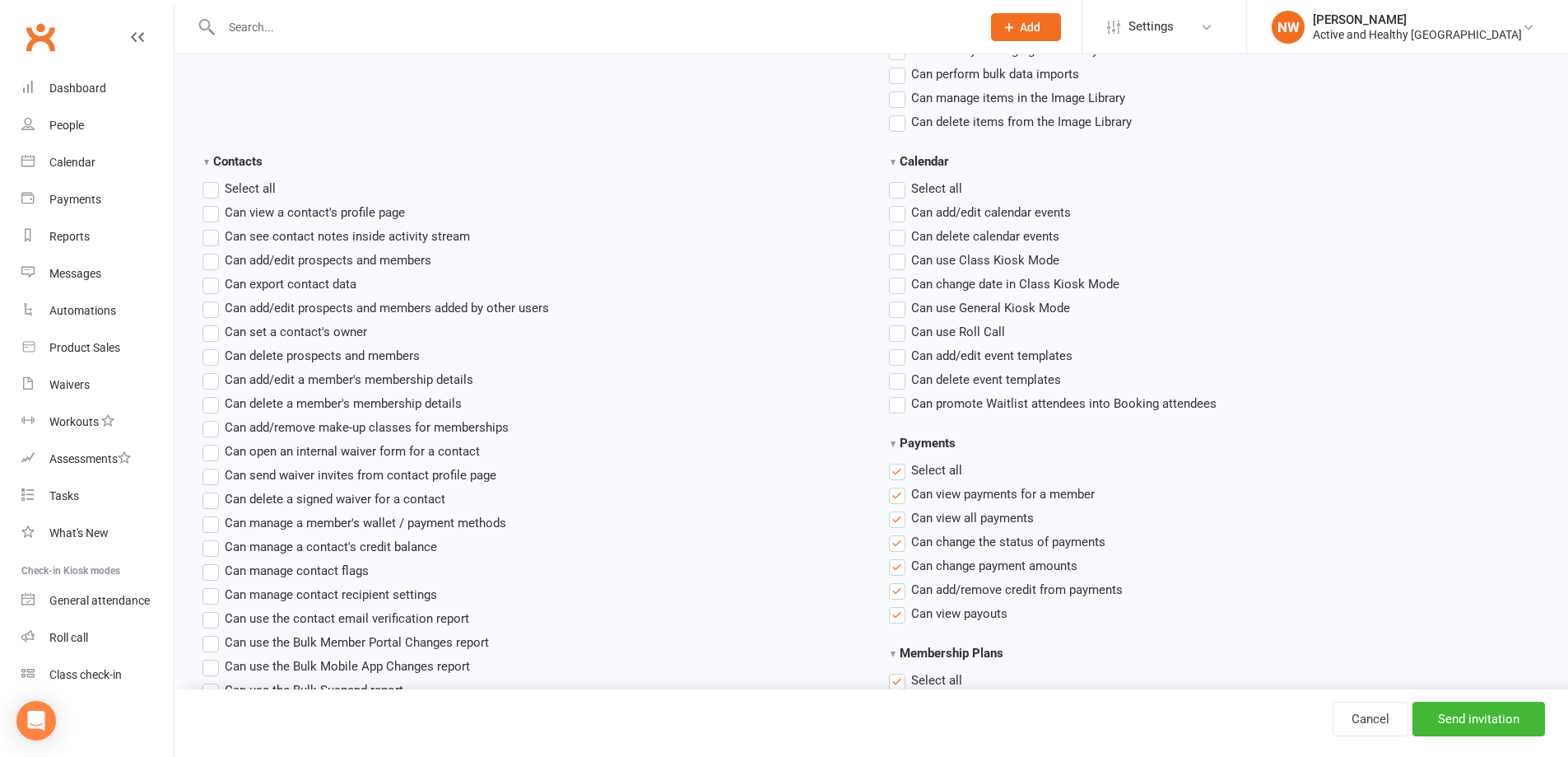
scroll to position [658, 0]
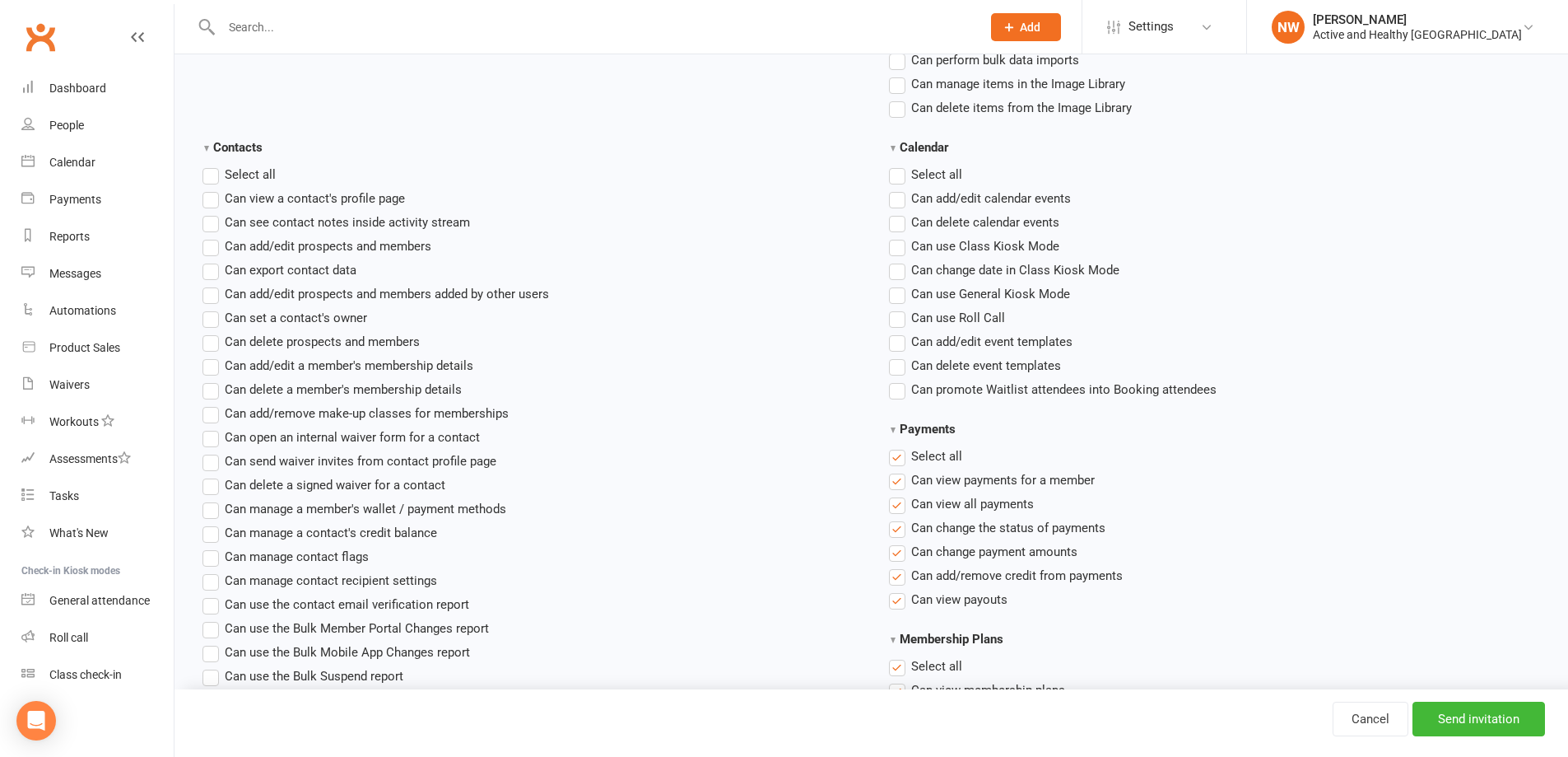
click at [926, 273] on span "Can change date in Class Kiosk Mode" at bounding box center [1015, 269] width 209 height 17
click at [899, 260] on input "Can change date in Class Kiosk Mode" at bounding box center [894, 260] width 11 height 0
click at [930, 292] on span "Can use General Kiosk Mode" at bounding box center [990, 293] width 159 height 17
click at [899, 284] on input "Can use General Kiosk Mode" at bounding box center [894, 284] width 11 height 0
click at [927, 288] on span "Can use General Kiosk Mode" at bounding box center [990, 293] width 159 height 17
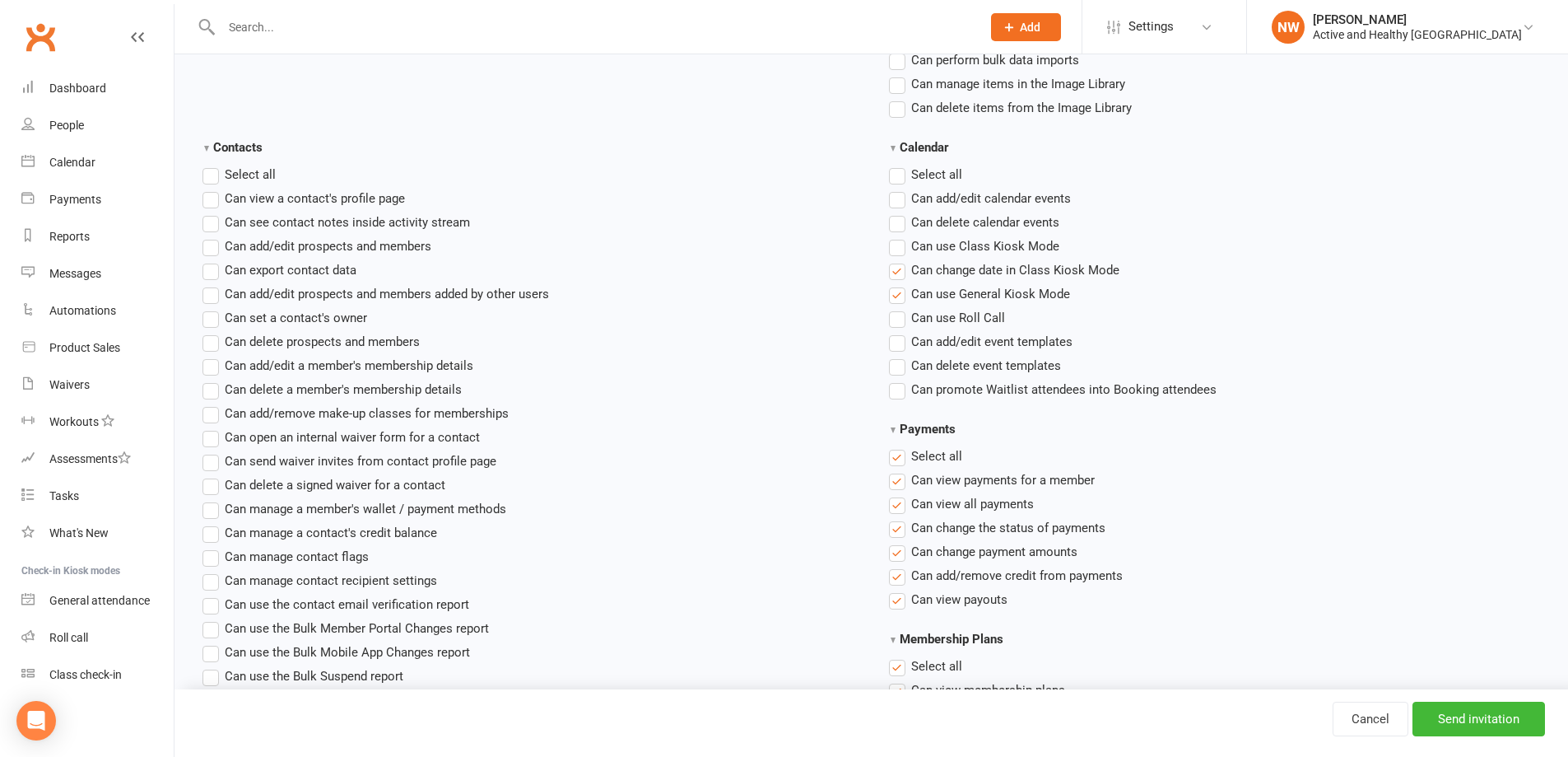
click at [899, 284] on input "Can use General Kiosk Mode" at bounding box center [894, 284] width 11 height 0
click at [937, 236] on span "Can use Class Kiosk Mode" at bounding box center [984, 245] width 148 height 17
click at [899, 236] on input "Can use Class Kiosk Mode" at bounding box center [894, 236] width 11 height 0
click at [937, 303] on label"] "Can use General Kiosk Mode" at bounding box center [979, 294] width 181 height 20
click at [899, 284] on input "Can use General Kiosk Mode" at bounding box center [894, 284] width 11 height 0
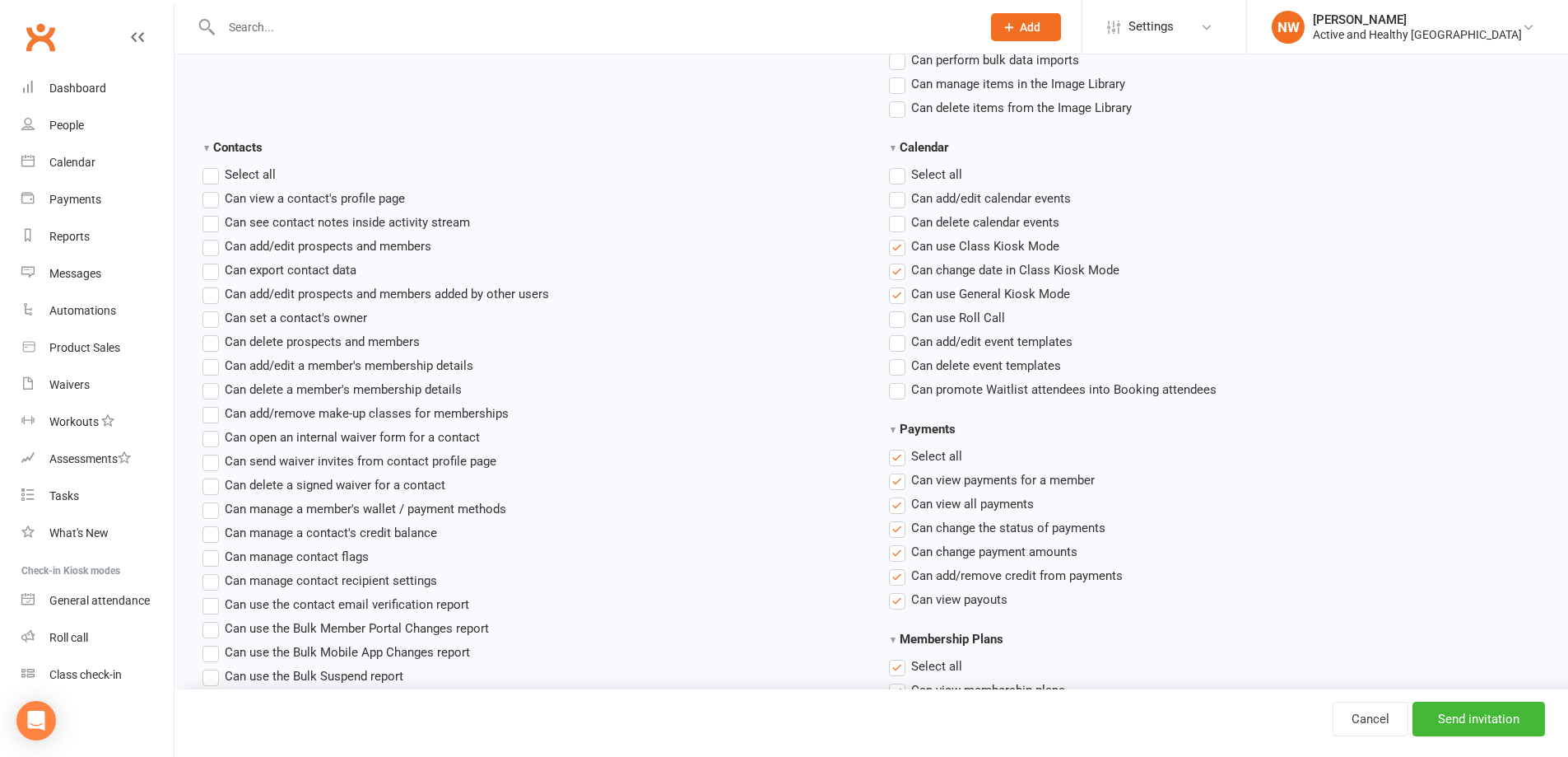
click at [931, 294] on span "Can use General Kiosk Mode" at bounding box center [990, 293] width 159 height 17
click at [899, 284] on input "Can use General Kiosk Mode" at bounding box center [894, 284] width 11 height 0
click at [930, 319] on span "Can use Roll Call" at bounding box center [958, 317] width 94 height 17
click at [899, 308] on input "Can use Roll Call" at bounding box center [894, 308] width 11 height 0
click at [945, 391] on span "Can promote Waitlist attendees into Booking attendees" at bounding box center [1063, 389] width 305 height 17
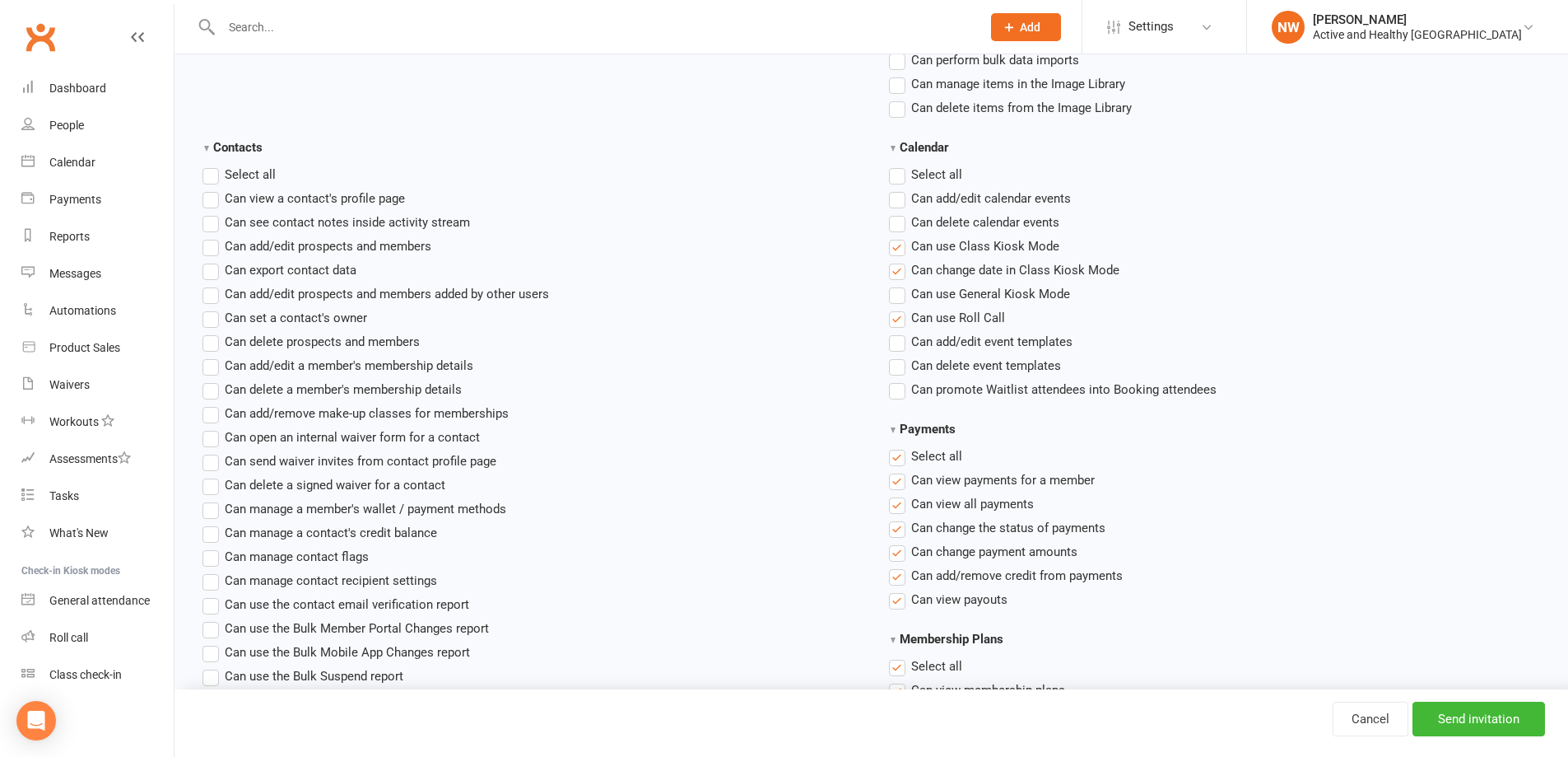
click at [899, 380] on input "Can promote Waitlist attendees into Booking attendees" at bounding box center [894, 380] width 11 height 0
click at [903, 454] on label "Select all" at bounding box center [925, 456] width 74 height 20
click at [899, 446] on input "Payments" at bounding box center [894, 446] width 11 height 0
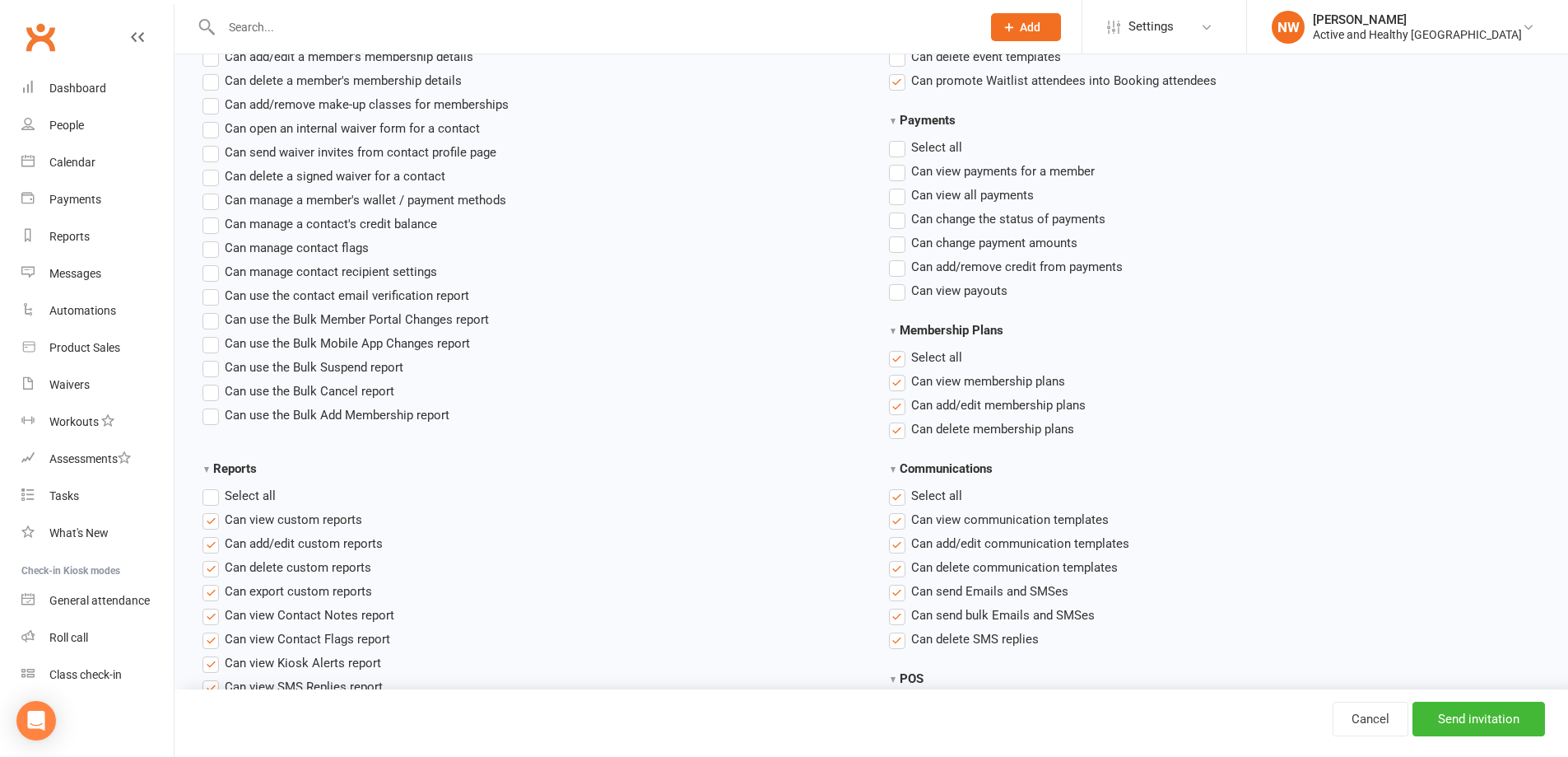
scroll to position [988, 0]
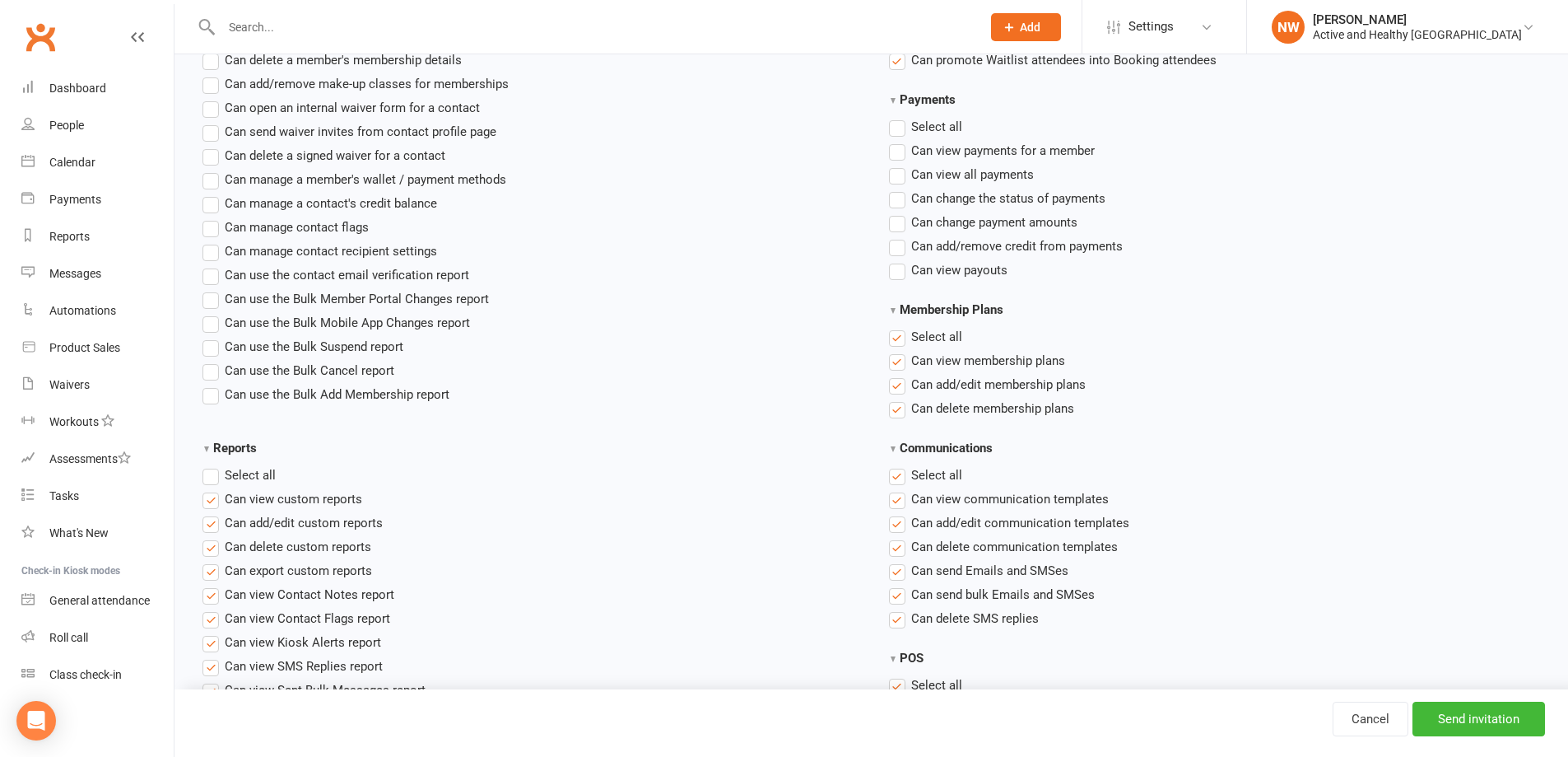
click at [904, 332] on label "Select all" at bounding box center [925, 337] width 74 height 20
click at [899, 327] on input "Membership Plans" at bounding box center [894, 327] width 11 height 0
click at [214, 474] on label "Select all" at bounding box center [239, 475] width 74 height 20
click at [213, 465] on input "Reports" at bounding box center [208, 465] width 11 height 0
click at [213, 474] on label "Select all" at bounding box center [239, 475] width 74 height 20
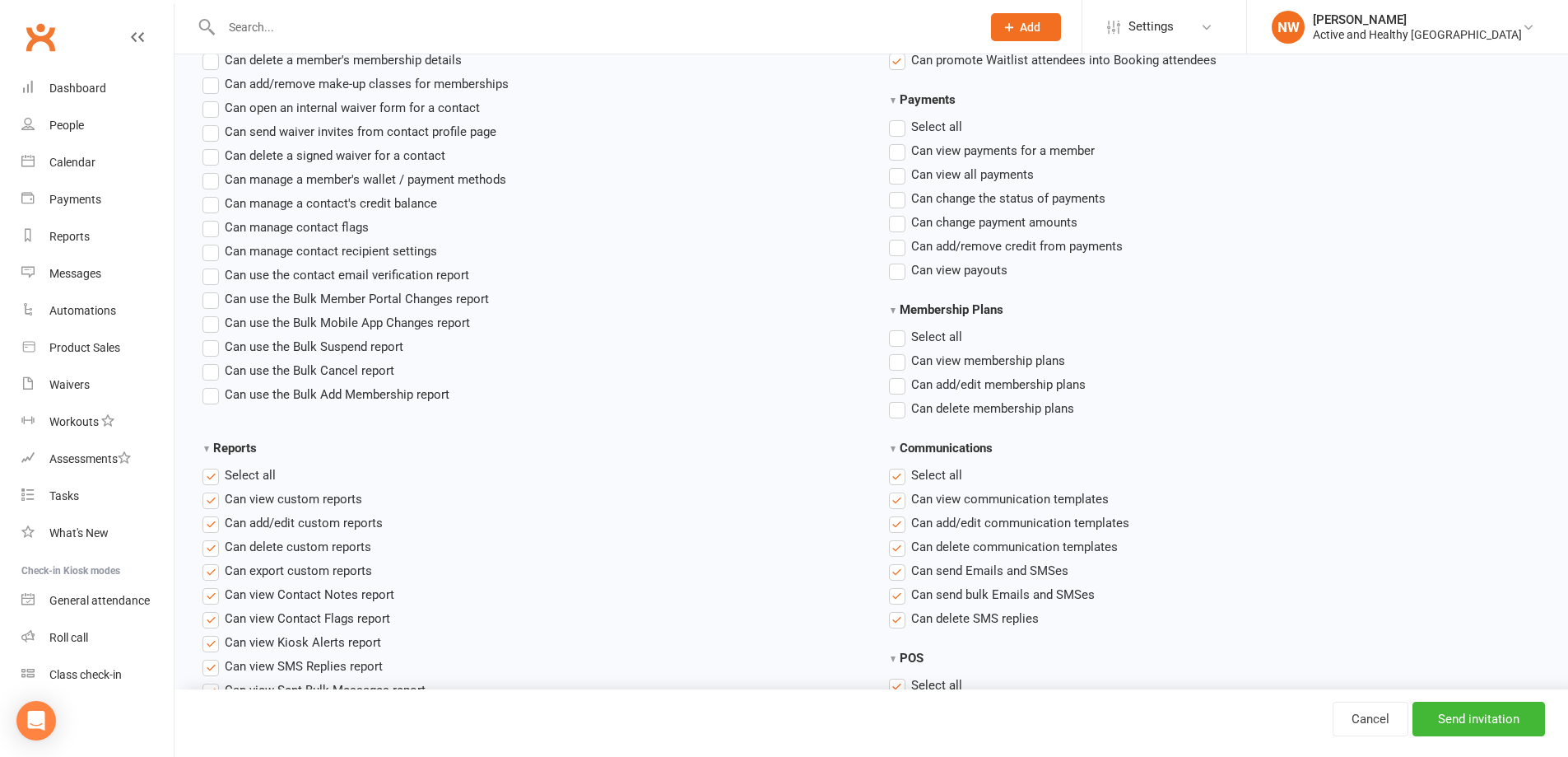
click at [213, 465] on input "Reports" at bounding box center [208, 465] width 11 height 0
click at [904, 472] on label "Select all" at bounding box center [925, 475] width 74 height 20
click at [899, 465] on input "Communications" at bounding box center [894, 465] width 11 height 0
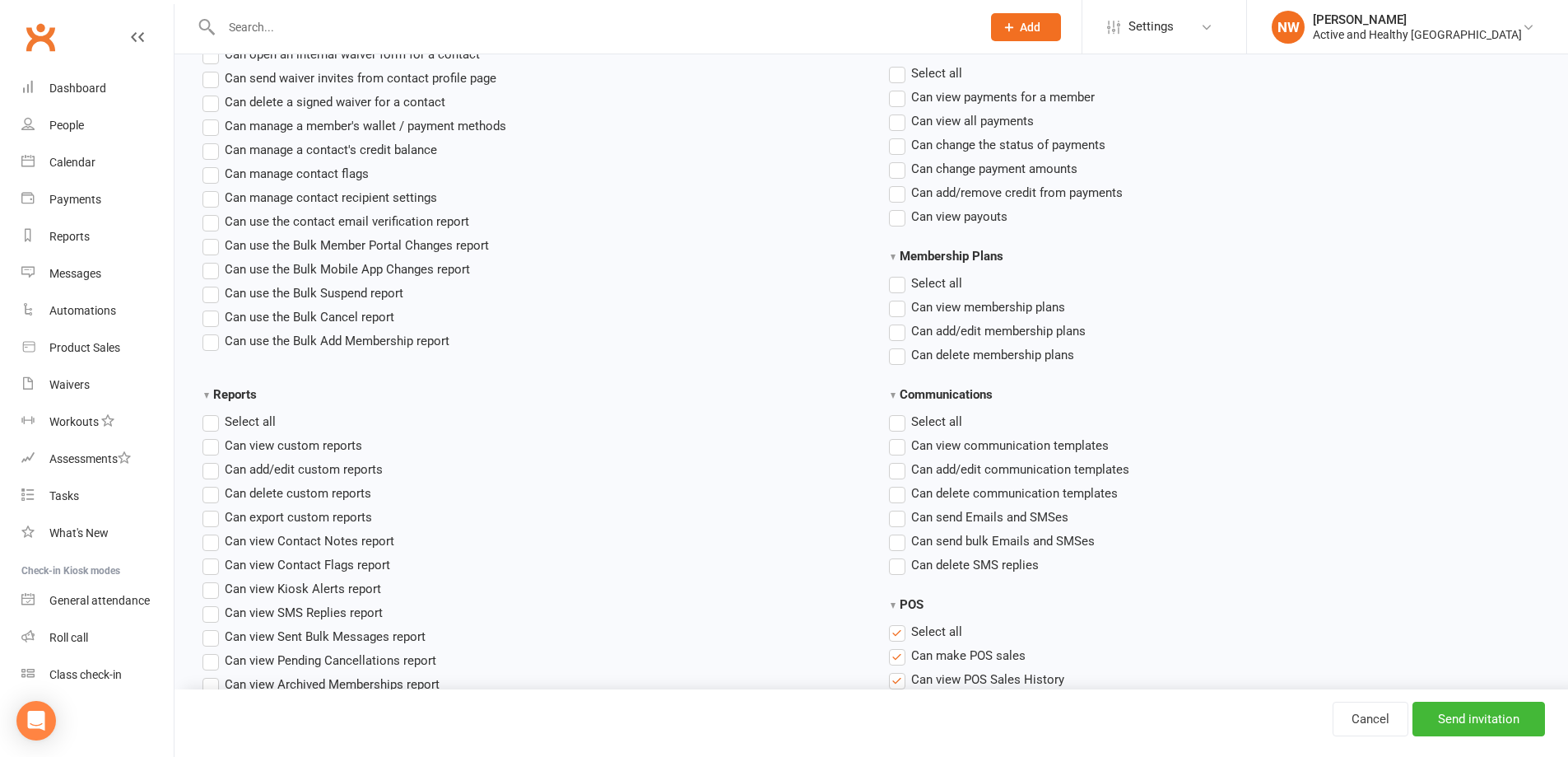
scroll to position [1070, 0]
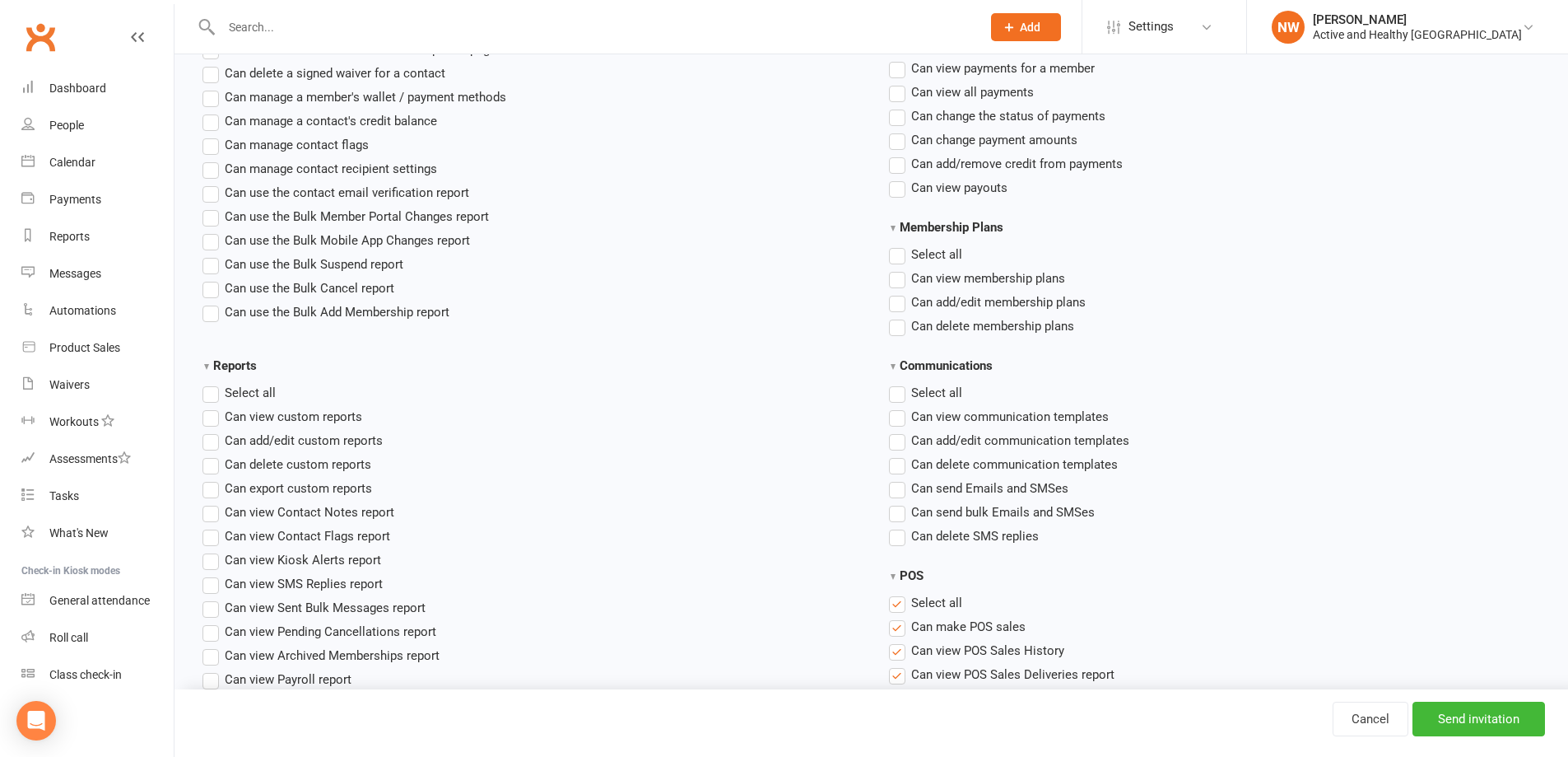
click at [896, 604] on label "Select all" at bounding box center [925, 602] width 74 height 20
click at [896, 592] on input "POS" at bounding box center [894, 592] width 11 height 0
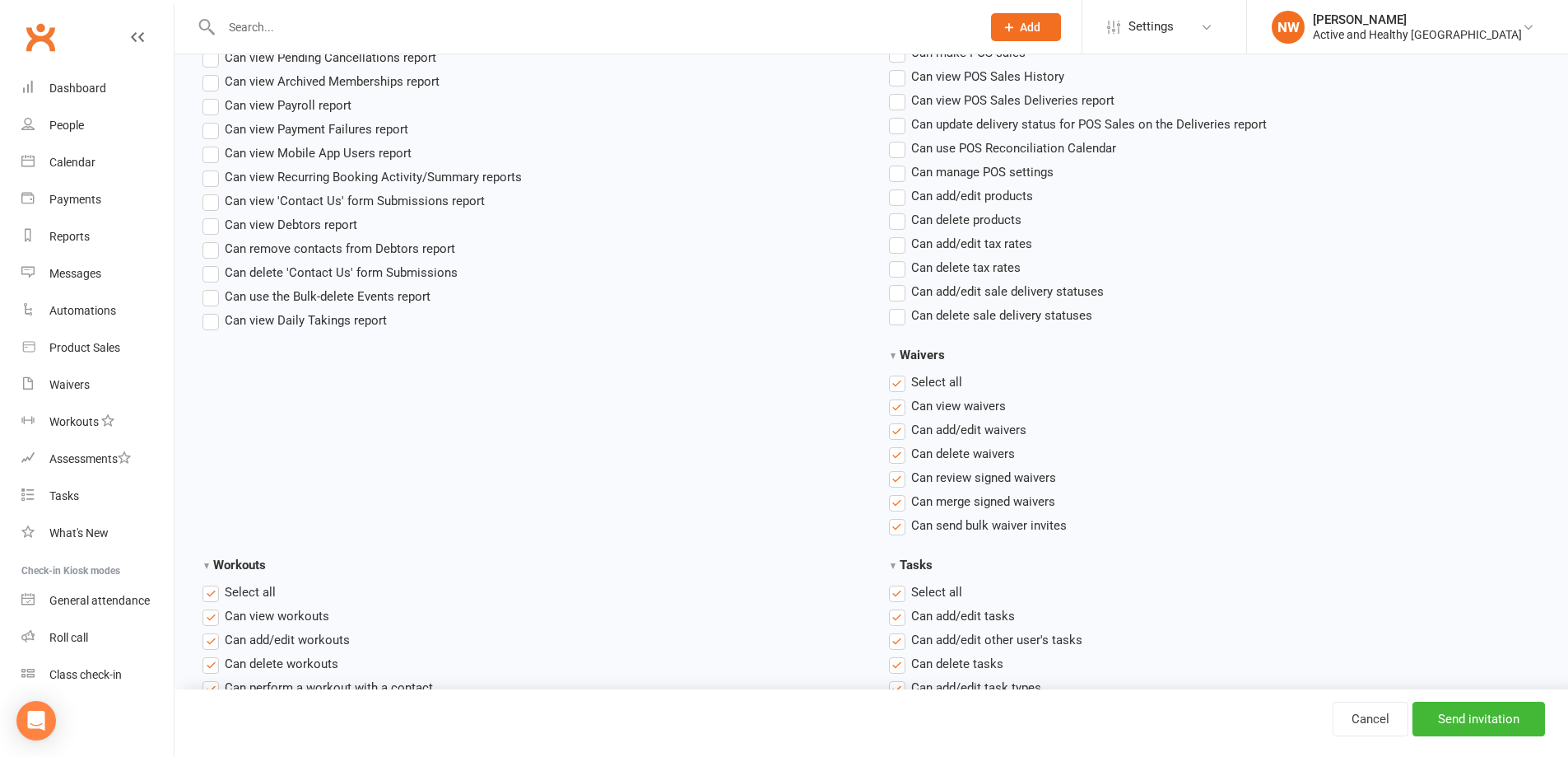
scroll to position [1647, 0]
click at [900, 390] on ul "Select all Can view waivers Can add/edit waivers Can delete waivers Can review …" at bounding box center [1217, 451] width 656 height 163
click at [900, 378] on label "Select all" at bounding box center [925, 379] width 74 height 20
click at [899, 369] on input "Waivers" at bounding box center [894, 369] width 11 height 0
click at [213, 589] on label "Select all" at bounding box center [239, 590] width 74 height 20
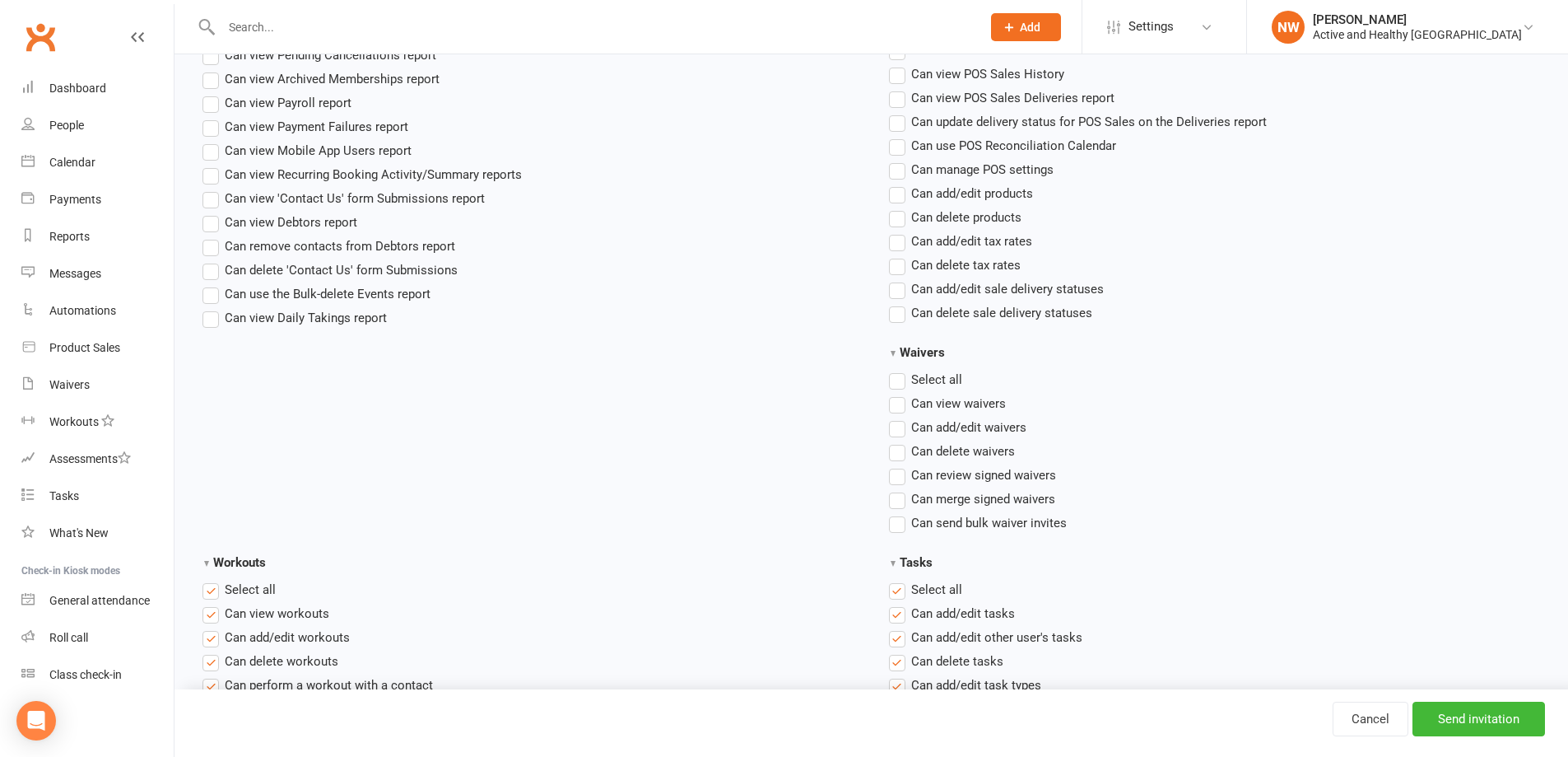
click at [213, 580] on input "Workouts" at bounding box center [208, 580] width 11 height 0
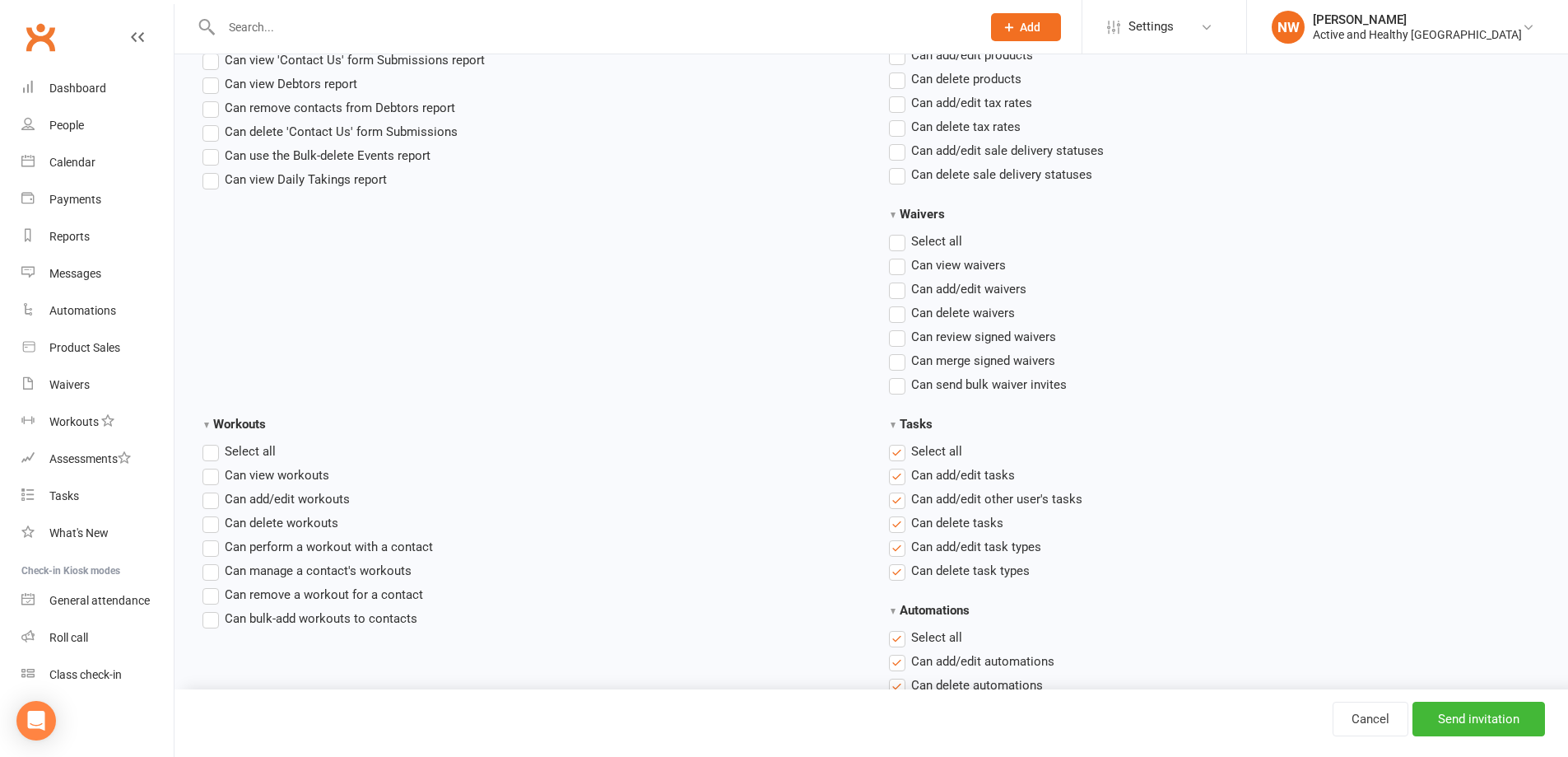
scroll to position [1812, 0]
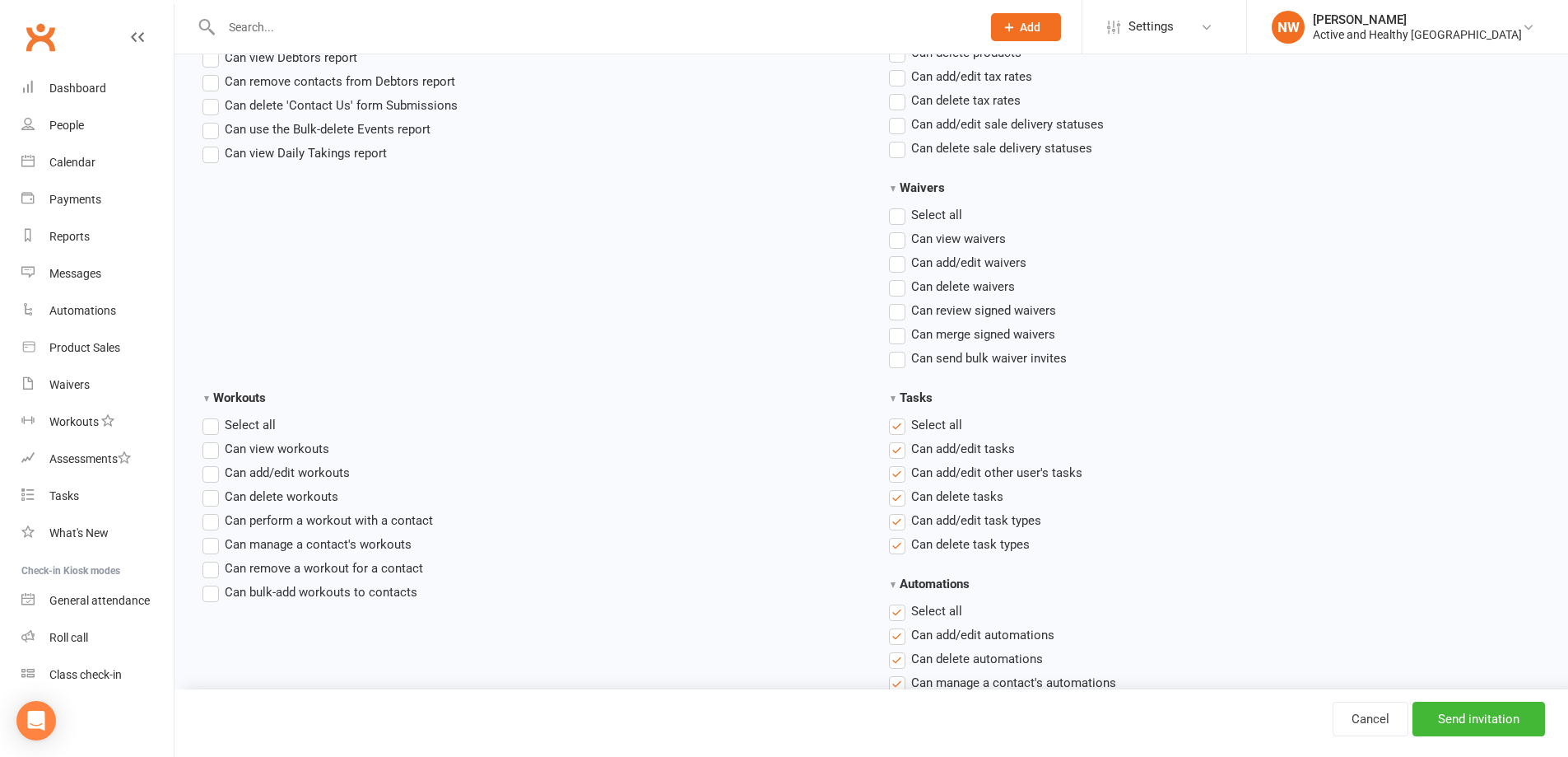
click at [898, 426] on label "Select all" at bounding box center [925, 425] width 74 height 20
click at [898, 415] on input "Tasks" at bounding box center [894, 415] width 11 height 0
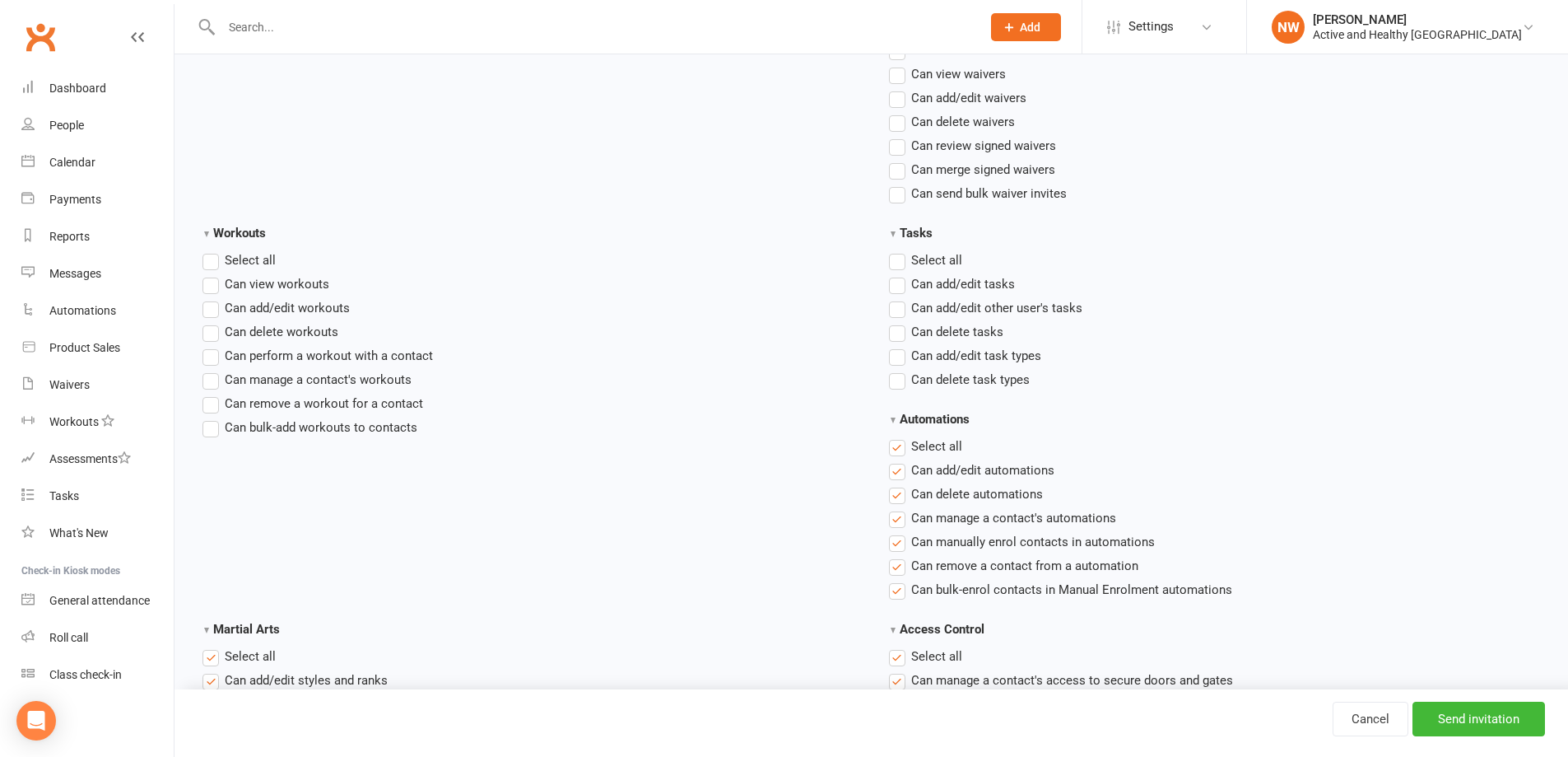
click at [896, 445] on label "Select all" at bounding box center [925, 446] width 74 height 20
click at [896, 436] on input "Automations" at bounding box center [894, 436] width 11 height 0
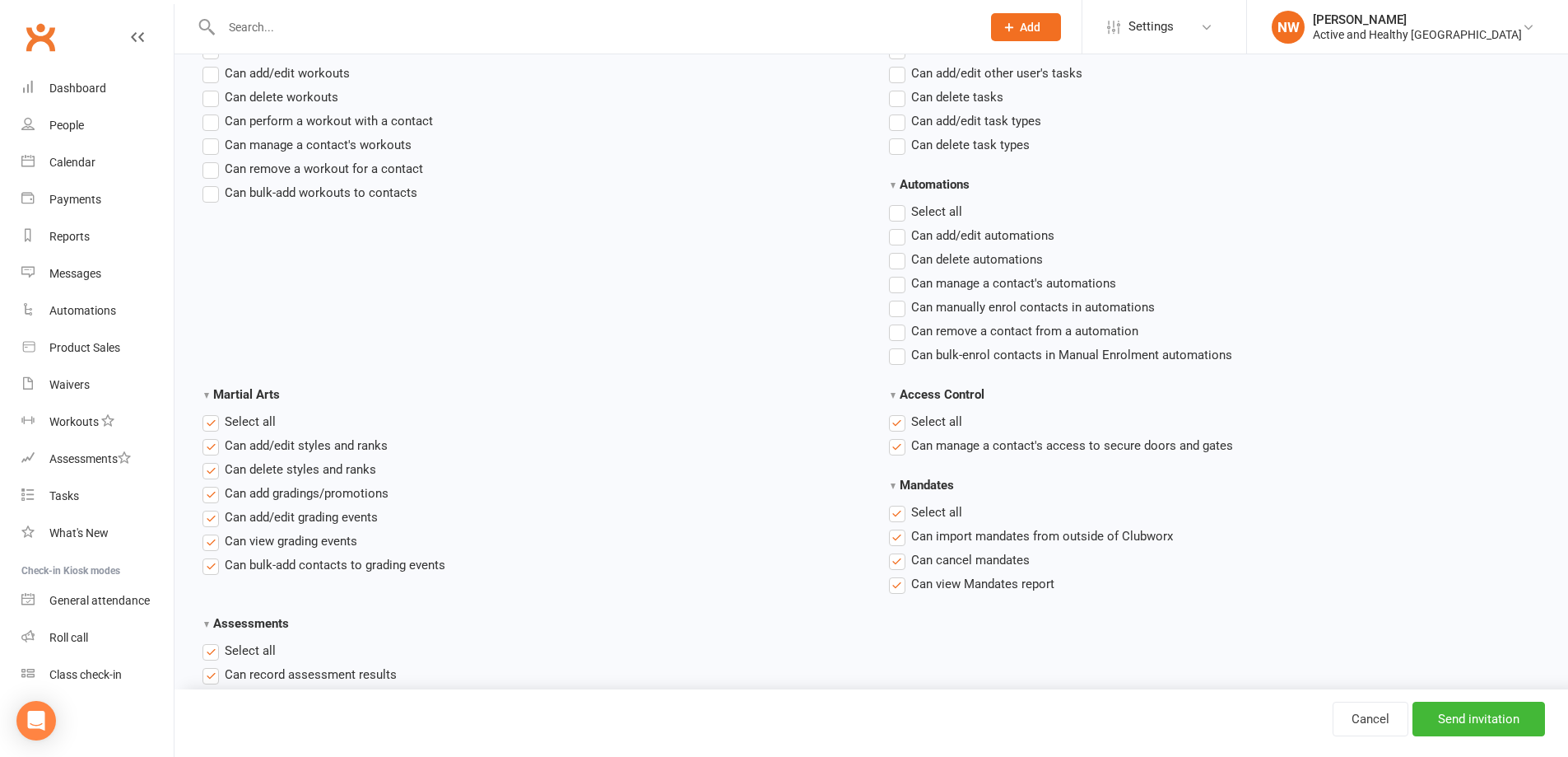
scroll to position [2223, 0]
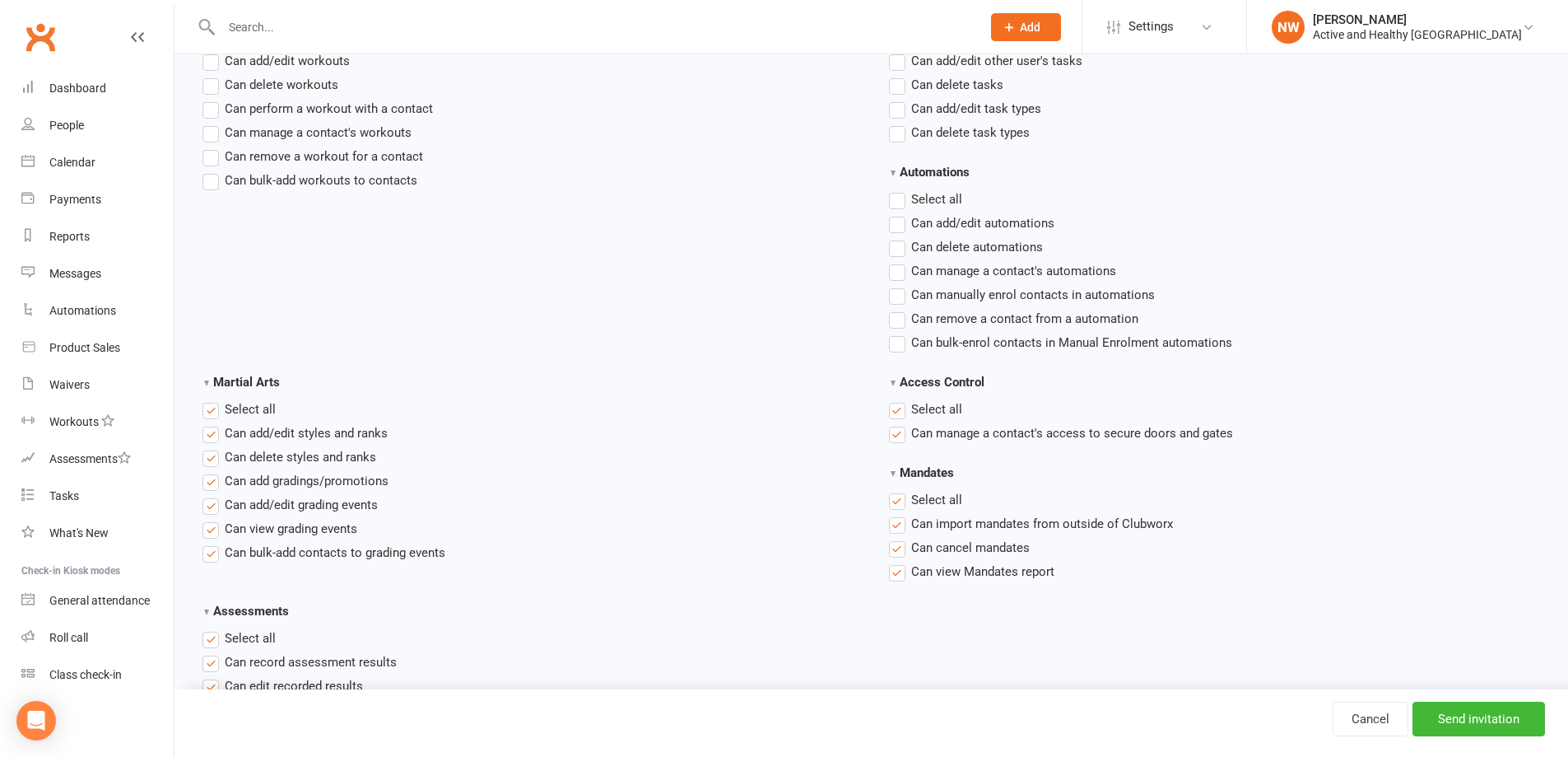
click at [900, 412] on label "Select all" at bounding box center [925, 409] width 74 height 20
click at [899, 399] on input "Access Control" at bounding box center [894, 399] width 11 height 0
click at [896, 508] on label "Select all" at bounding box center [925, 500] width 74 height 20
click at [896, 490] on input "Mandates" at bounding box center [894, 490] width 11 height 0
click at [218, 407] on label "Select all" at bounding box center [239, 409] width 74 height 20
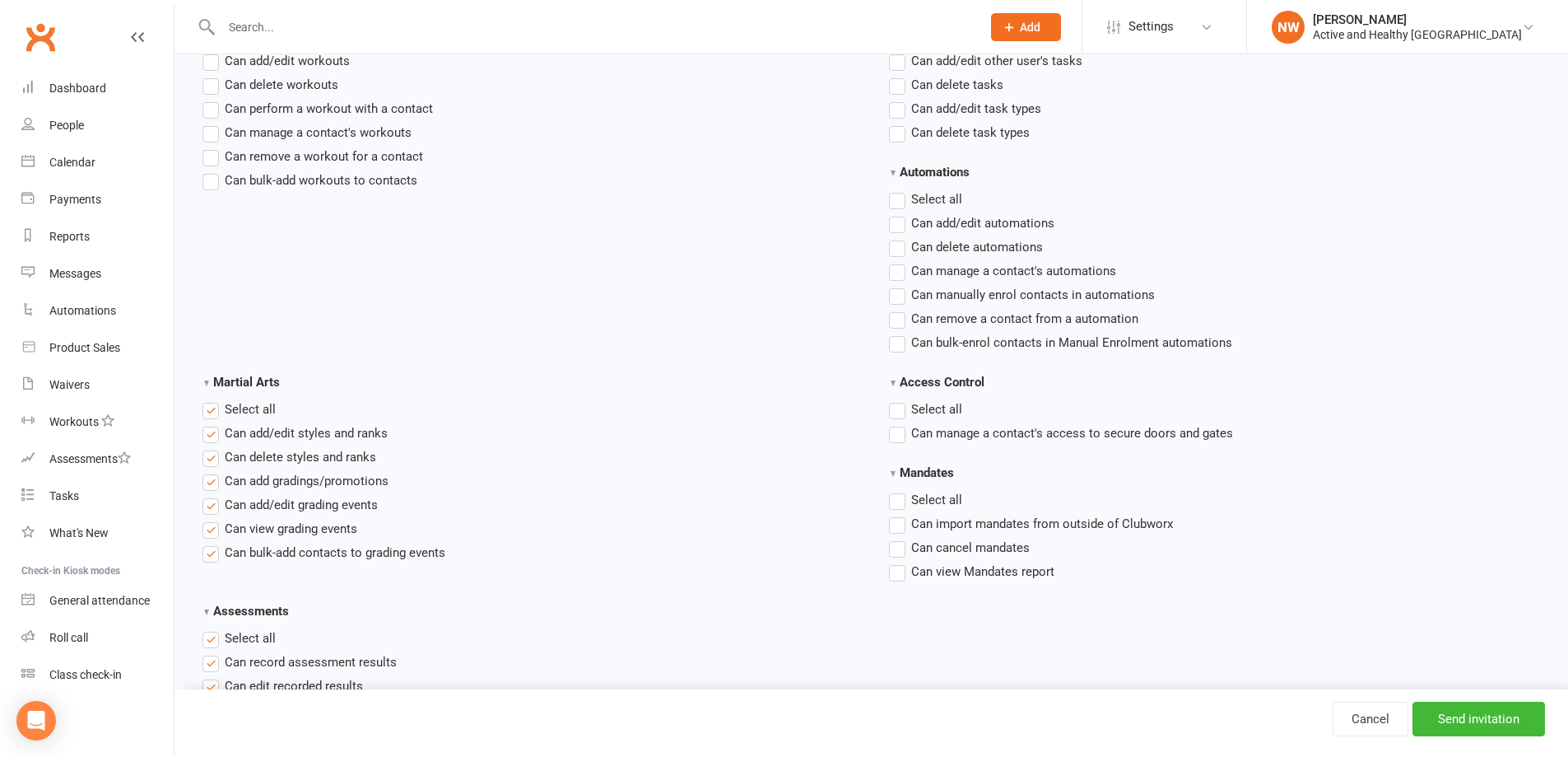
click at [213, 399] on input "Martial Arts" at bounding box center [208, 399] width 11 height 0
click at [216, 642] on label "Select all" at bounding box center [239, 637] width 74 height 20
click at [213, 628] on input "Assessments" at bounding box center [208, 628] width 11 height 0
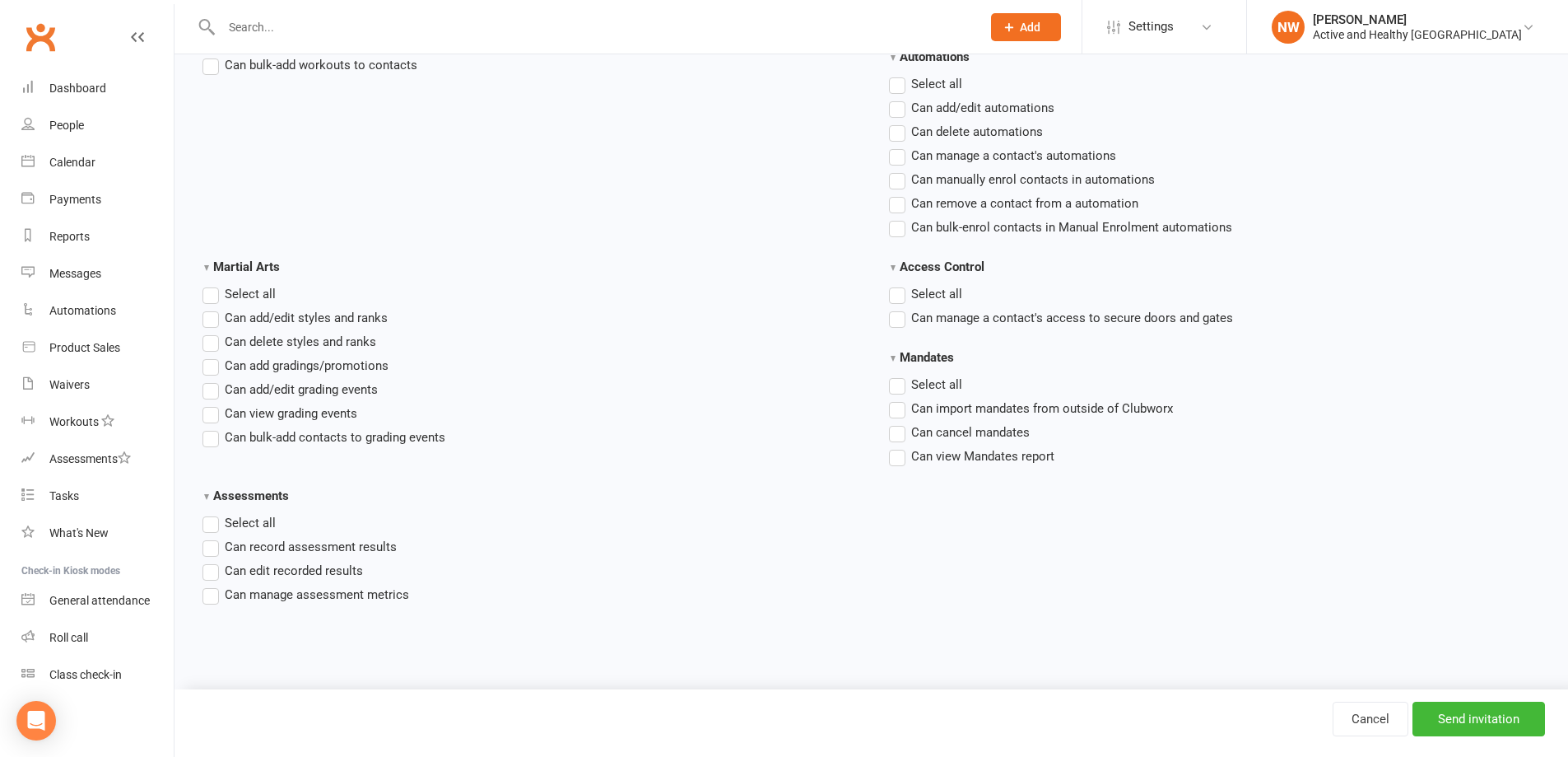
scroll to position [2342, 0]
click at [1517, 718] on input "Send invitation" at bounding box center [1478, 719] width 133 height 34
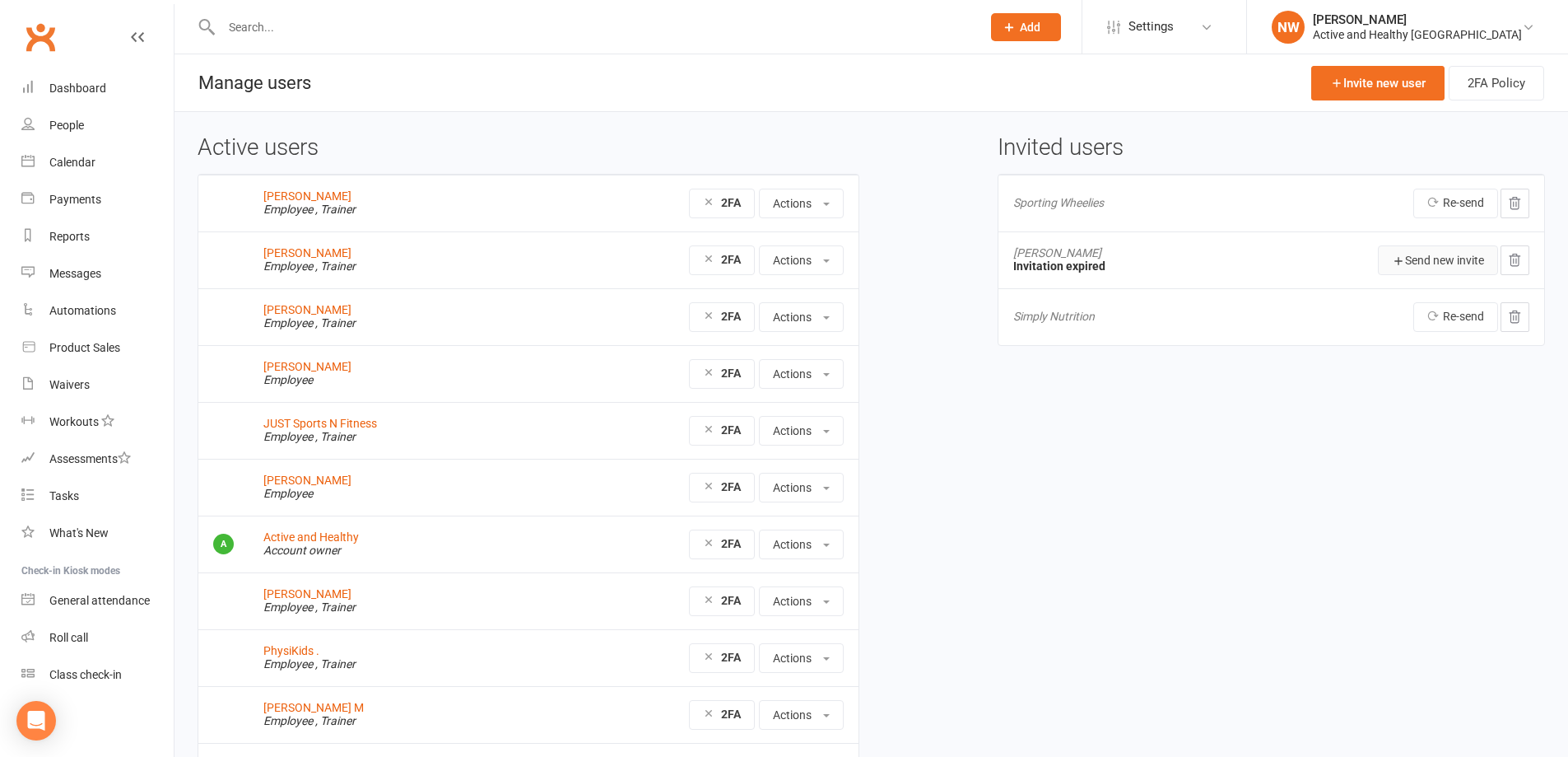
click at [1461, 259] on button "Send new invite" at bounding box center [1438, 259] width 121 height 30
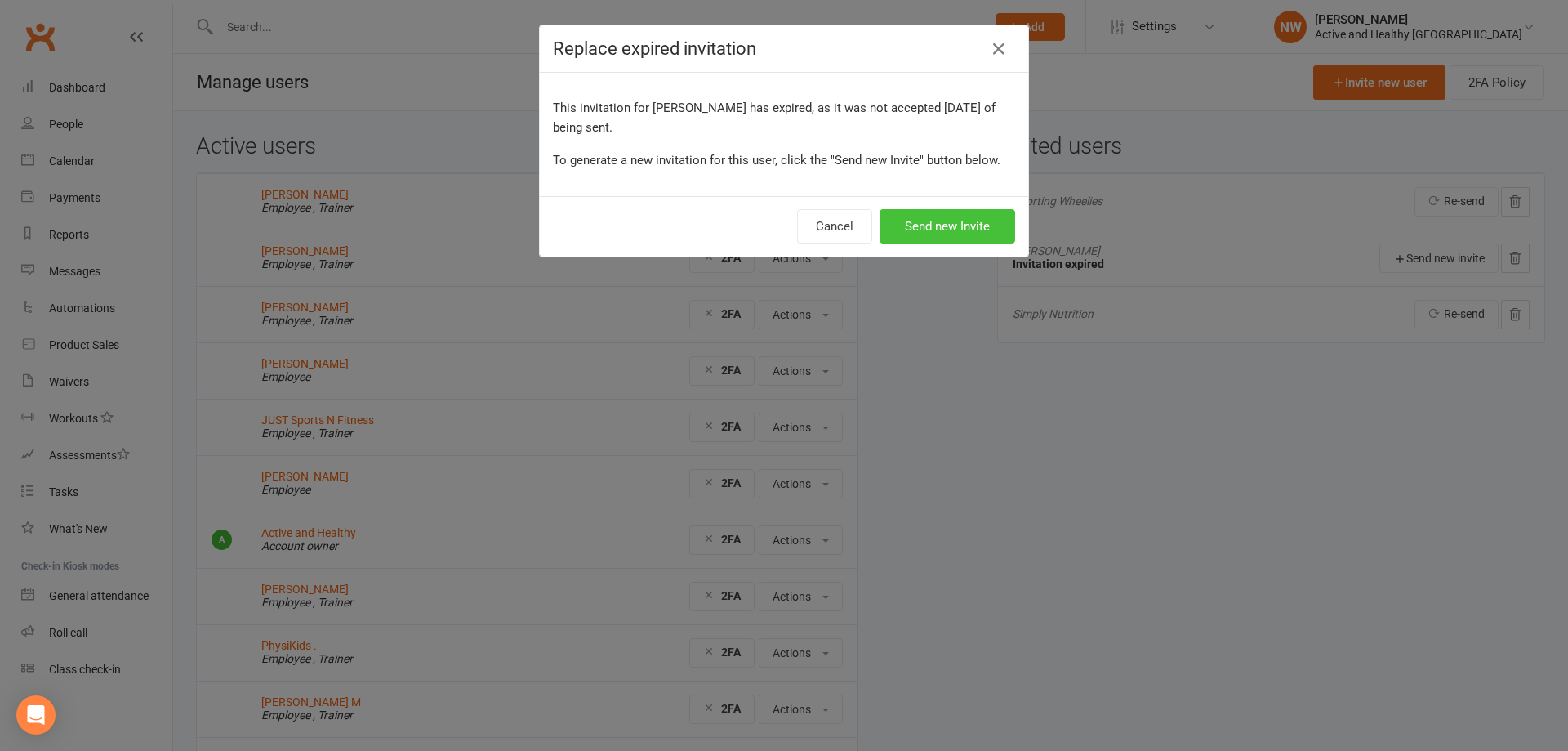
click at [921, 226] on button "Send new Invite" at bounding box center [946, 226] width 136 height 34
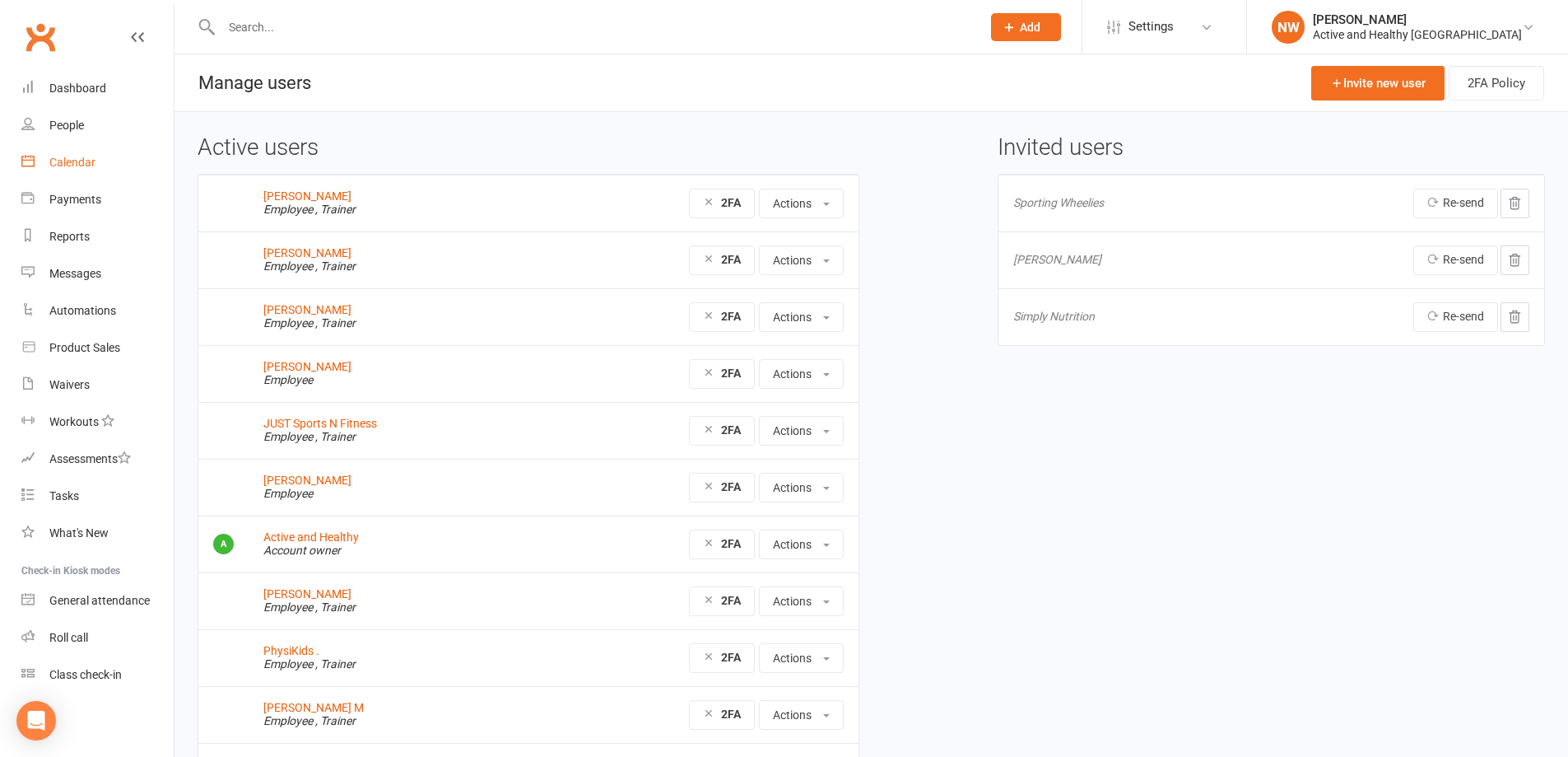
drag, startPoint x: 62, startPoint y: 156, endPoint x: 81, endPoint y: 156, distance: 19.0
click at [62, 156] on div "Calendar" at bounding box center [73, 163] width 46 height 13
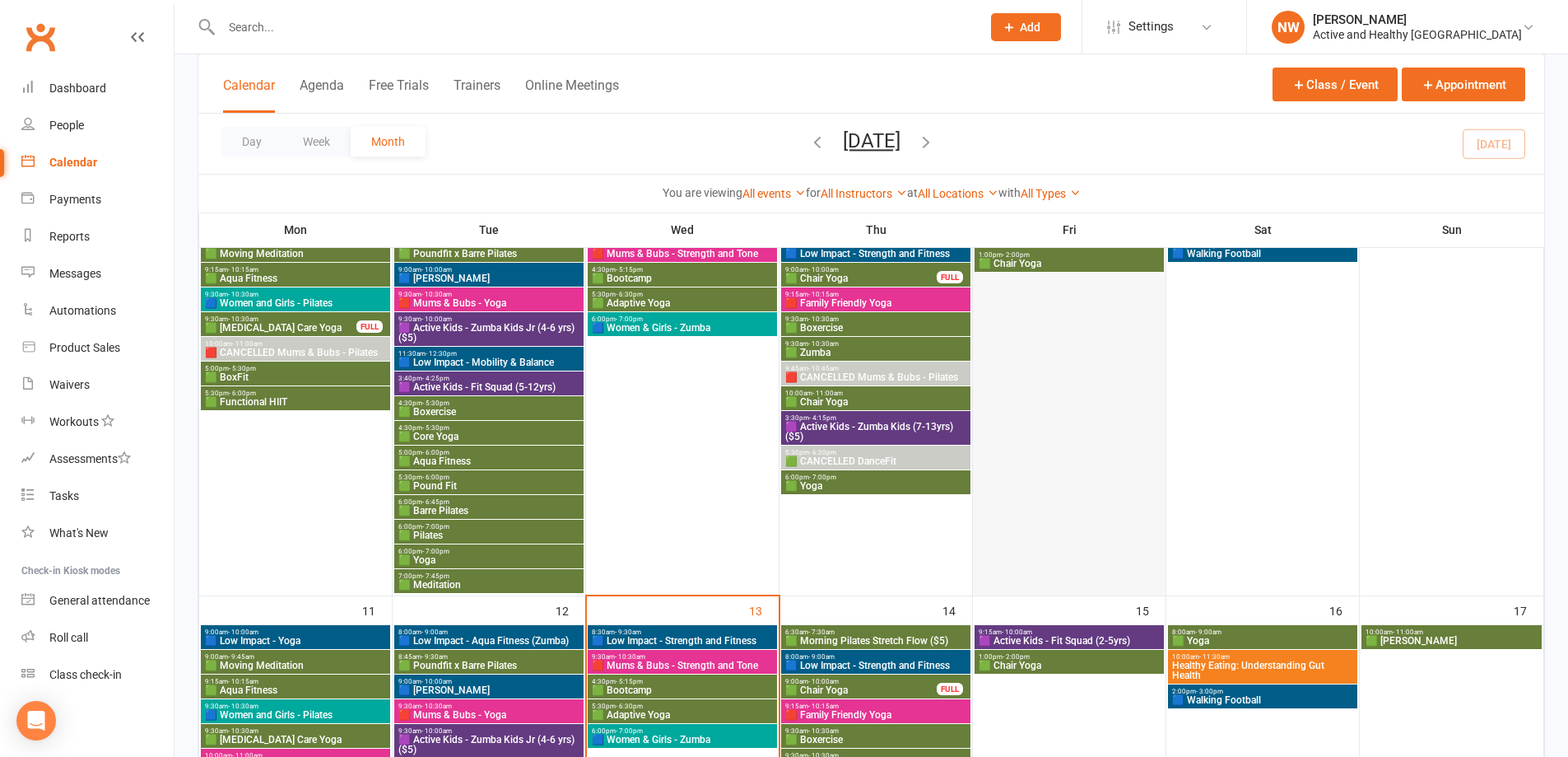
scroll to position [658, 0]
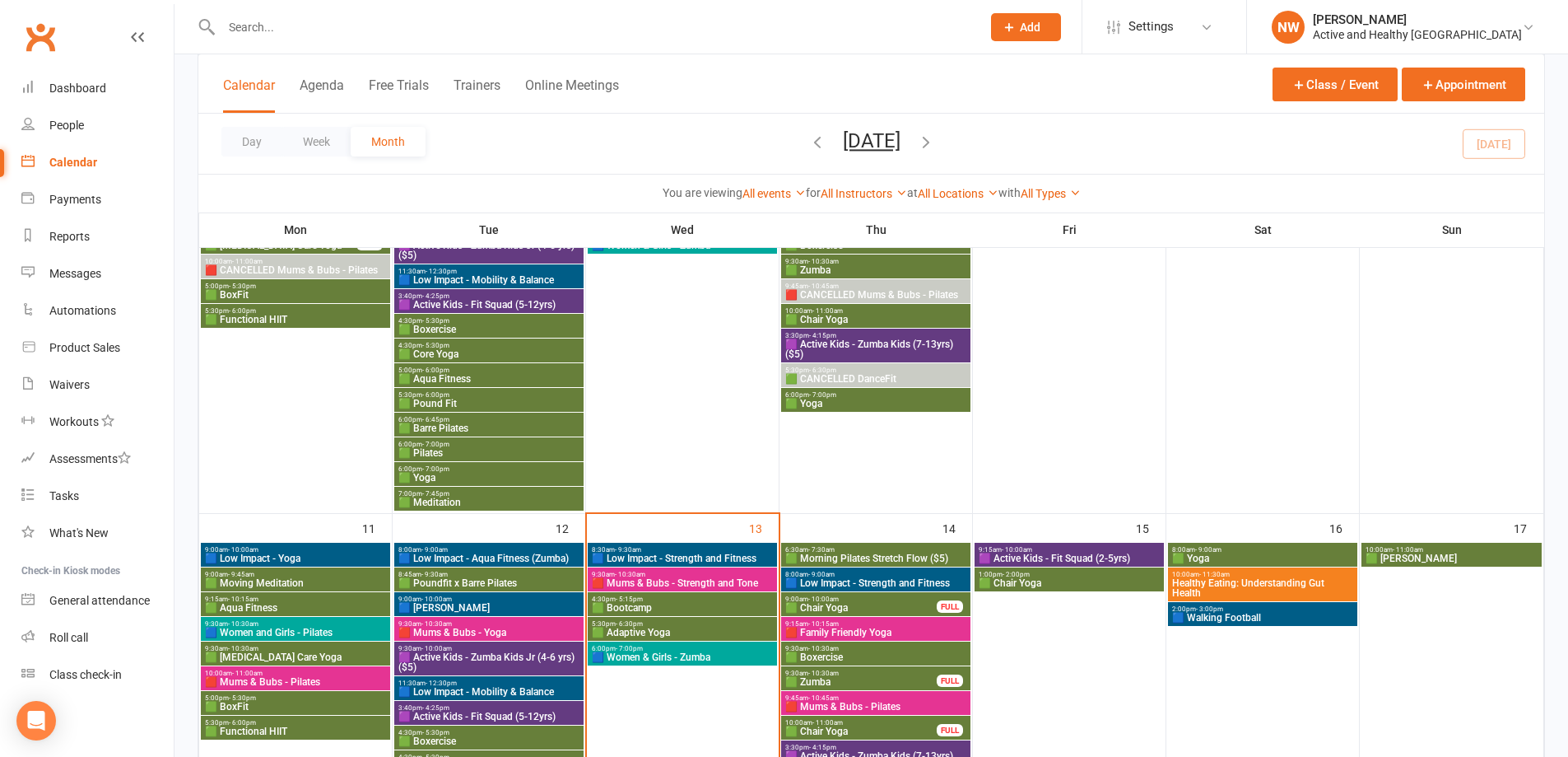
click at [1199, 575] on span "- 11:30am" at bounding box center [1214, 574] width 31 height 8
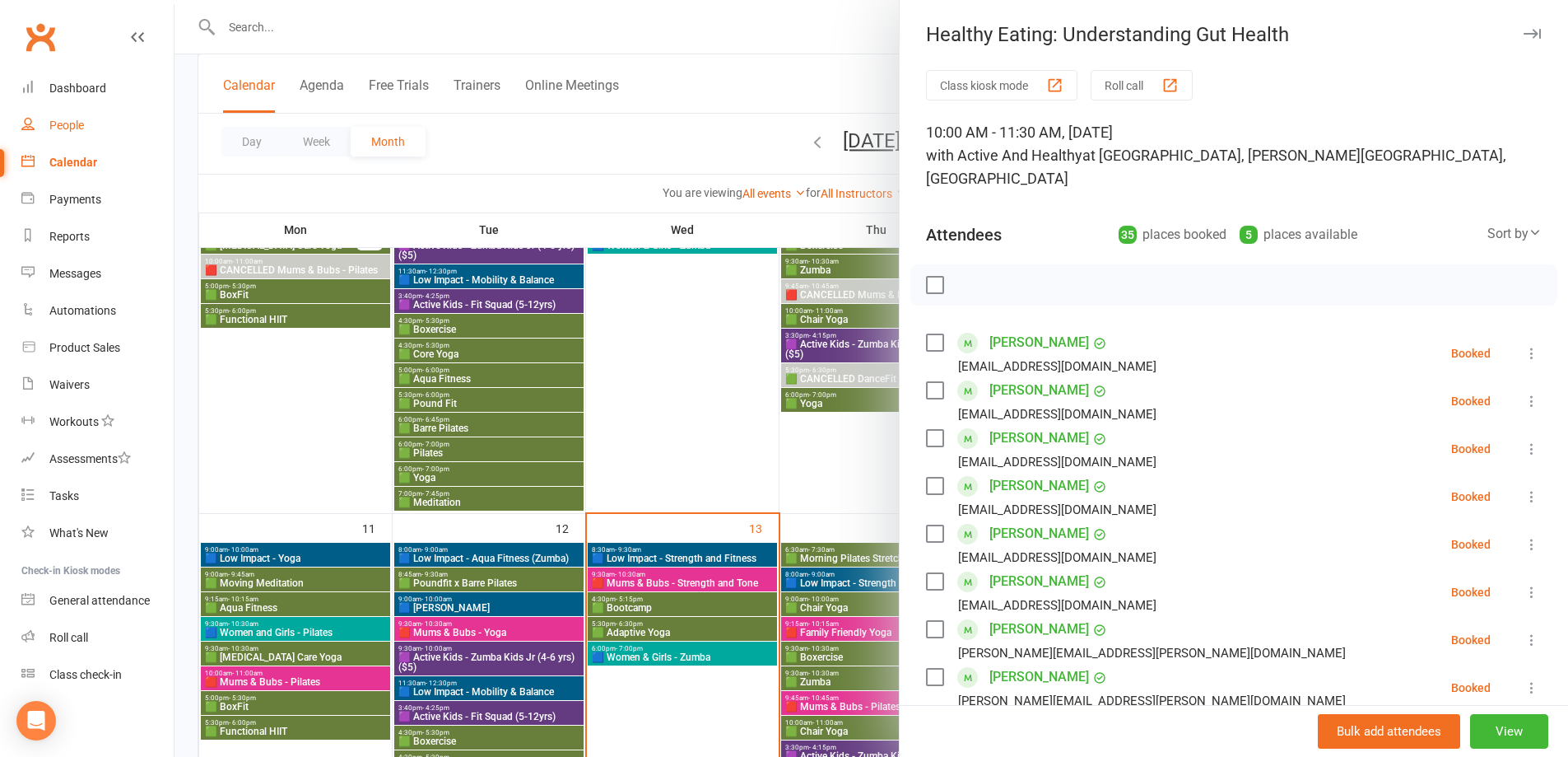
click at [73, 133] on link "People" at bounding box center [97, 125] width 152 height 37
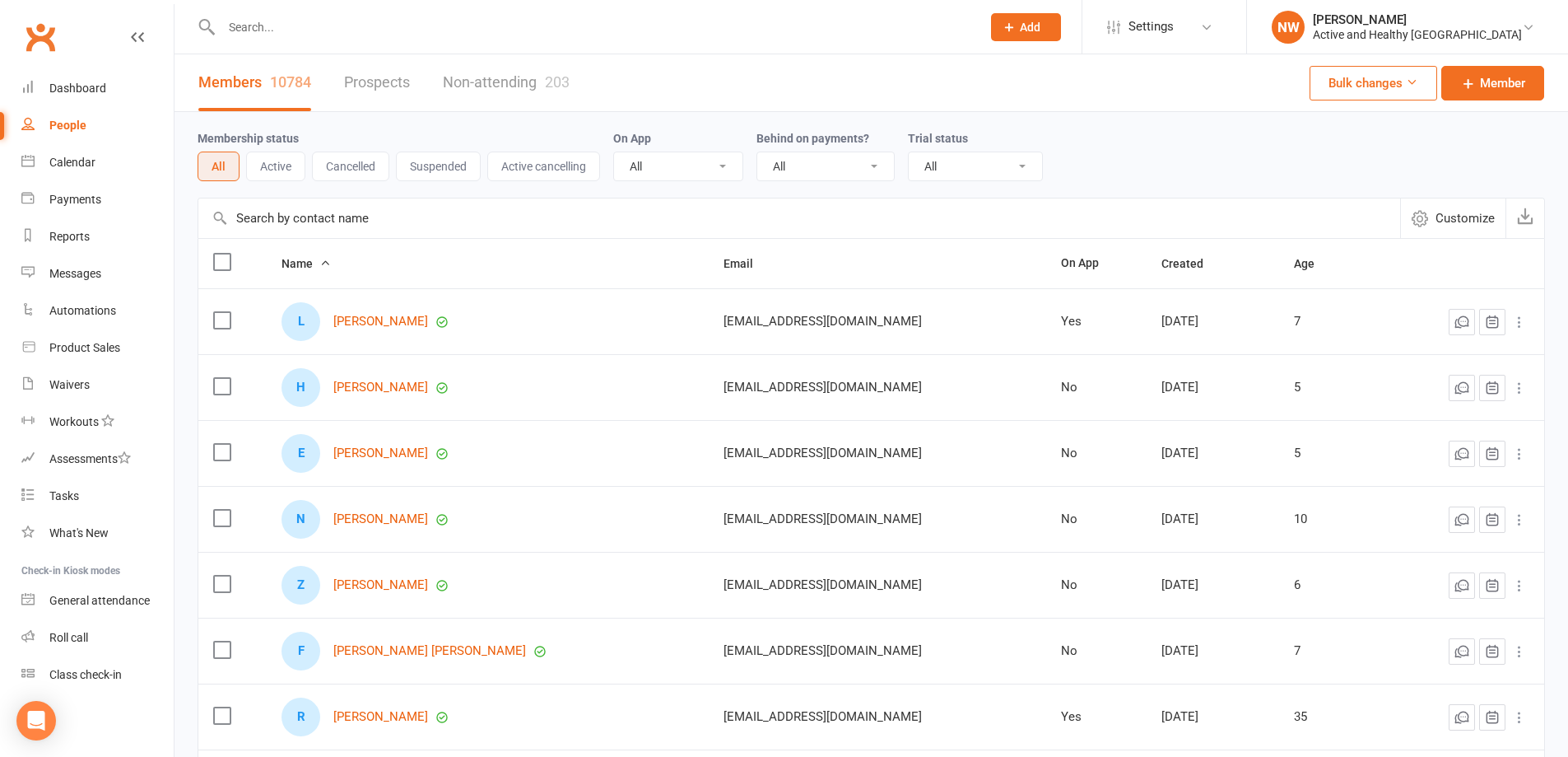
click at [292, 224] on input "text" at bounding box center [799, 217] width 1202 height 39
paste input "Sandi Oo"
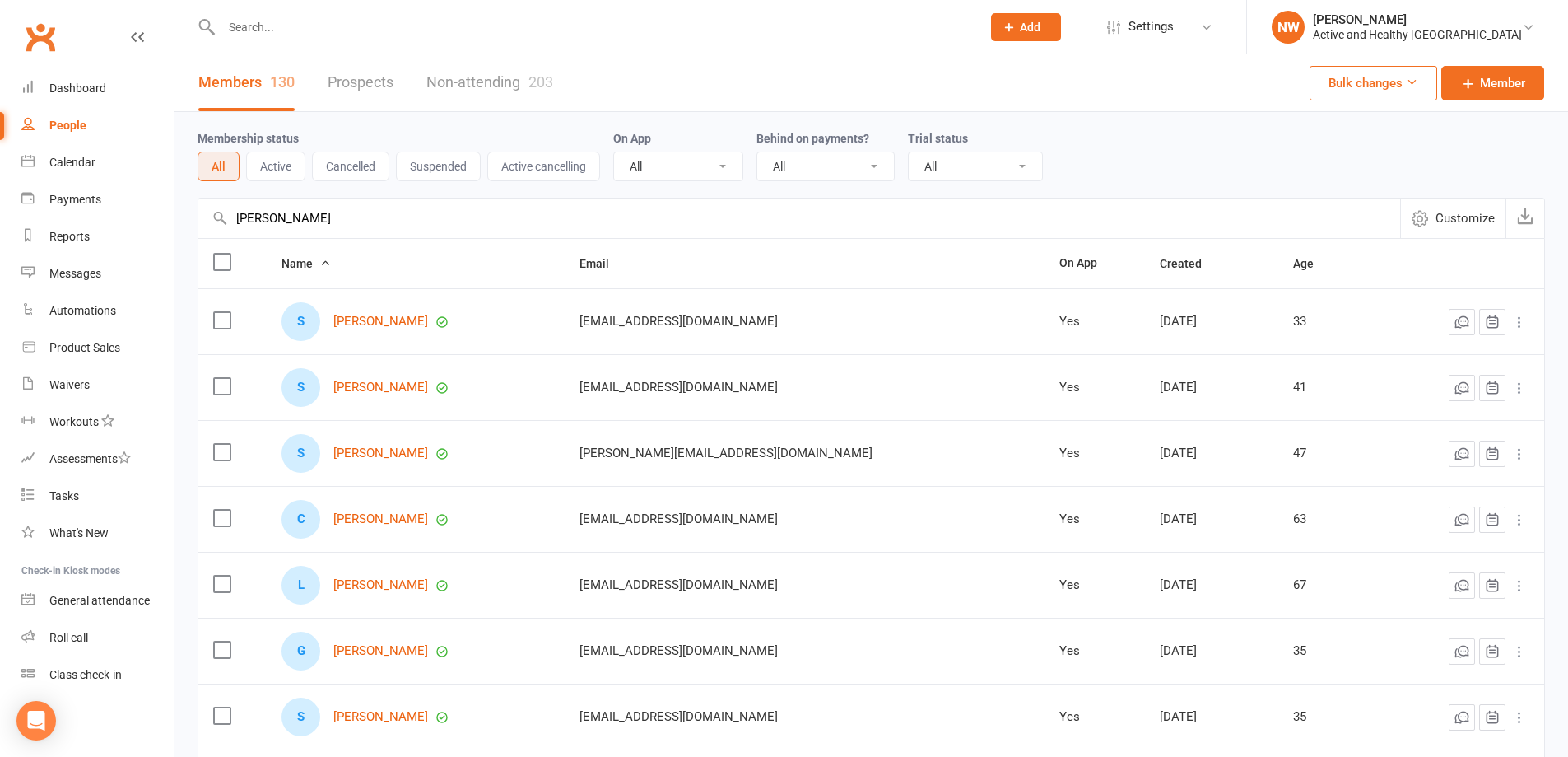
drag, startPoint x: 319, startPoint y: 217, endPoint x: -37, endPoint y: 206, distance: 356.2
click at [0, 206] on html "Prospect Member Non-attending contact Class / event Appointment Task Membership…" at bounding box center [784, 545] width 1568 height 1092
paste input "Tshering Lham"
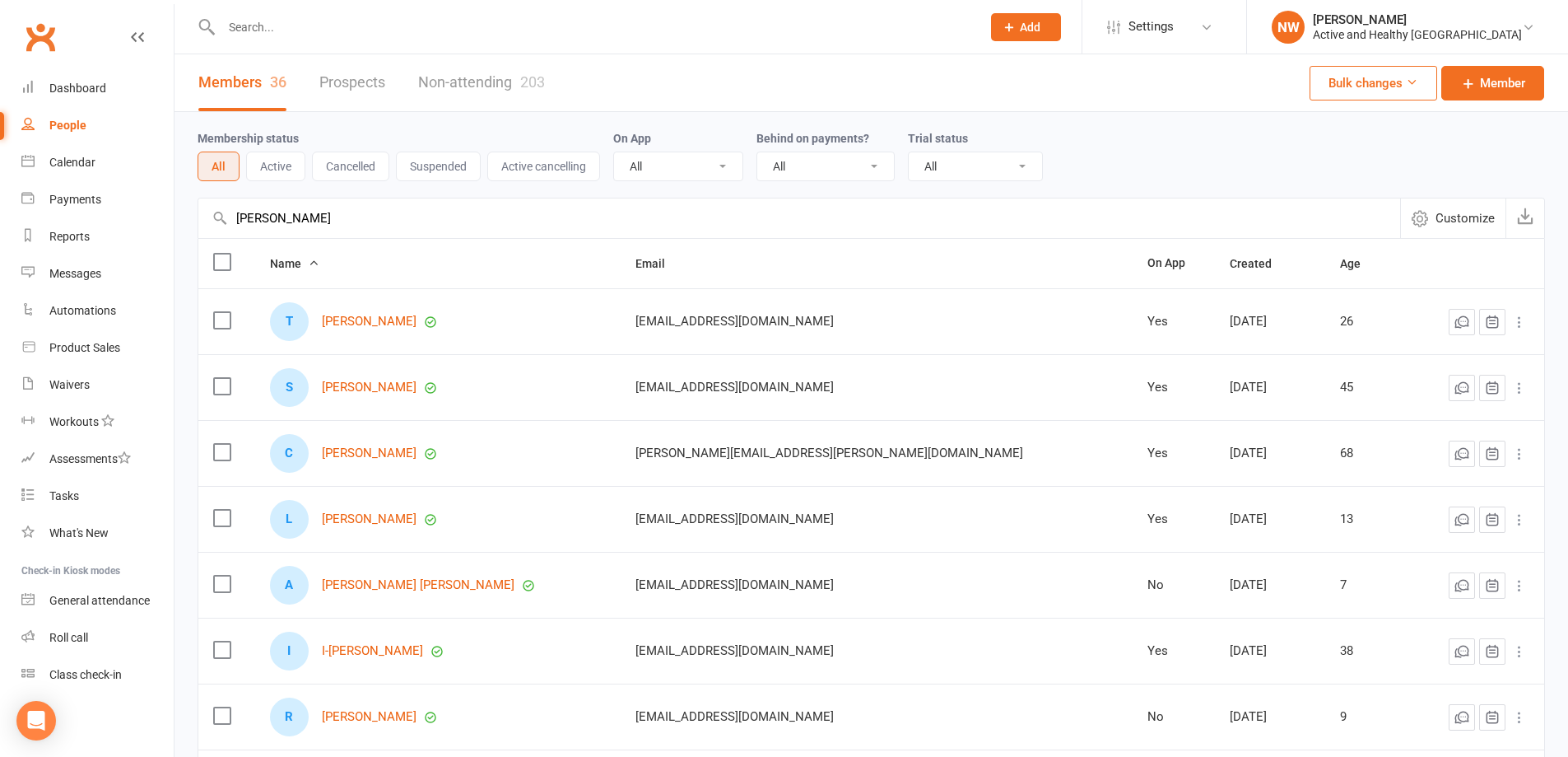
type input "Tshering Lhamo"
click at [471, 83] on link "Non-attending 203" at bounding box center [481, 82] width 126 height 56
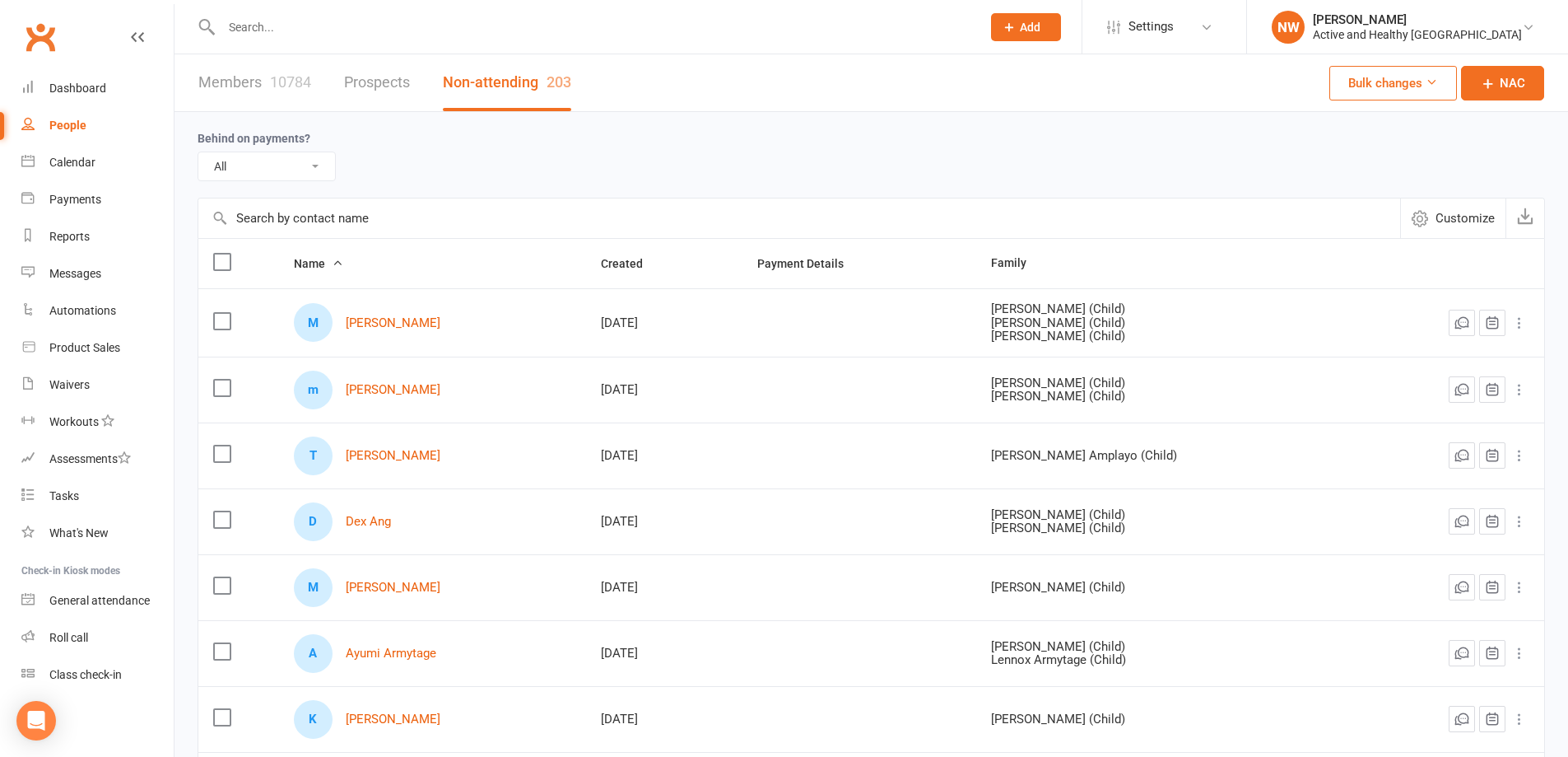
click at [253, 225] on input "text" at bounding box center [799, 217] width 1202 height 39
paste input "Tshering Lhamo"
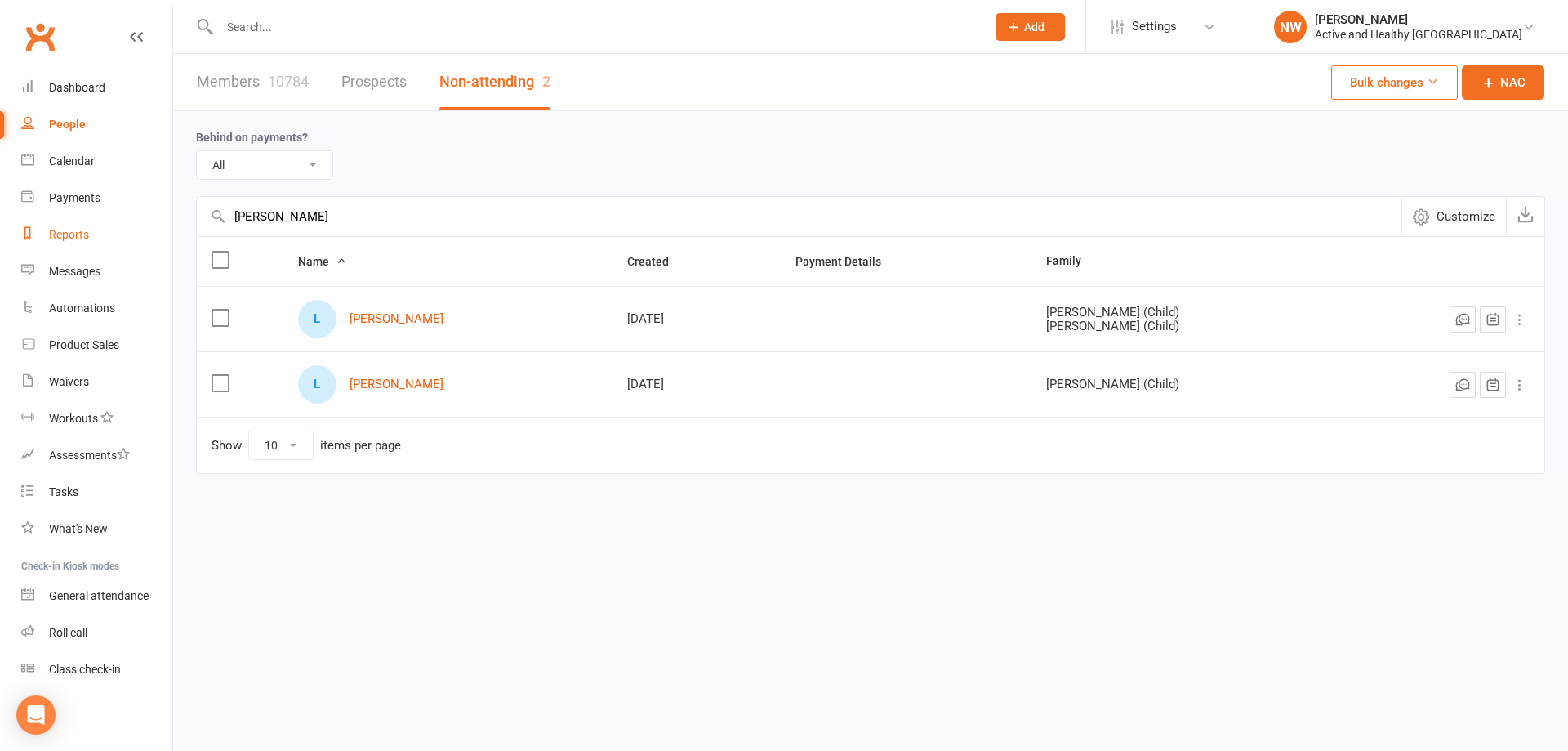
drag, startPoint x: 346, startPoint y: 224, endPoint x: 100, endPoint y: 229, distance: 246.1
click at [100, 229] on ui-view "Prospect Member Non-attending contact Class / event Appointment Task Membership…" at bounding box center [784, 271] width 1568 height 534
paste input "James Church"
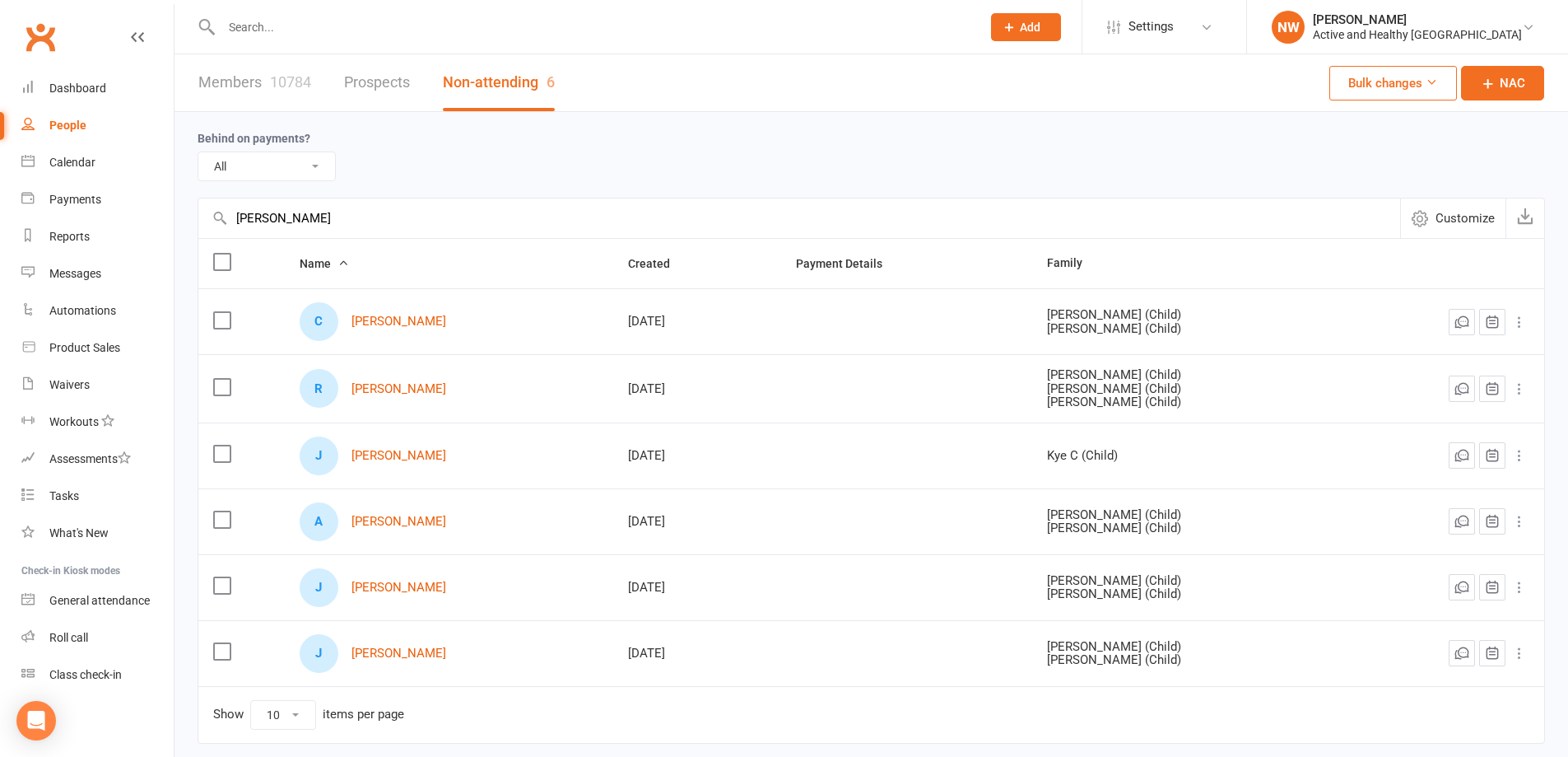
type input "James Church"
click at [279, 72] on link "Members 10784" at bounding box center [254, 82] width 113 height 56
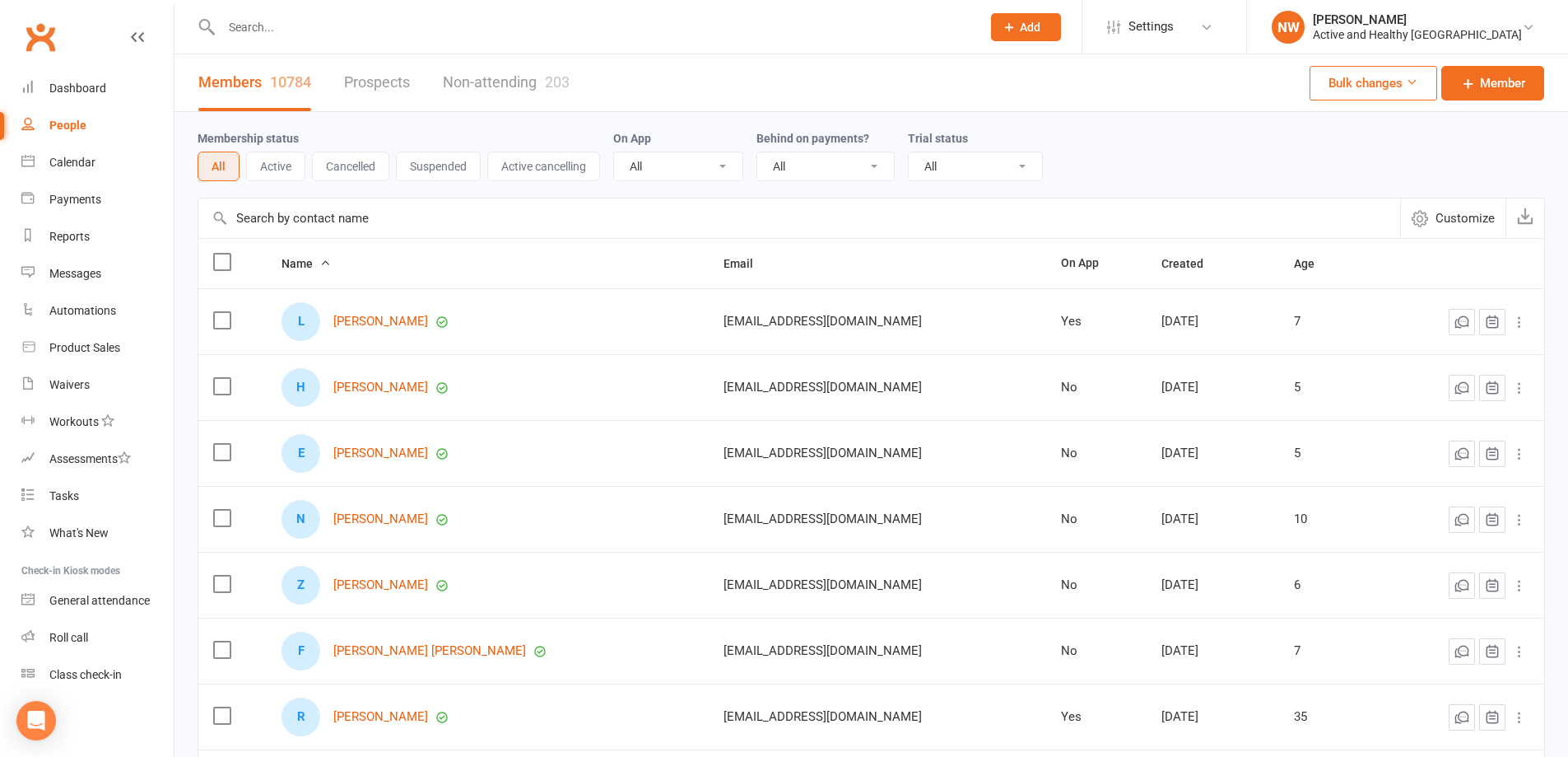
click at [349, 229] on input "text" at bounding box center [799, 217] width 1202 height 39
paste input "James Church"
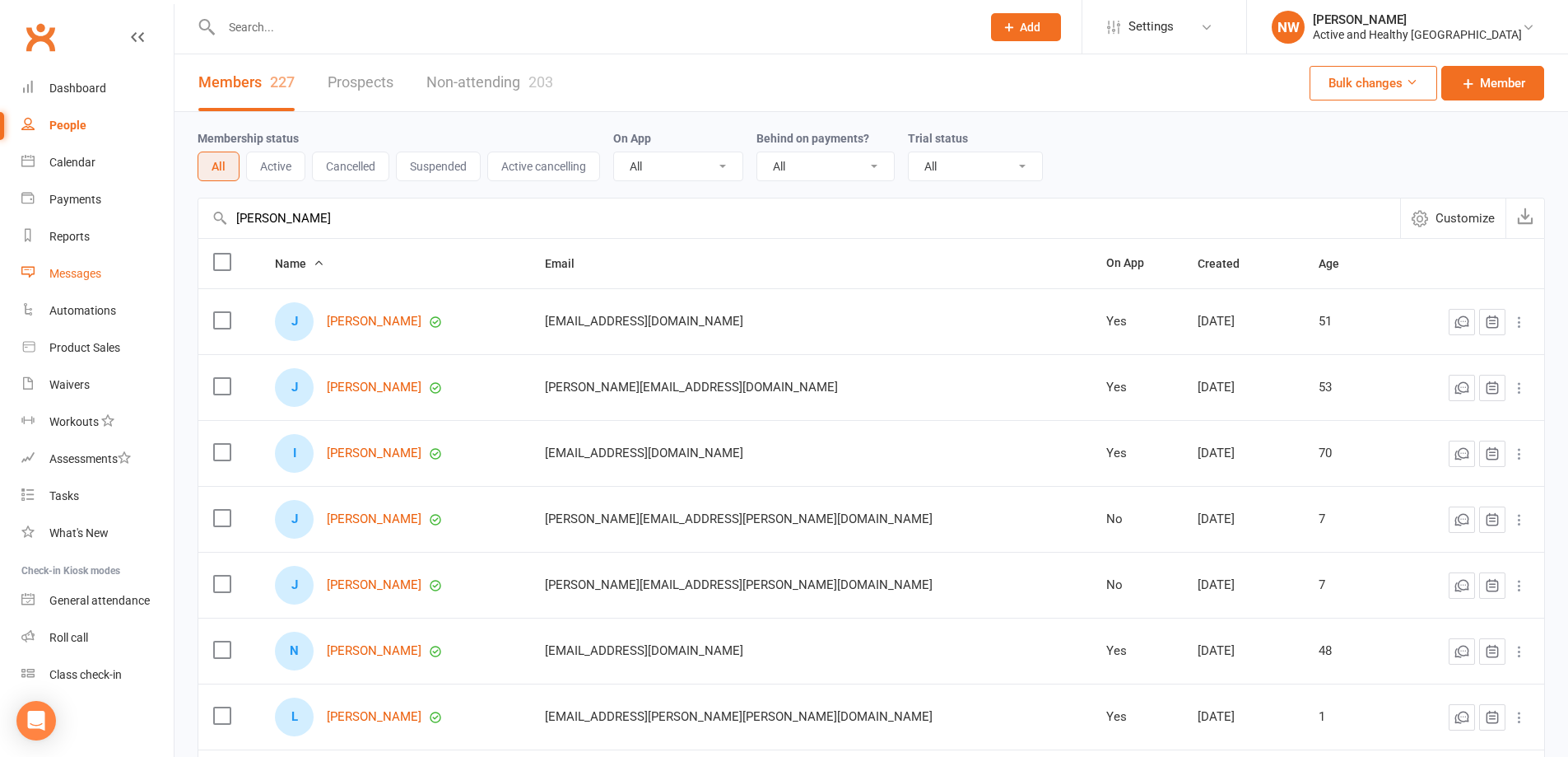
type input "James Church"
drag, startPoint x: 90, startPoint y: 162, endPoint x: 139, endPoint y: 184, distance: 53.7
click at [90, 162] on div "Calendar" at bounding box center [73, 163] width 46 height 13
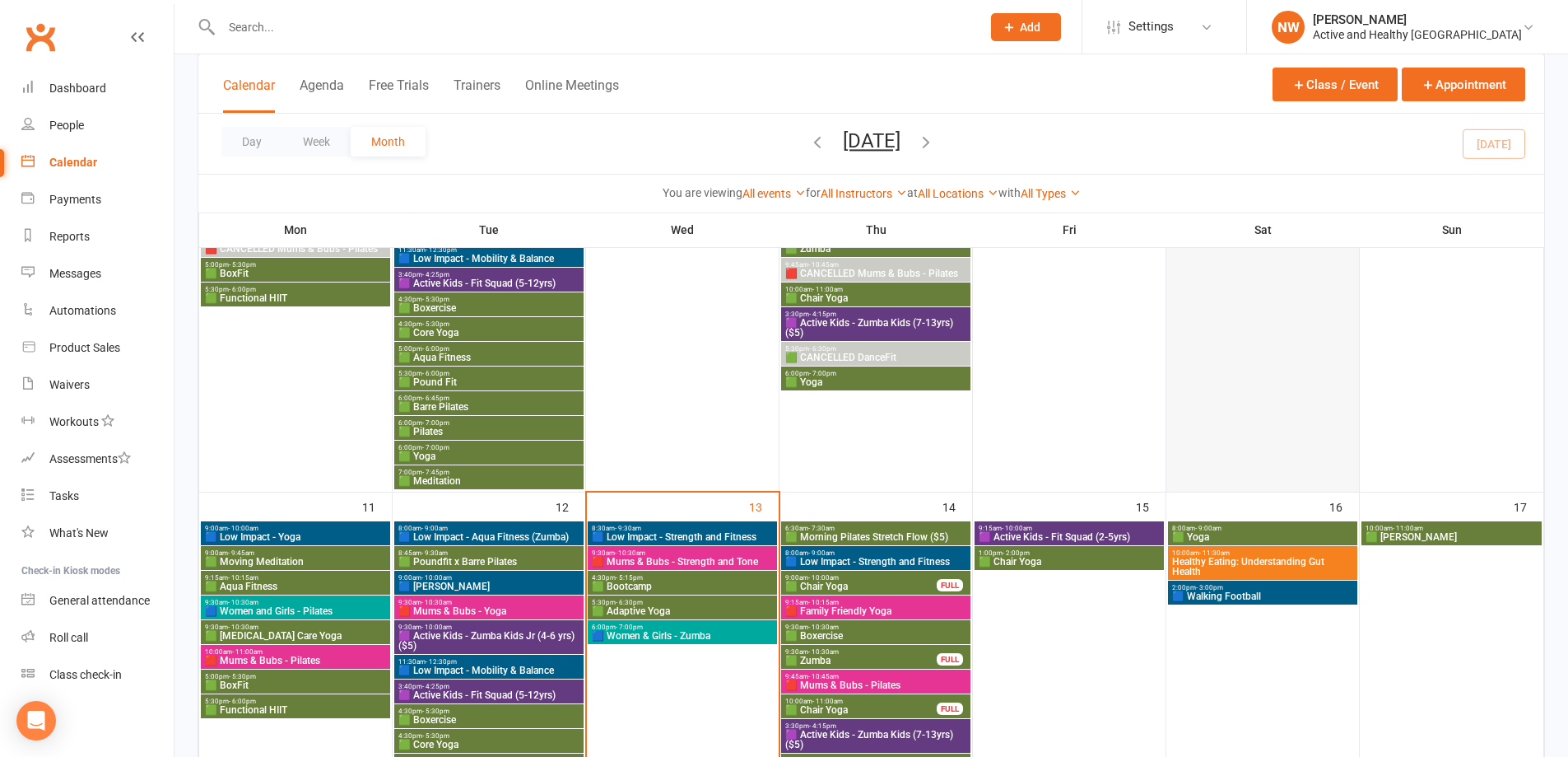
scroll to position [741, 0]
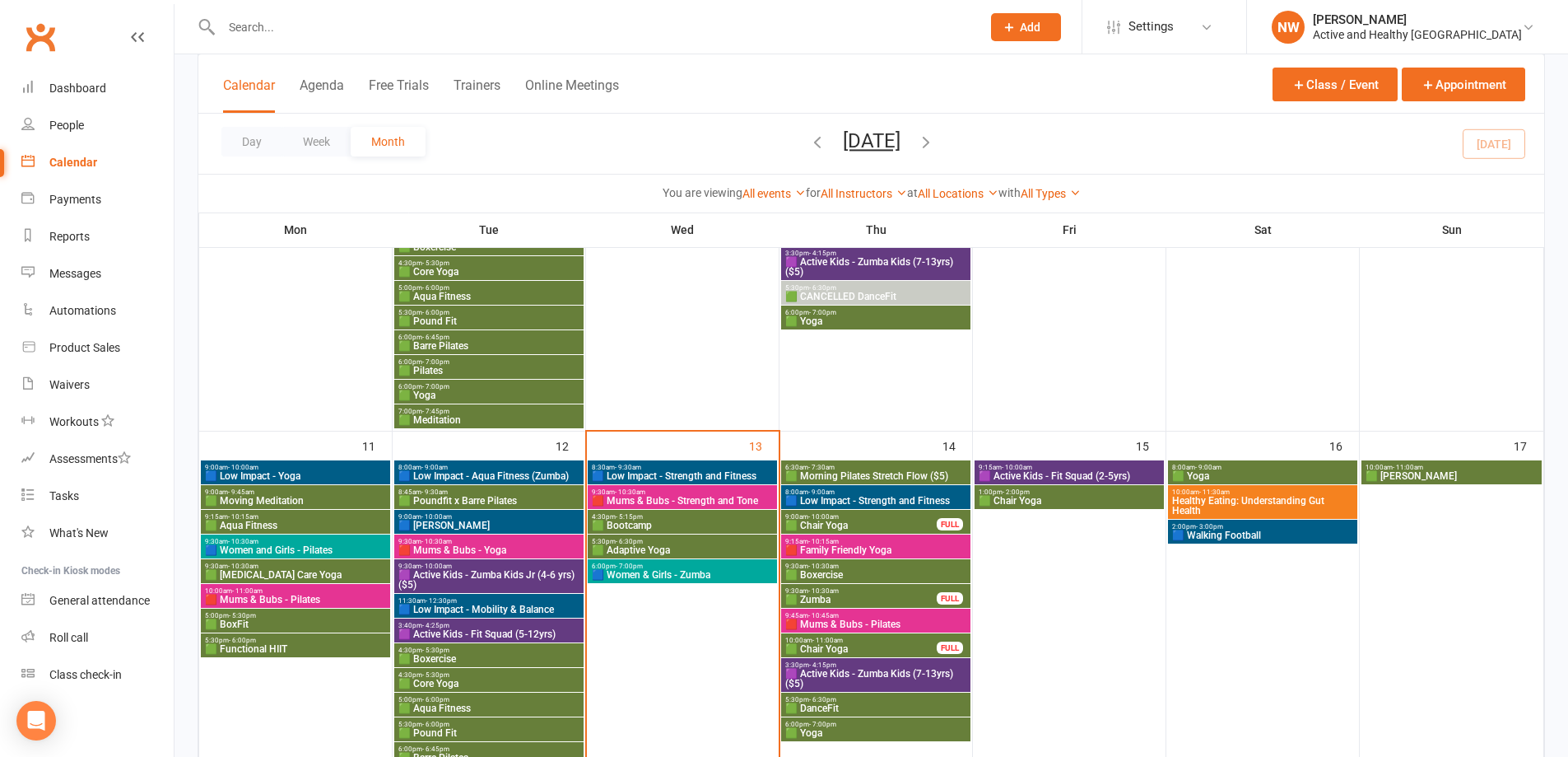
click at [1293, 498] on span "Healthy Eating: Understanding Gut Health" at bounding box center [1262, 505] width 183 height 20
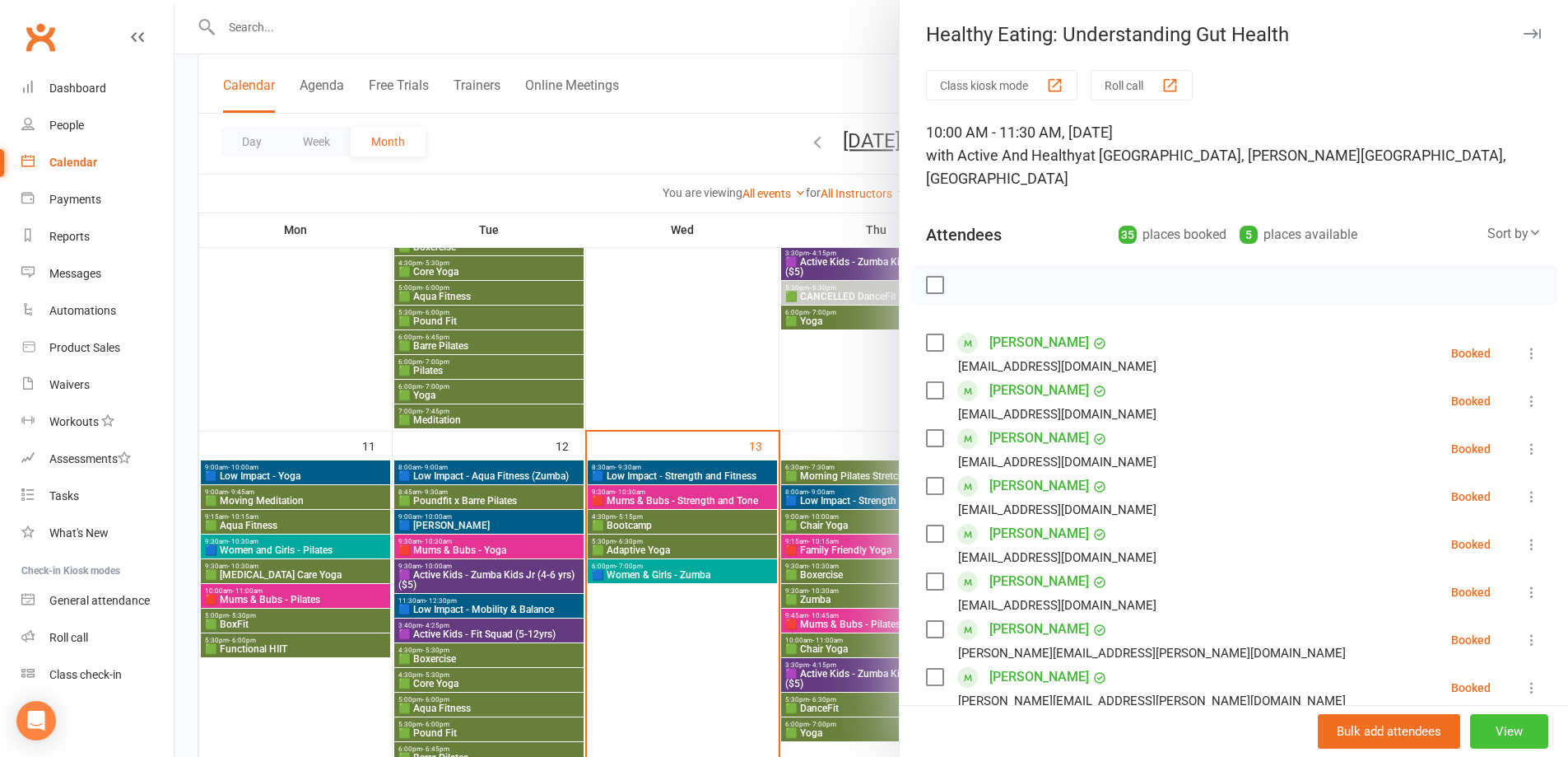
click at [1483, 730] on button "View" at bounding box center [1509, 731] width 78 height 34
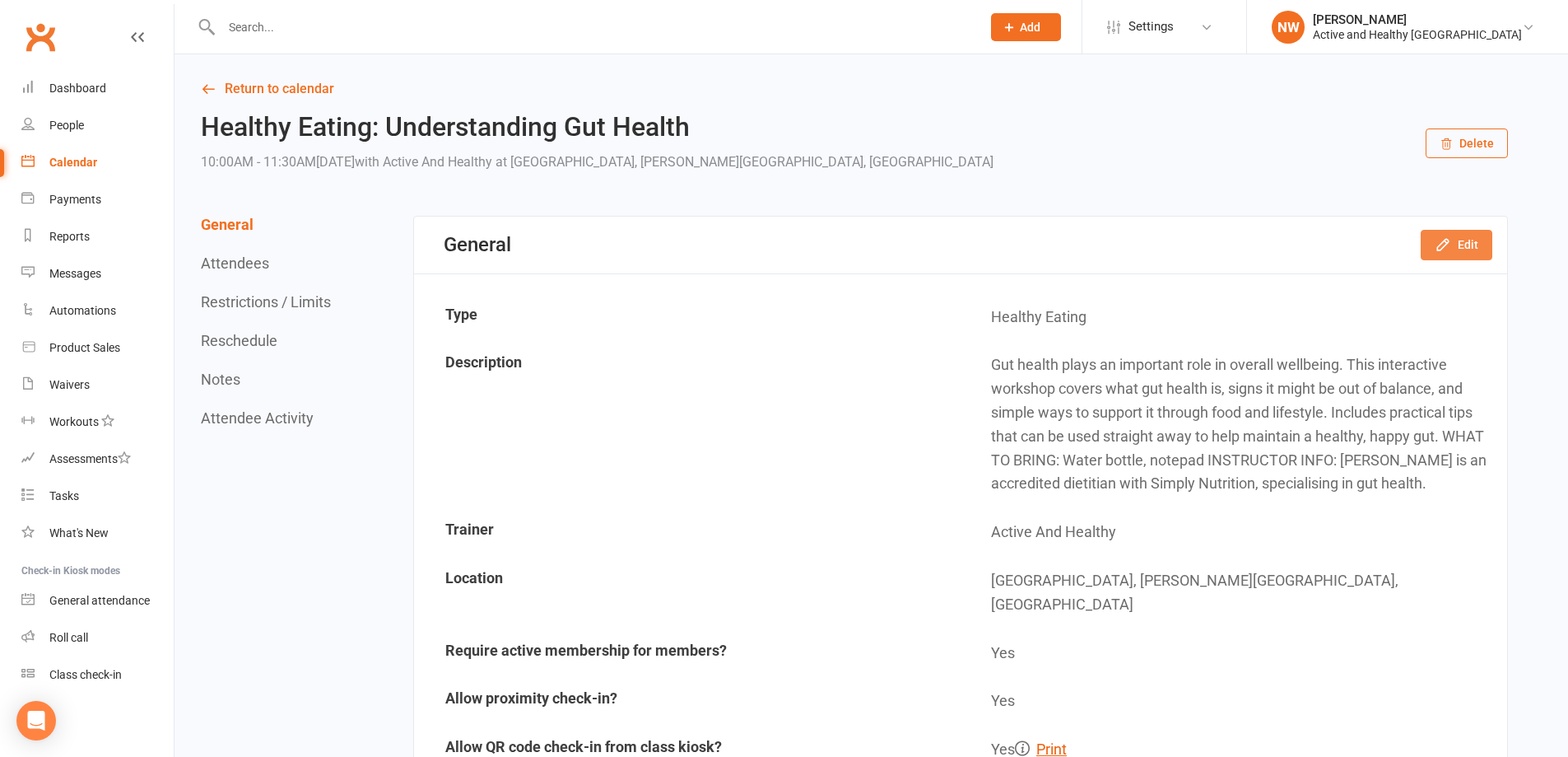
click at [1469, 236] on button "Edit" at bounding box center [1456, 244] width 72 height 30
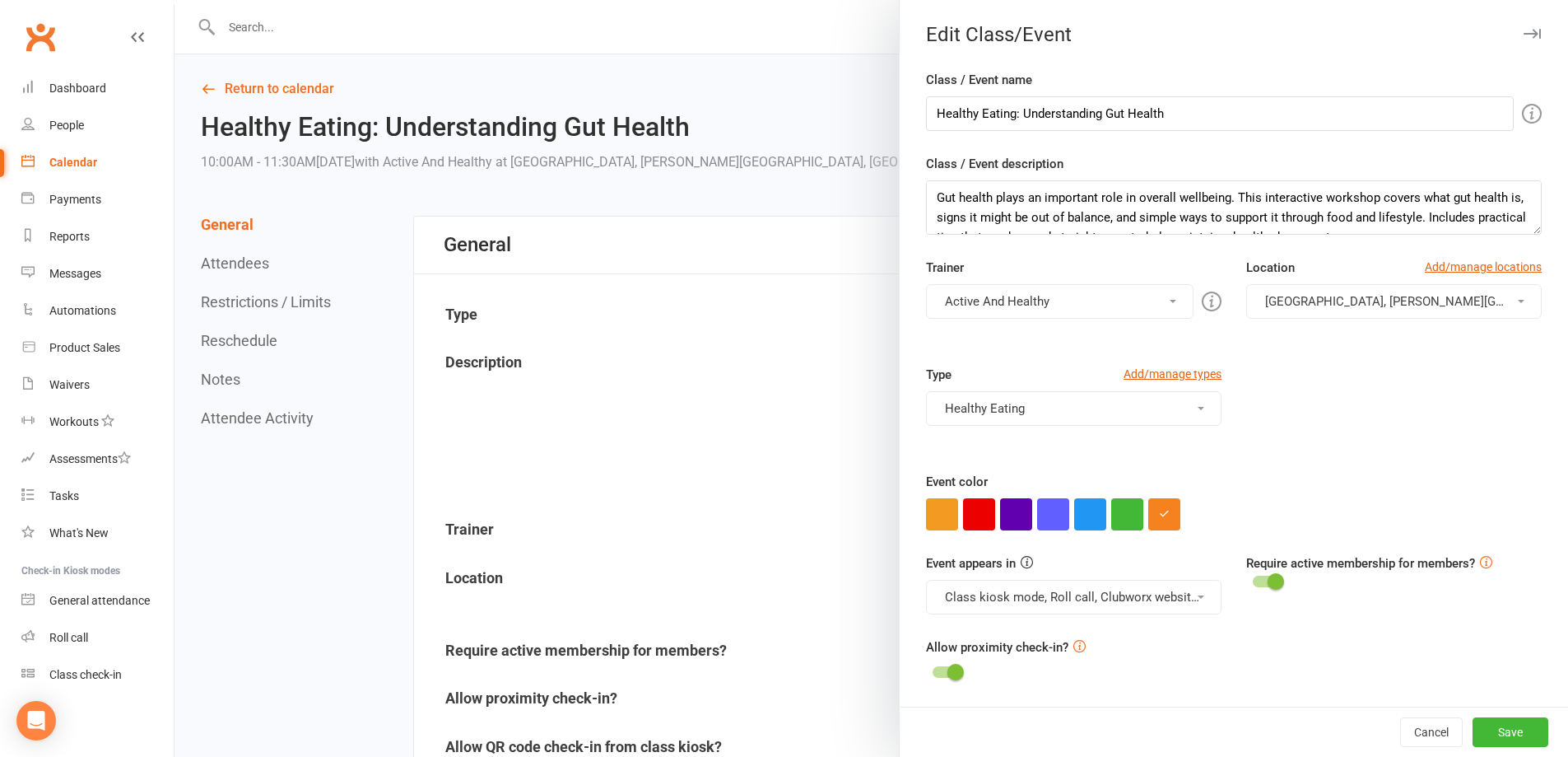
click at [1050, 299] on button "Active And Healthy" at bounding box center [1060, 301] width 268 height 34
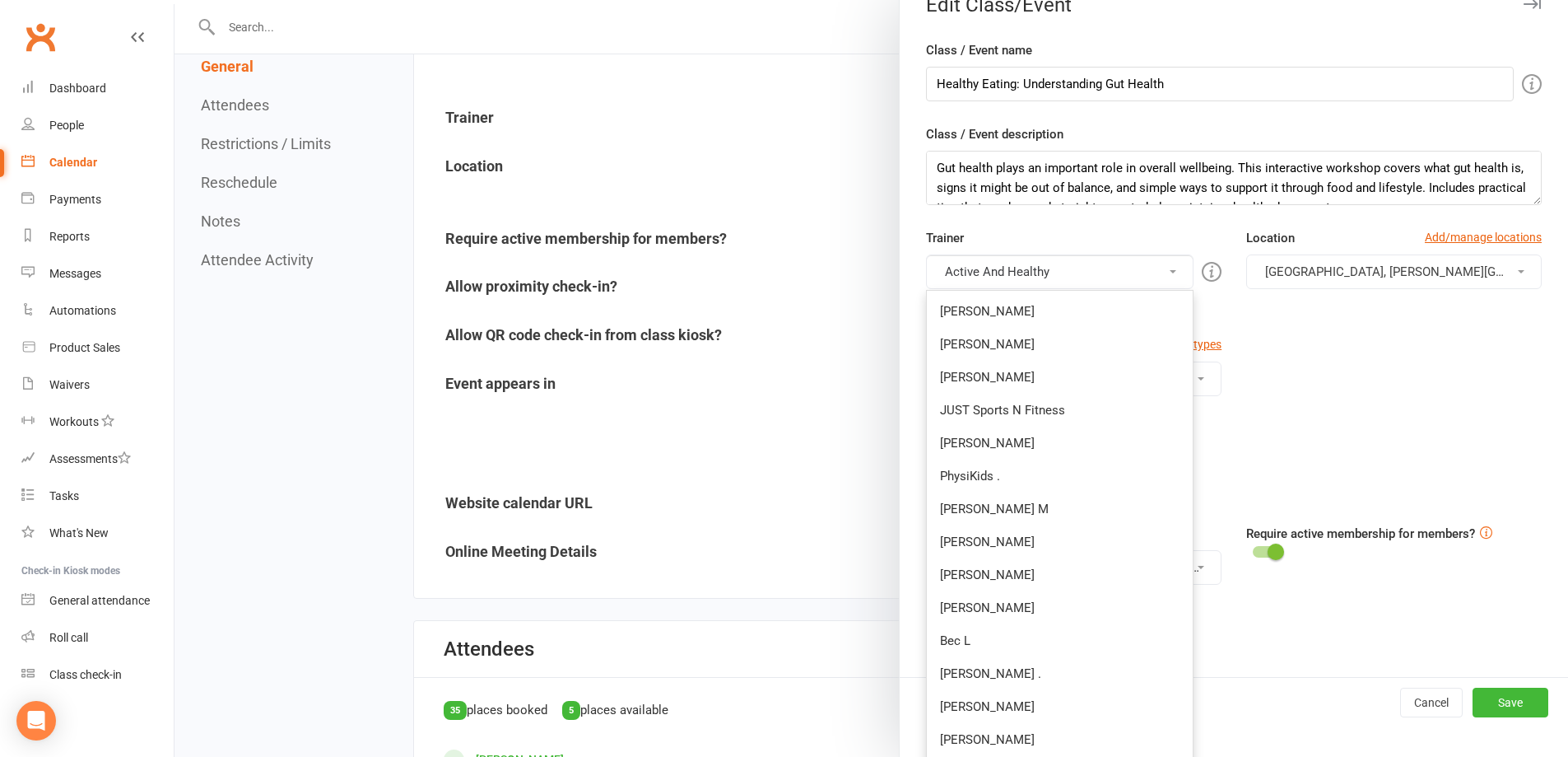
scroll to position [17, 0]
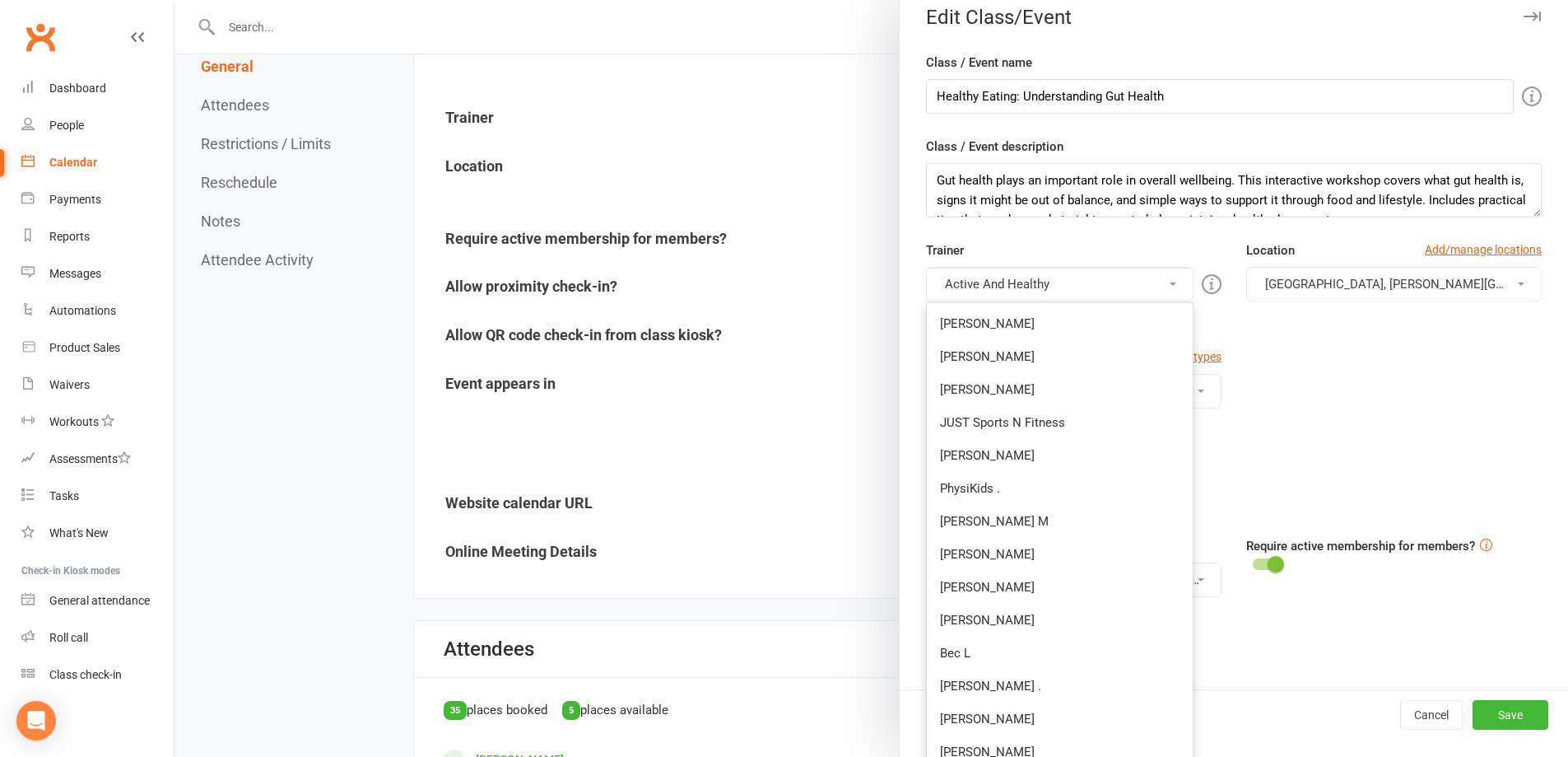
click at [789, 171] on div at bounding box center [871, 378] width 1393 height 757
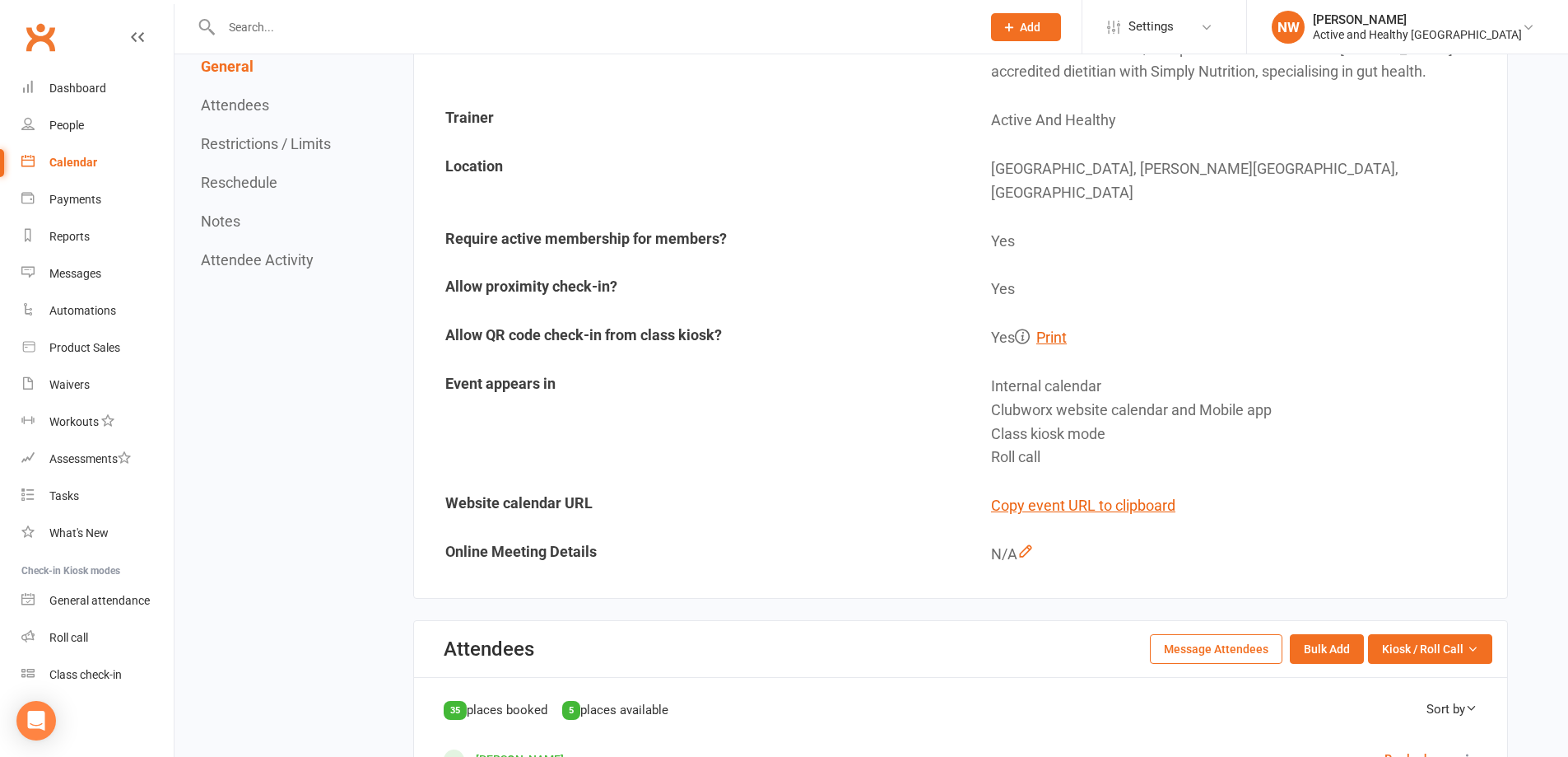
scroll to position [0, 0]
click at [1174, 36] on span "Settings" at bounding box center [1150, 27] width 45 height 37
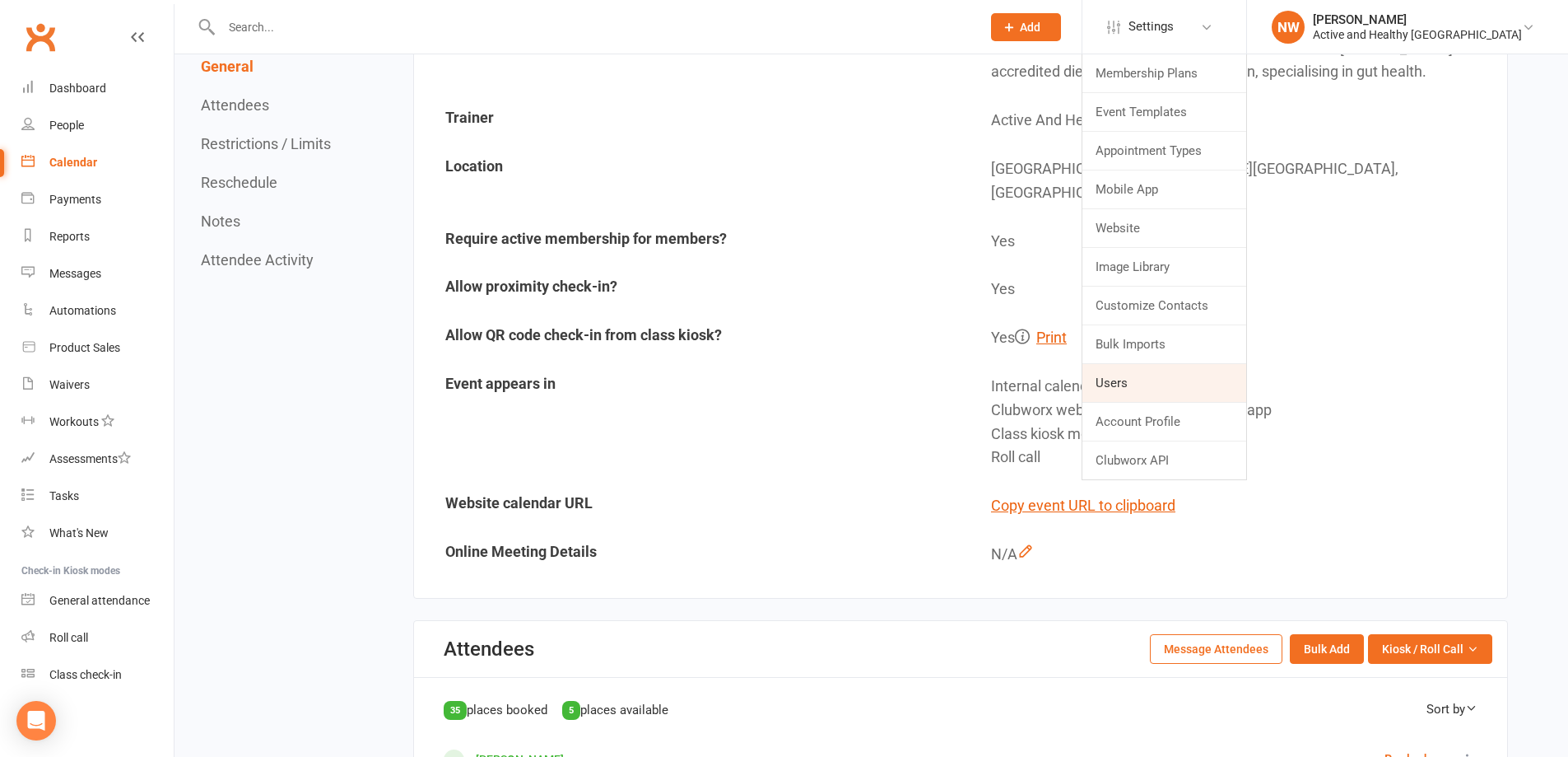
click at [1235, 379] on link "Users" at bounding box center [1163, 383] width 164 height 38
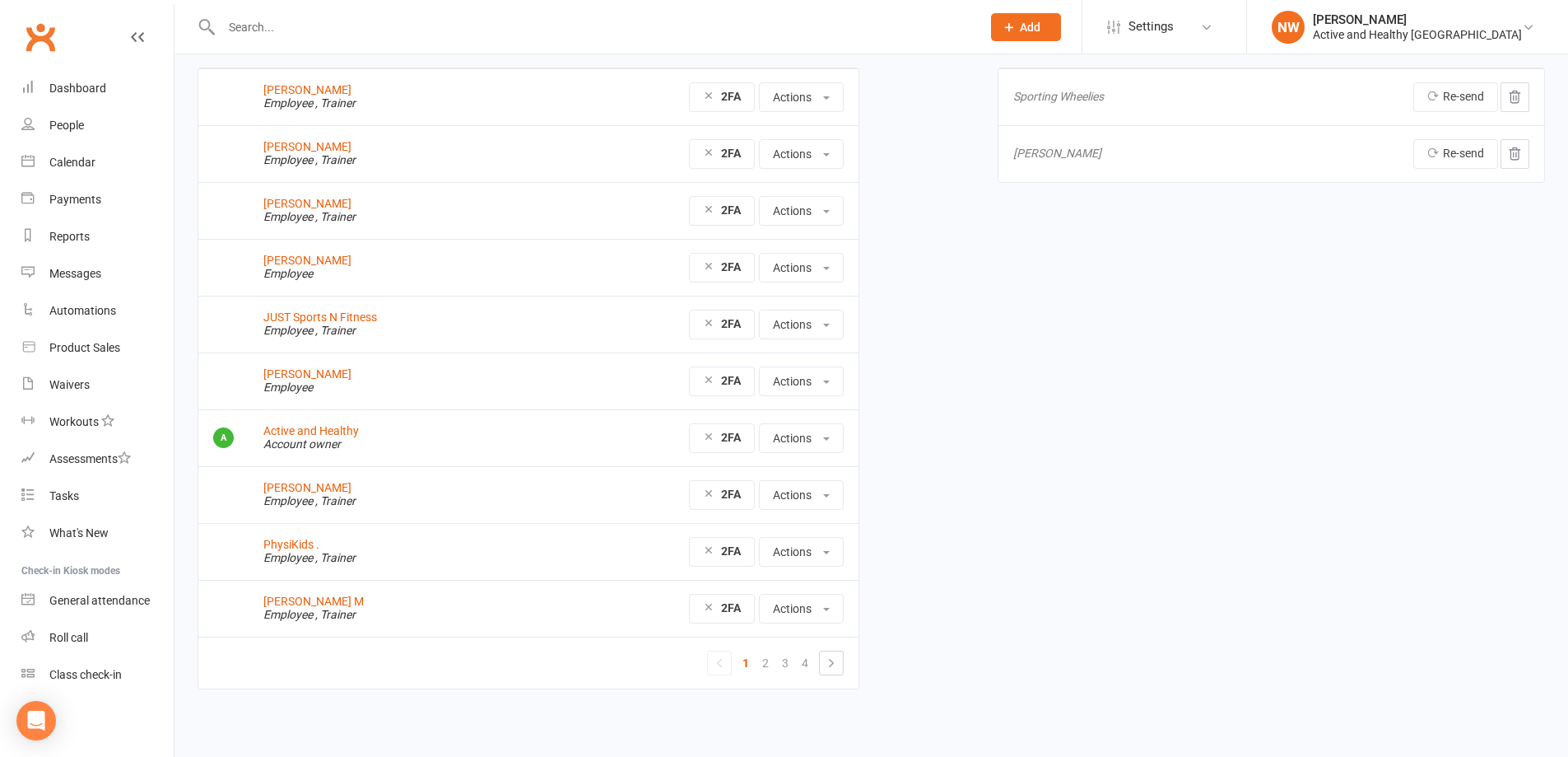
scroll to position [109, 0]
click at [798, 662] on link "4" at bounding box center [805, 660] width 20 height 23
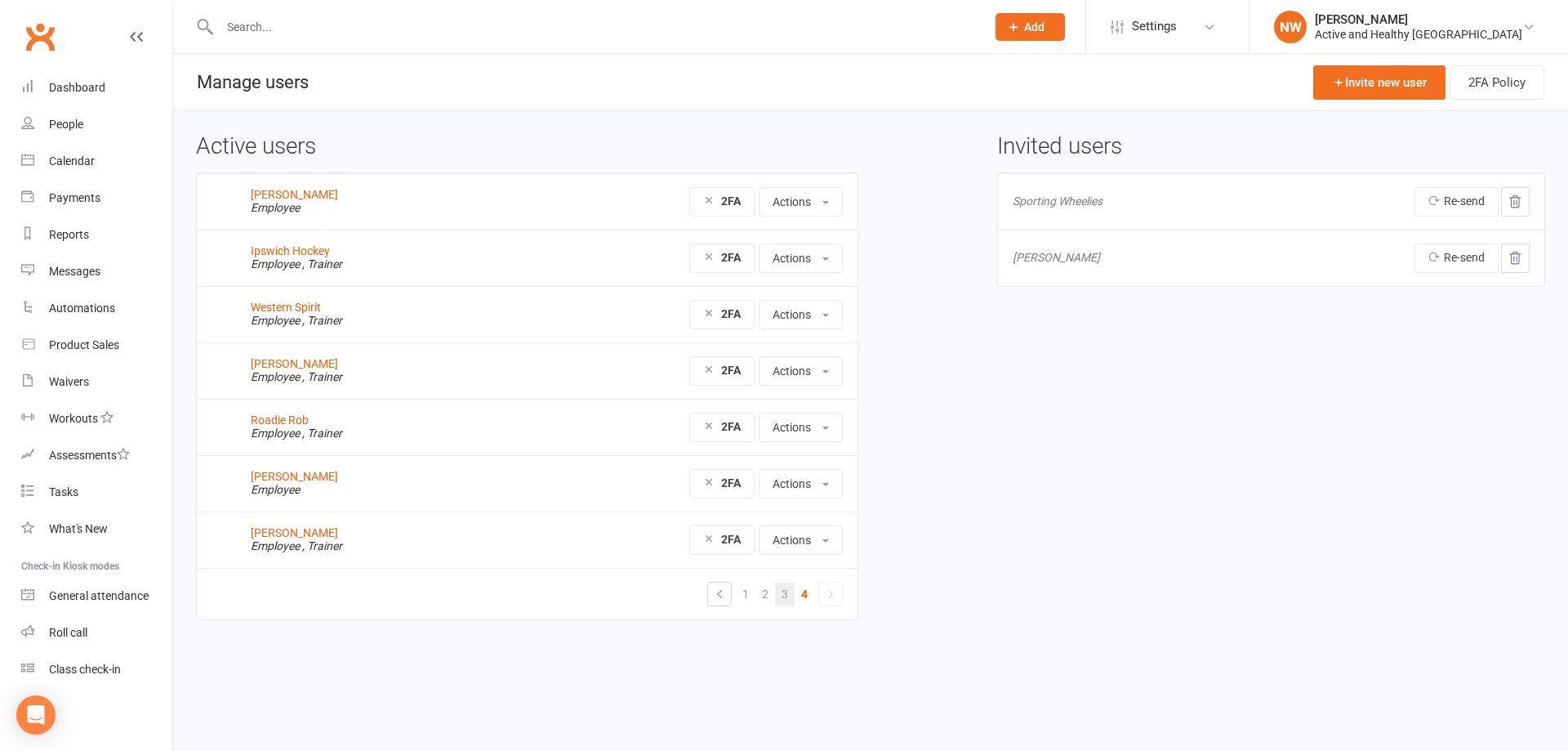
click at [781, 593] on link "3" at bounding box center [784, 593] width 20 height 23
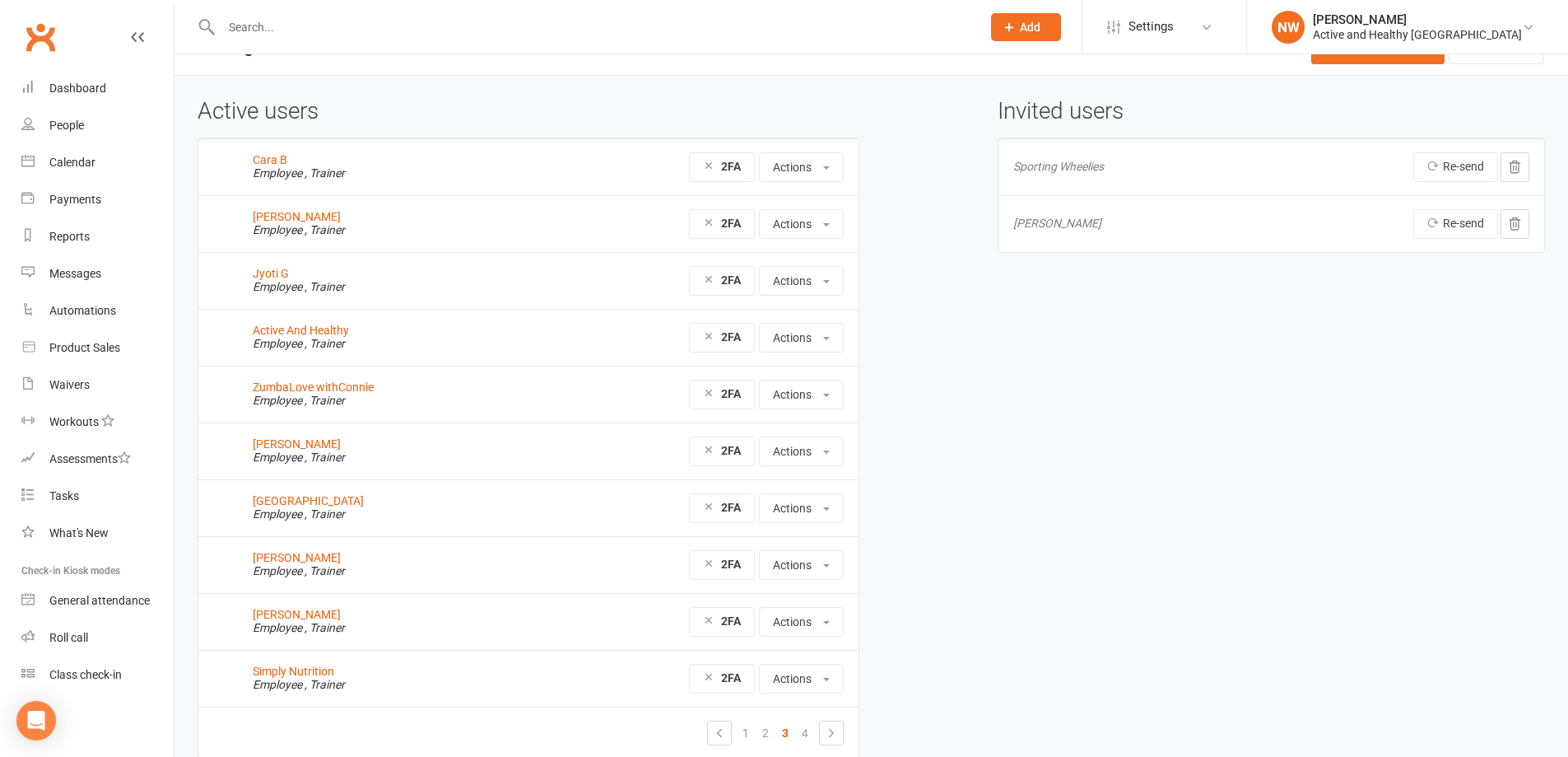
scroll to position [27, 0]
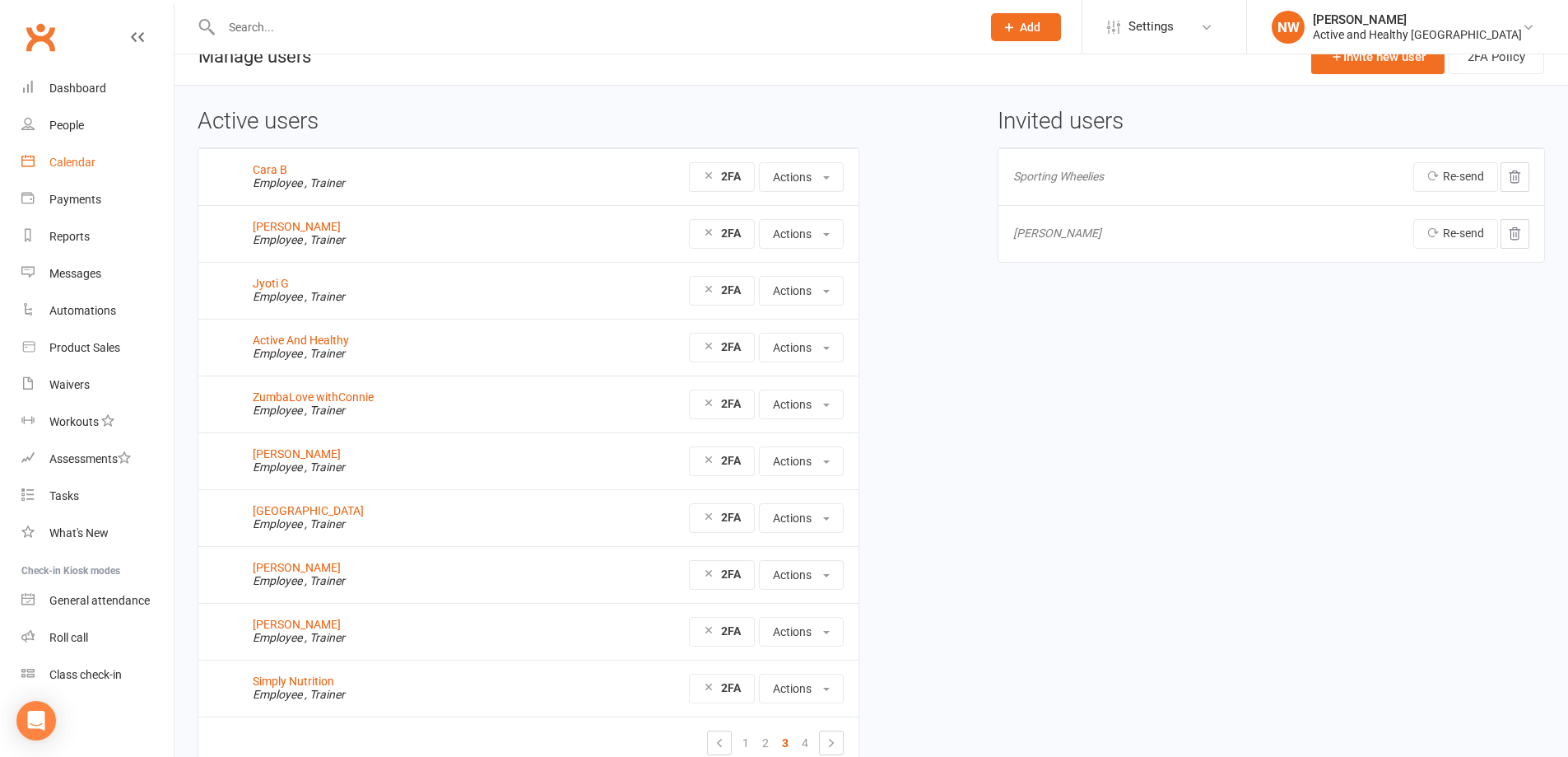
click at [75, 154] on link "Calendar" at bounding box center [97, 163] width 152 height 37
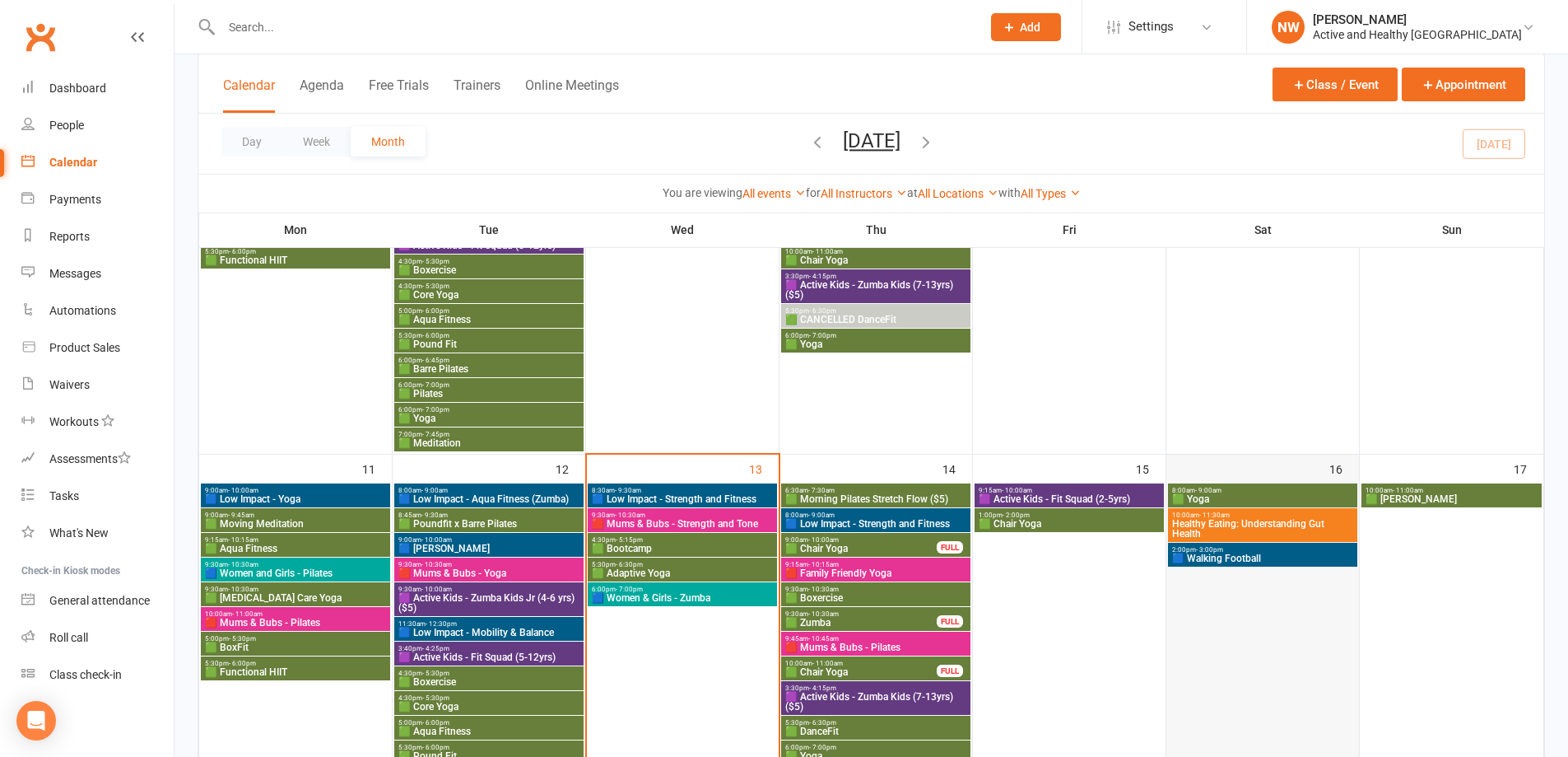
scroll to position [823, 0]
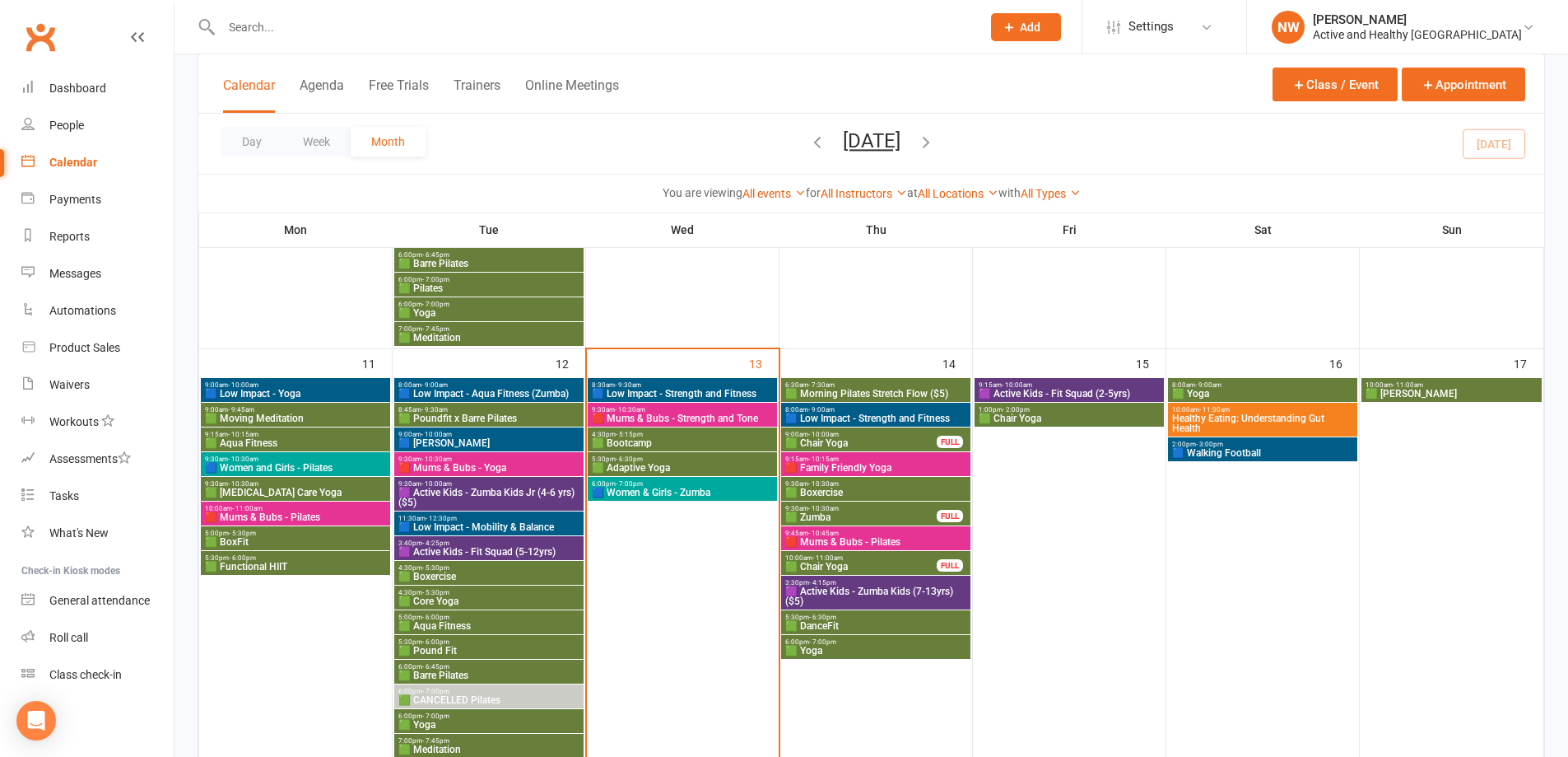
click at [1244, 415] on span "Healthy Eating: Understanding Gut Health" at bounding box center [1262, 423] width 183 height 20
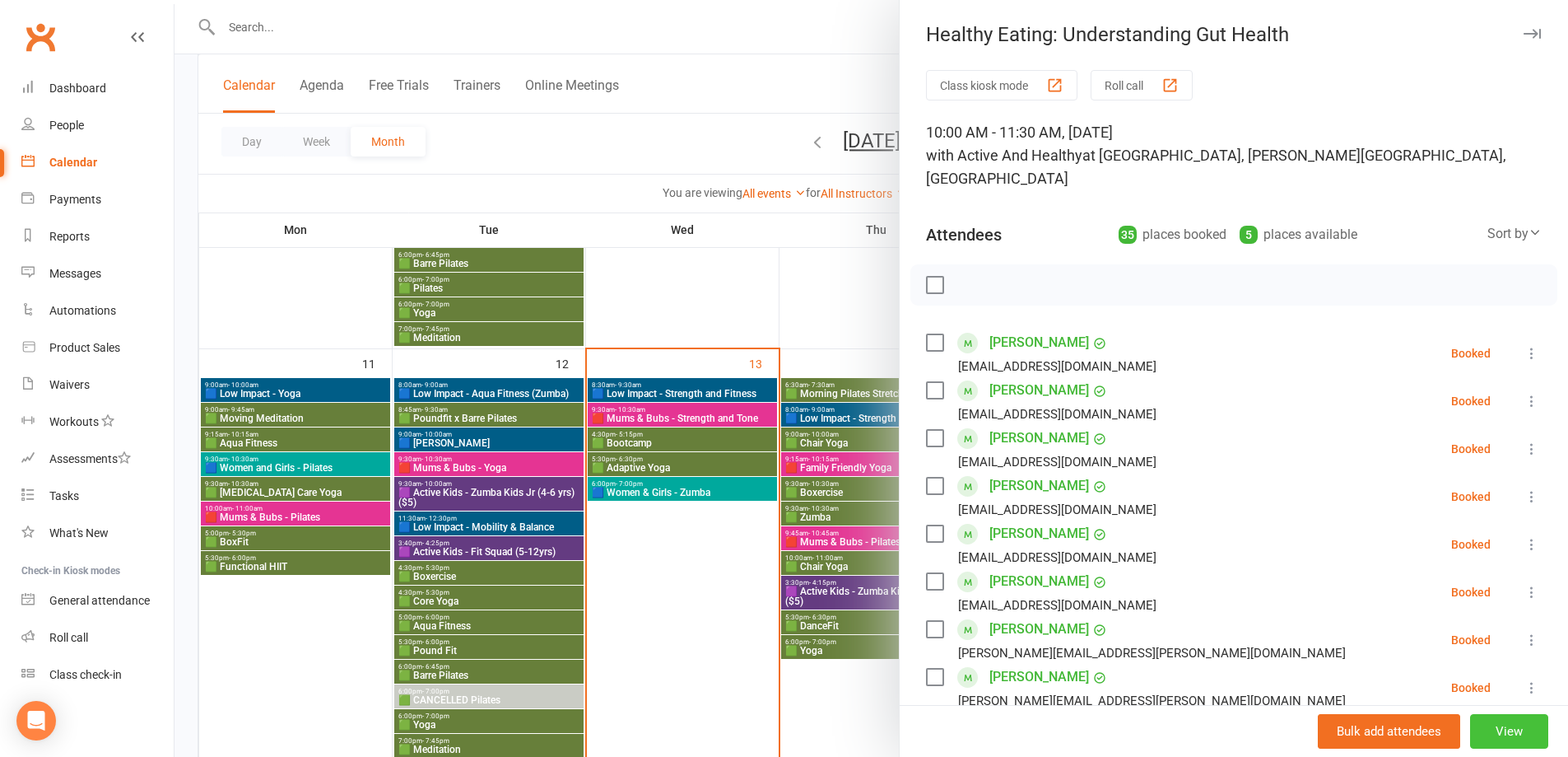
click at [1491, 740] on button "View" at bounding box center [1509, 731] width 78 height 34
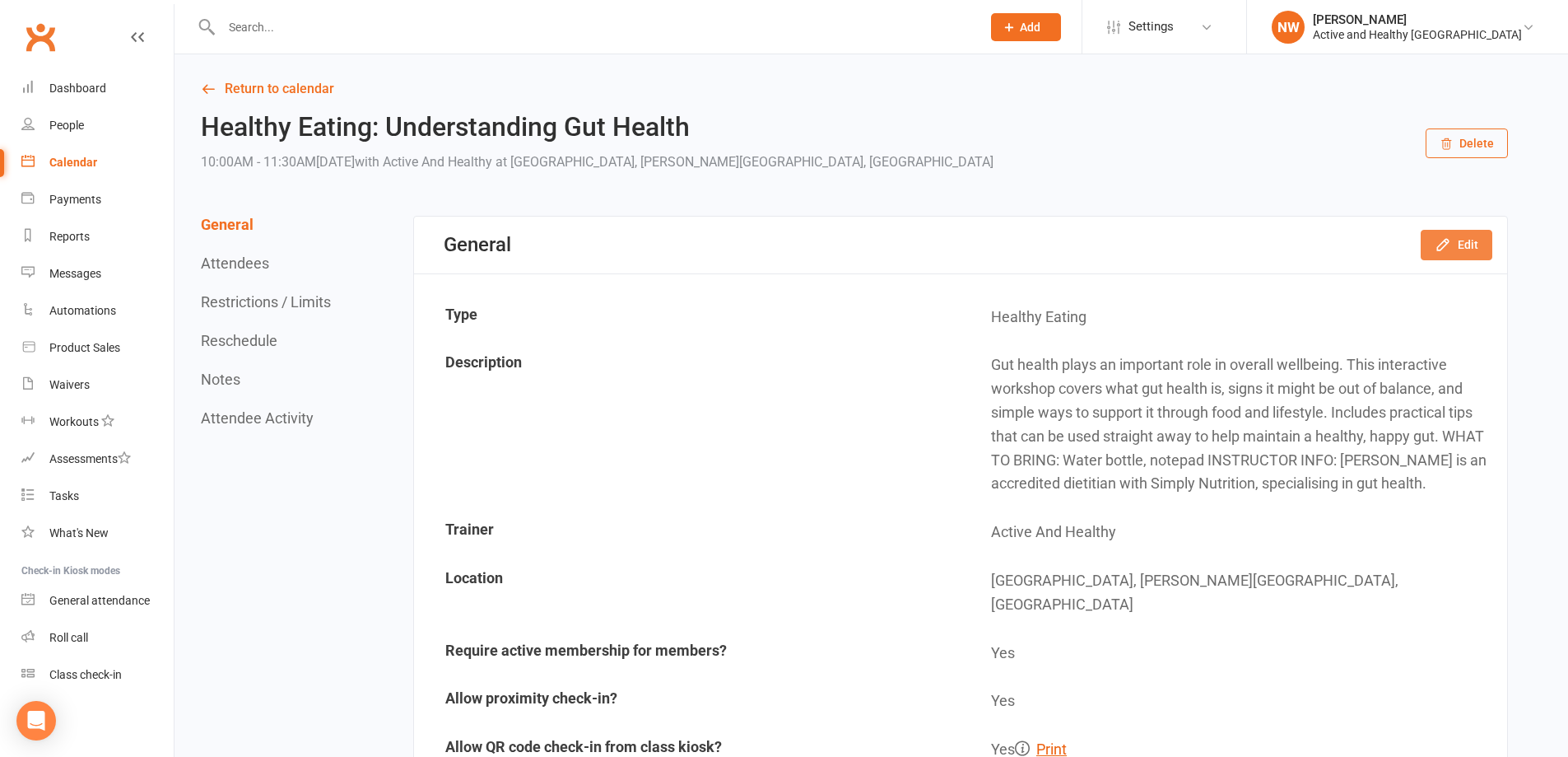
click at [1445, 251] on icon "button" at bounding box center [1442, 244] width 16 height 16
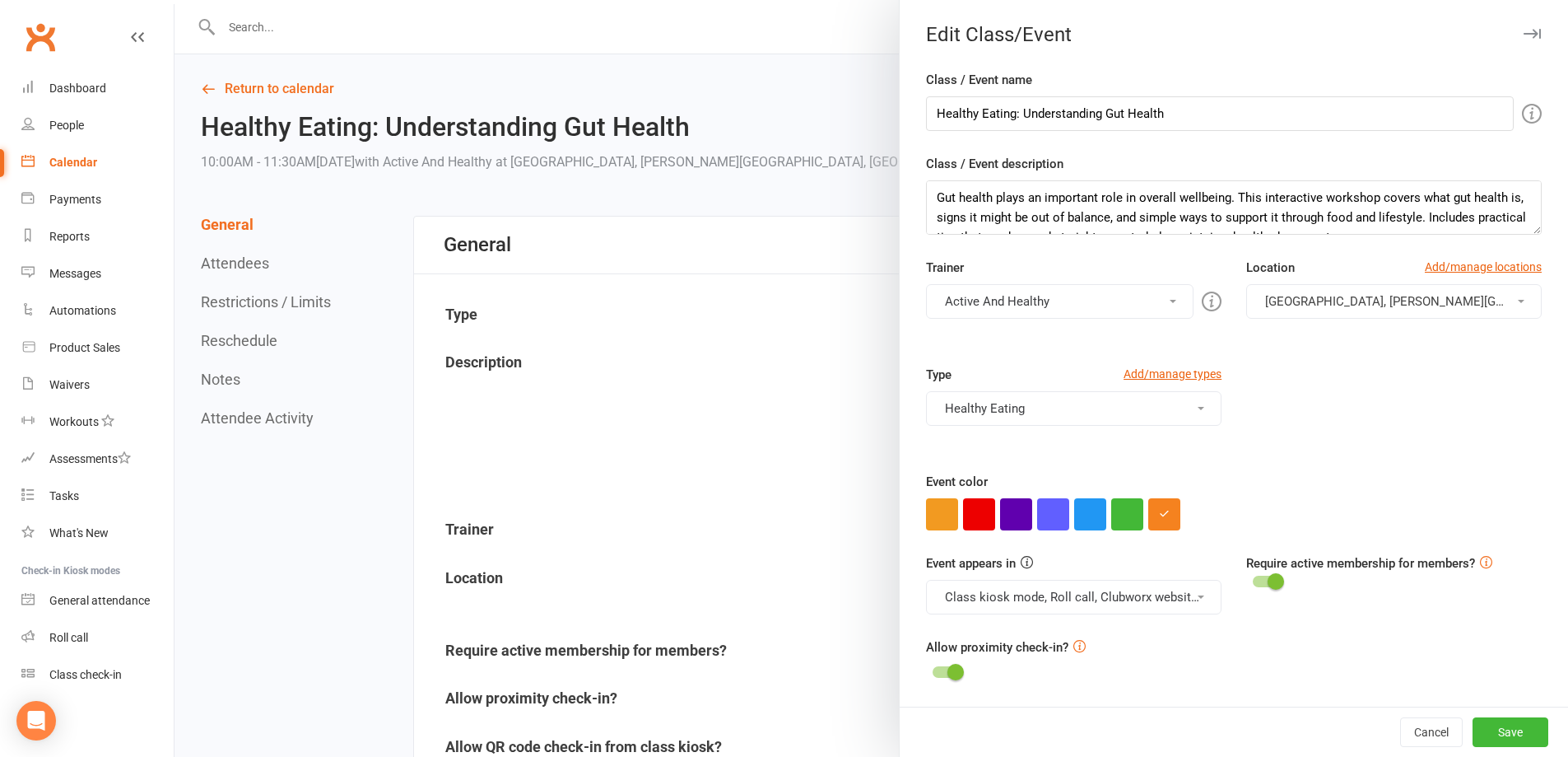
click at [1129, 285] on button "Active And Healthy" at bounding box center [1060, 301] width 268 height 34
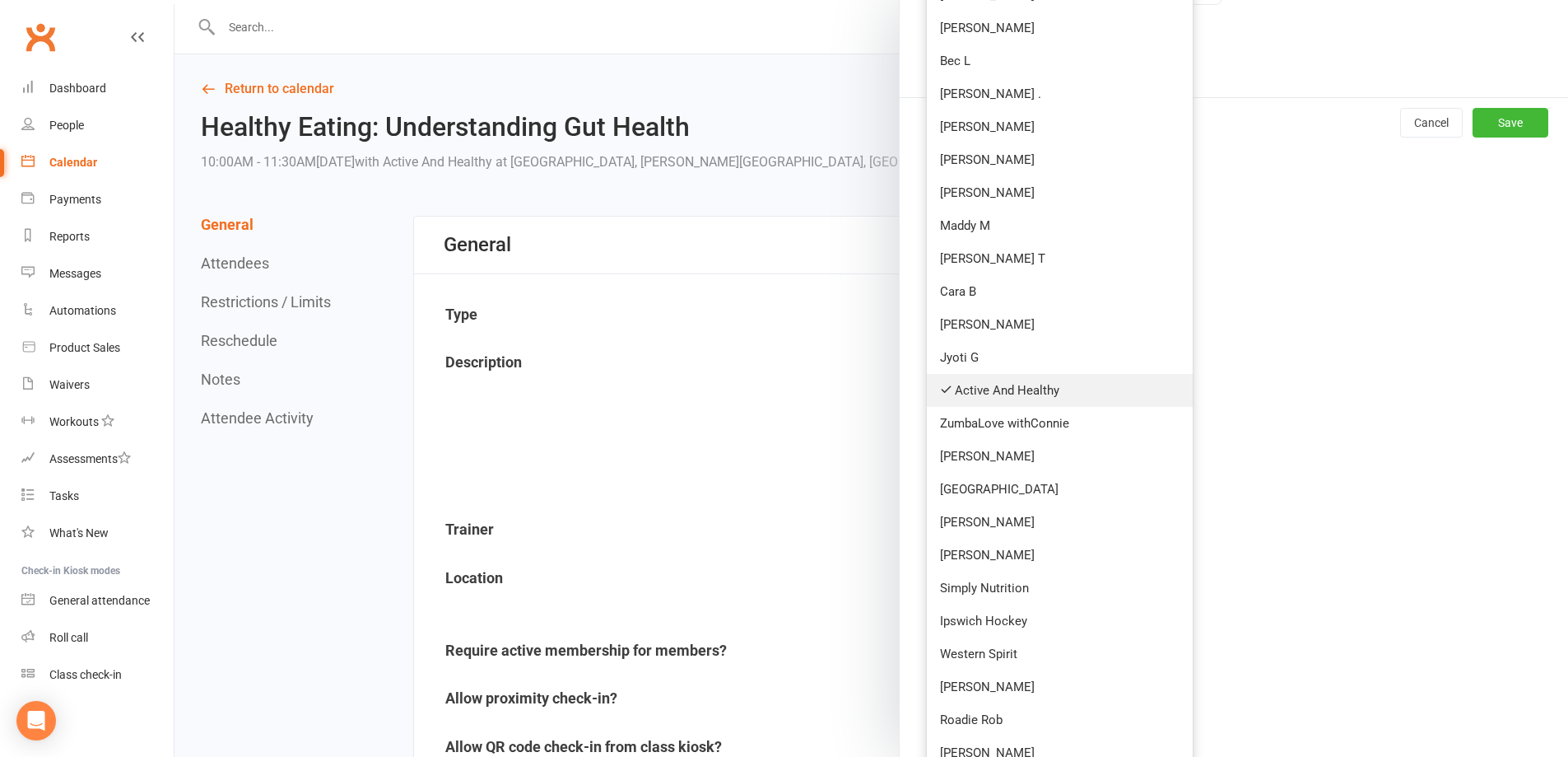
scroll to position [627, 0]
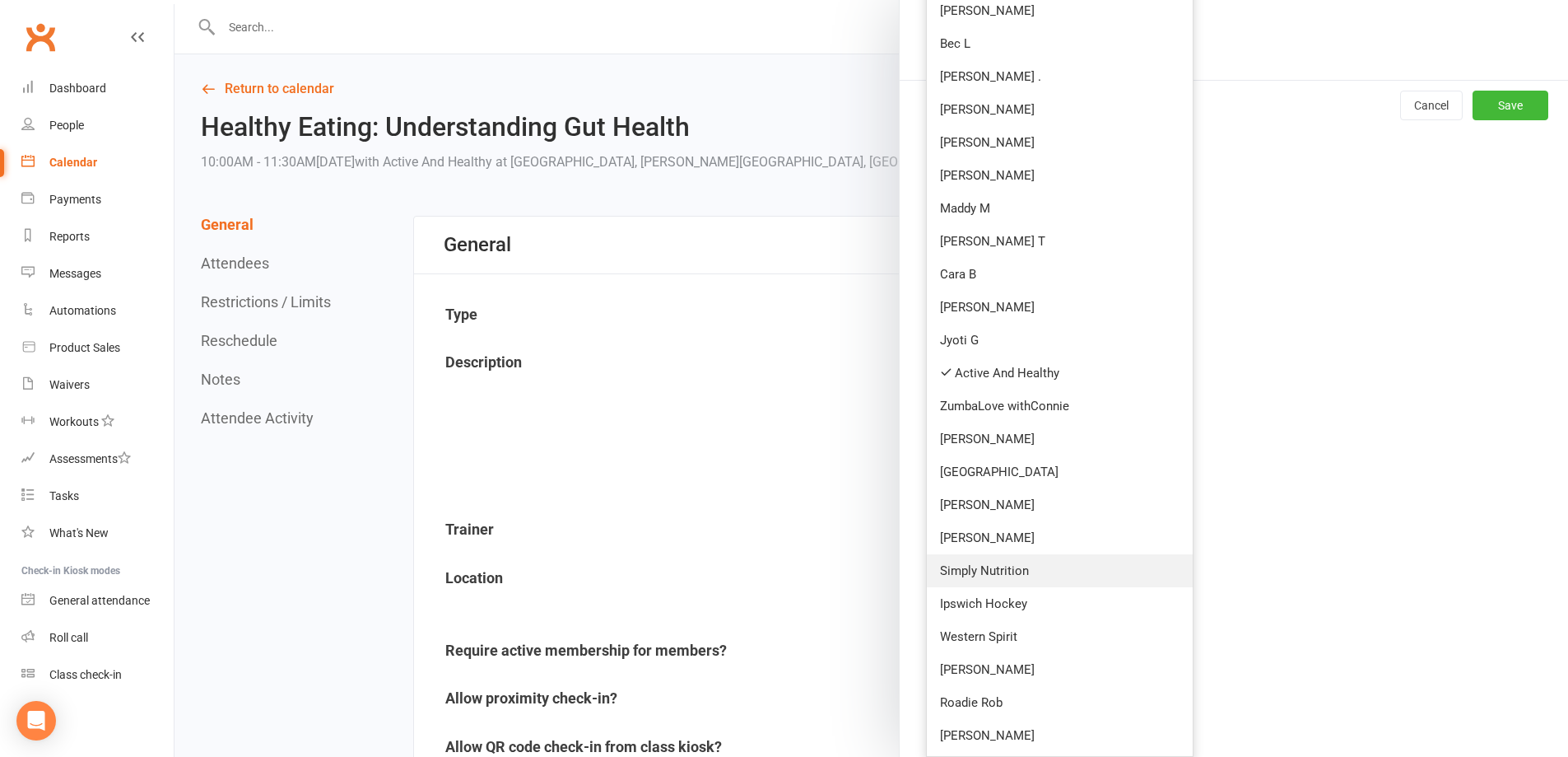
click at [1016, 575] on link "Simply Nutrition" at bounding box center [1060, 570] width 266 height 33
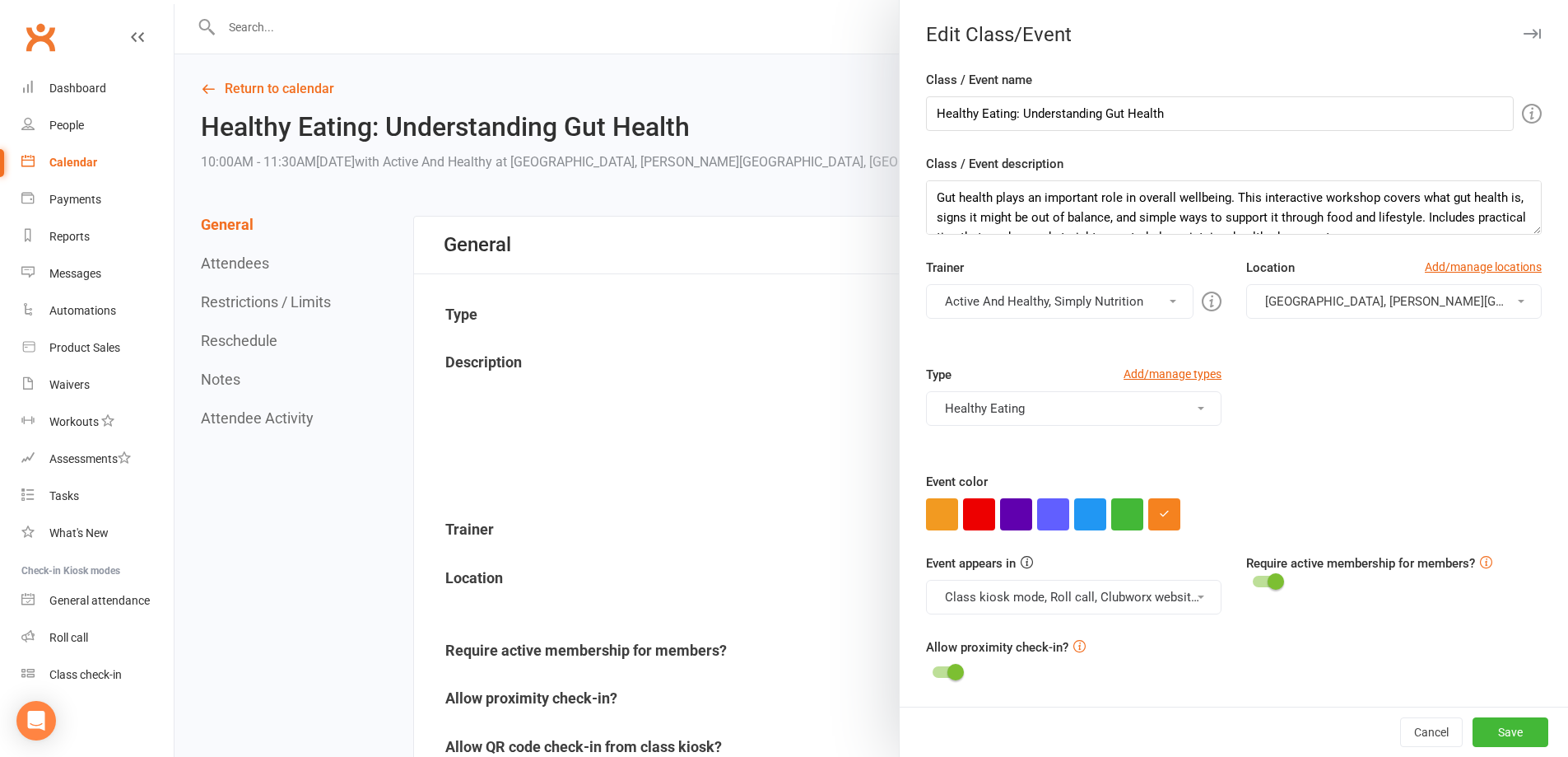
click at [1053, 308] on button "Active And Healthy, Simply Nutrition" at bounding box center [1060, 301] width 268 height 34
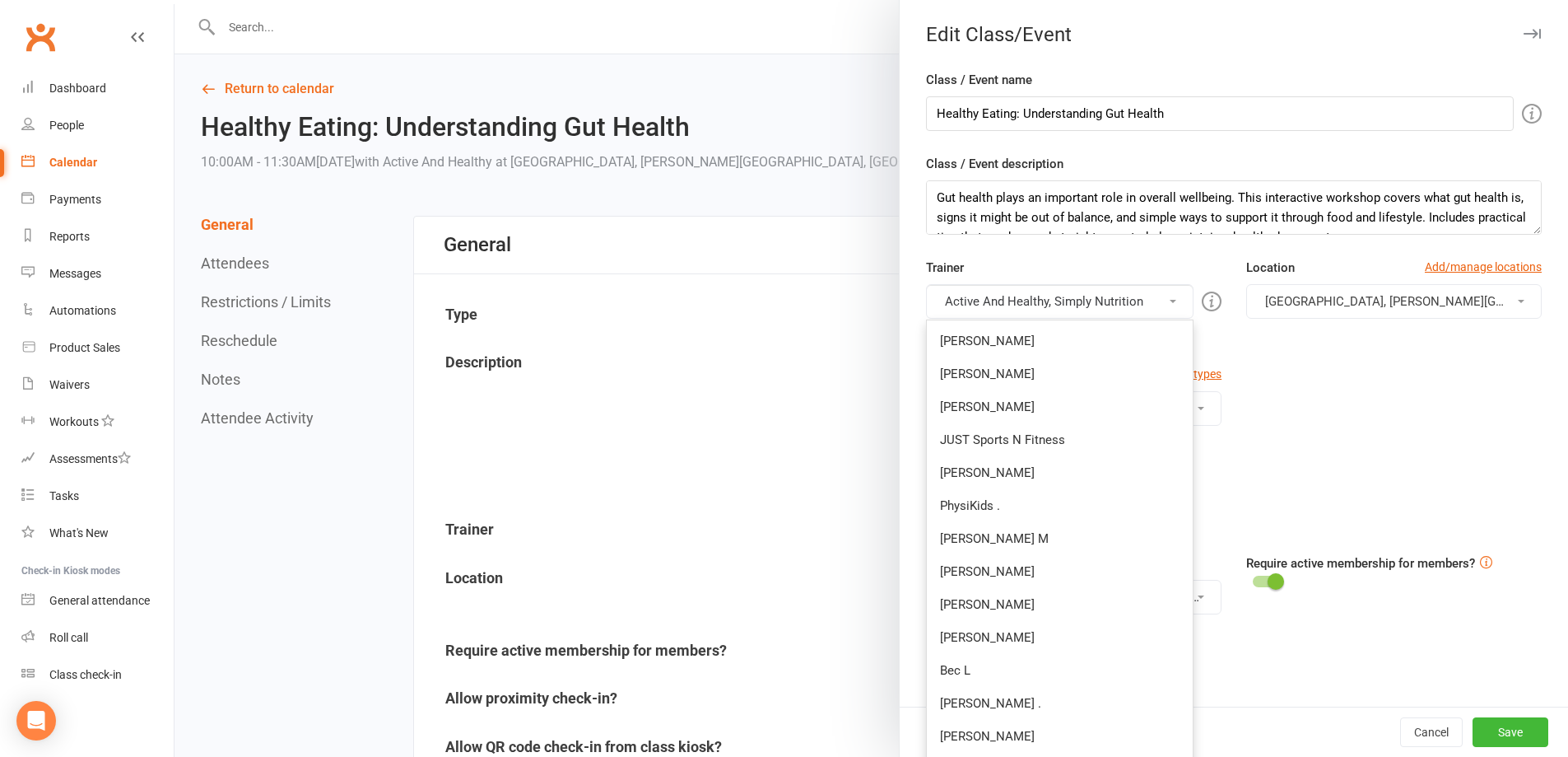
click at [900, 309] on div "Class / Event name Healthy Eating: Understanding Gut Health Class / Event descr…" at bounding box center [1233, 388] width 669 height 636
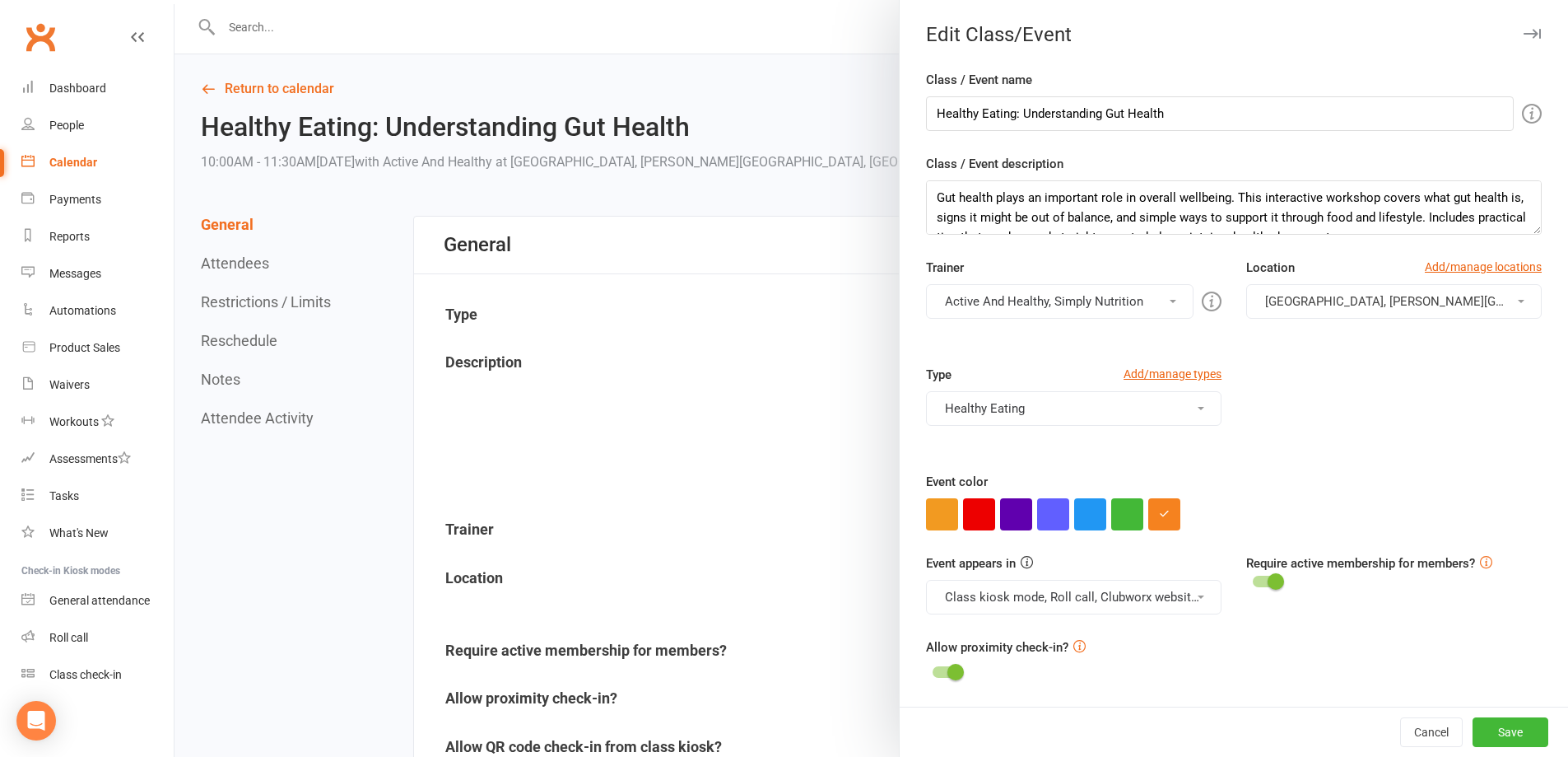
click at [1023, 297] on button "Active And Healthy, Simply Nutrition" at bounding box center [1060, 301] width 268 height 34
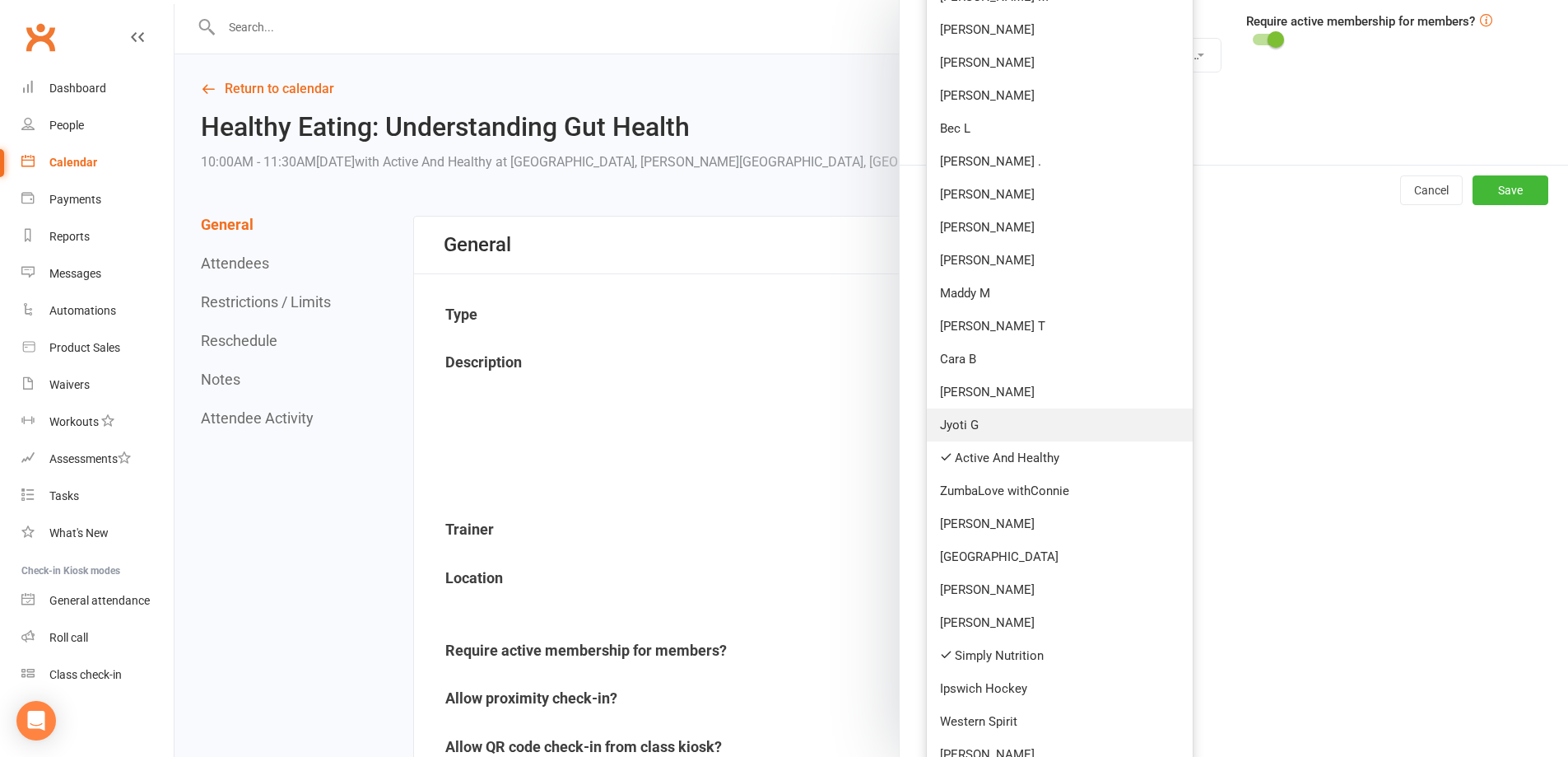
scroll to position [576, 0]
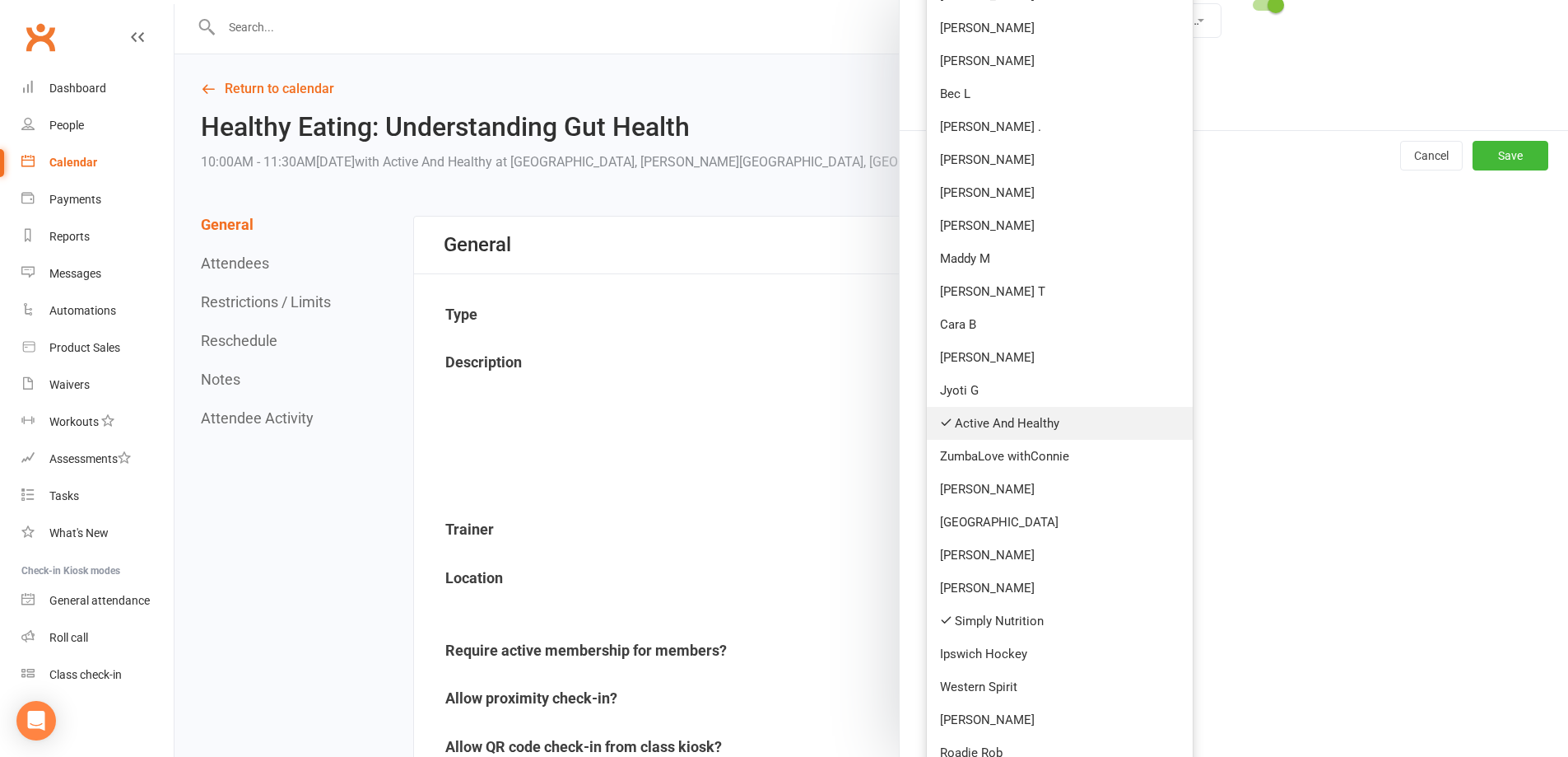
click at [1031, 415] on link "Active And Healthy" at bounding box center [1060, 423] width 266 height 33
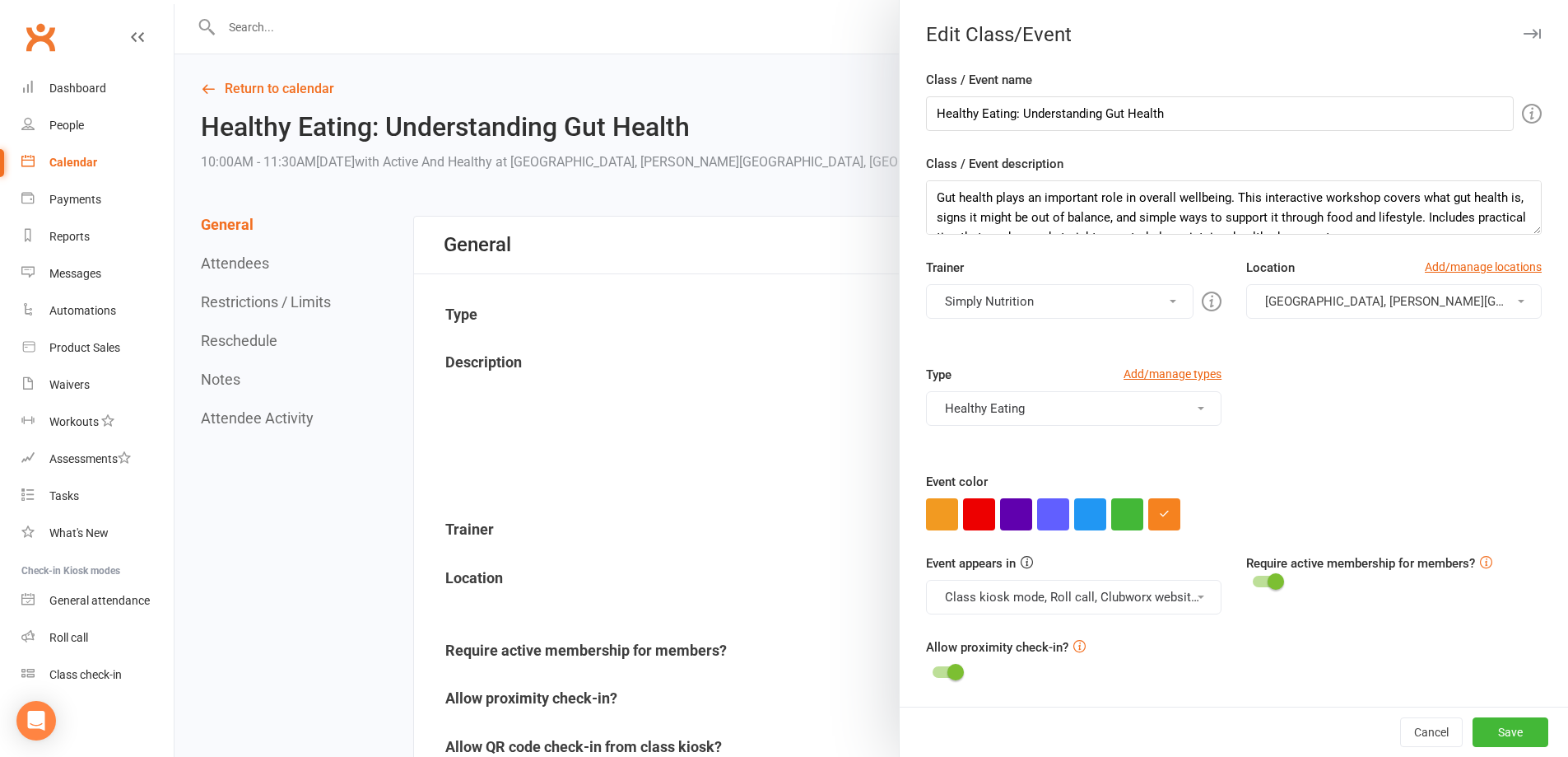
click at [1011, 288] on button "Simply Nutrition" at bounding box center [1060, 301] width 268 height 34
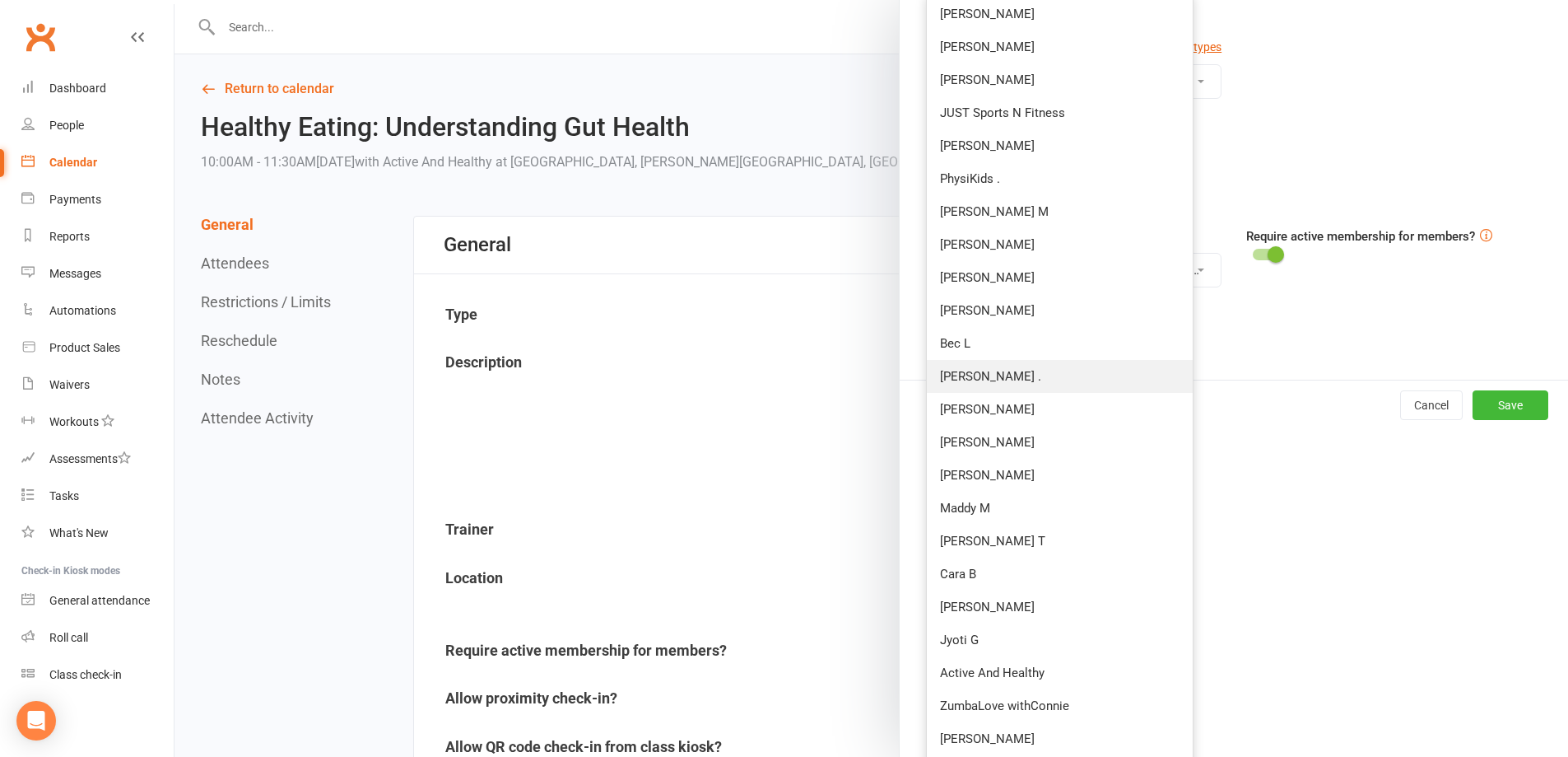
scroll to position [329, 0]
click at [1047, 657] on link "Active And Healthy" at bounding box center [1060, 670] width 266 height 33
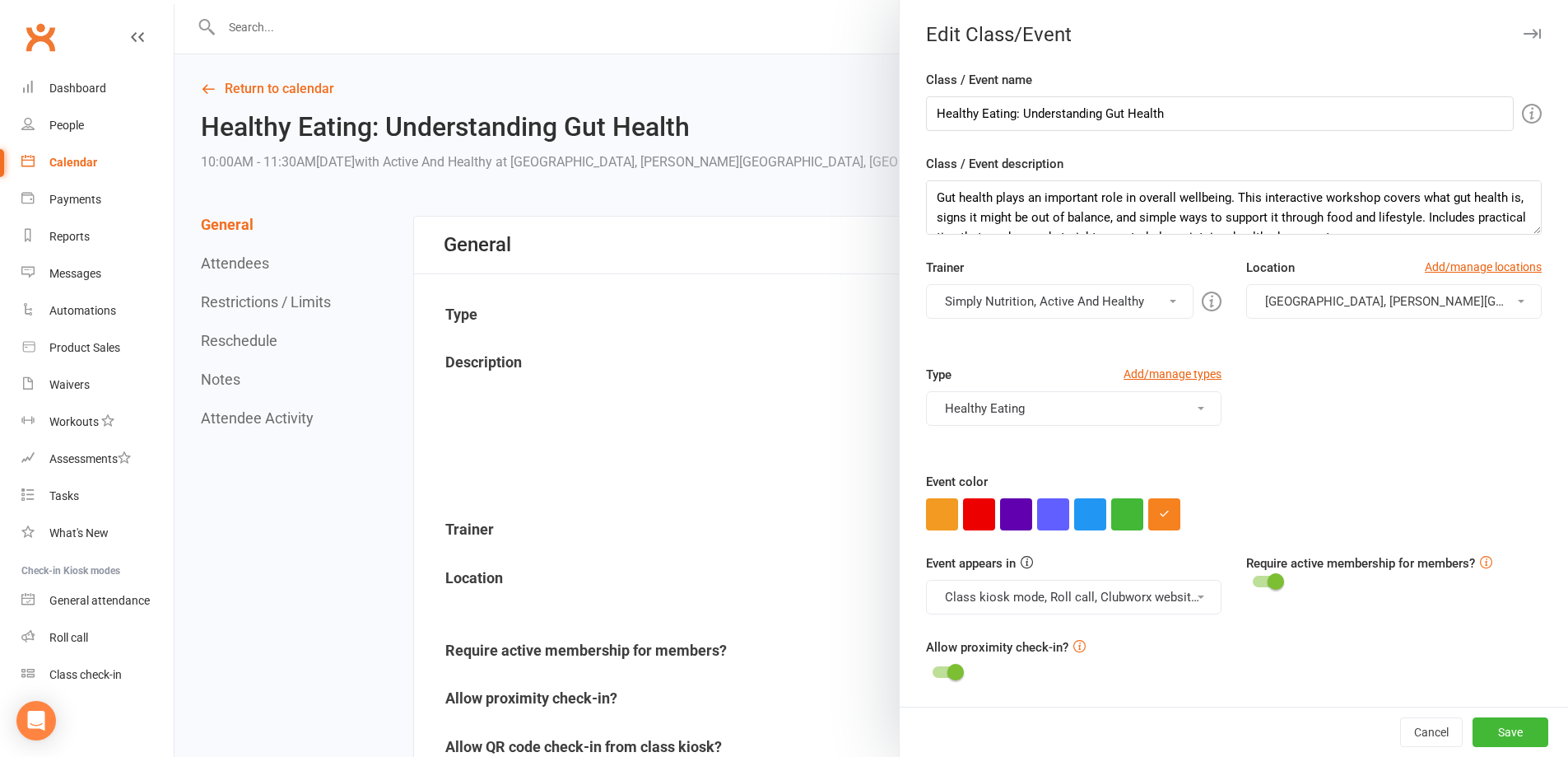
scroll to position [82, 0]
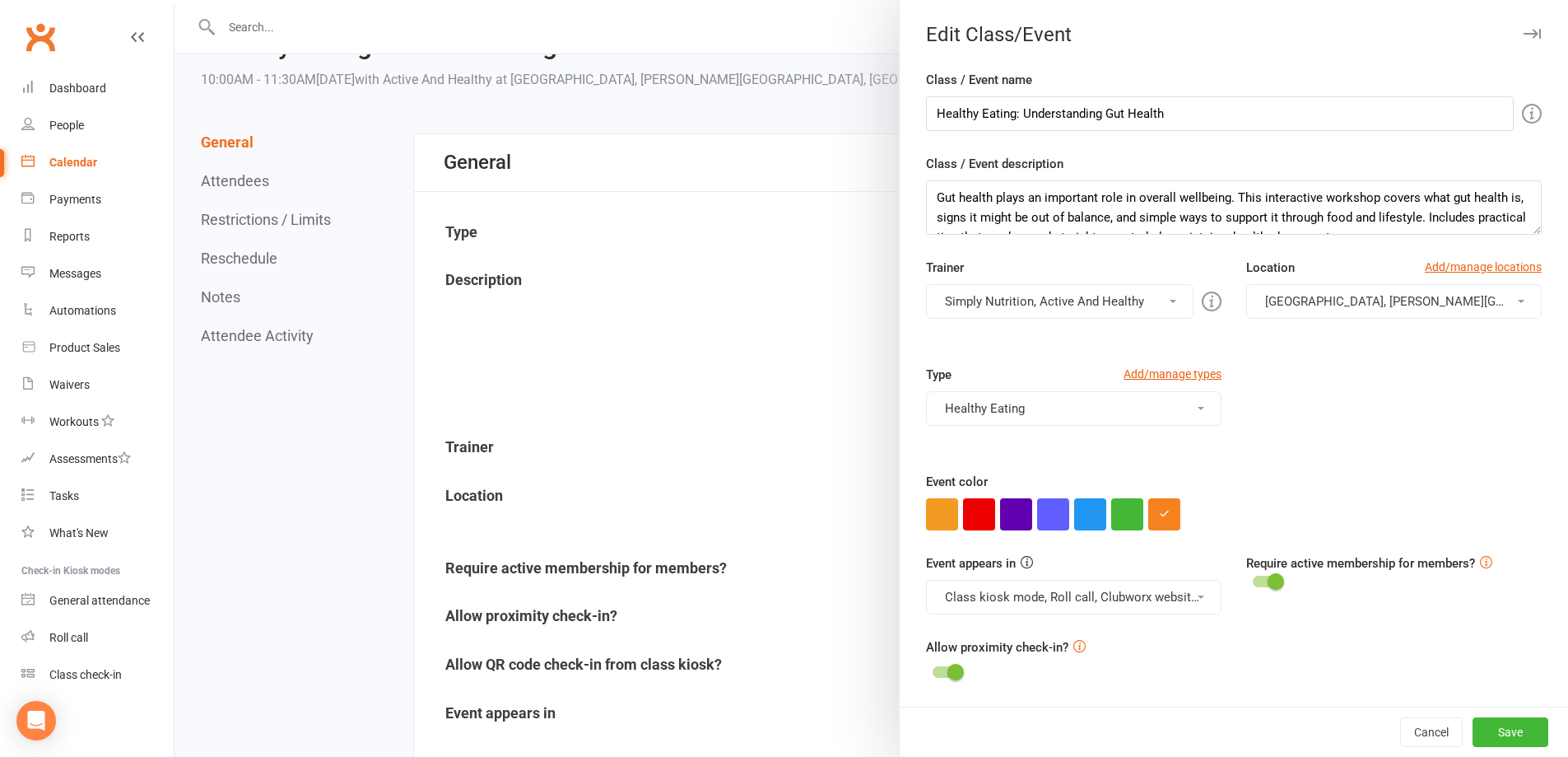
click at [1507, 712] on div "Cancel Save" at bounding box center [1233, 731] width 669 height 50
click at [1505, 725] on button "Save" at bounding box center [1510, 731] width 76 height 30
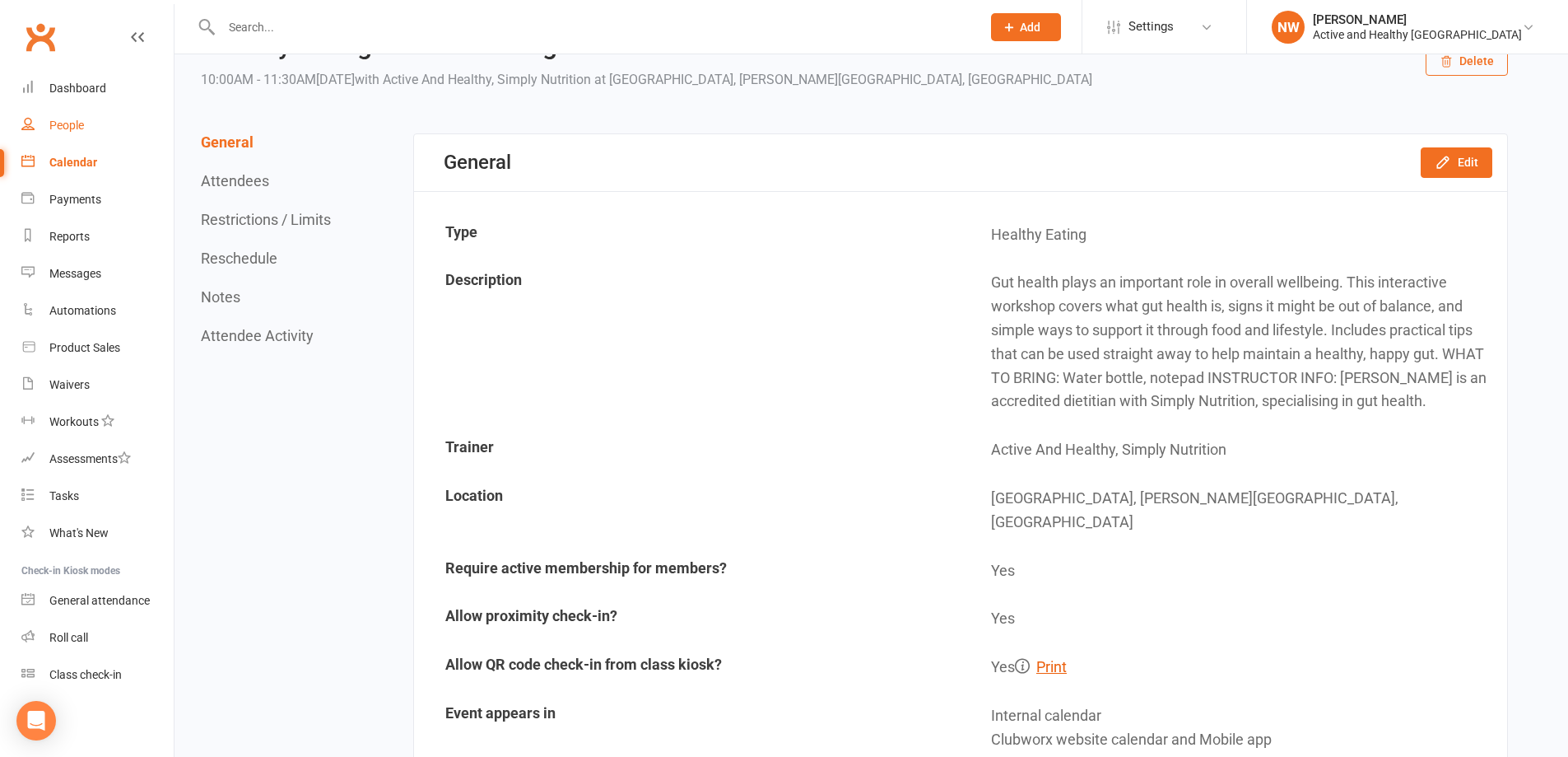
click at [70, 127] on div "People" at bounding box center [67, 125] width 34 height 13
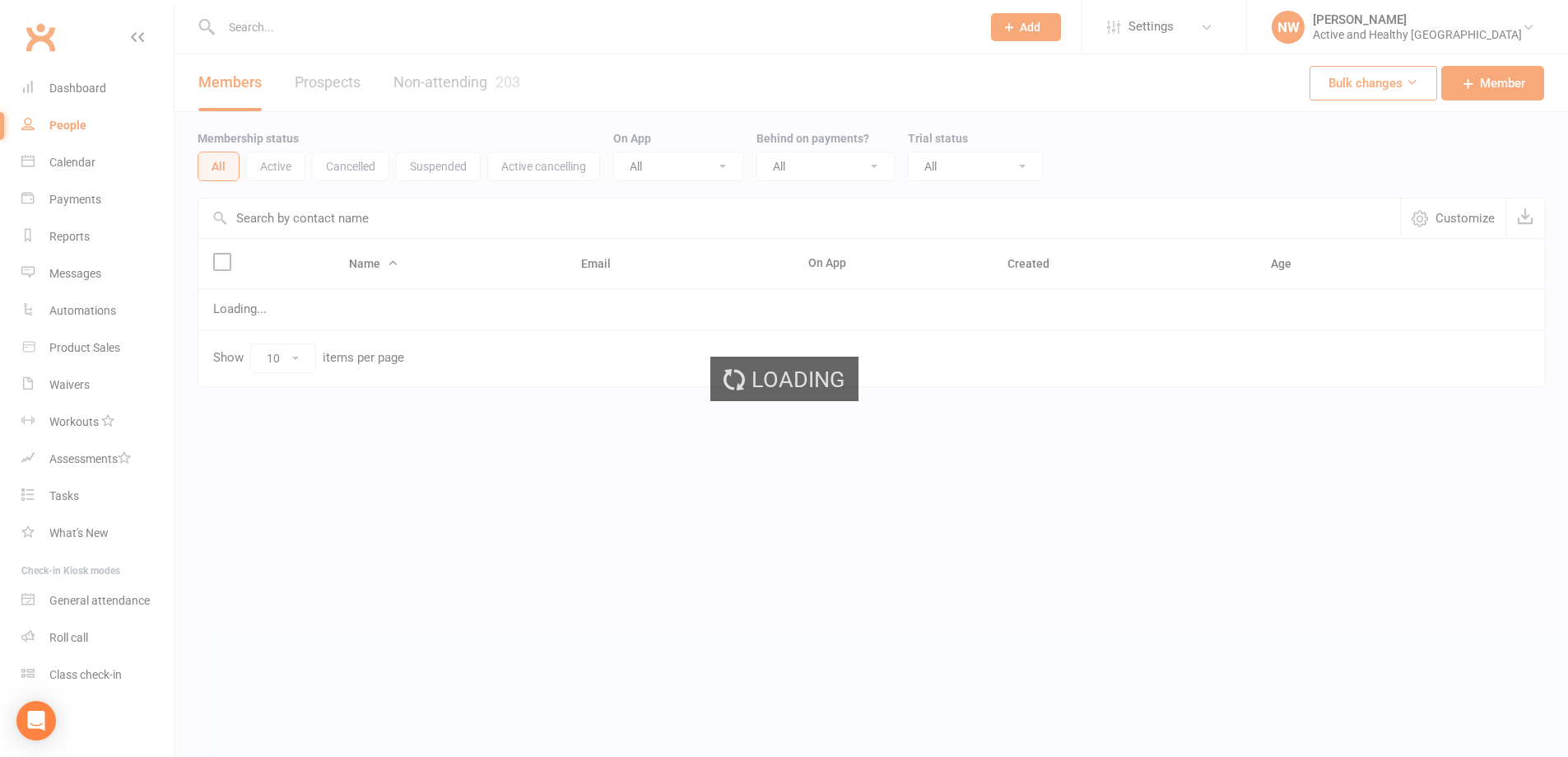
click at [333, 224] on input "text" at bounding box center [799, 217] width 1202 height 39
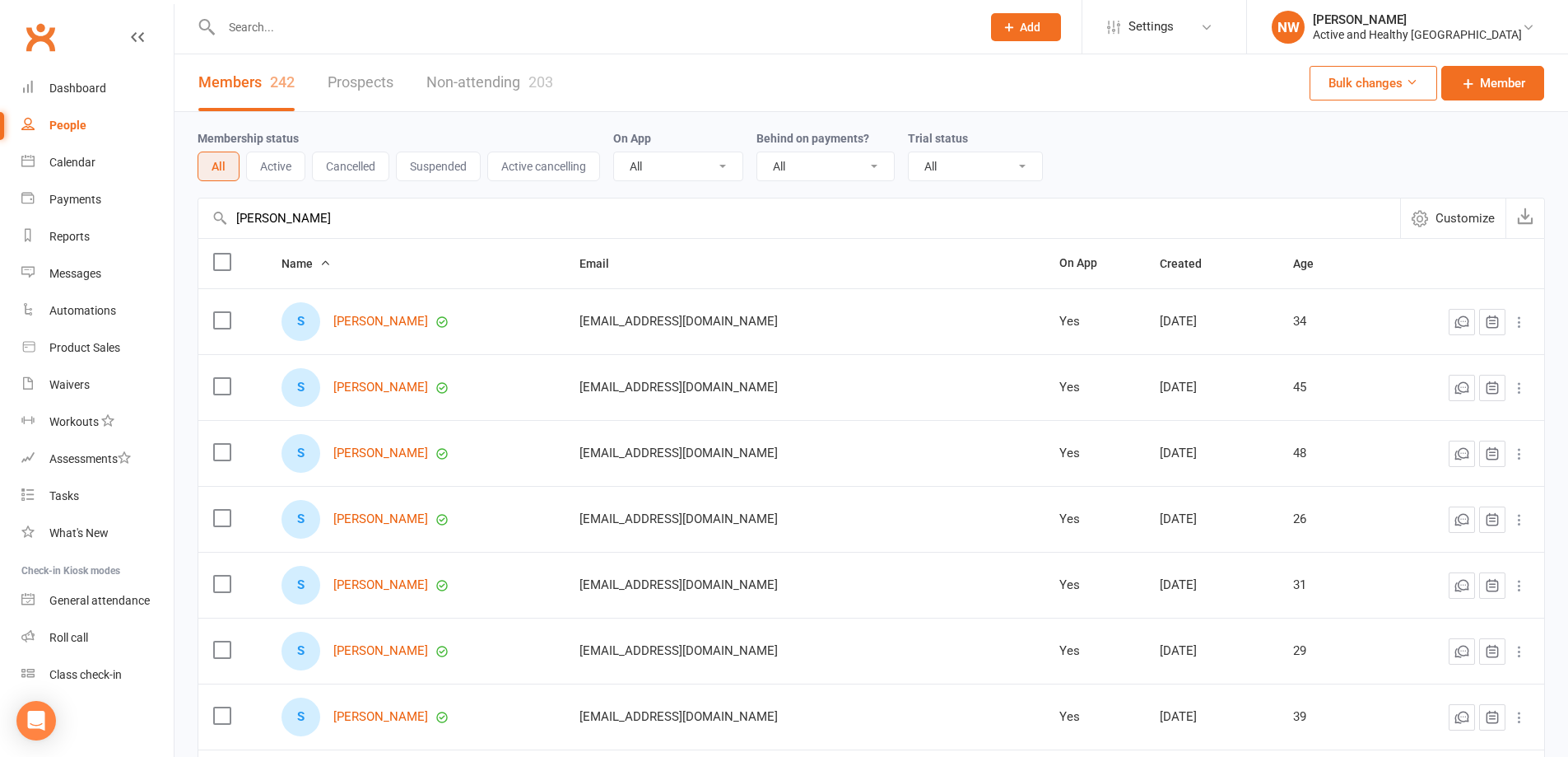
drag, startPoint x: 269, startPoint y: 216, endPoint x: 19, endPoint y: 229, distance: 250.3
click at [19, 229] on ui-view "Prospect Member Non-attending contact Class / event Appointment Task Membership…" at bounding box center [784, 536] width 1568 height 1064
drag, startPoint x: 305, startPoint y: 220, endPoint x: 169, endPoint y: 216, distance: 136.1
click at [169, 216] on ui-view "Prospect Member Non-attending contact Class / event Appointment Task Membership…" at bounding box center [784, 536] width 1568 height 1064
click at [331, 213] on input "gerard" at bounding box center [799, 217] width 1202 height 39
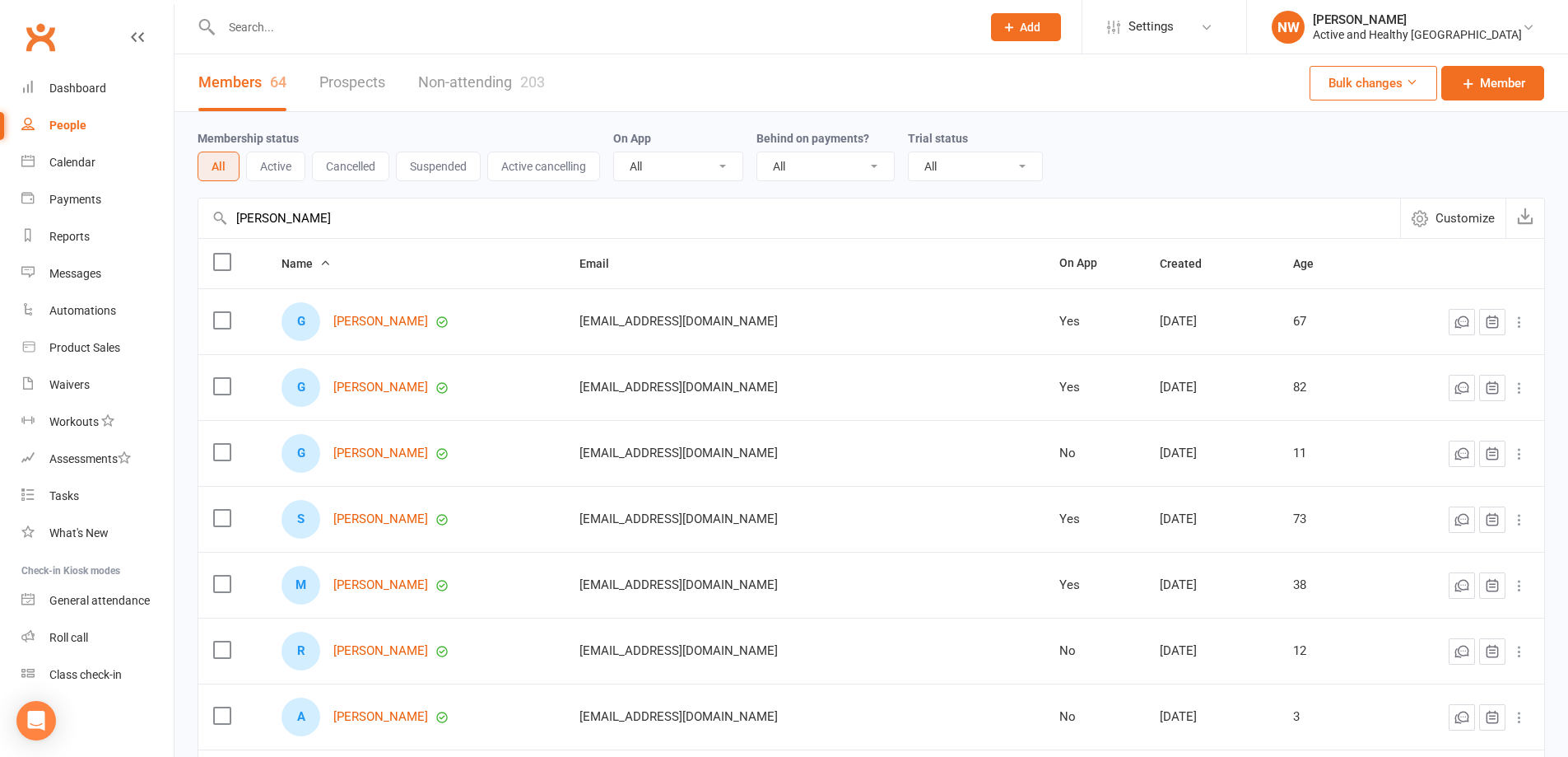
drag, startPoint x: 291, startPoint y: 256, endPoint x: 285, endPoint y: 228, distance: 28.6
click at [266, 244] on tr "Name Email On App Created Age" at bounding box center [871, 263] width 1346 height 50
drag, startPoint x: 292, startPoint y: 227, endPoint x: 109, endPoint y: 213, distance: 183.5
click at [109, 213] on ui-view "Prospect Member Non-attending contact Class / event Appointment Task Membership…" at bounding box center [784, 536] width 1568 height 1064
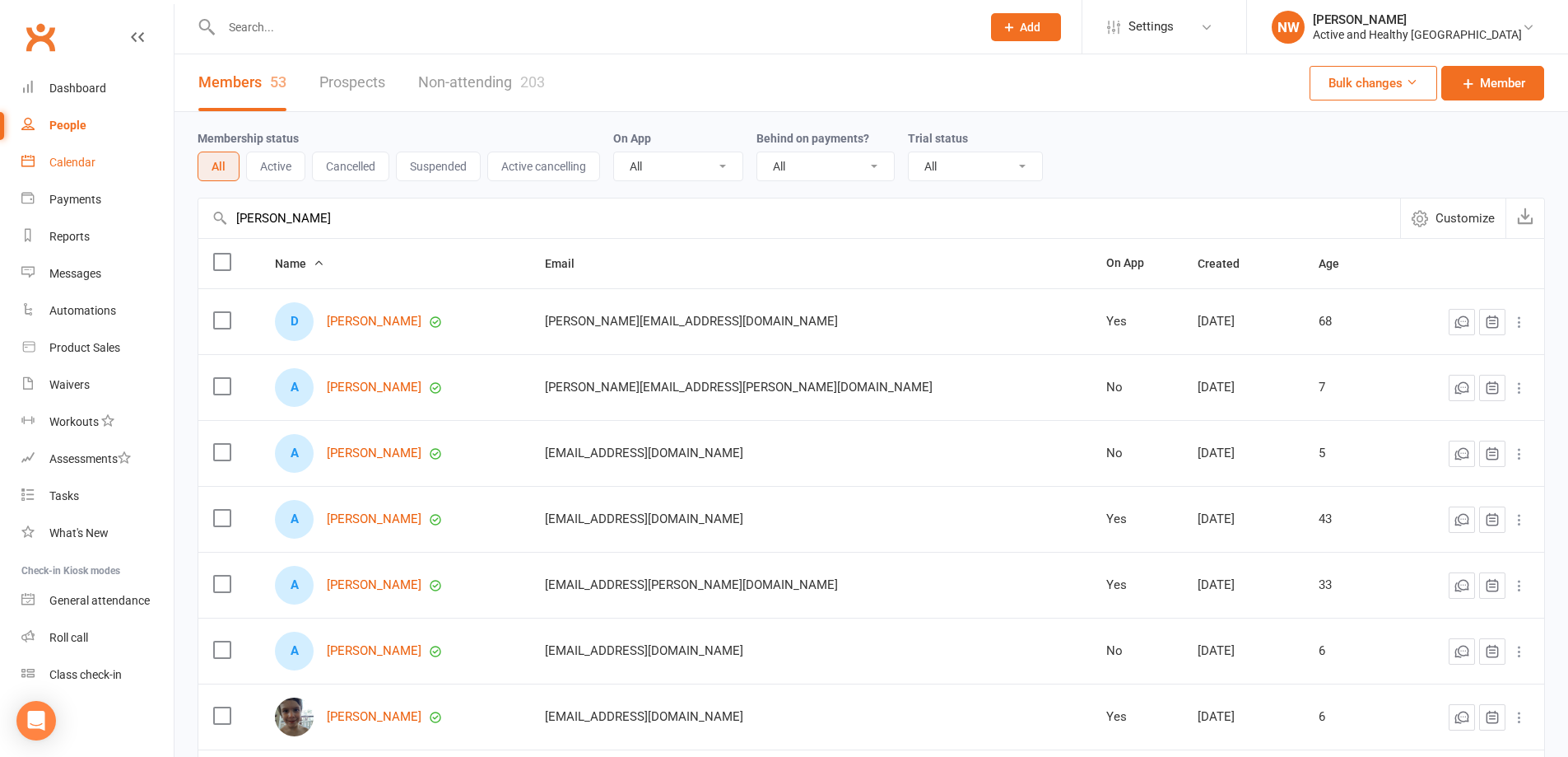
type input "ashe"
click at [55, 162] on div "Calendar" at bounding box center [73, 163] width 46 height 13
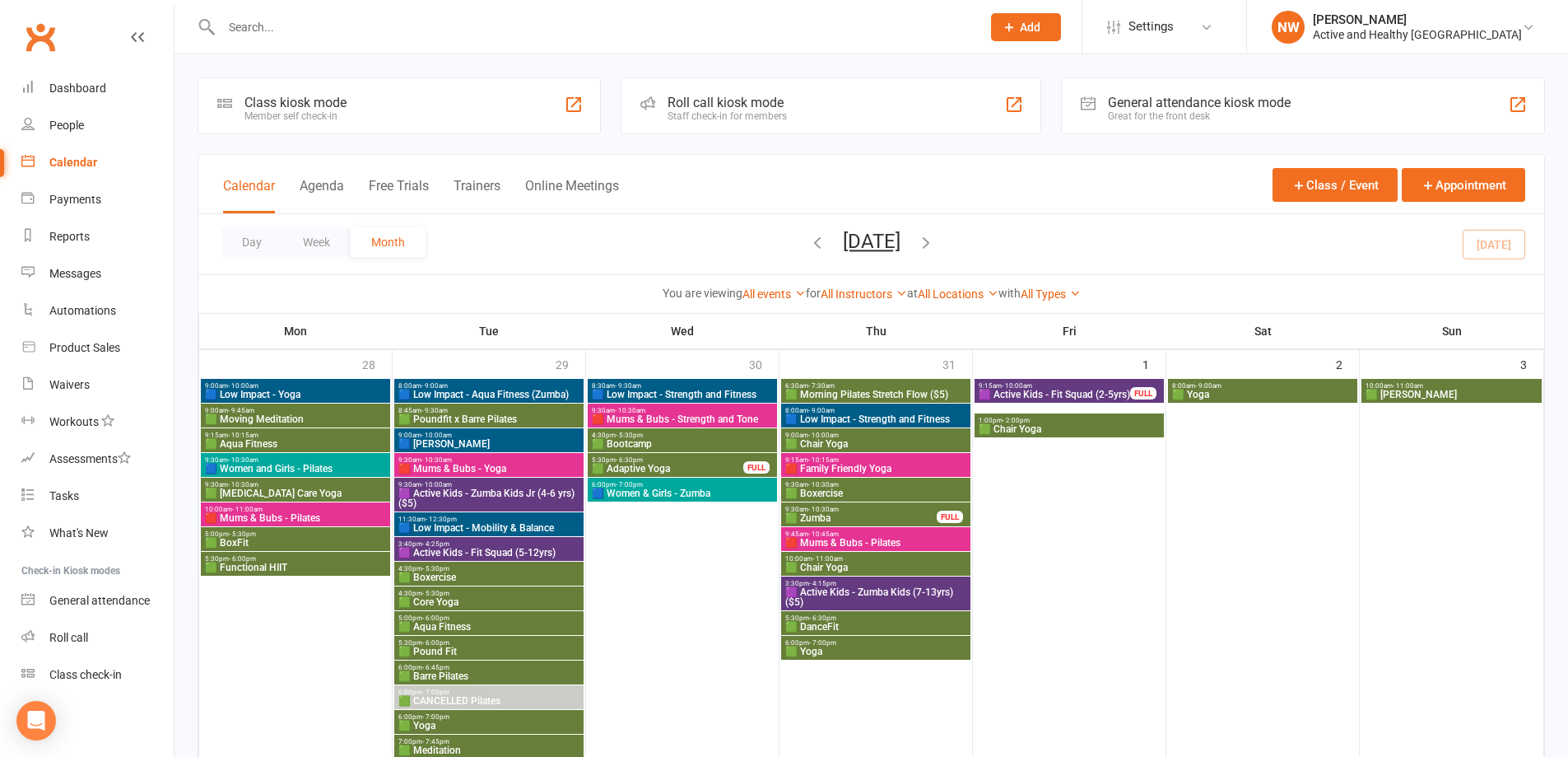
scroll to position [741, 0]
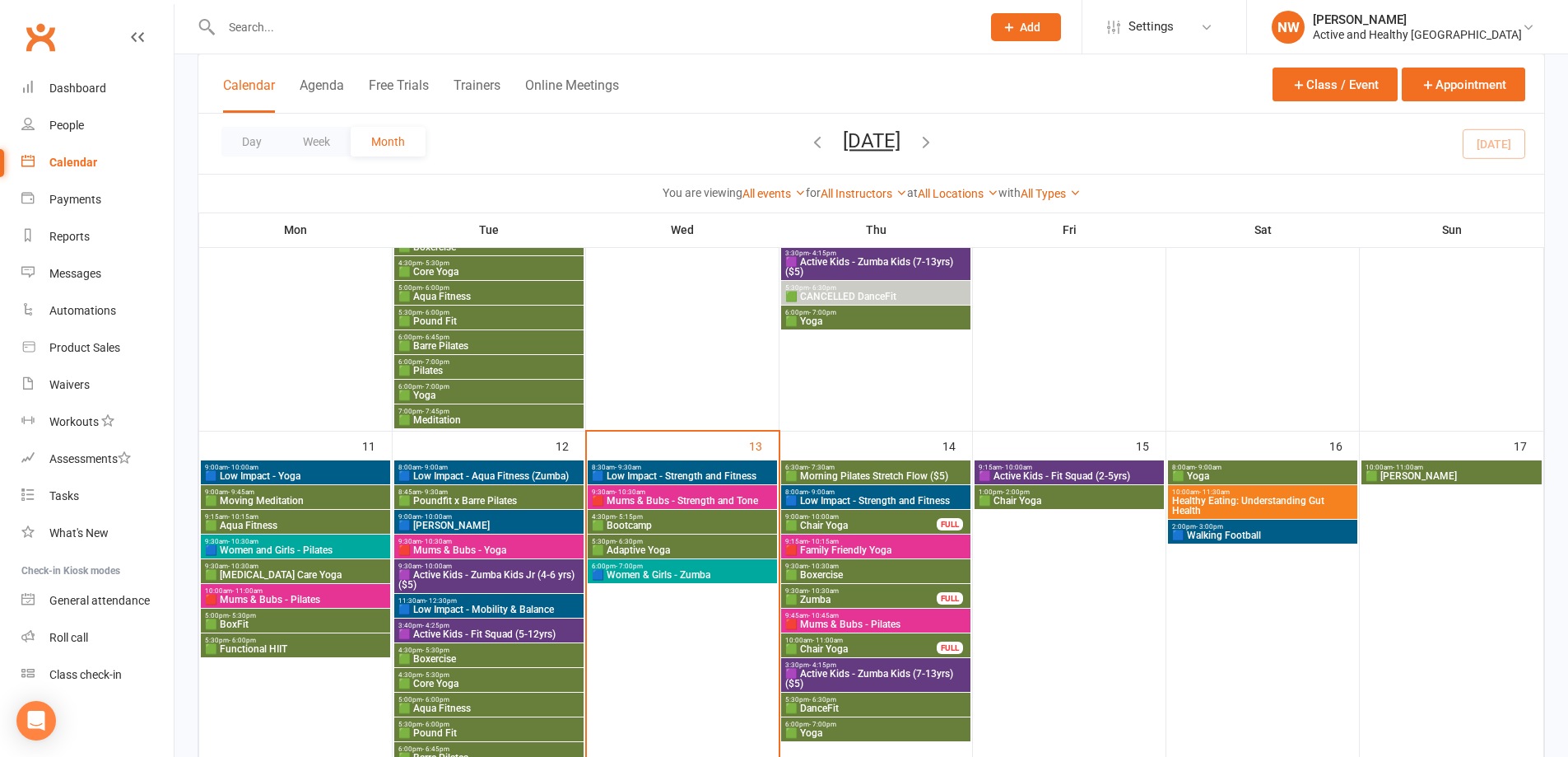
click at [1284, 501] on span "Healthy Eating: Understanding Gut Health" at bounding box center [1262, 505] width 183 height 20
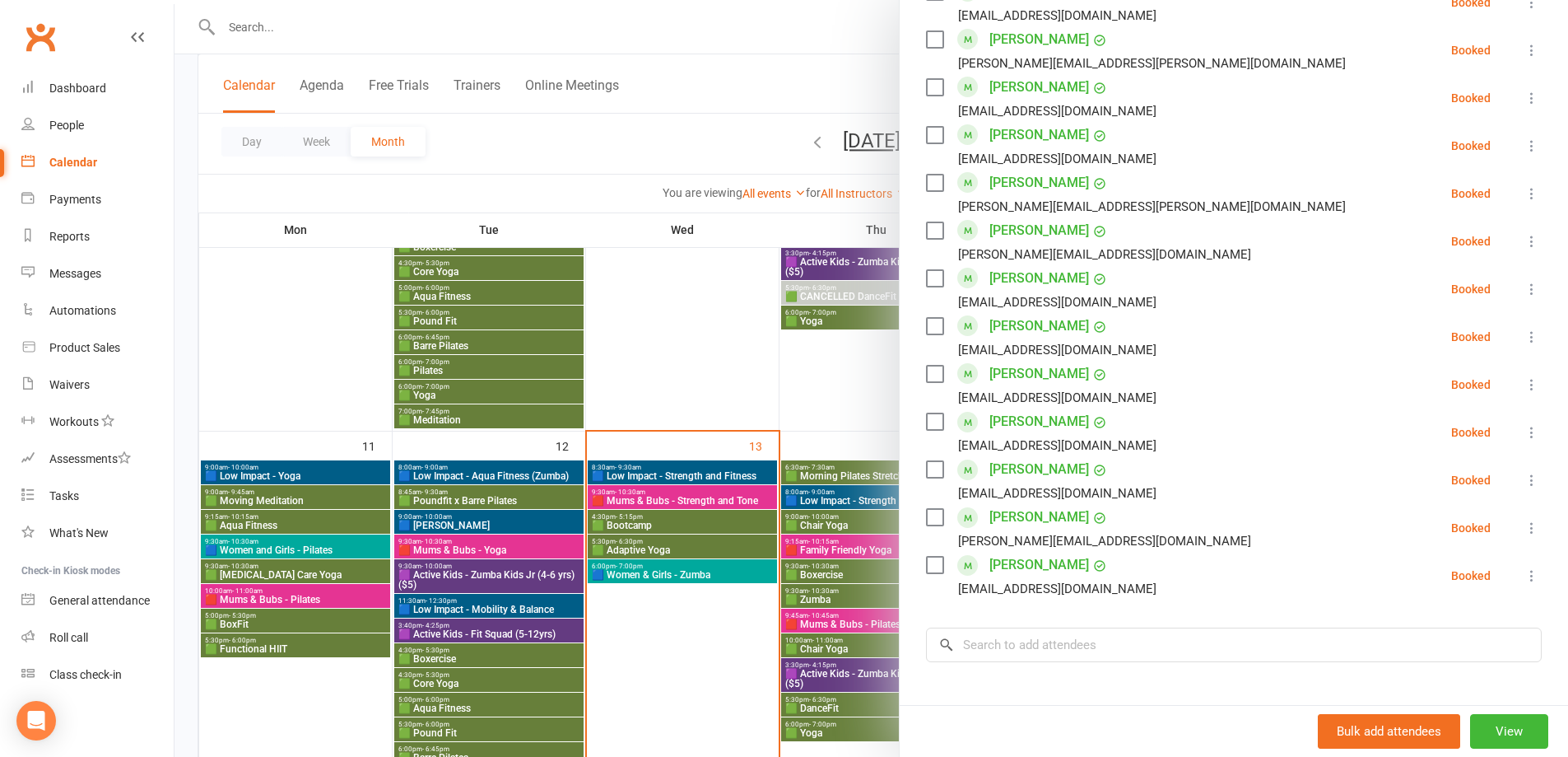
scroll to position [1513, 0]
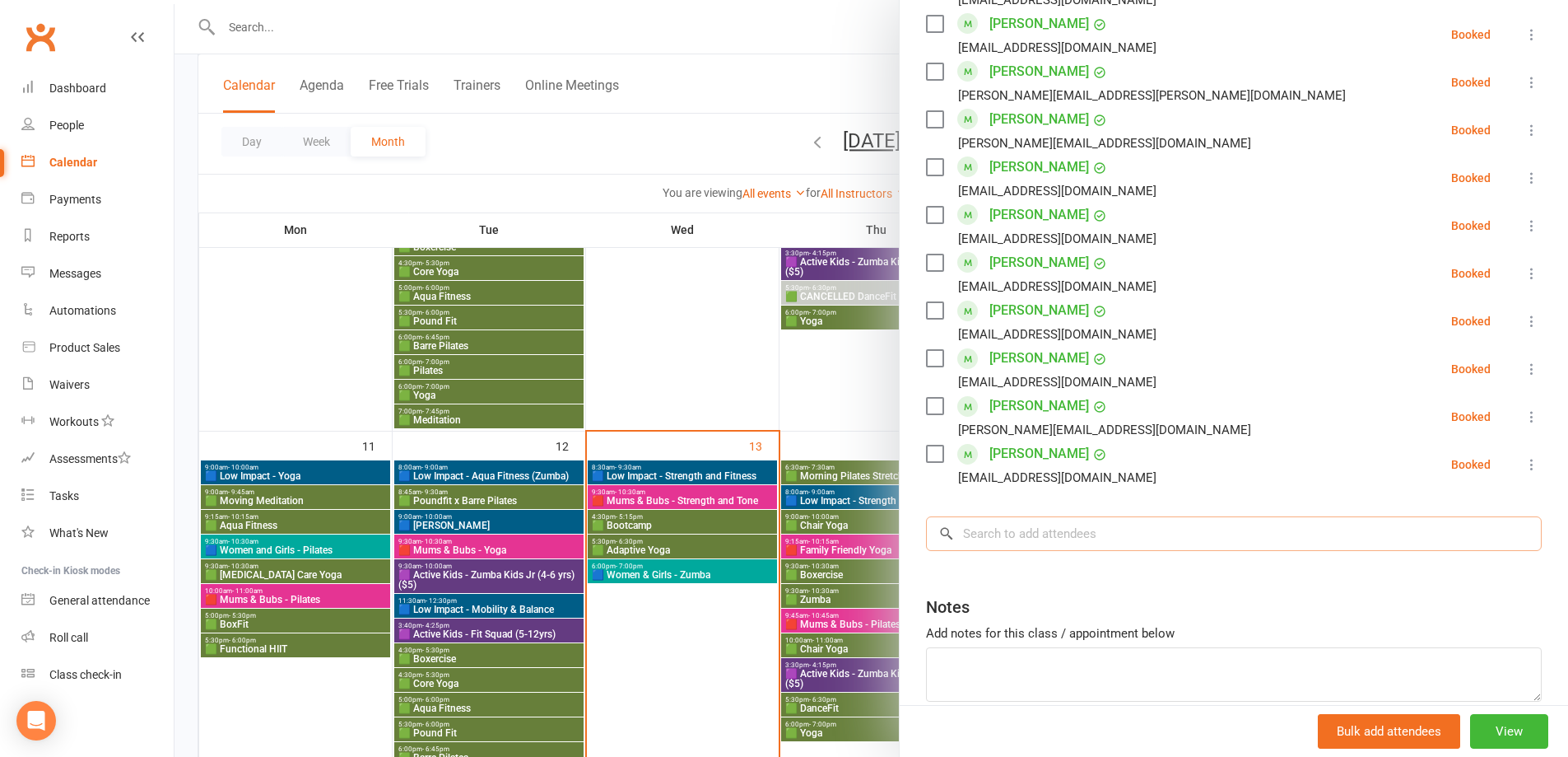
click at [1021, 539] on input "search" at bounding box center [1233, 533] width 615 height 34
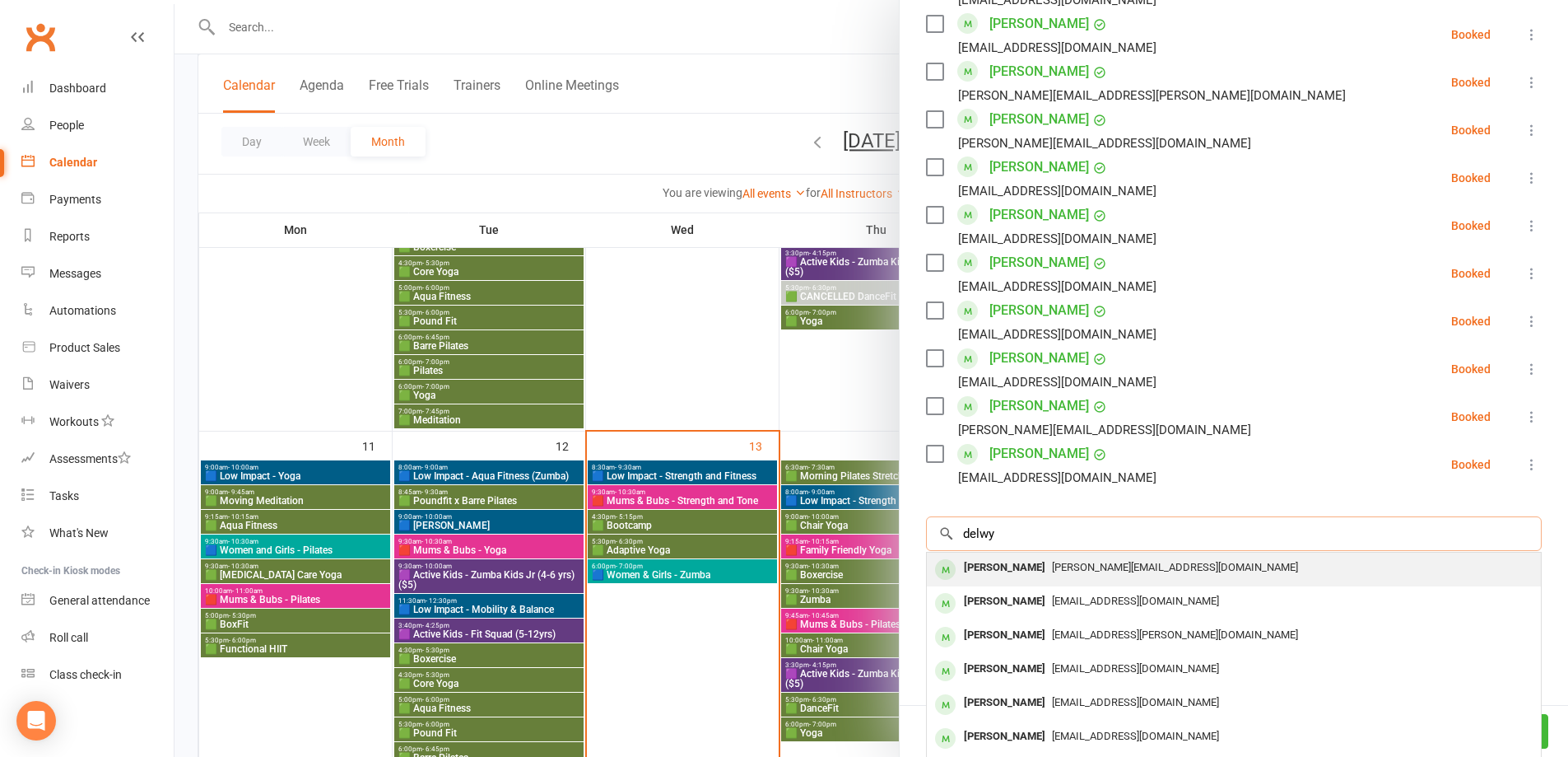
type input "delwy"
click at [1016, 559] on div "Delwyn Ashe" at bounding box center [1004, 568] width 95 height 24
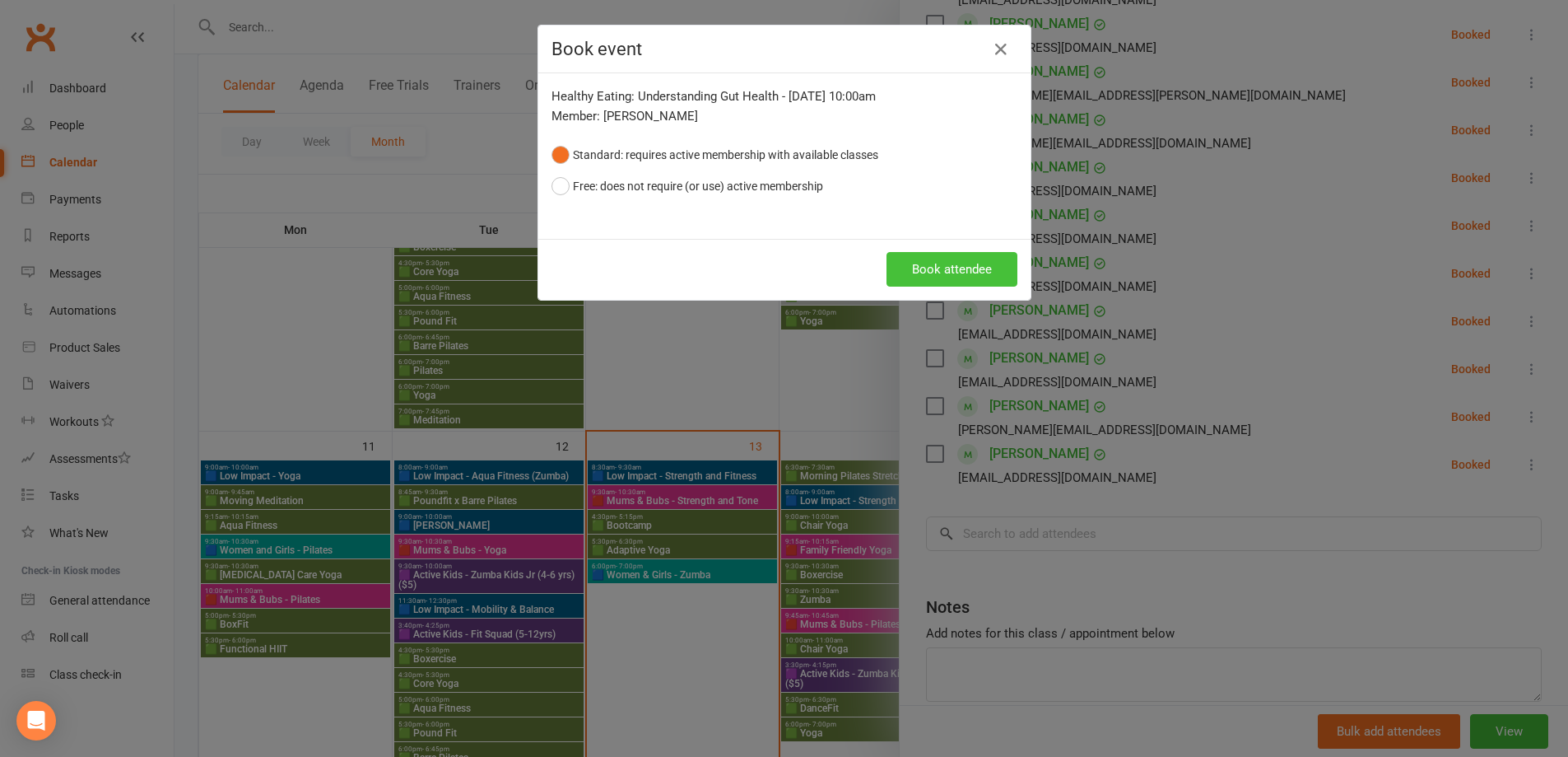
click at [906, 259] on button "Book attendee" at bounding box center [951, 269] width 131 height 34
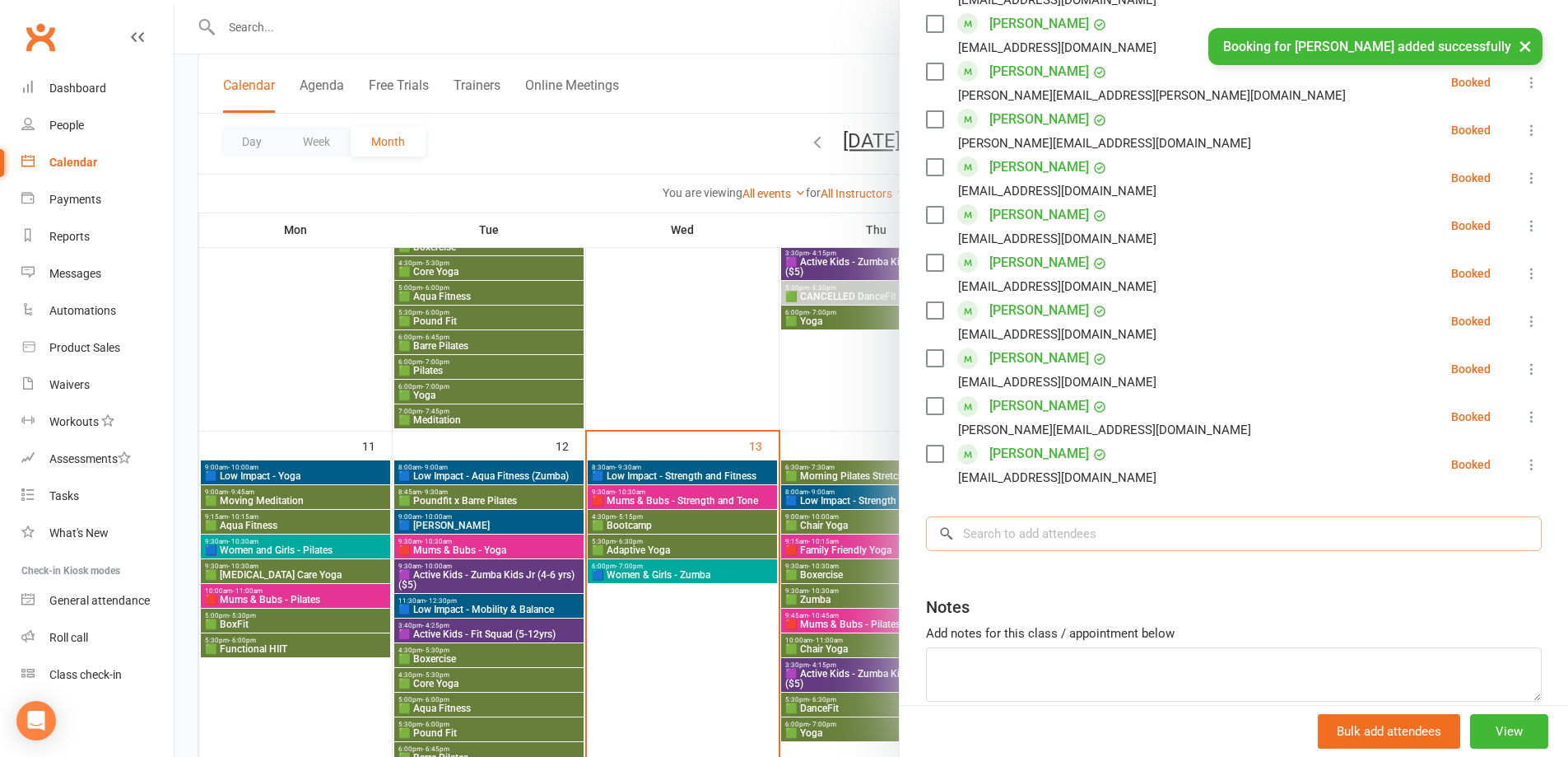
click at [975, 534] on input "search" at bounding box center [1233, 533] width 615 height 34
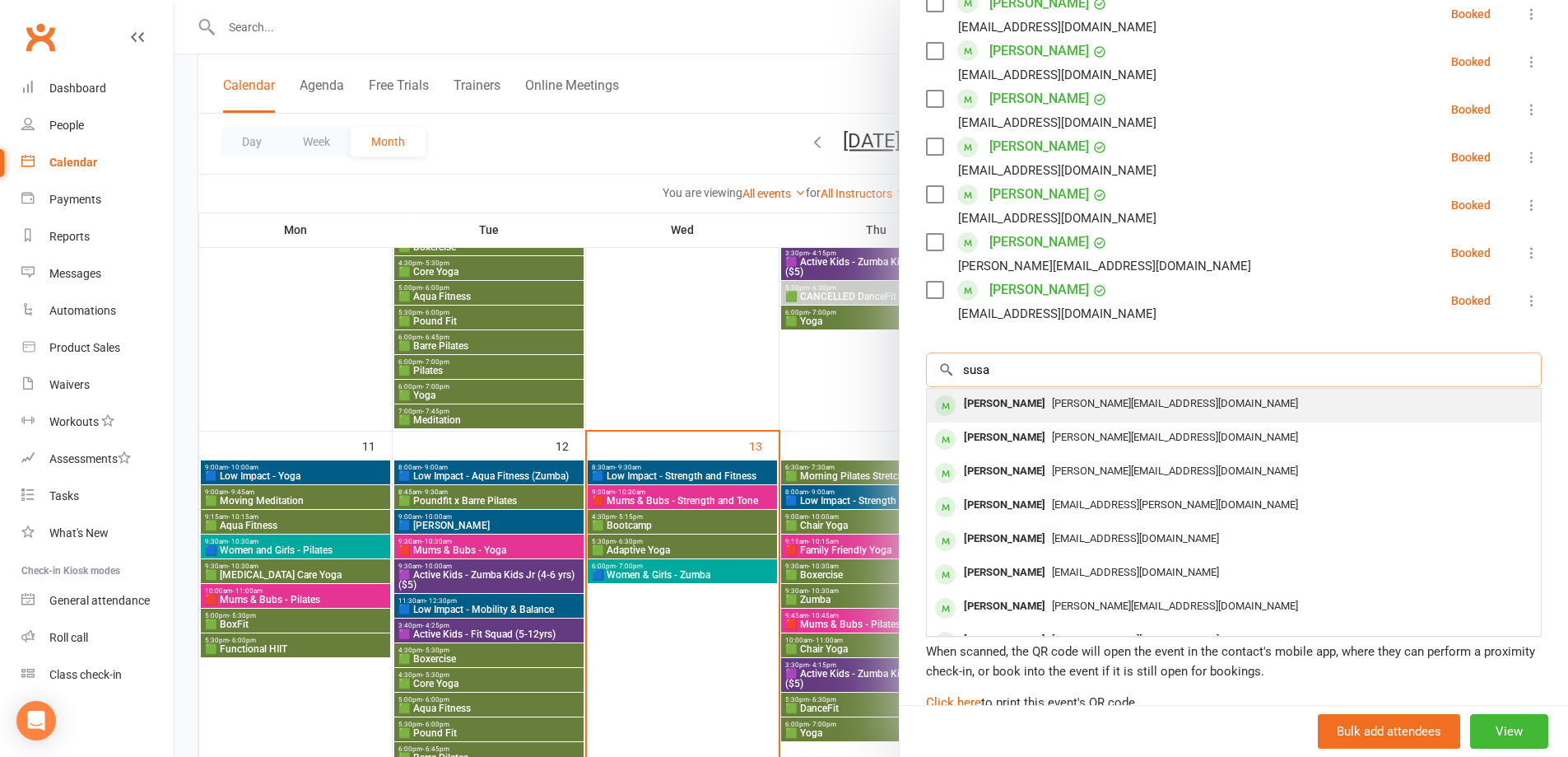
scroll to position [1726, 0]
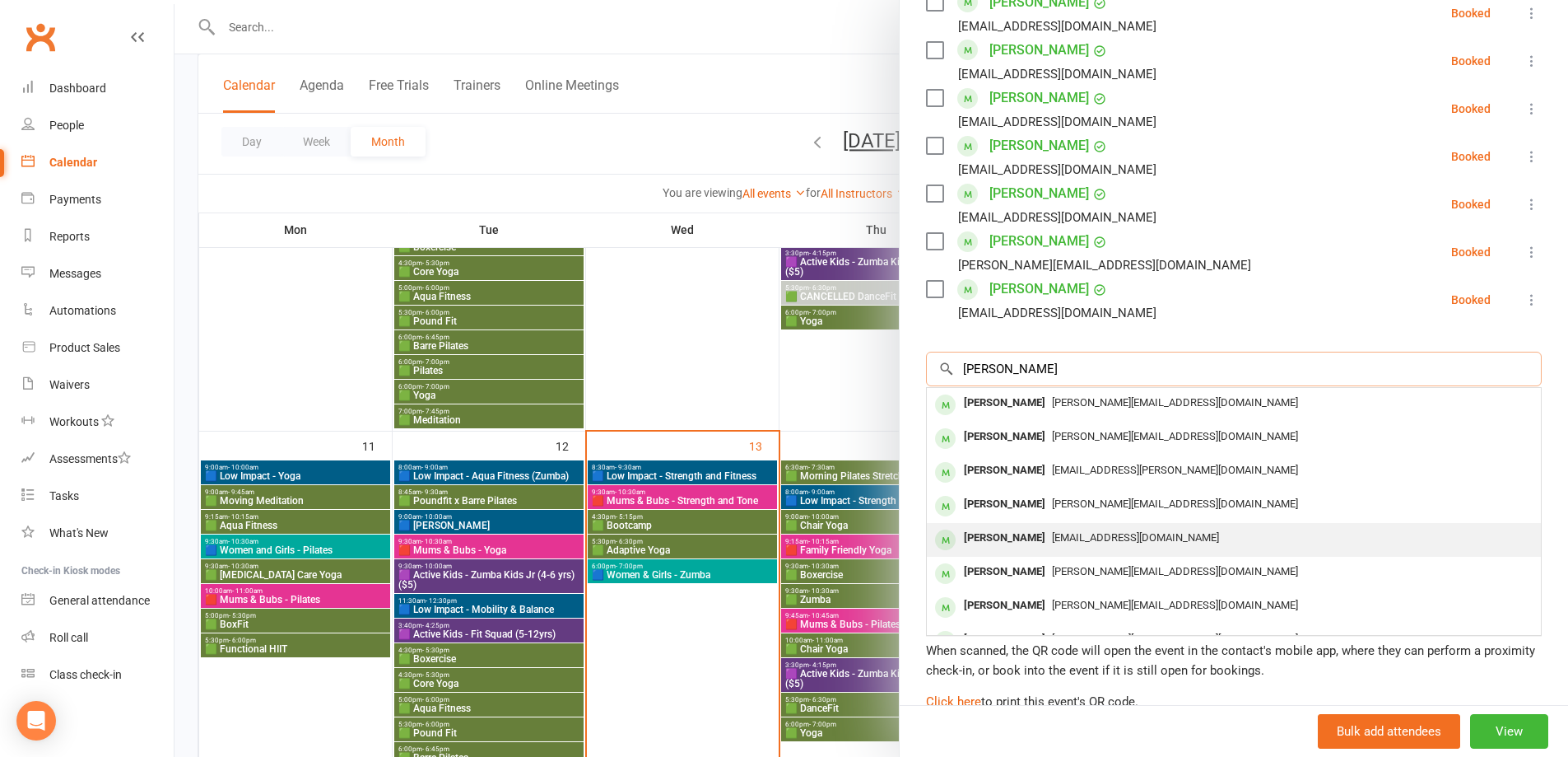
type input "susan pa"
click at [1064, 547] on div "susanandalex@outlook.com" at bounding box center [1234, 538] width 601 height 24
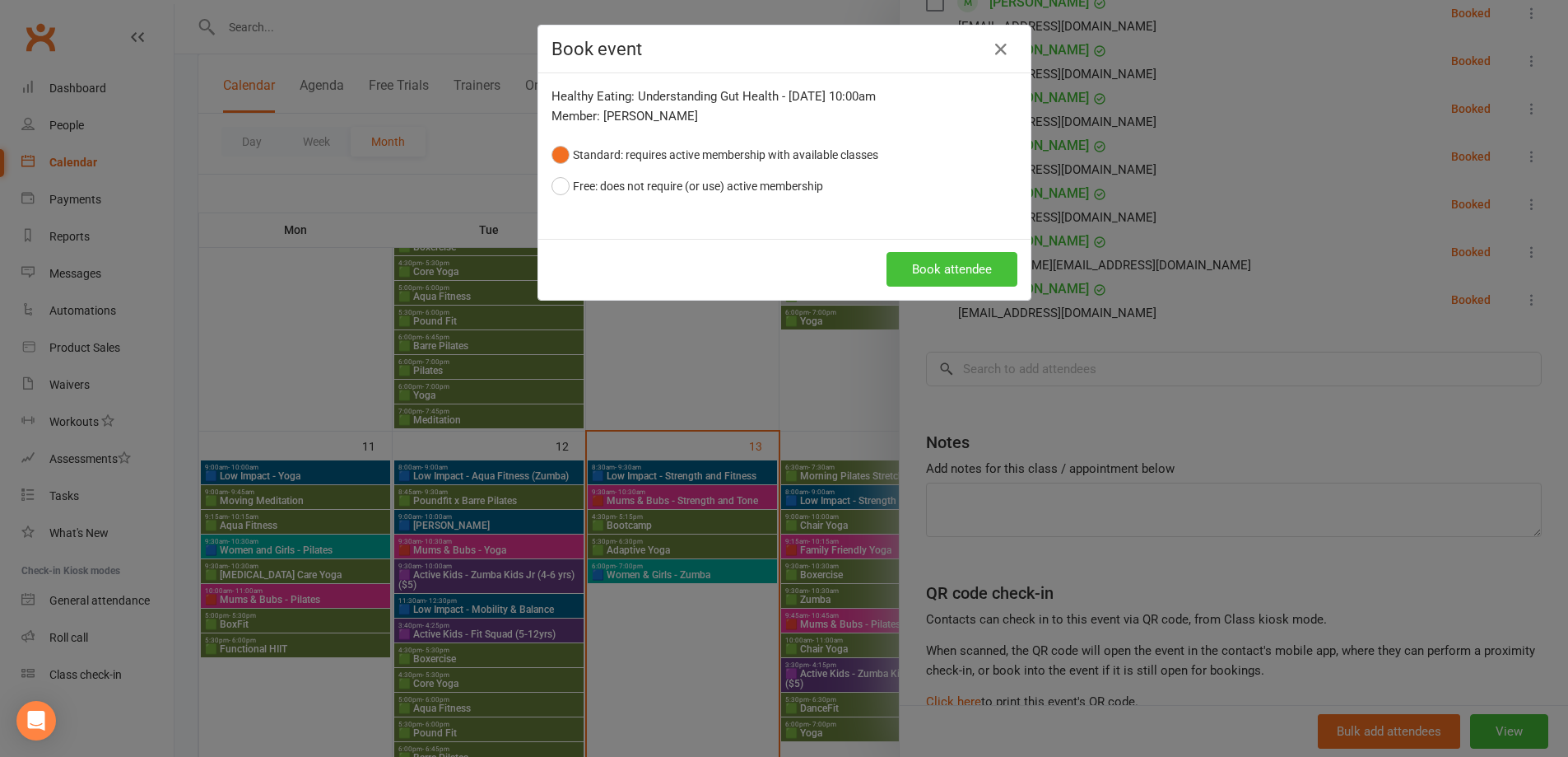
click at [913, 257] on button "Book attendee" at bounding box center [951, 269] width 131 height 34
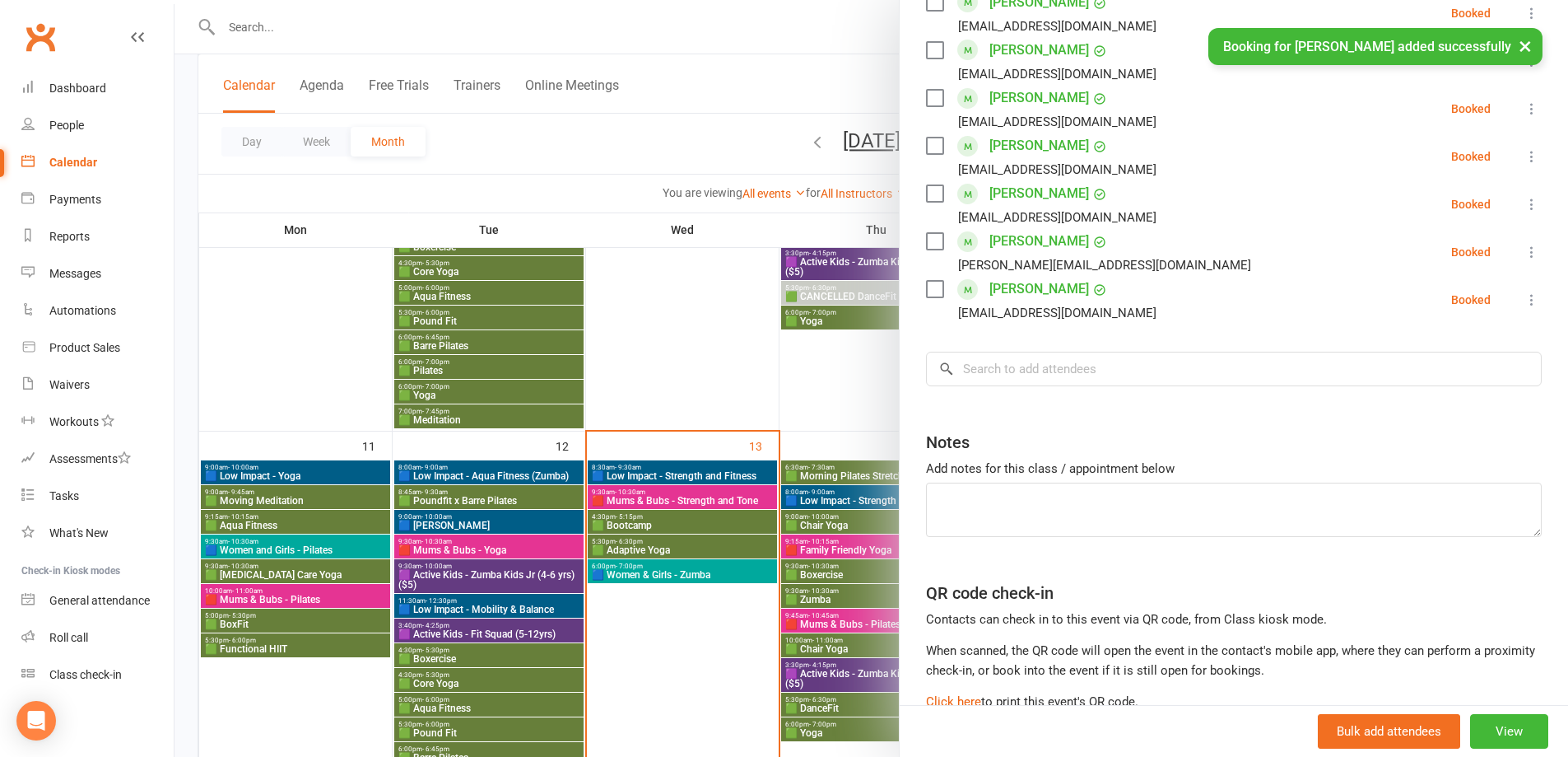
scroll to position [1773, 0]
click at [832, 400] on div at bounding box center [871, 378] width 1393 height 757
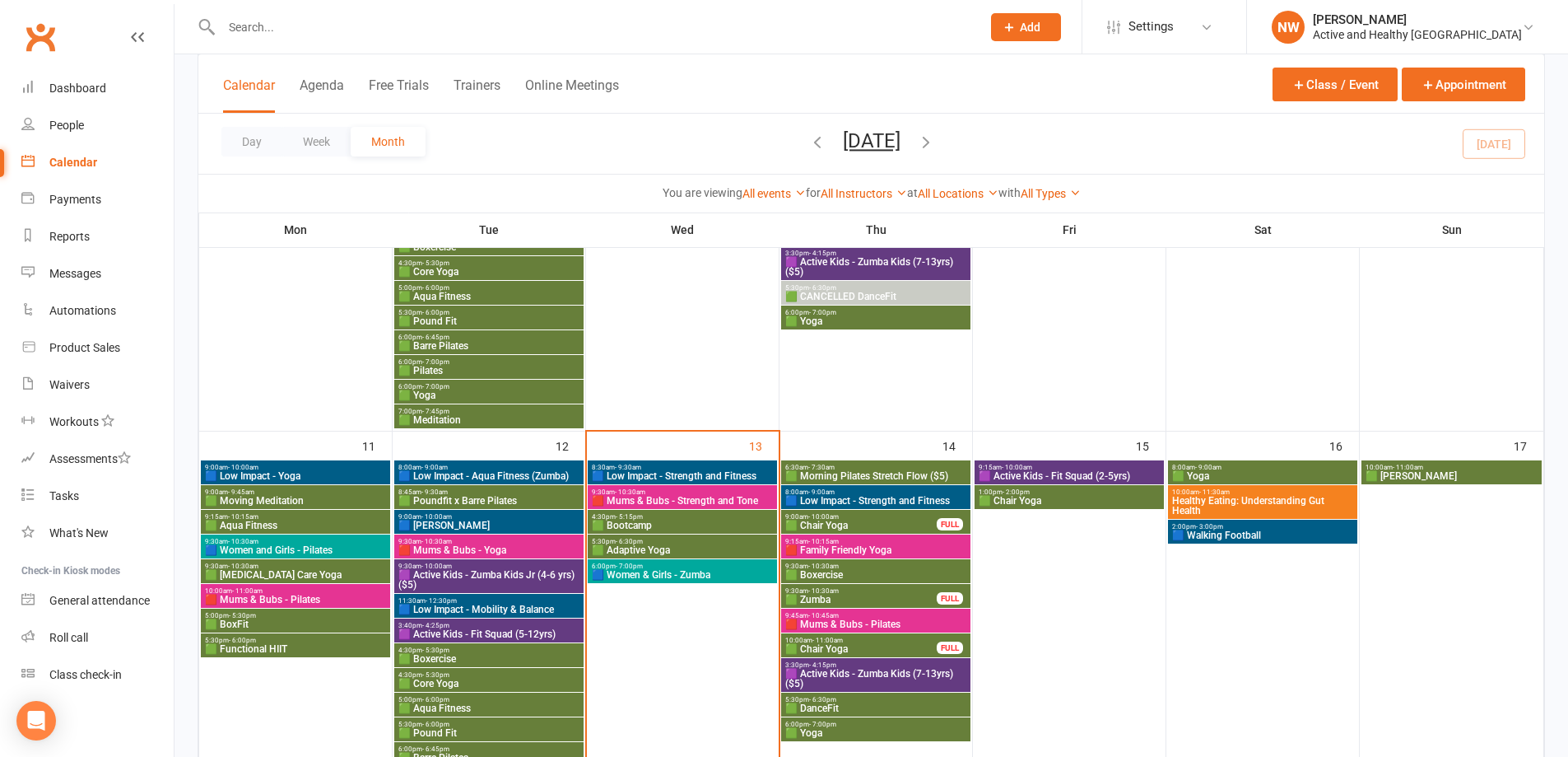
click at [1224, 492] on span "- 11:30am" at bounding box center [1214, 492] width 31 height 8
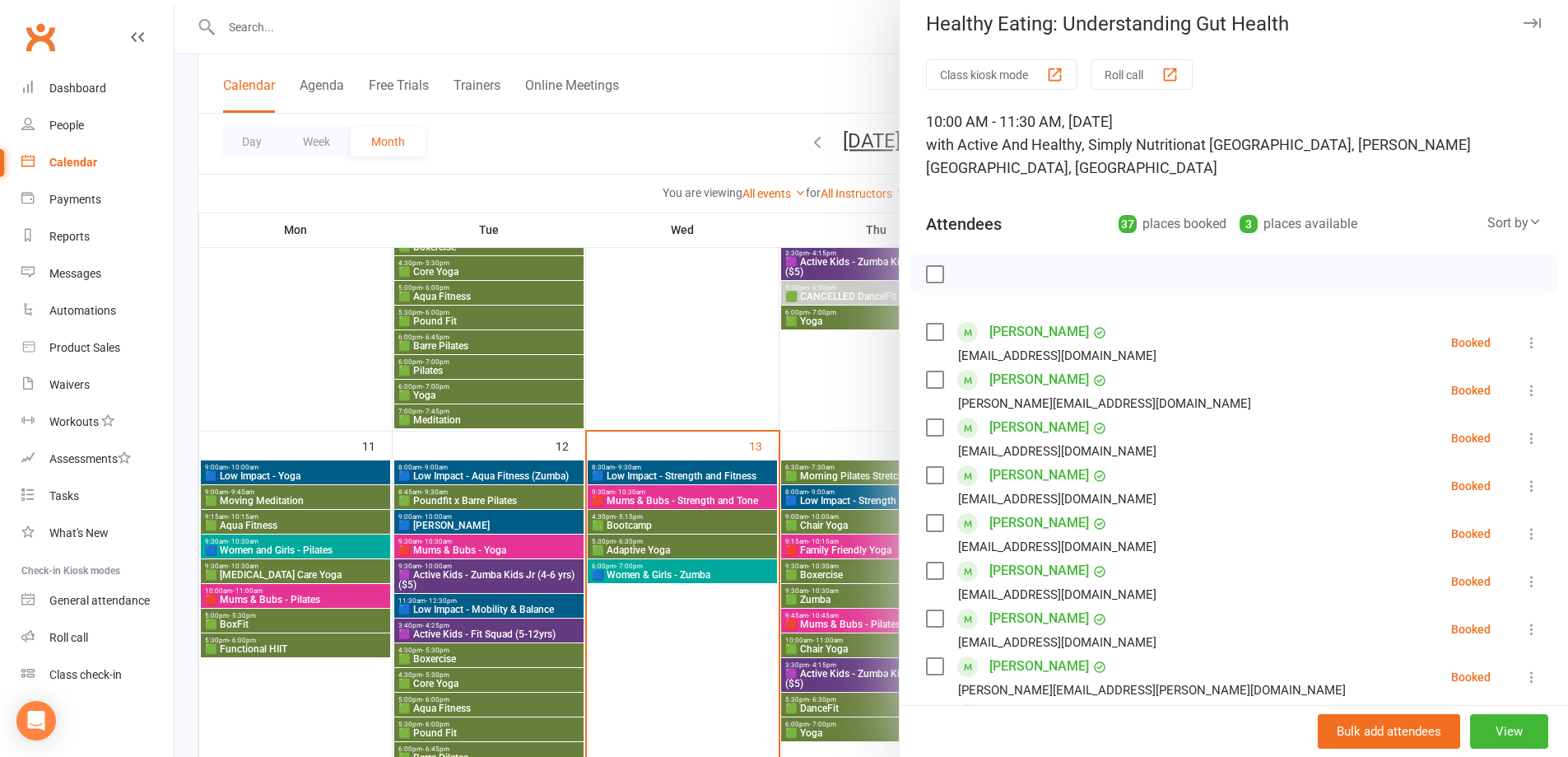
scroll to position [0, 0]
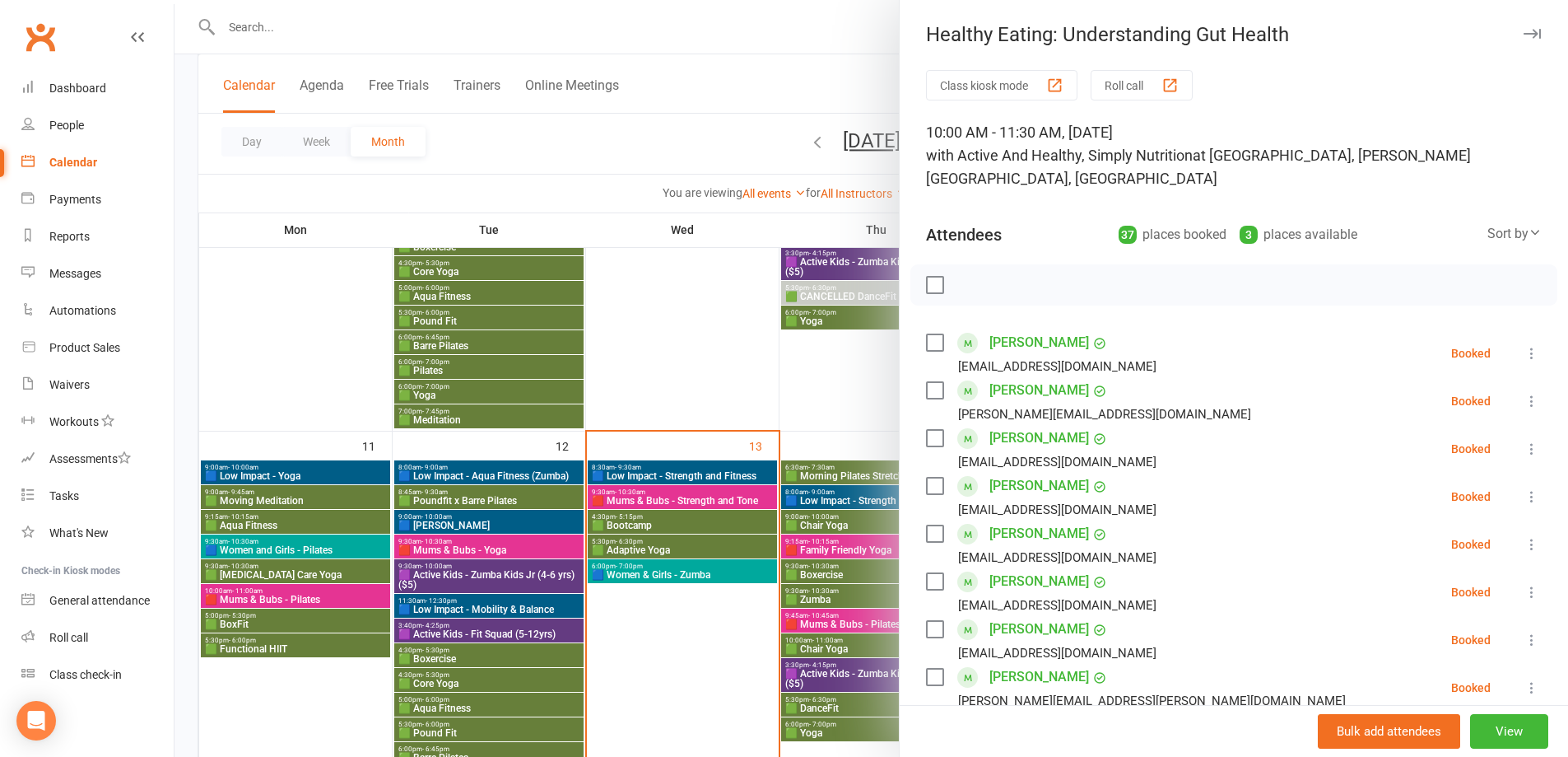
click at [867, 415] on div at bounding box center [871, 378] width 1393 height 757
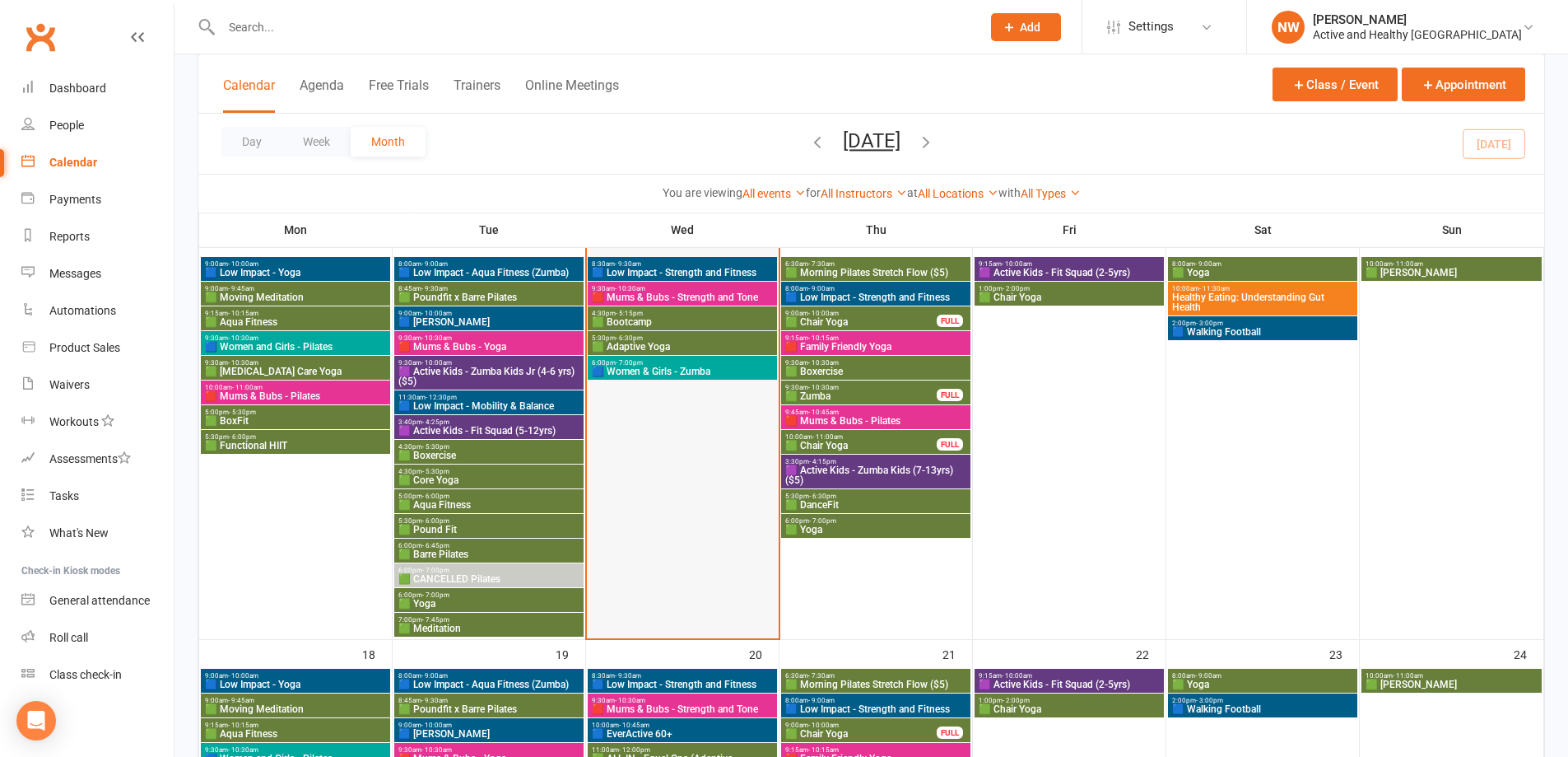
scroll to position [988, 0]
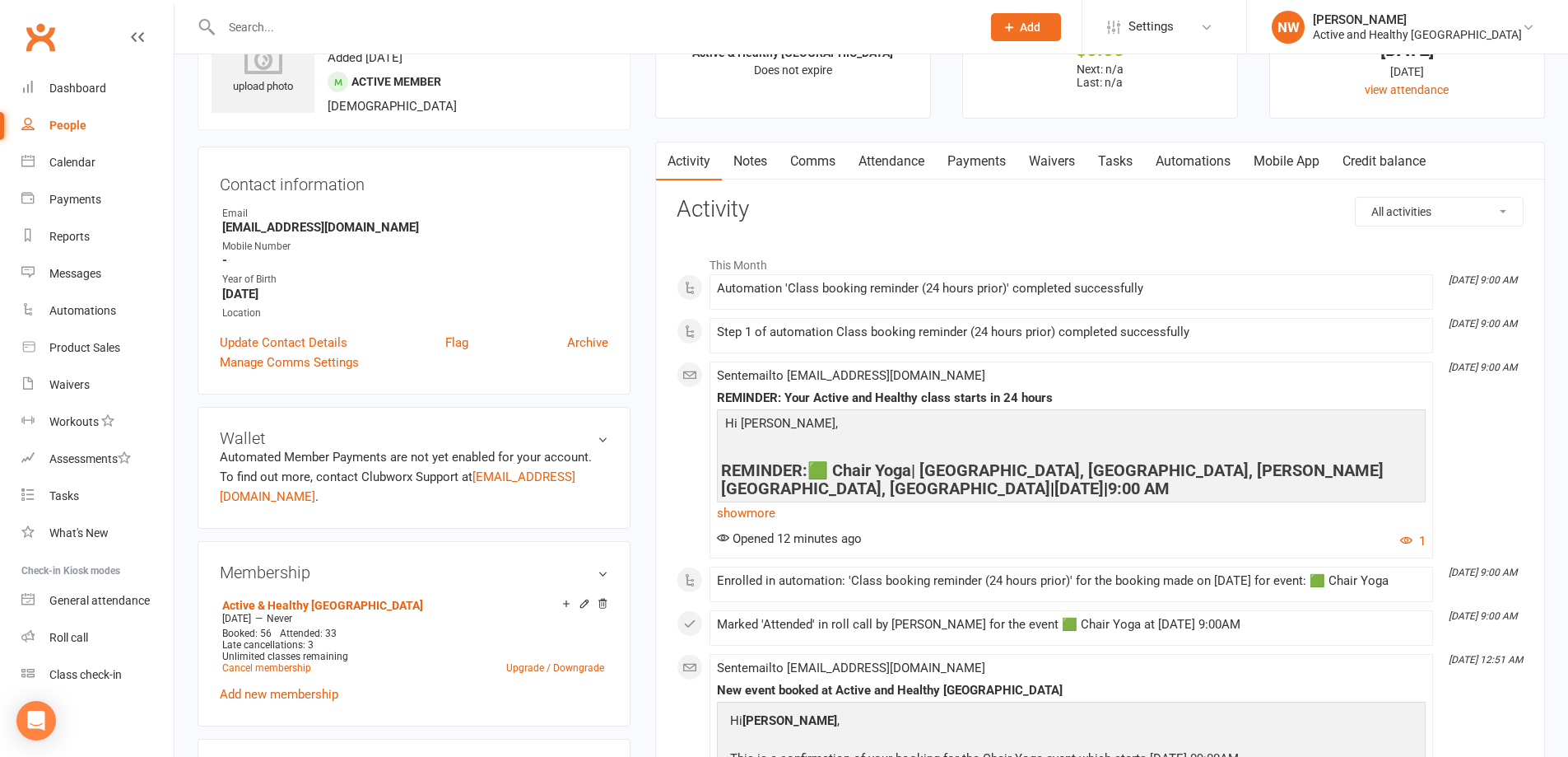
scroll to position [82, 0]
click at [909, 162] on link "Attendance" at bounding box center [891, 161] width 89 height 38
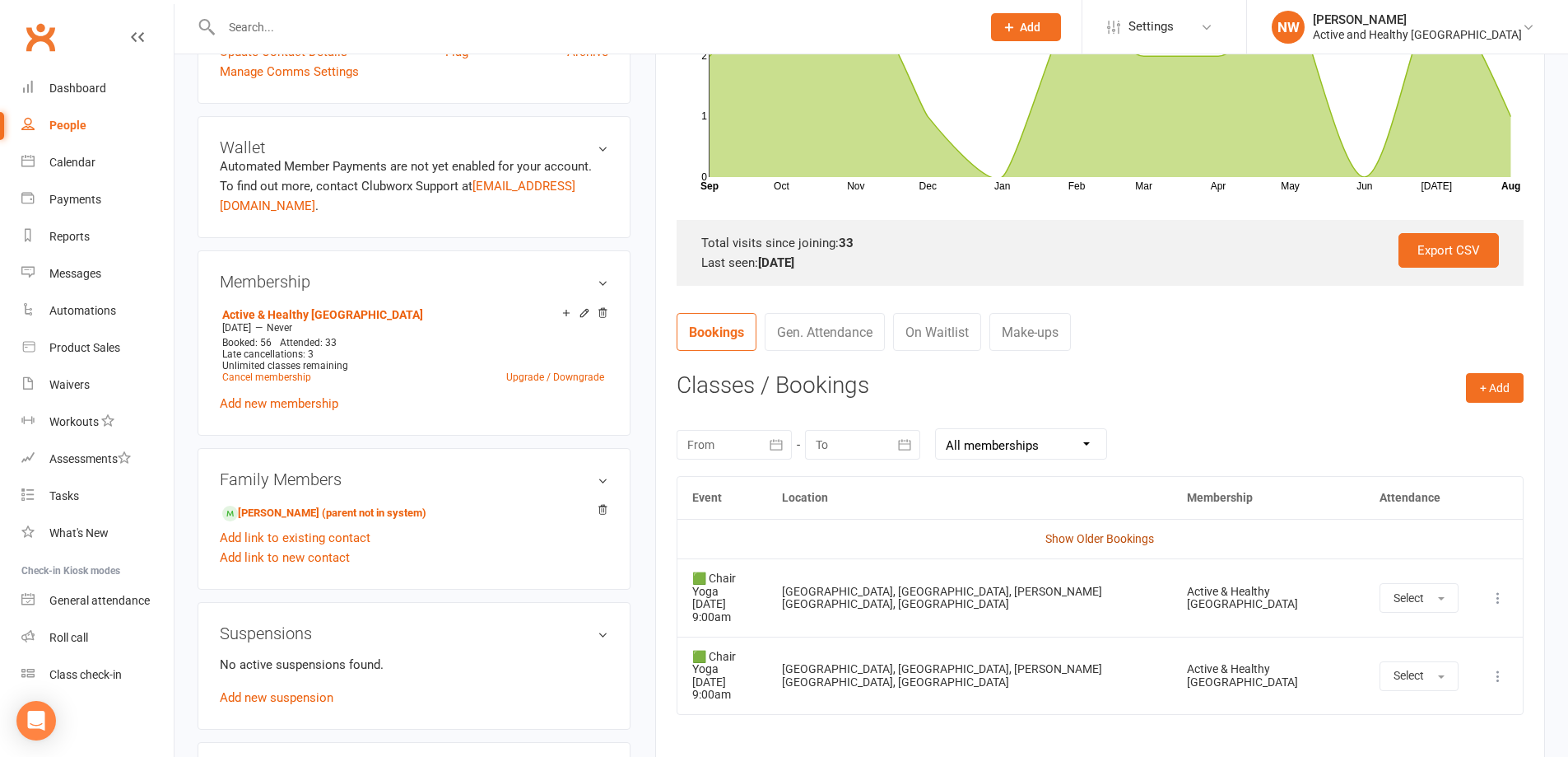
scroll to position [494, 0]
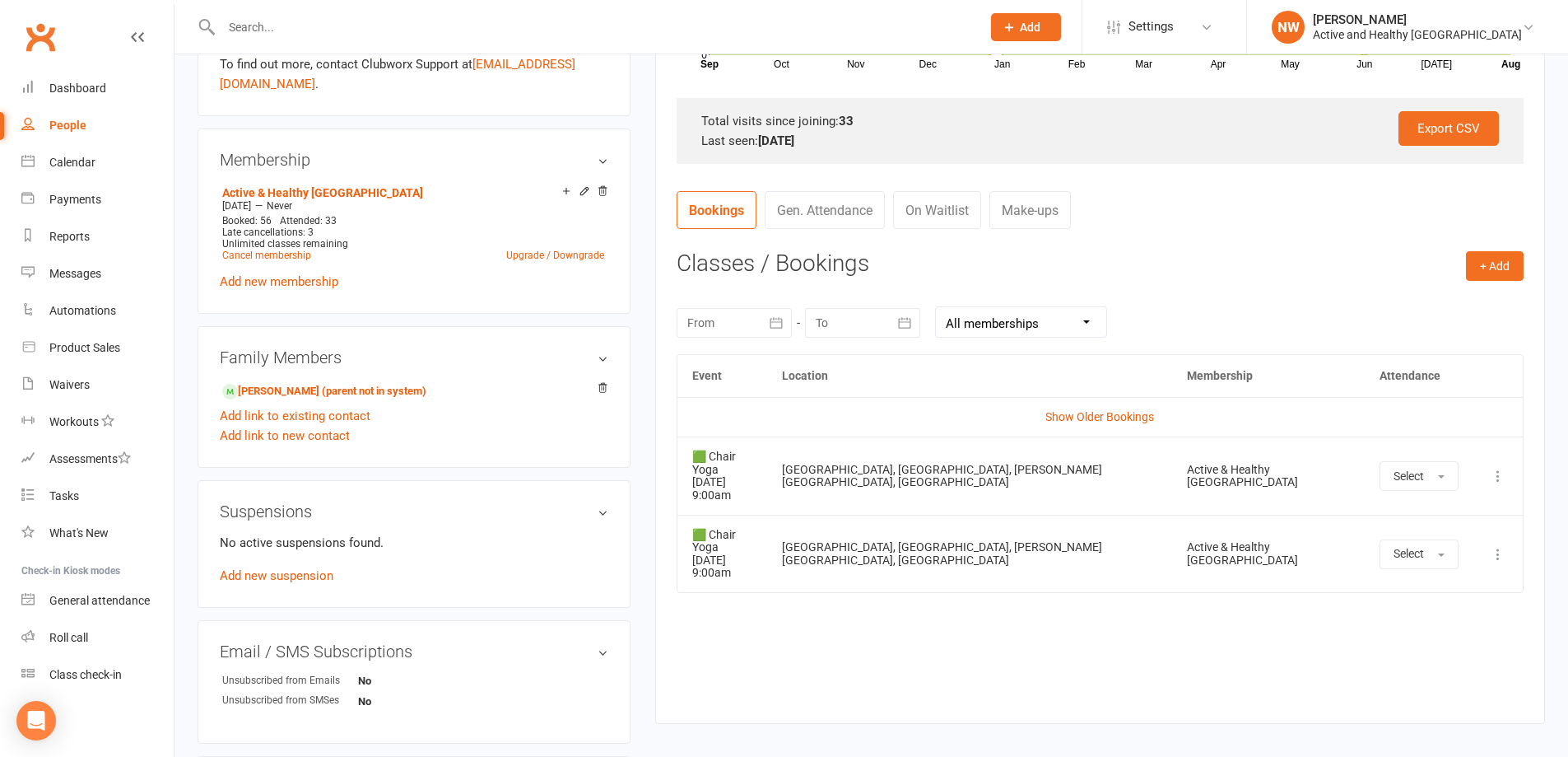
click at [1493, 473] on icon at bounding box center [1497, 476] width 16 height 16
click at [1427, 573] on link "Remove booking" at bounding box center [1425, 573] width 163 height 33
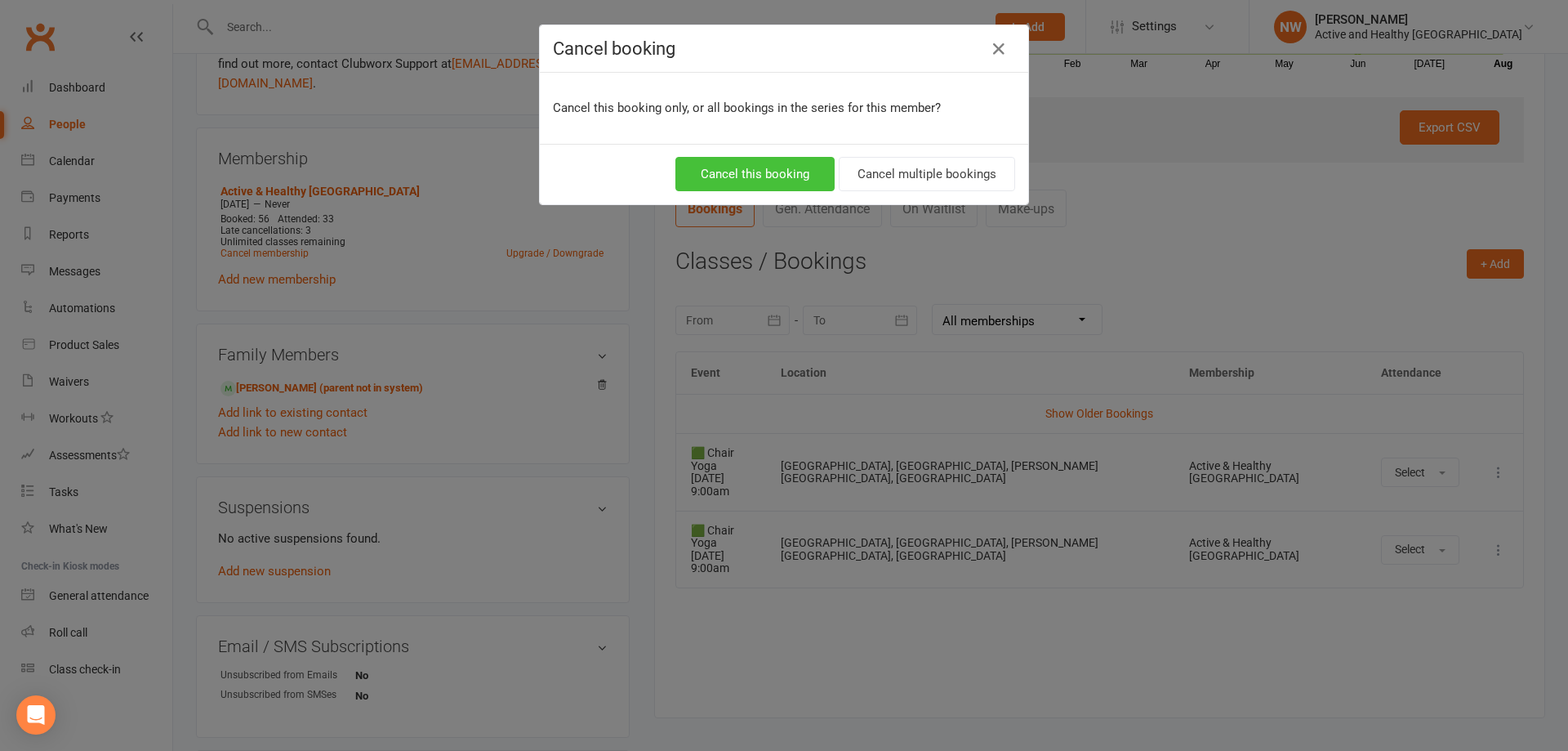
click at [765, 167] on button "Cancel this booking" at bounding box center [755, 174] width 159 height 34
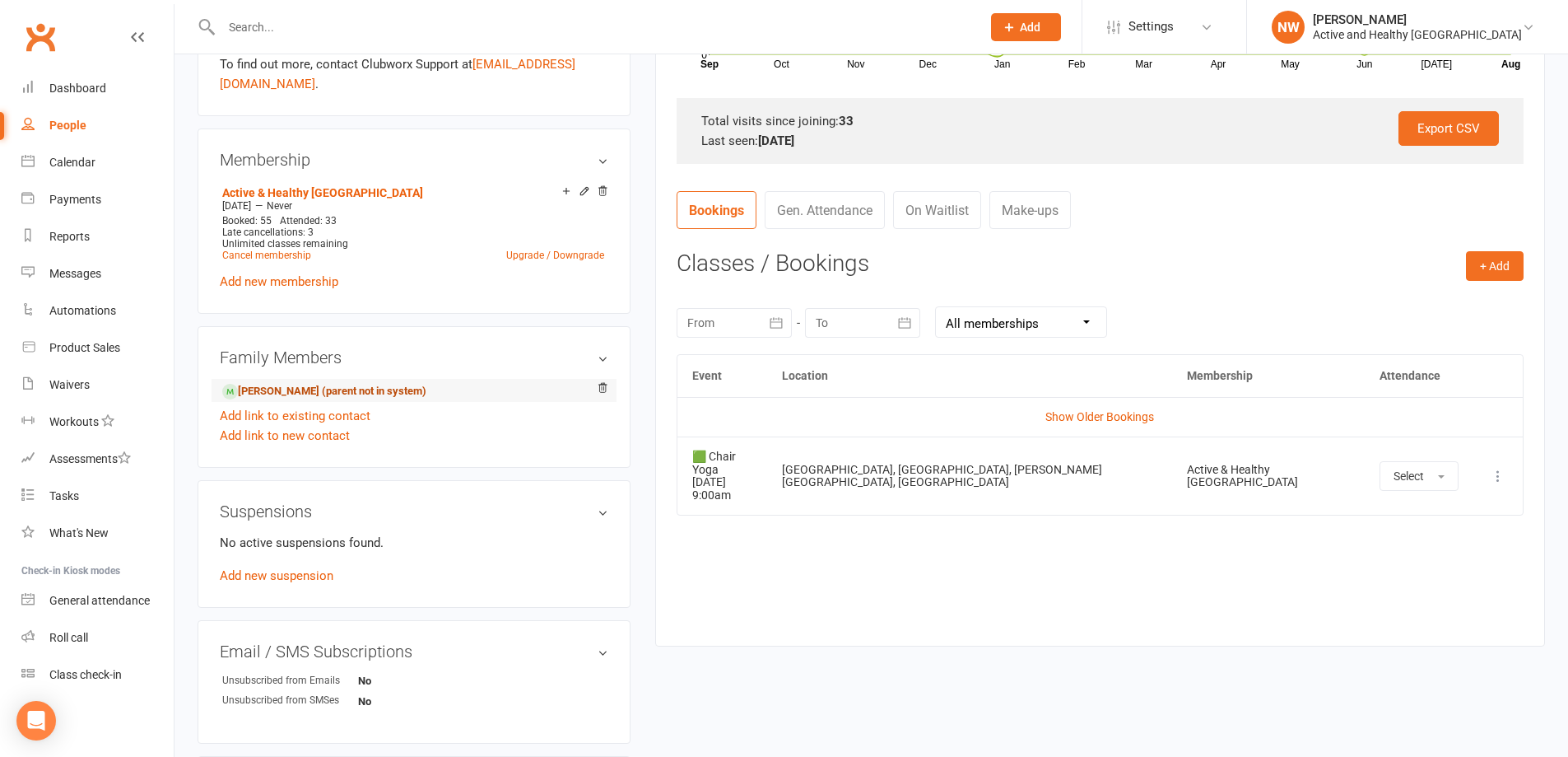
click at [391, 383] on link "[PERSON_NAME] (parent not in system)" at bounding box center [323, 391] width 204 height 17
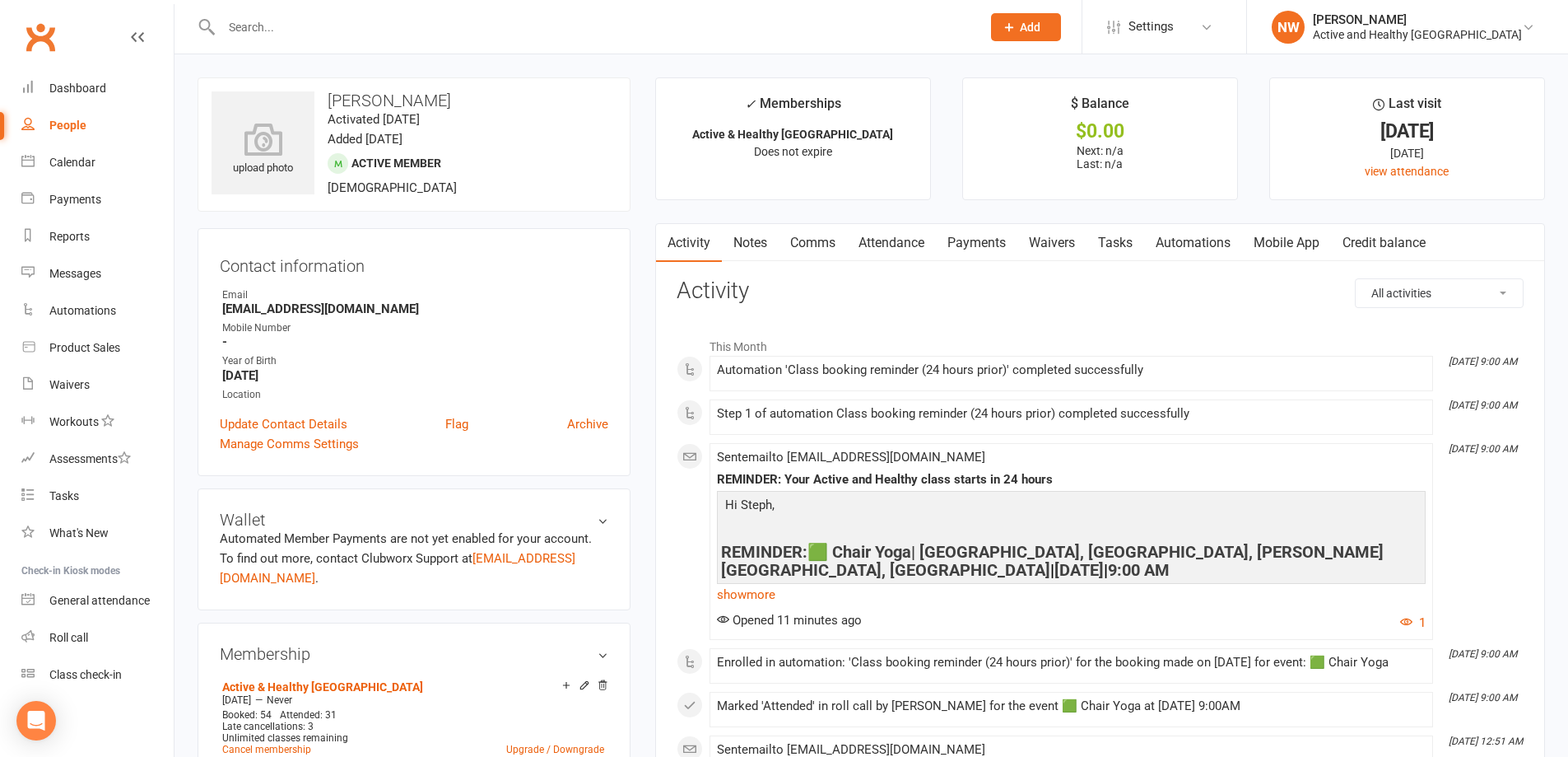
click at [888, 246] on link "Attendance" at bounding box center [891, 243] width 89 height 38
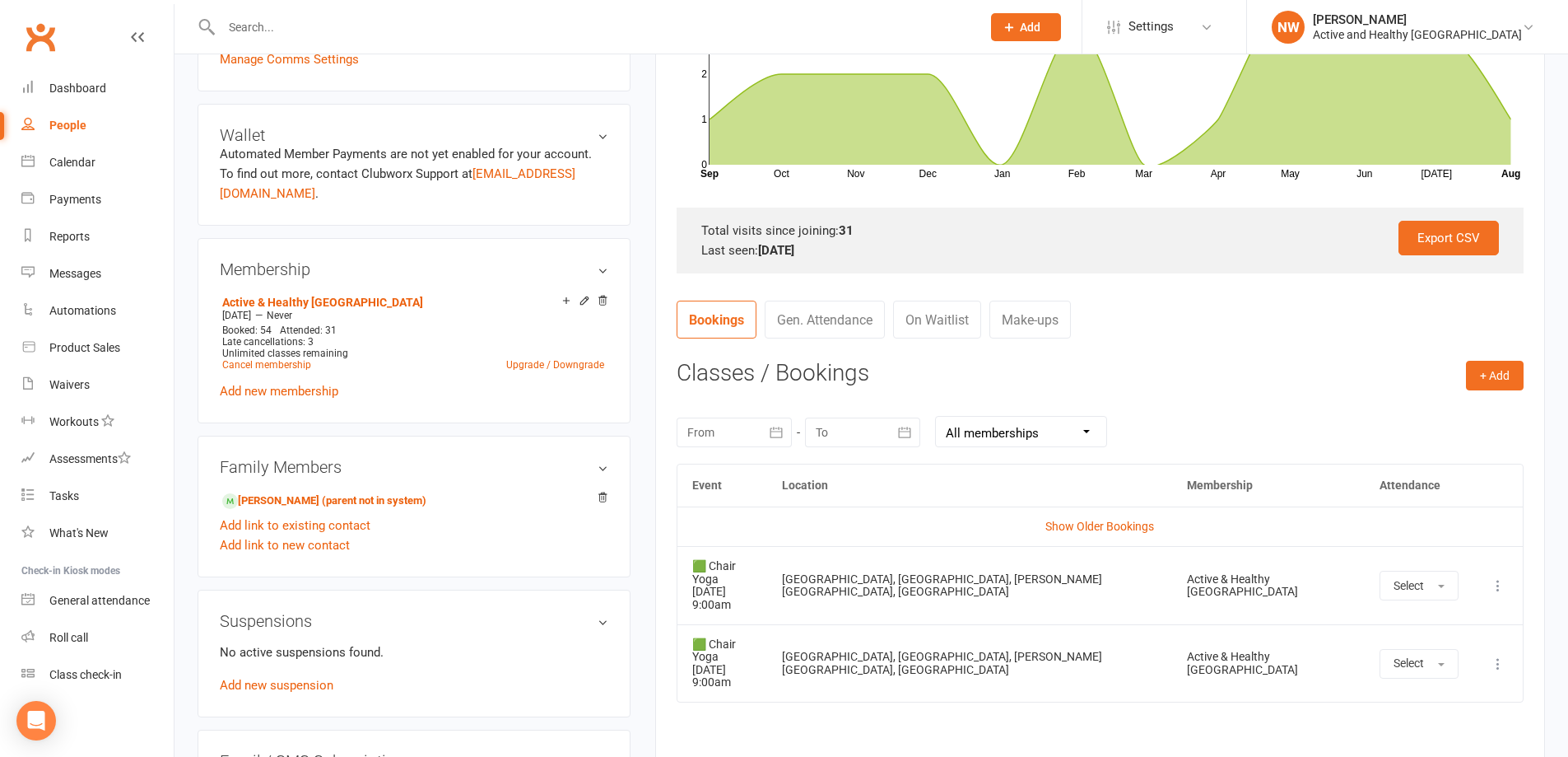
scroll to position [494, 0]
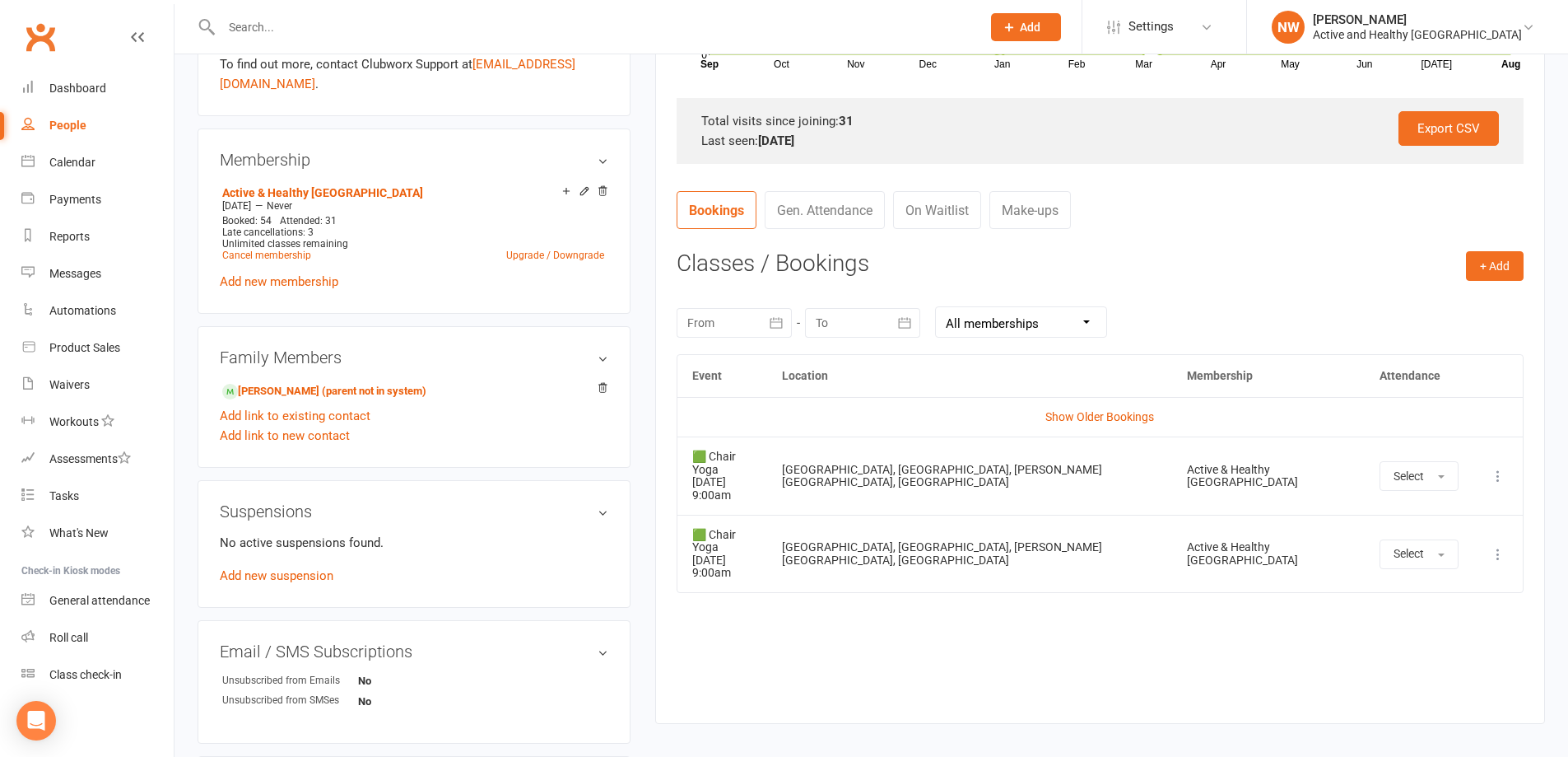
click at [1499, 470] on icon at bounding box center [1497, 476] width 16 height 16
click at [1465, 557] on link "Remove booking" at bounding box center [1425, 573] width 163 height 33
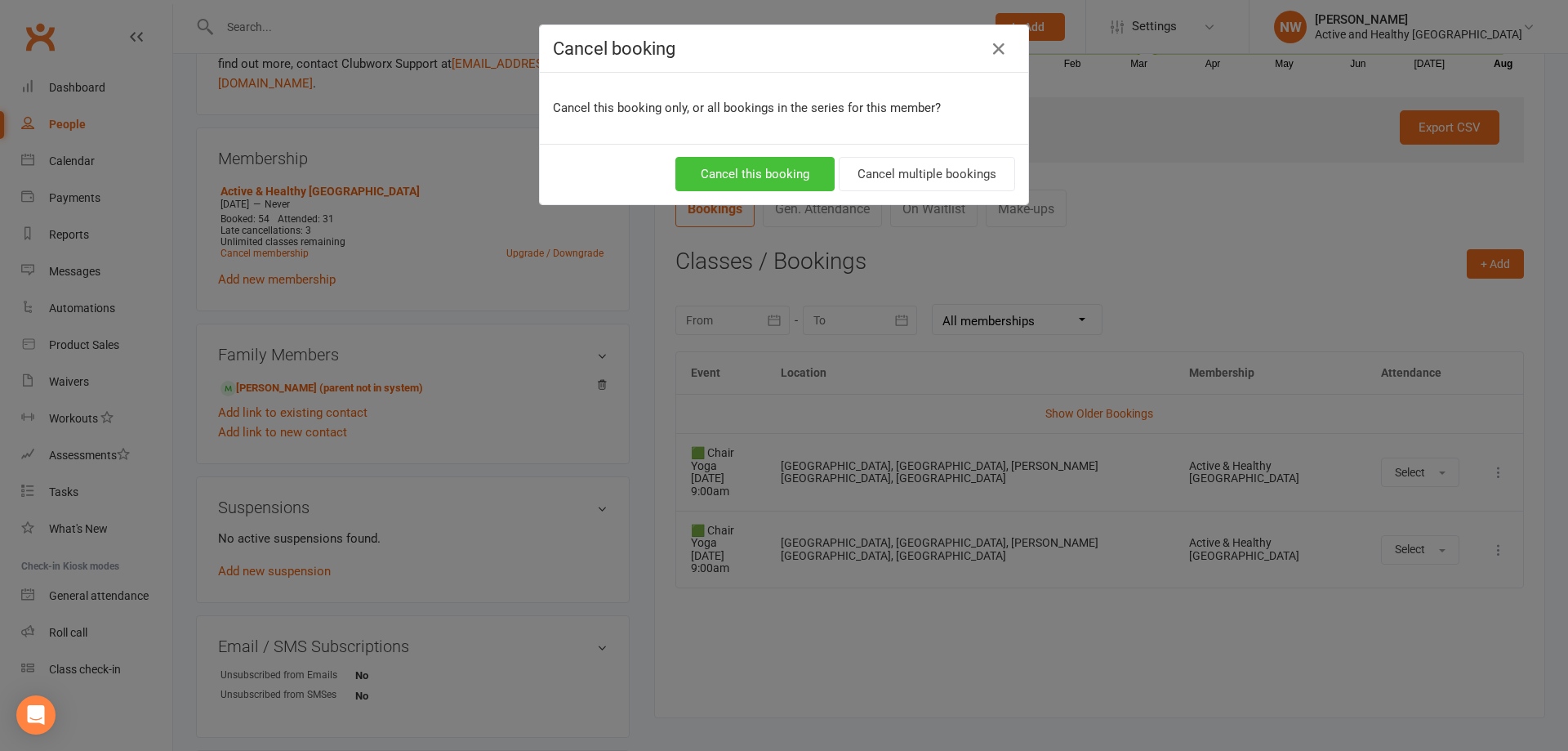
click at [762, 171] on button "Cancel this booking" at bounding box center [755, 174] width 159 height 34
